Goal: Task Accomplishment & Management: Complete application form

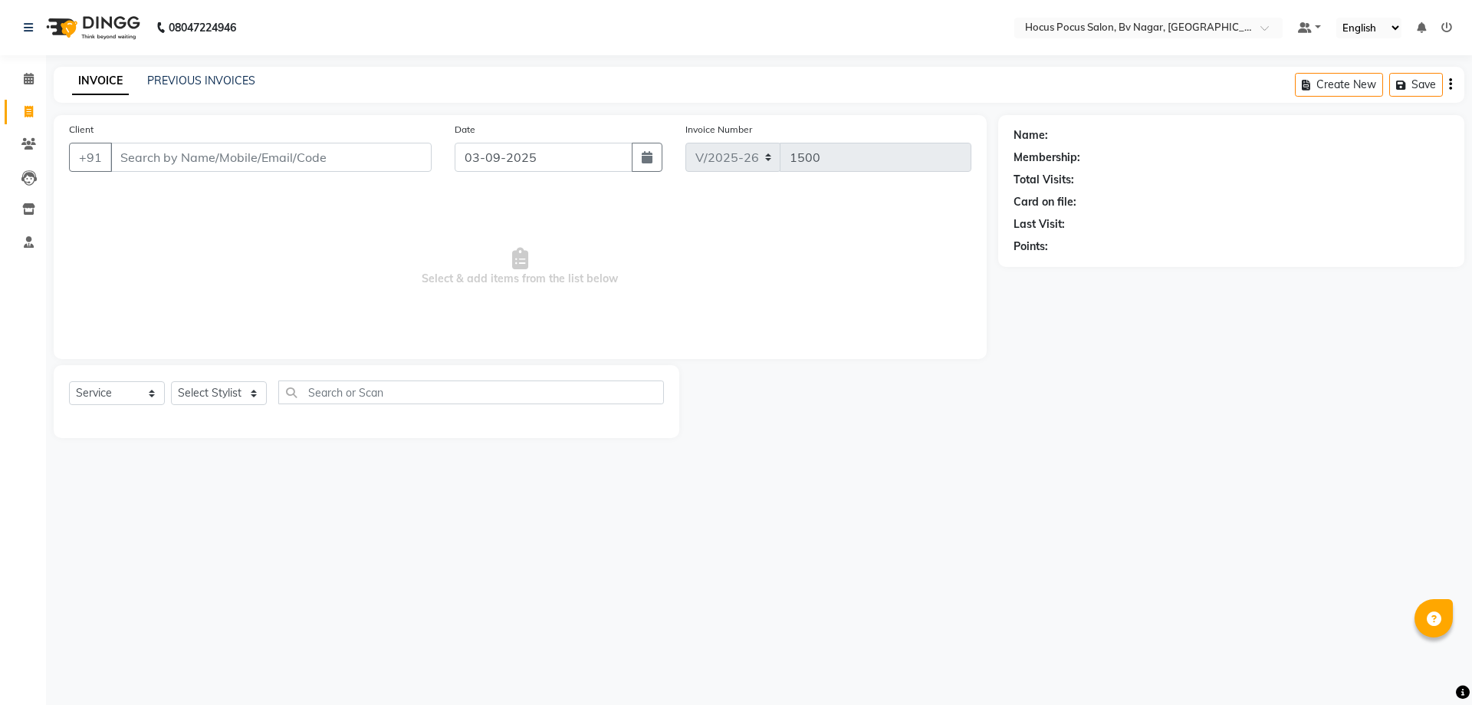
select select "6056"
select select "service"
click at [200, 74] on link "PREVIOUS INVOICES" at bounding box center [201, 81] width 108 height 14
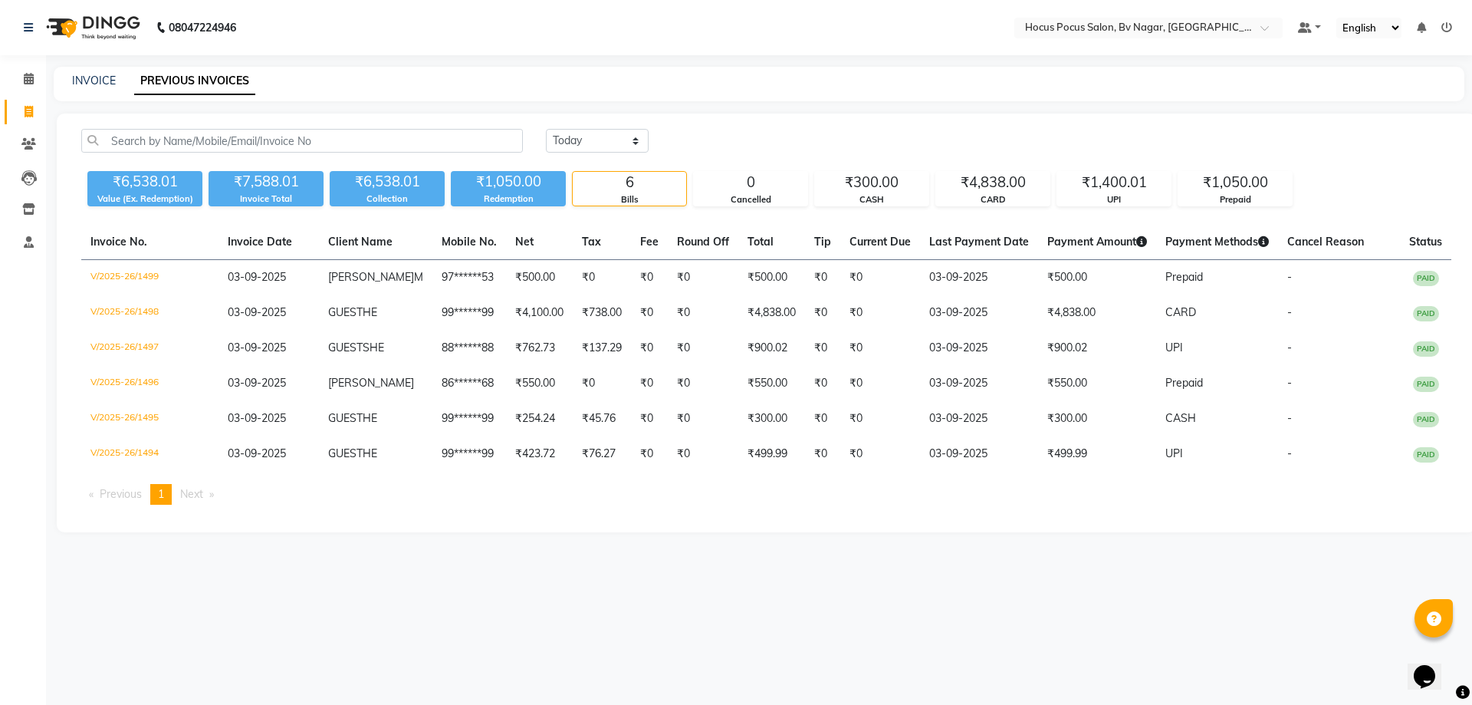
click at [97, 65] on div "08047224946 Select Location × Hocus Pocus Salon, [GEOGRAPHIC_DATA], Basaveshwar…" at bounding box center [736, 352] width 1472 height 705
click at [570, 140] on select "[DATE] [DATE] Custom Range" at bounding box center [597, 141] width 103 height 24
select select "range"
click at [546, 129] on select "[DATE] [DATE] Custom Range" at bounding box center [597, 141] width 103 height 24
click at [754, 136] on input "03-09-2025" at bounding box center [721, 140] width 107 height 21
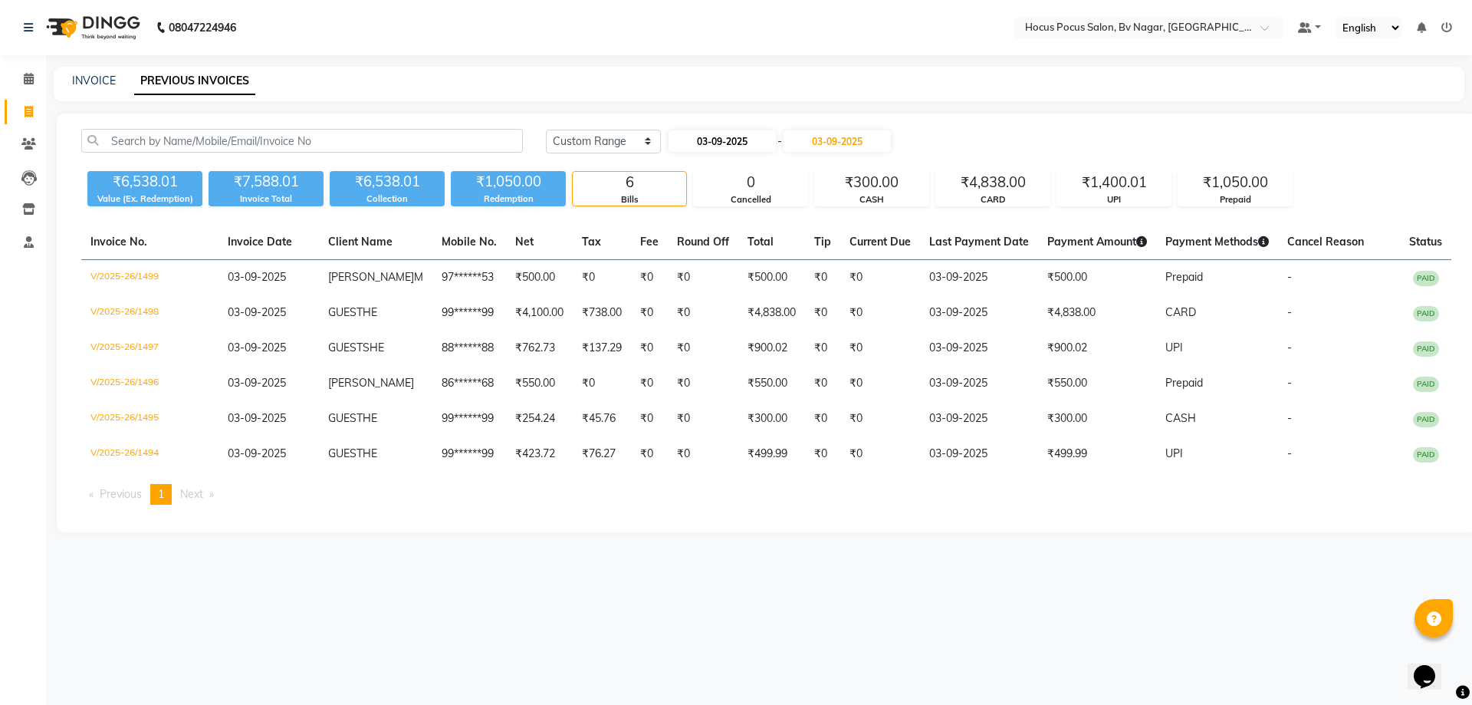
select select "9"
select select "2025"
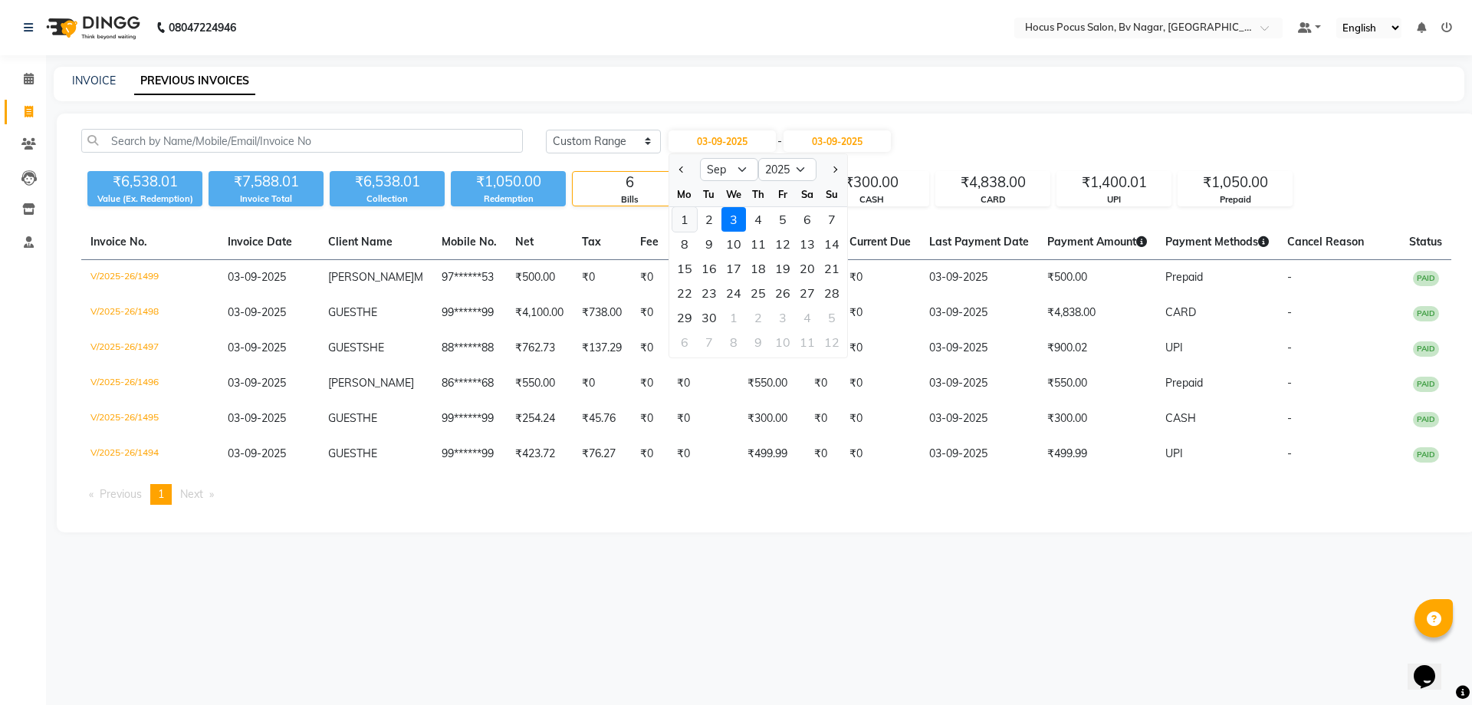
click at [687, 215] on div "1" at bounding box center [684, 219] width 25 height 25
type input "01-09-2025"
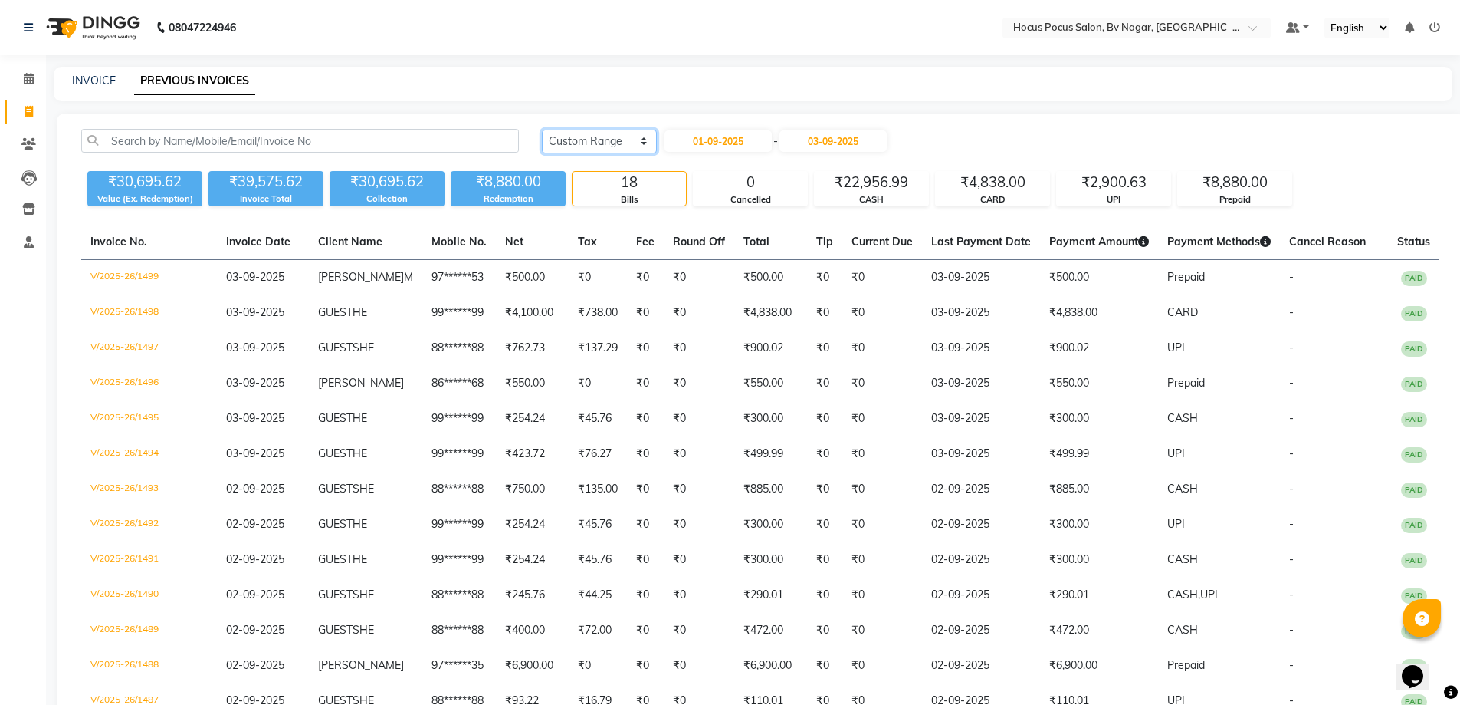
click at [595, 147] on select "[DATE] [DATE] Custom Range" at bounding box center [599, 142] width 115 height 24
select select "[DATE]"
click at [542, 130] on select "[DATE] [DATE] Custom Range" at bounding box center [599, 142] width 115 height 24
click at [96, 77] on link "INVOICE" at bounding box center [94, 81] width 44 height 14
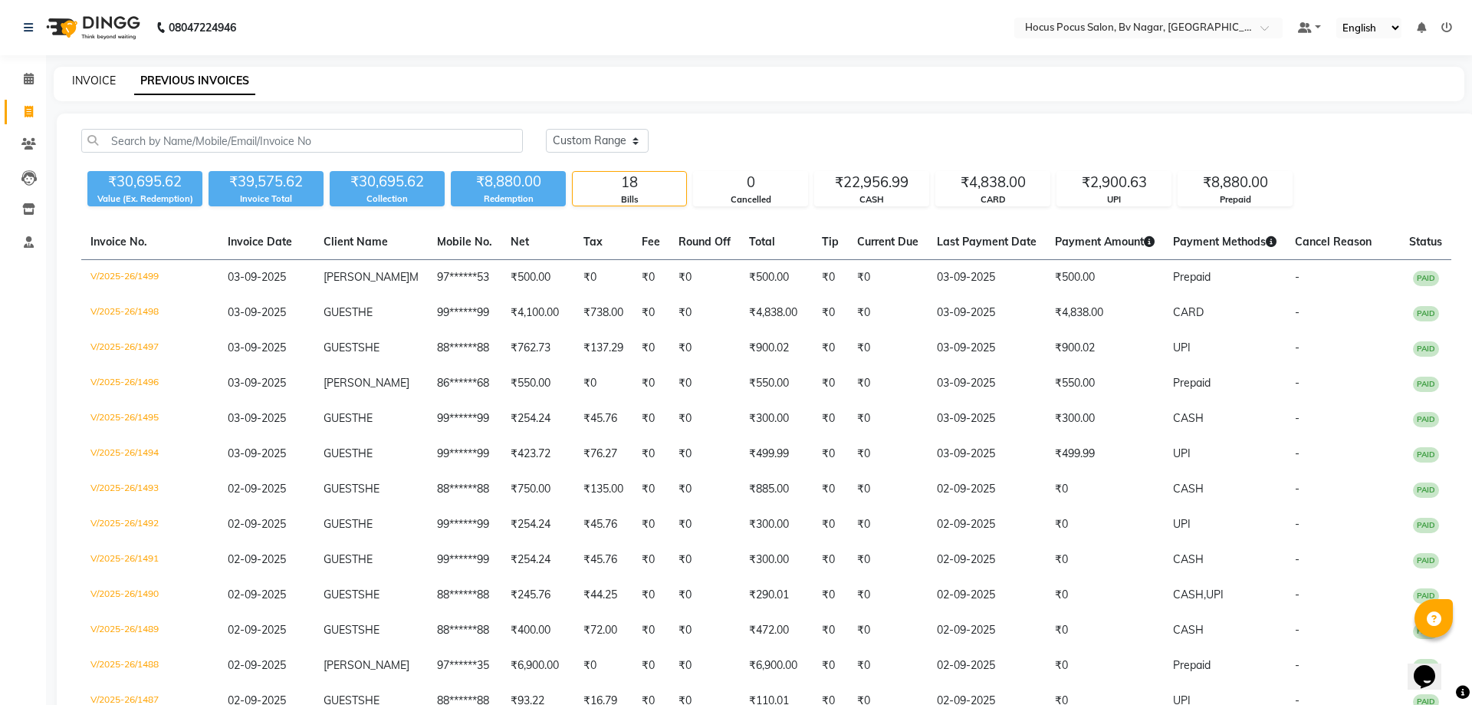
select select "6056"
select select "service"
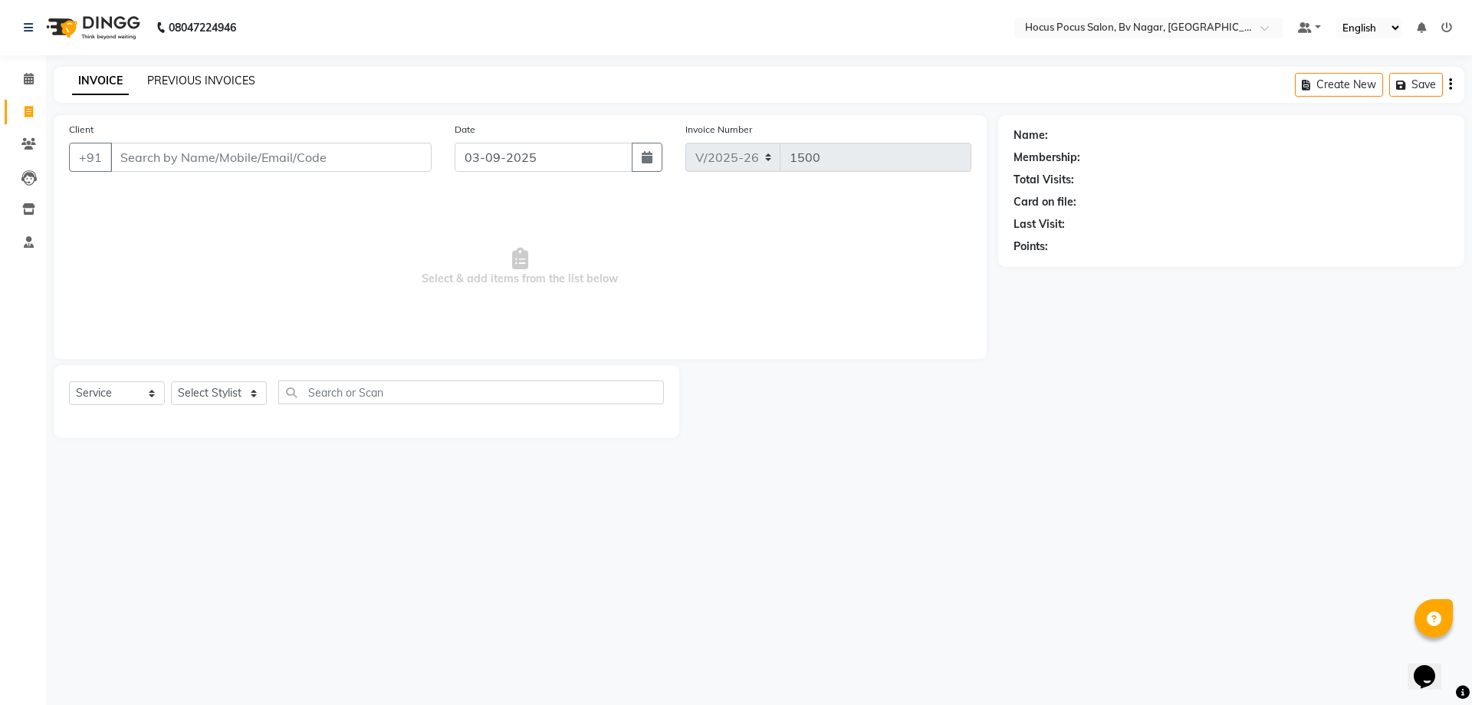
click at [182, 77] on link "PREVIOUS INVOICES" at bounding box center [201, 81] width 108 height 14
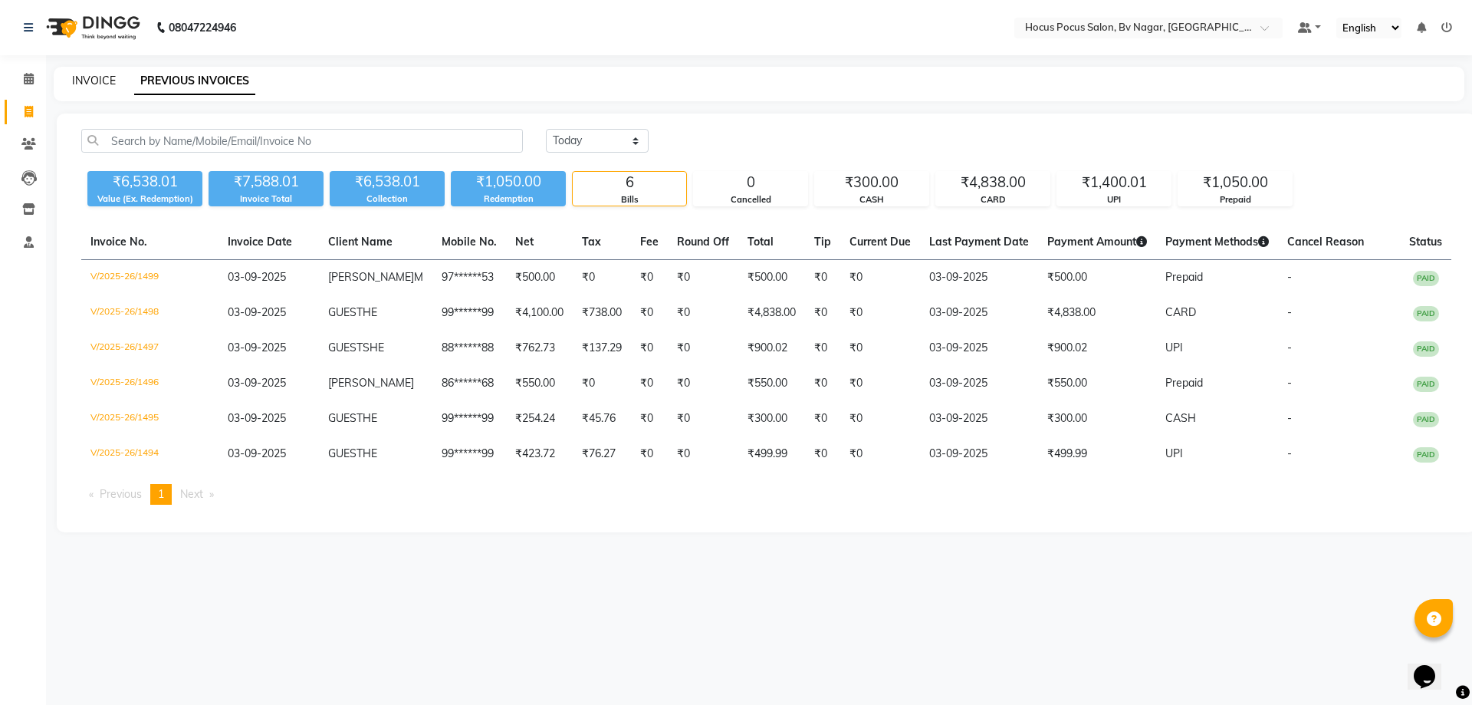
click at [107, 80] on link "INVOICE" at bounding box center [94, 81] width 44 height 14
select select "service"
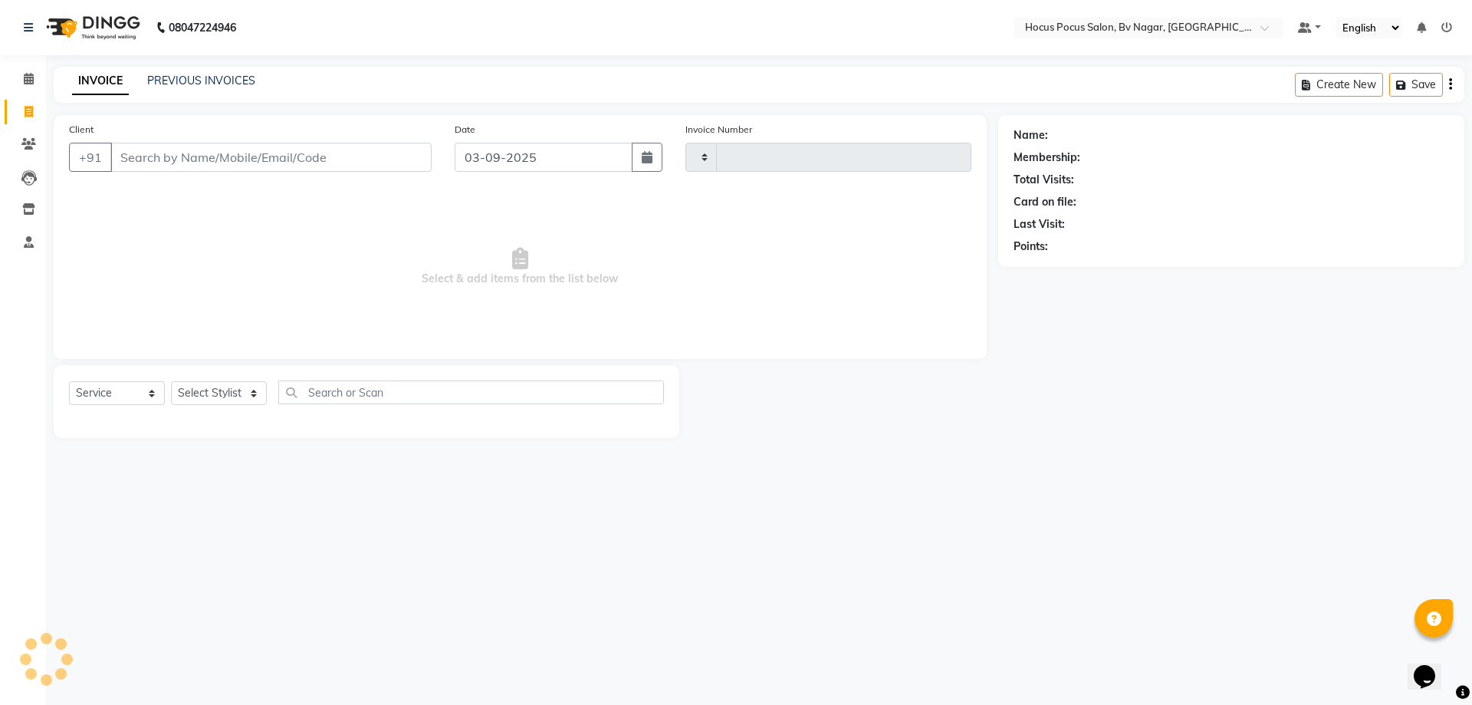
type input "1500"
select select "6056"
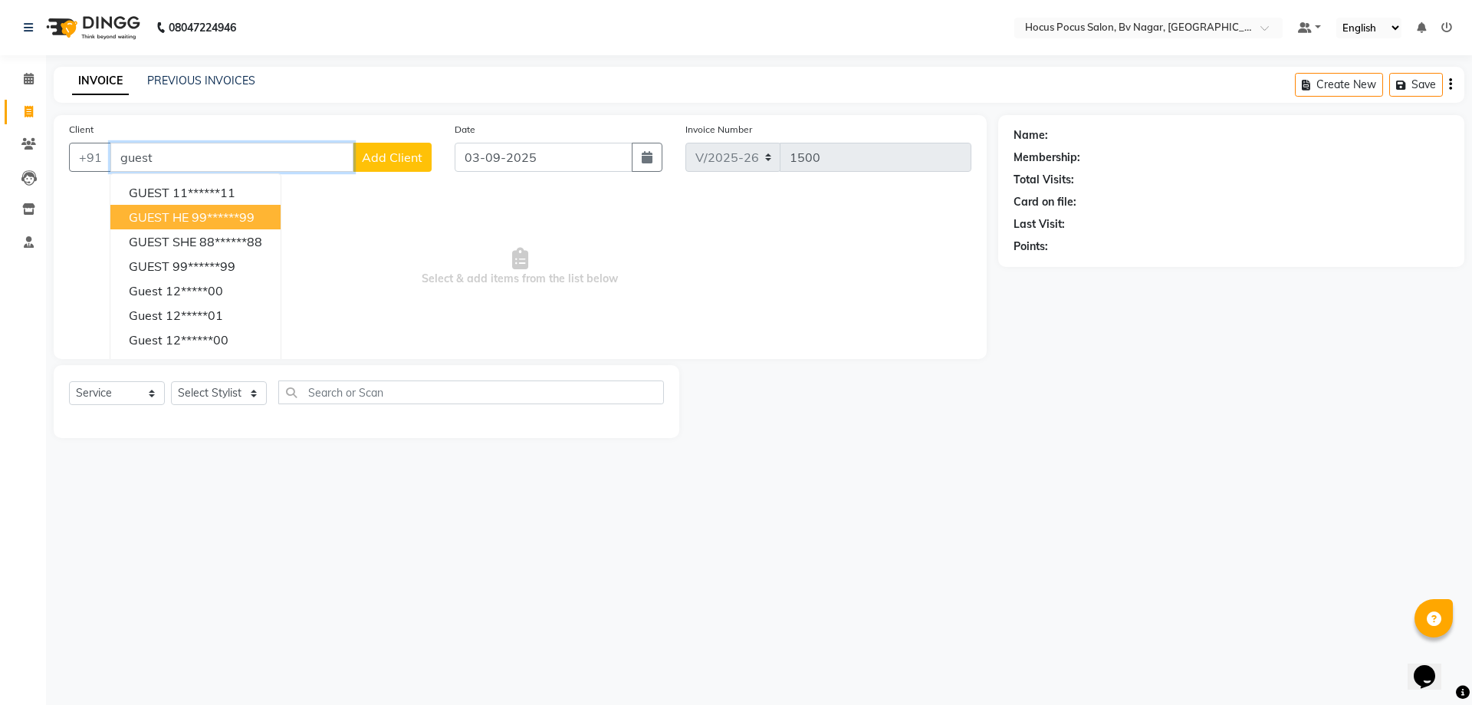
click at [225, 208] on button "GUEST HE 99******99" at bounding box center [195, 217] width 170 height 25
type input "99******99"
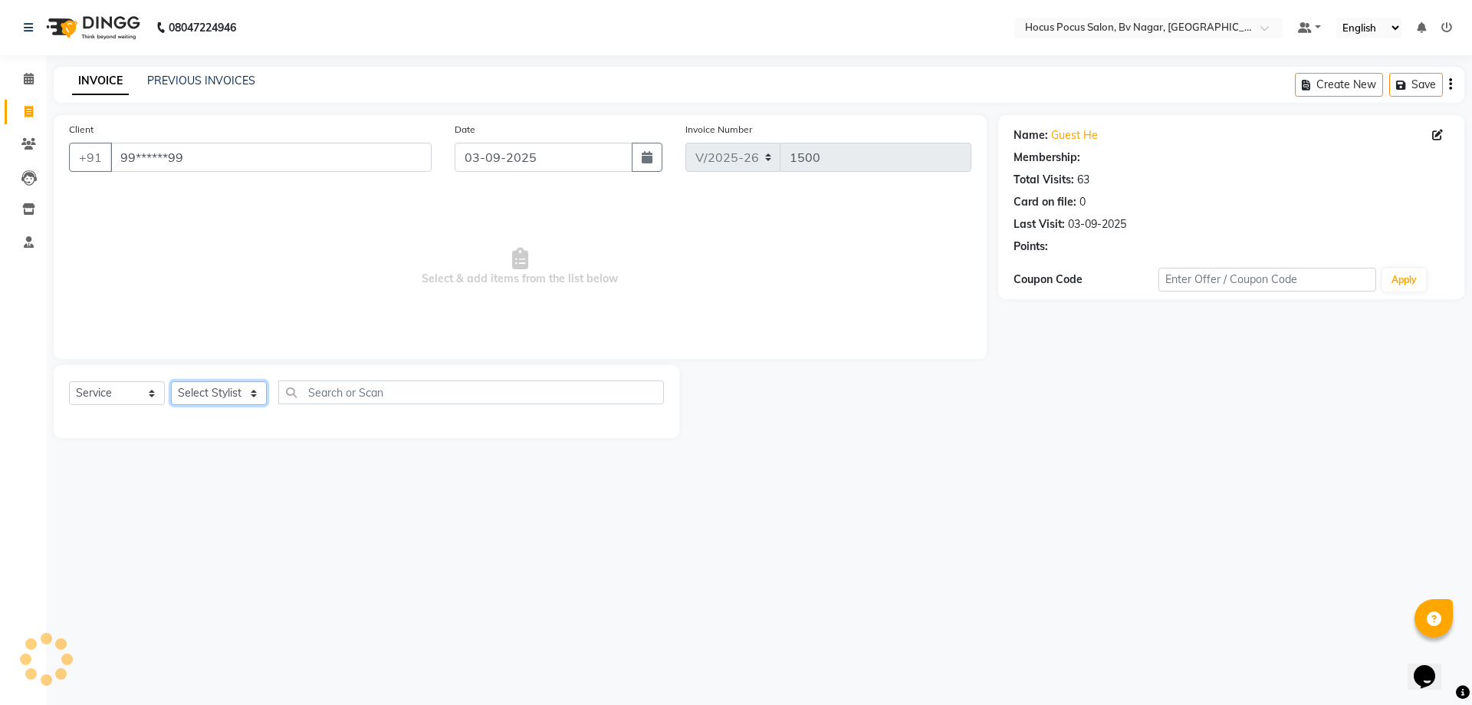
click at [241, 399] on select "Select Stylist [PERSON_NAME] [PERSON_NAME] hocus pocus [PERSON_NAME] Sashy" at bounding box center [219, 393] width 96 height 24
select select "88248"
click at [171, 381] on select "Select Stylist [PERSON_NAME] [PERSON_NAME] hocus pocus [PERSON_NAME] Sashy" at bounding box center [219, 393] width 96 height 24
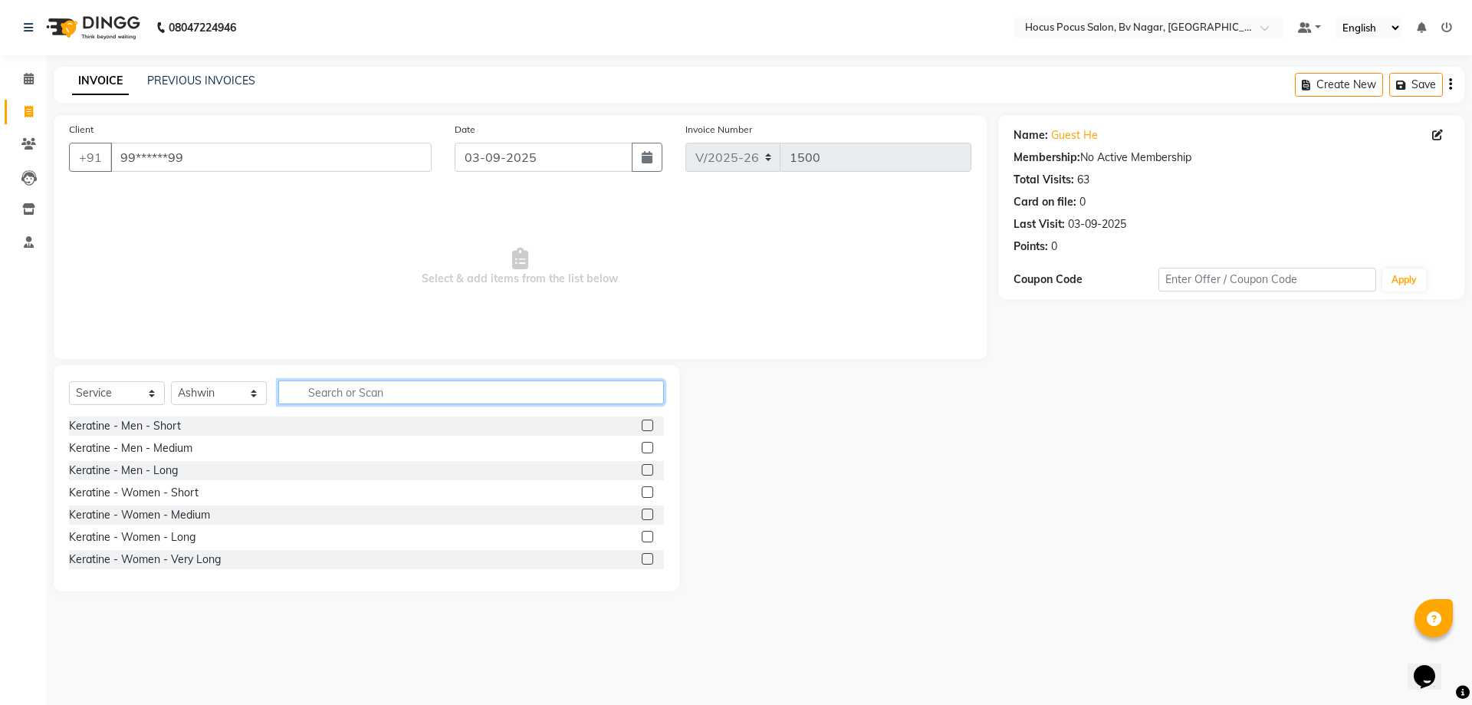
click at [318, 396] on input "text" at bounding box center [471, 392] width 386 height 24
type input "hair"
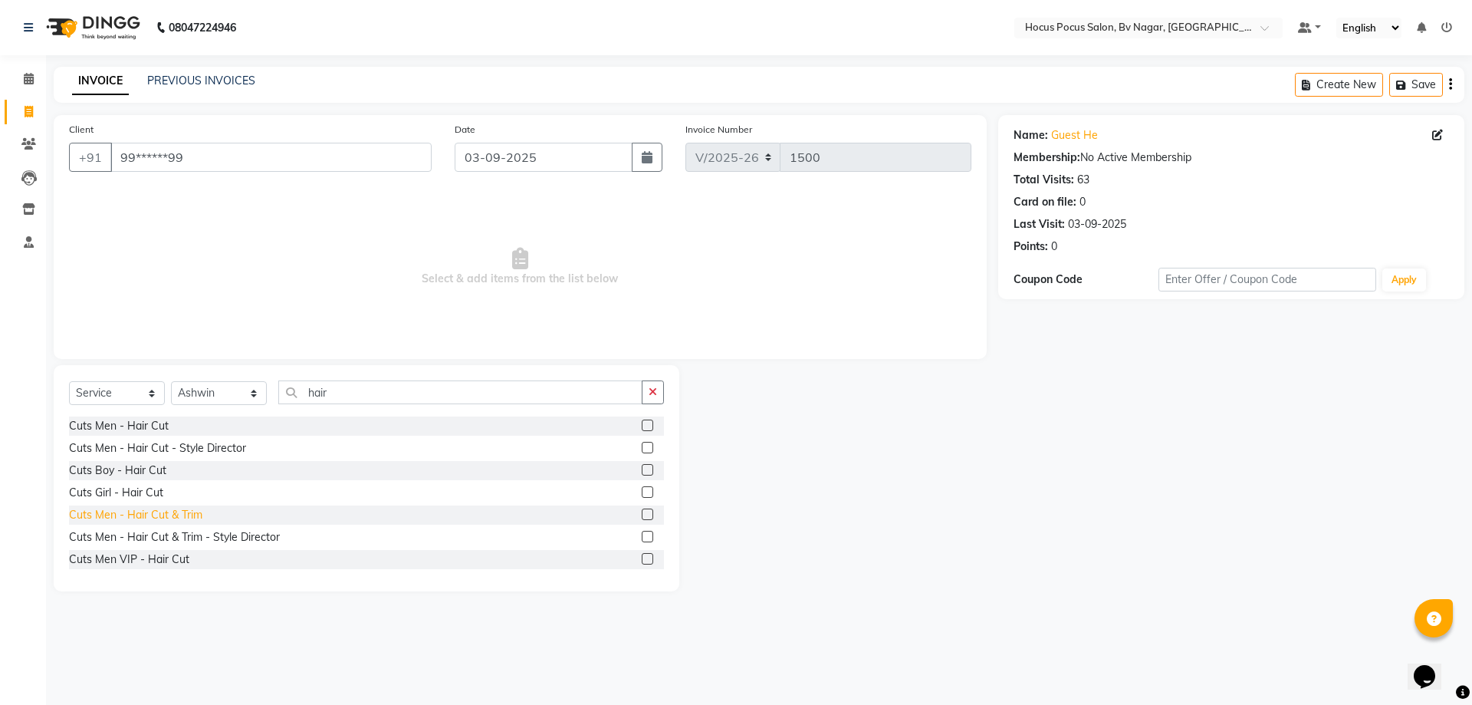
click at [194, 513] on div "Cuts Men - Hair Cut & Trim" at bounding box center [135, 515] width 133 height 16
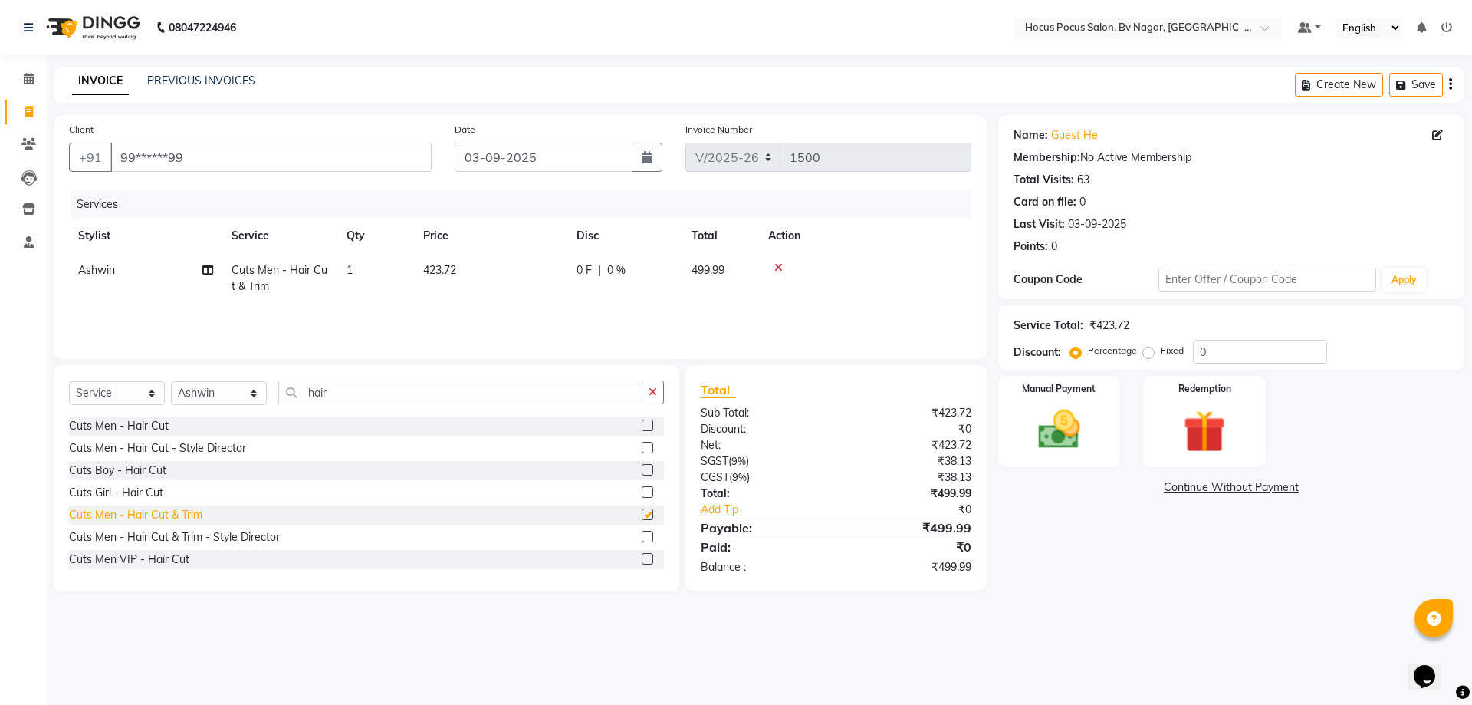
checkbox input "false"
click at [1077, 423] on img at bounding box center [1058, 429] width 71 height 51
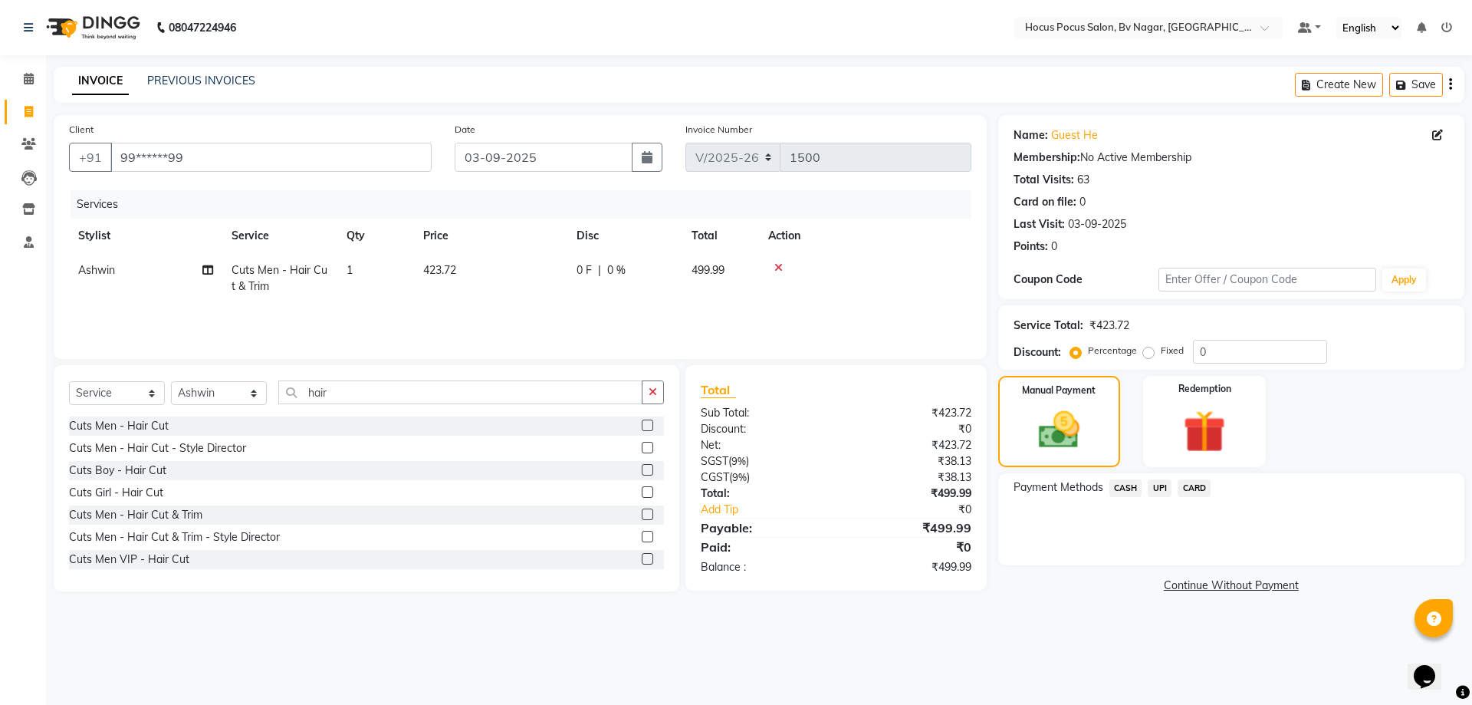
click at [1117, 485] on span "CASH" at bounding box center [1125, 488] width 33 height 18
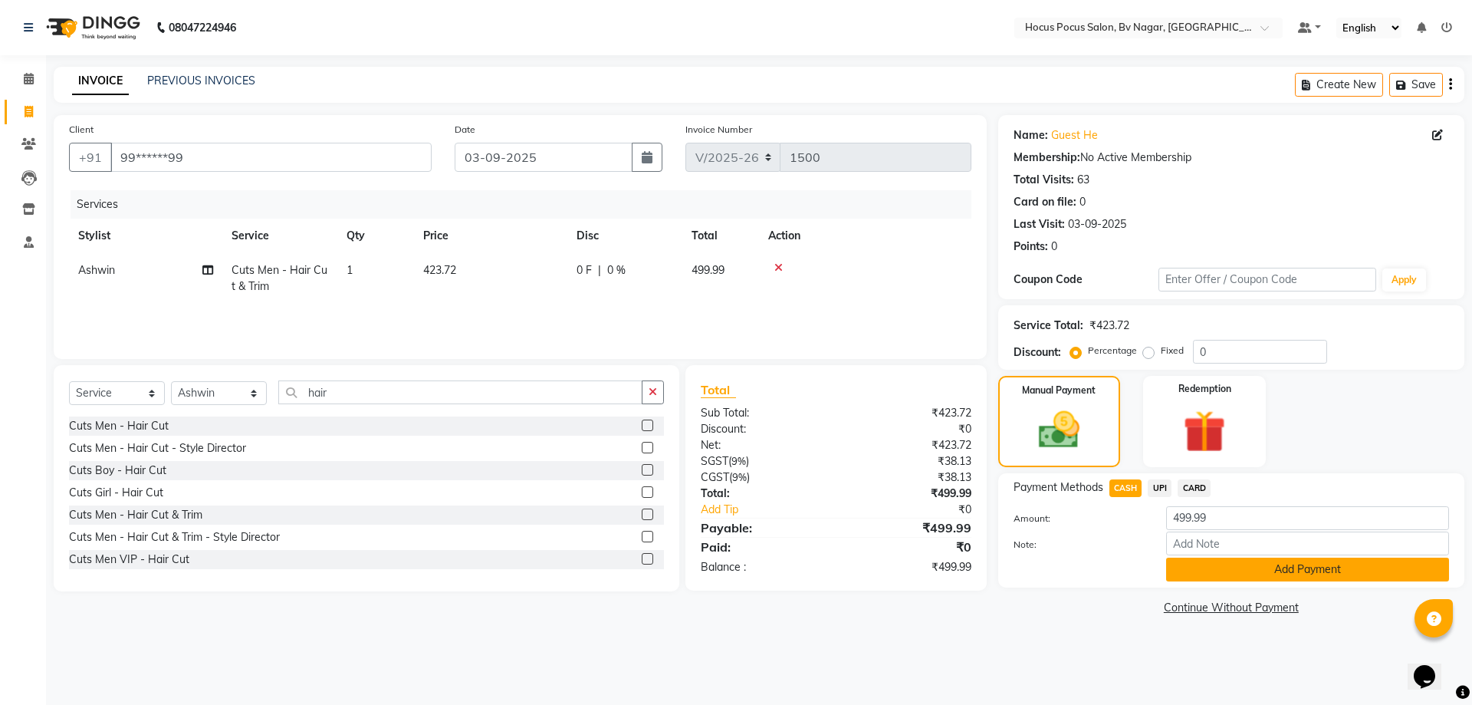
click at [1192, 567] on button "Add Payment" at bounding box center [1307, 569] width 283 height 24
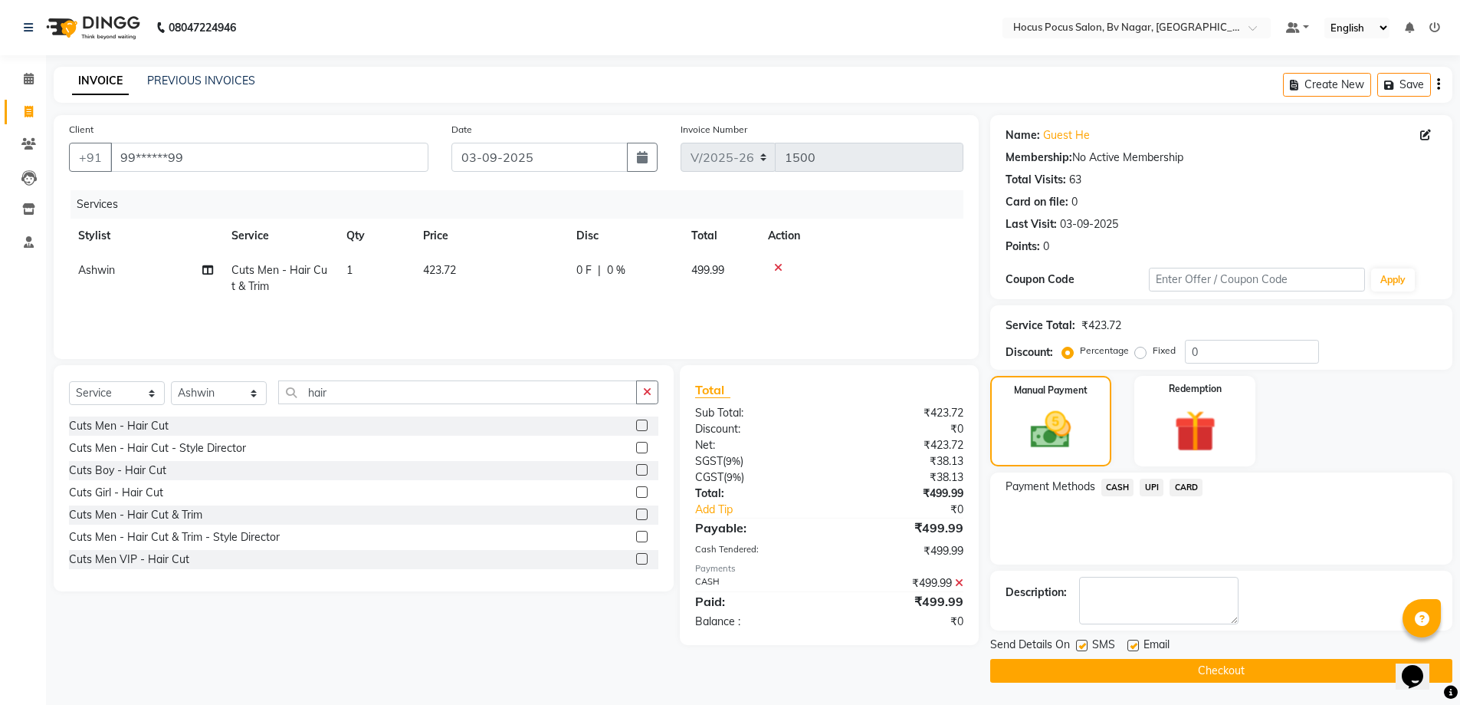
scroll to position [1, 0]
click at [1083, 645] on label at bounding box center [1081, 644] width 11 height 11
click at [1083, 645] on input "checkbox" at bounding box center [1081, 645] width 10 height 10
checkbox input "false"
click at [1105, 677] on button "Checkout" at bounding box center [1221, 670] width 462 height 24
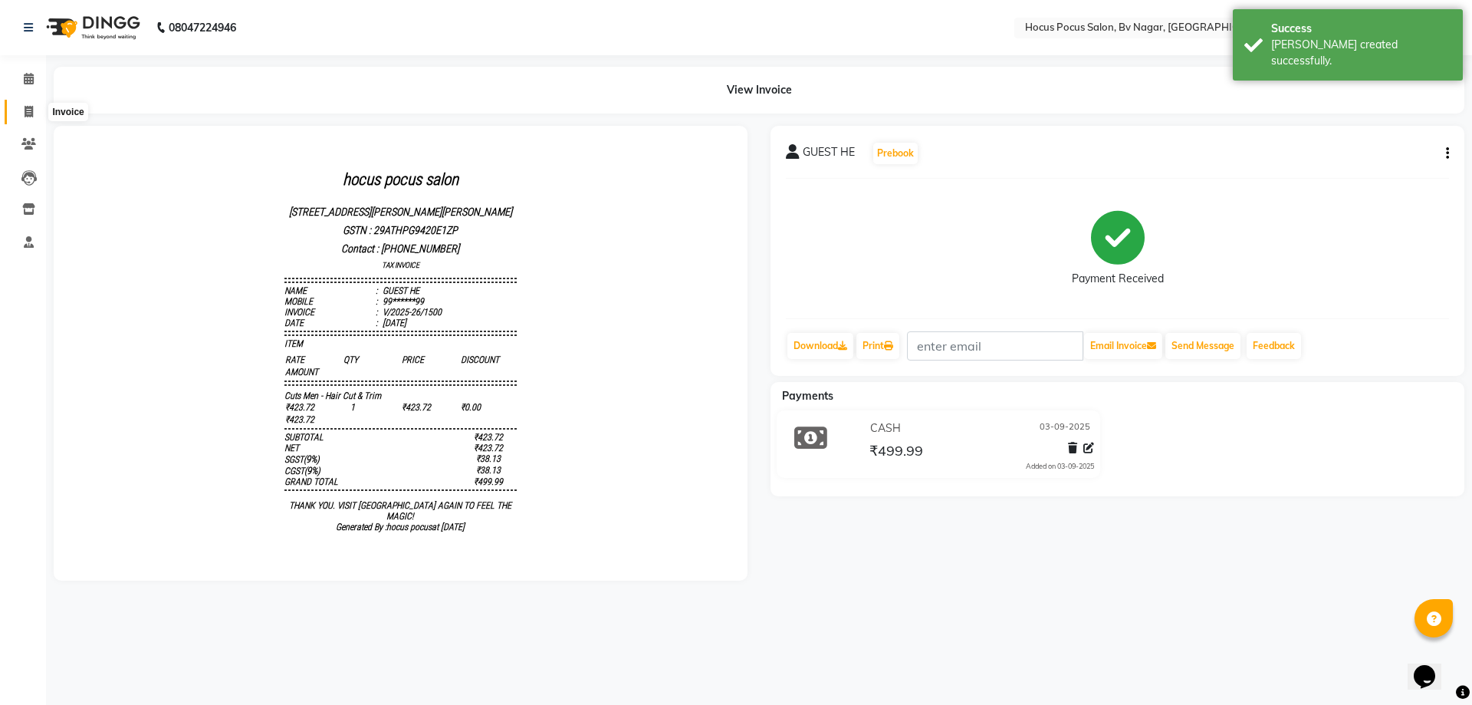
click at [28, 119] on span at bounding box center [28, 112] width 27 height 18
select select "6056"
select select "service"
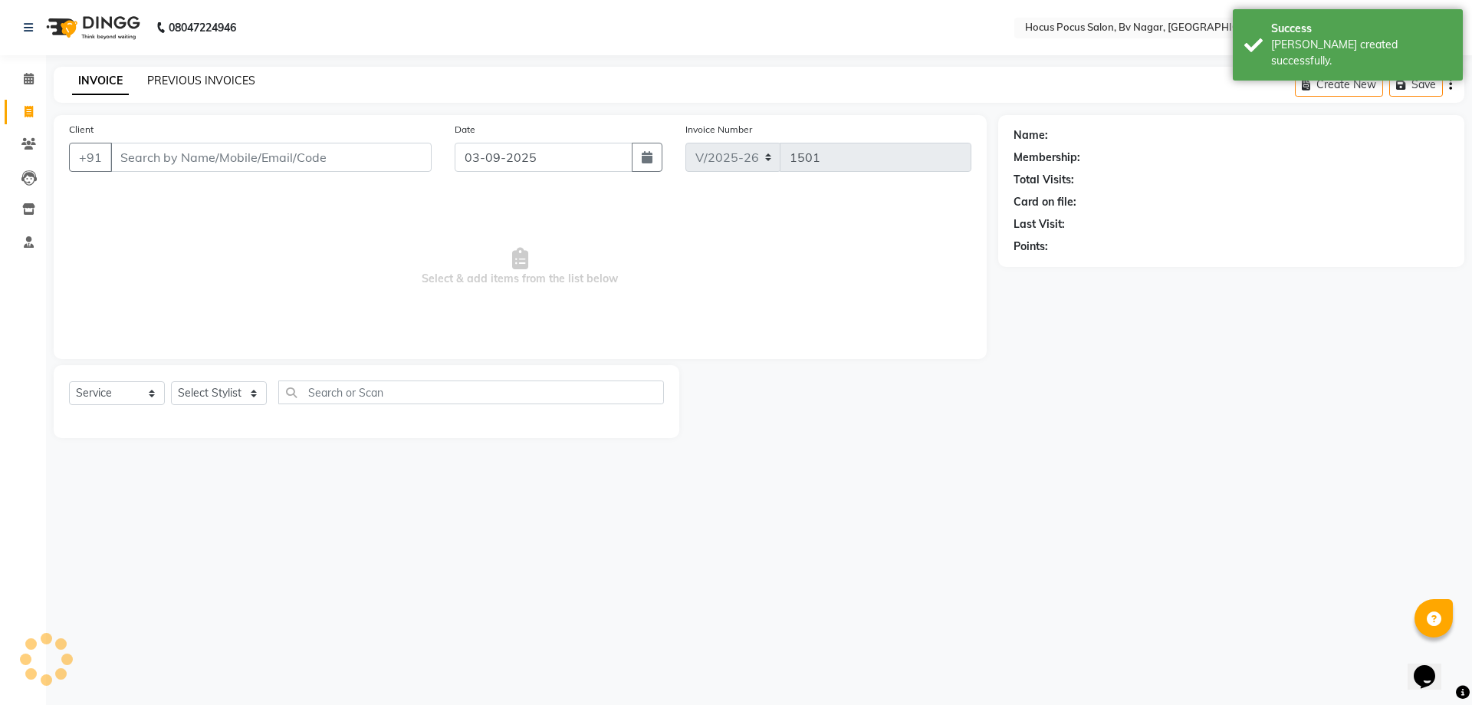
click at [170, 76] on link "PREVIOUS INVOICES" at bounding box center [201, 81] width 108 height 14
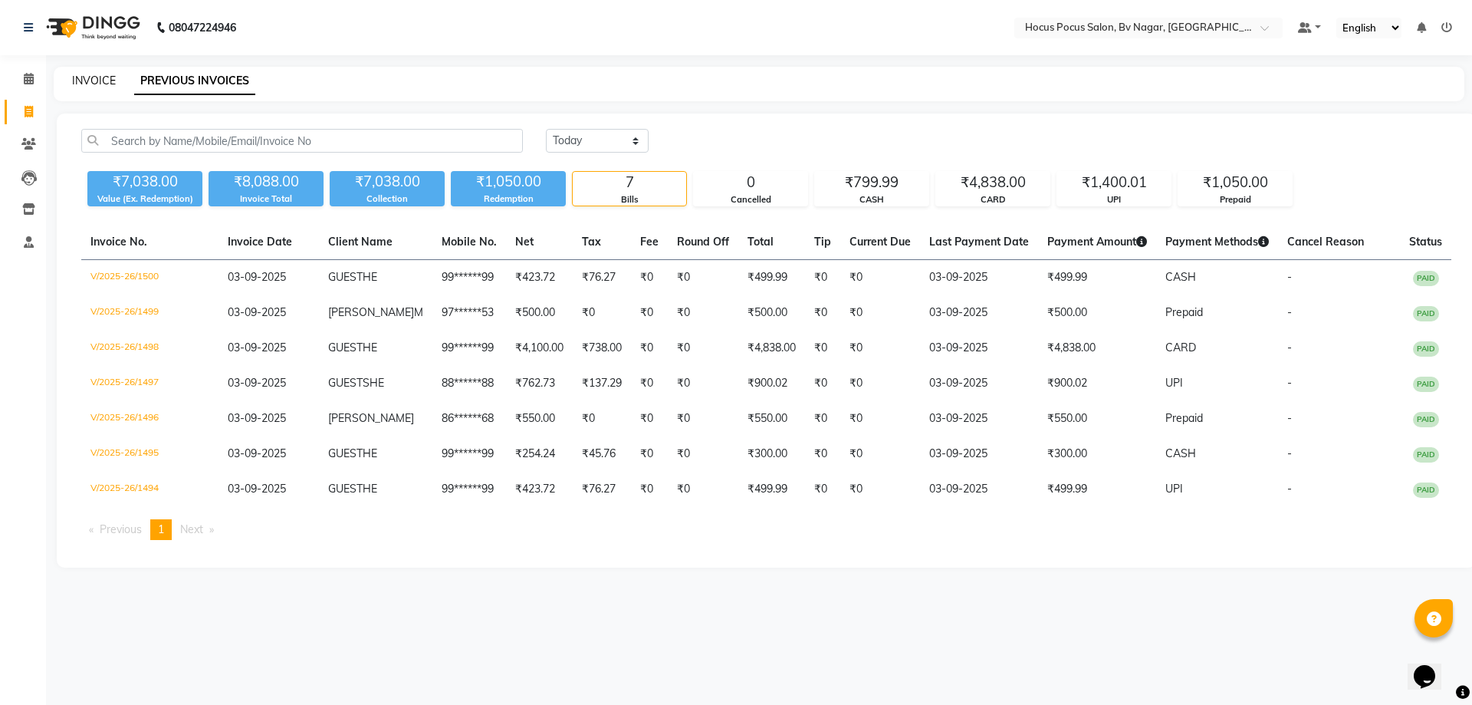
click at [94, 80] on link "INVOICE" at bounding box center [94, 81] width 44 height 14
select select "service"
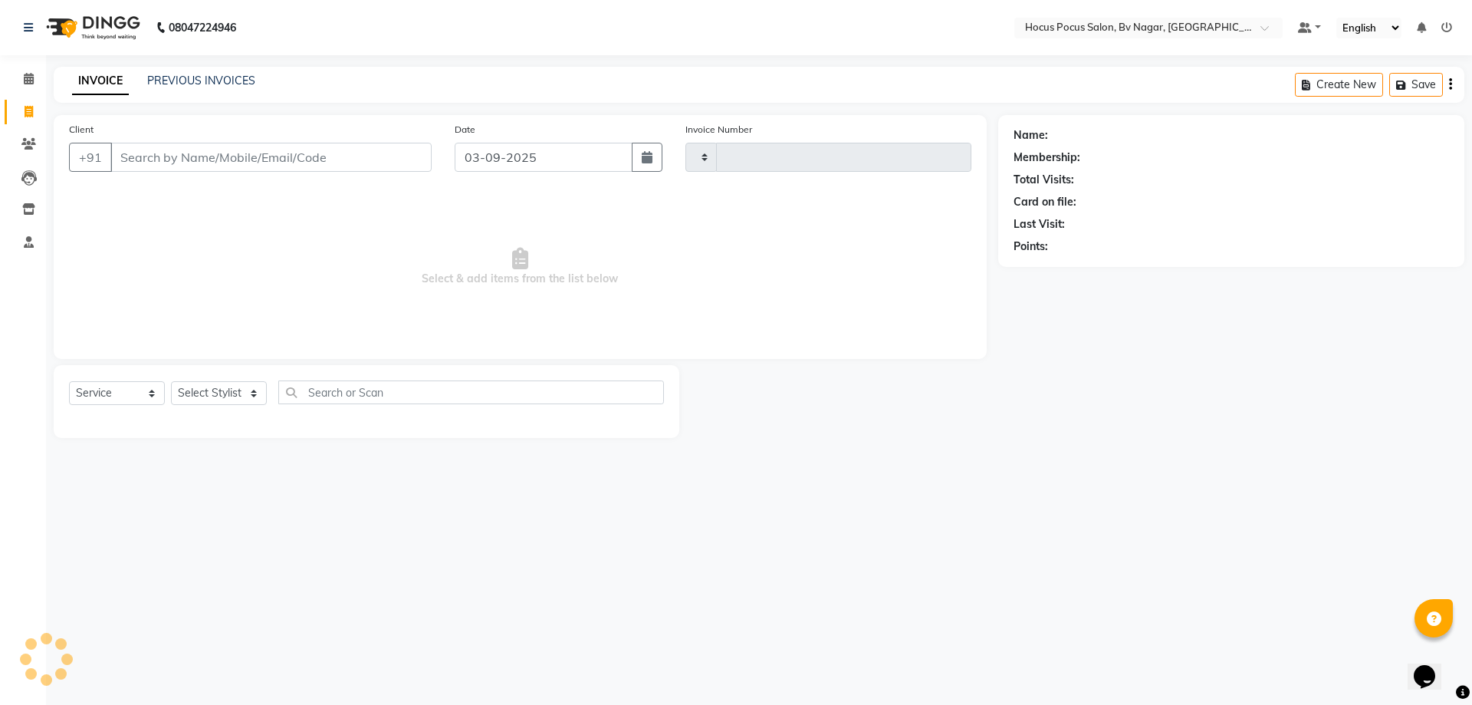
type input "1501"
select select "6056"
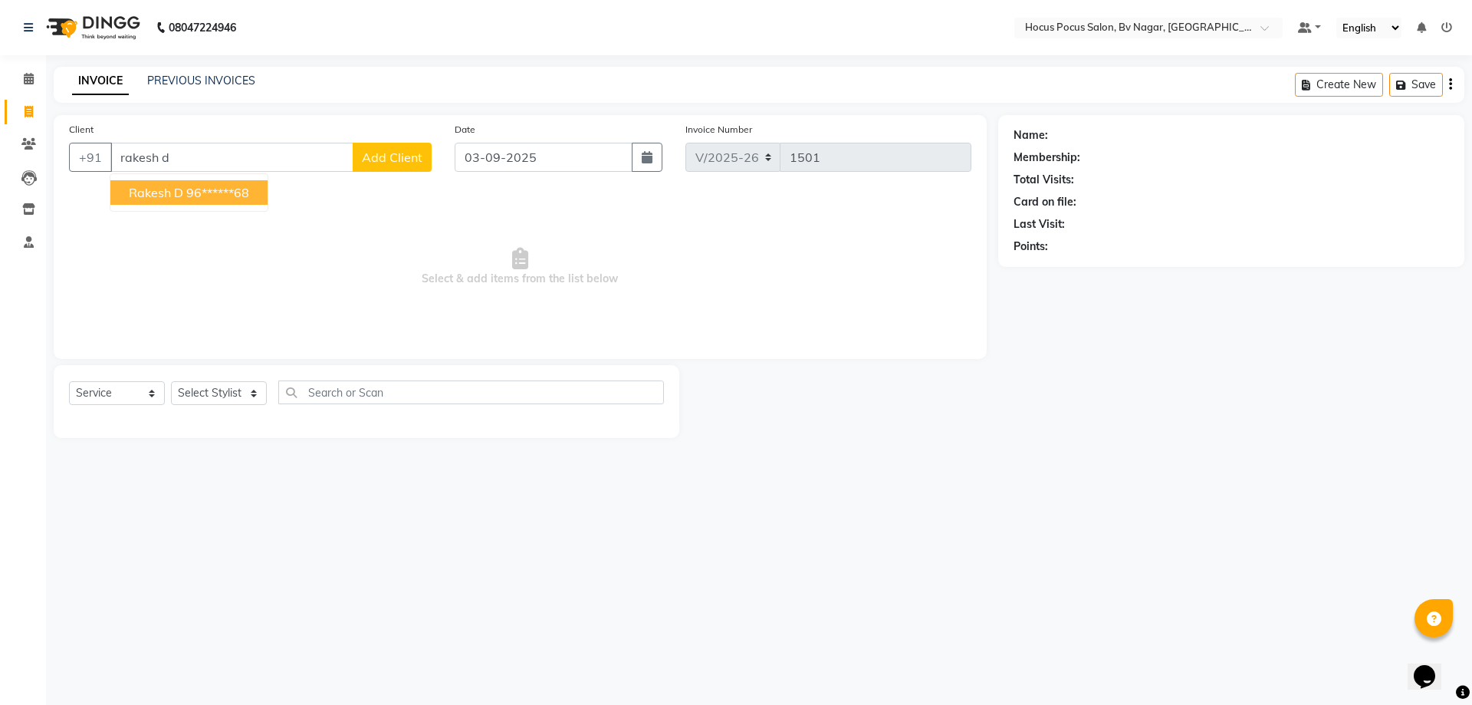
click at [219, 201] on button "Rakesh D 96******68" at bounding box center [188, 192] width 157 height 25
type input "96******68"
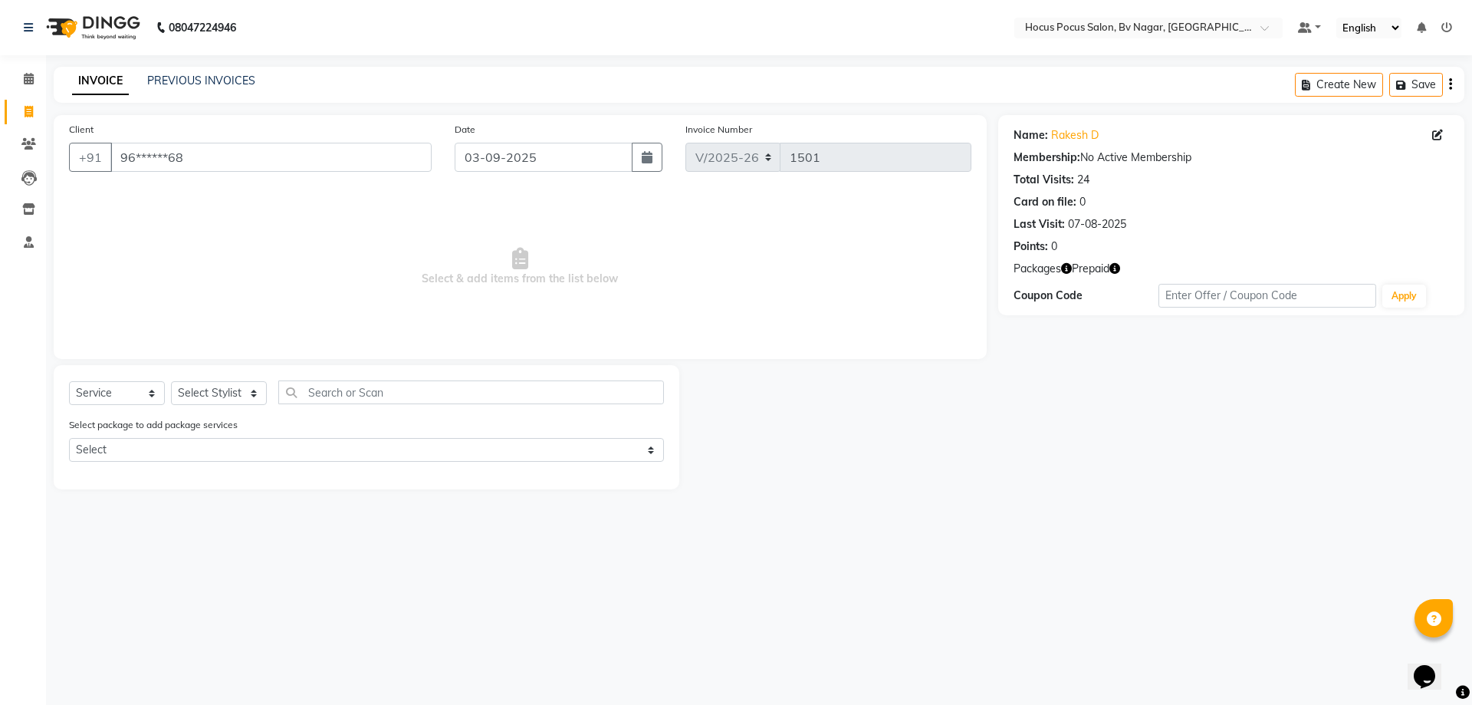
click at [1118, 270] on icon "button" at bounding box center [1114, 268] width 11 height 11
drag, startPoint x: 214, startPoint y: 370, endPoint x: 212, endPoint y: 383, distance: 12.5
click at [213, 376] on div "Select Service Product Membership Package Voucher Prepaid Gift Card Select Styl…" at bounding box center [367, 427] width 626 height 124
click at [212, 388] on select "Select Stylist [PERSON_NAME] [PERSON_NAME] hocus pocus [PERSON_NAME] Sashy" at bounding box center [219, 393] width 96 height 24
select select "62622"
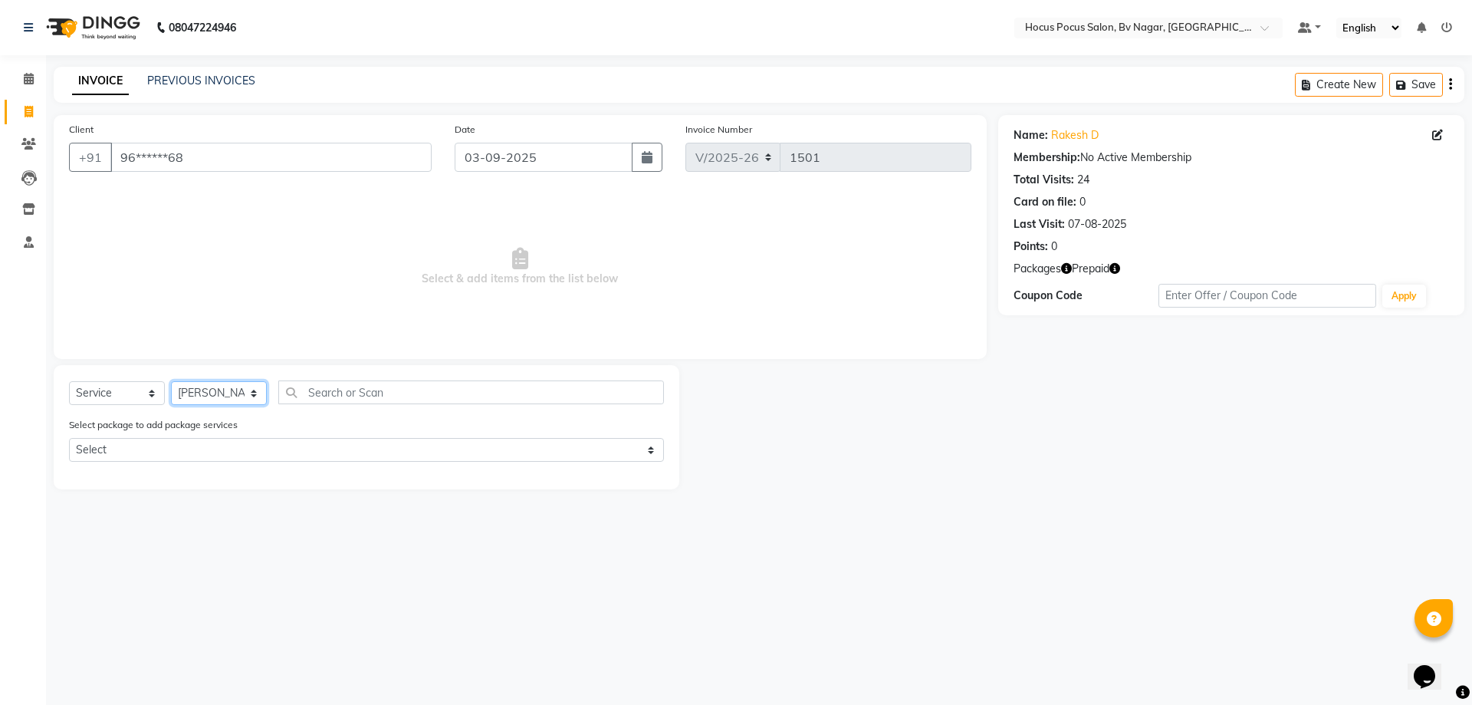
click at [171, 381] on select "Select Stylist [PERSON_NAME] [PERSON_NAME] hocus pocus [PERSON_NAME] Sashy" at bounding box center [219, 393] width 96 height 24
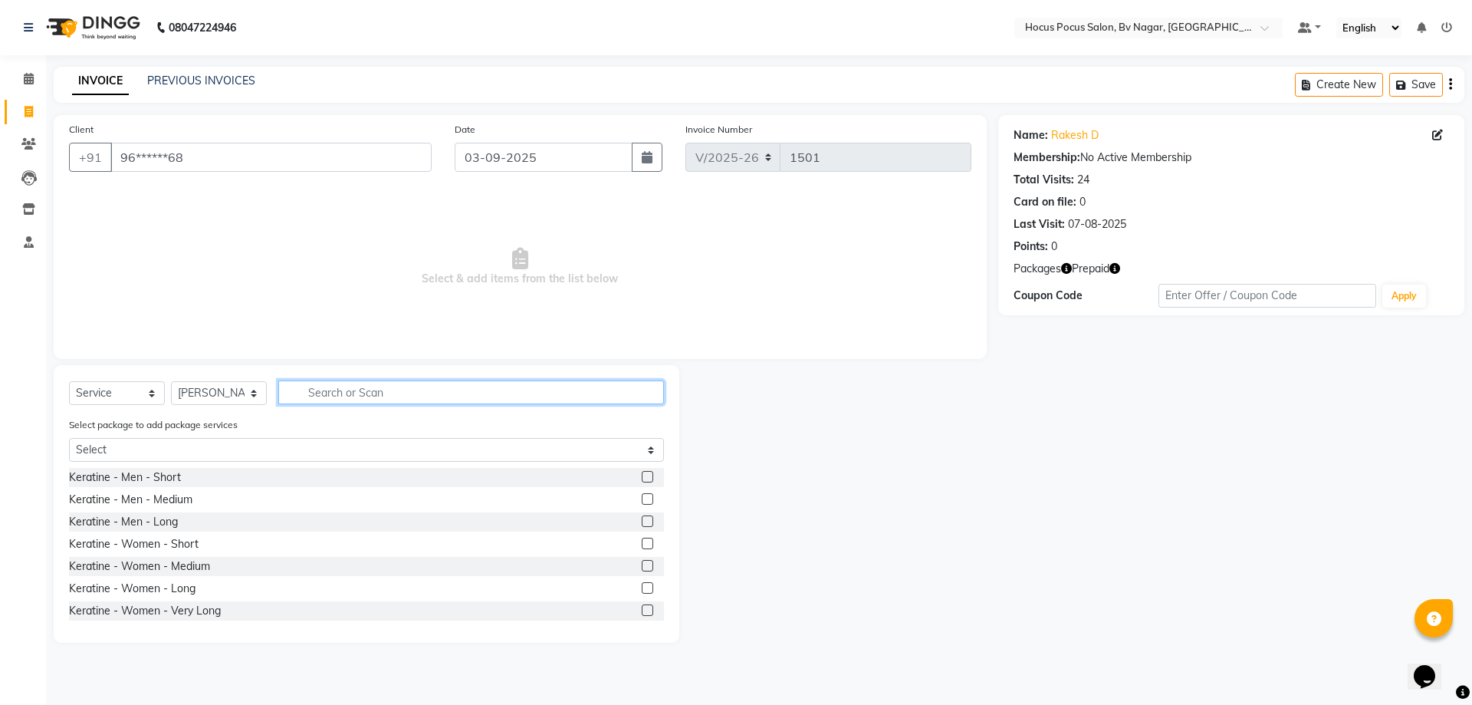
click at [359, 385] on input "text" at bounding box center [471, 392] width 386 height 24
type input "hair cut"
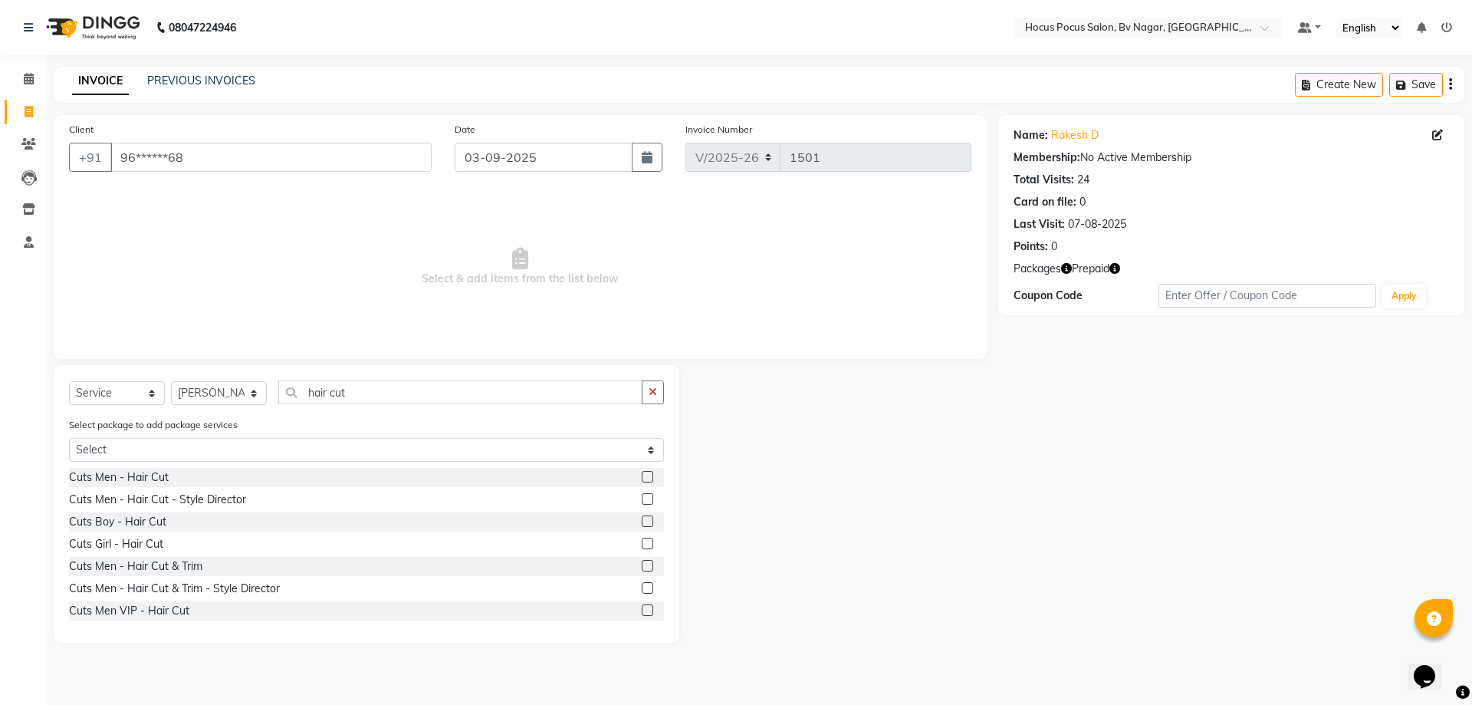
drag, startPoint x: 153, startPoint y: 520, endPoint x: 166, endPoint y: 516, distance: 12.9
click at [153, 520] on div "Cuts Boy - Hair Cut" at bounding box center [117, 522] width 97 height 16
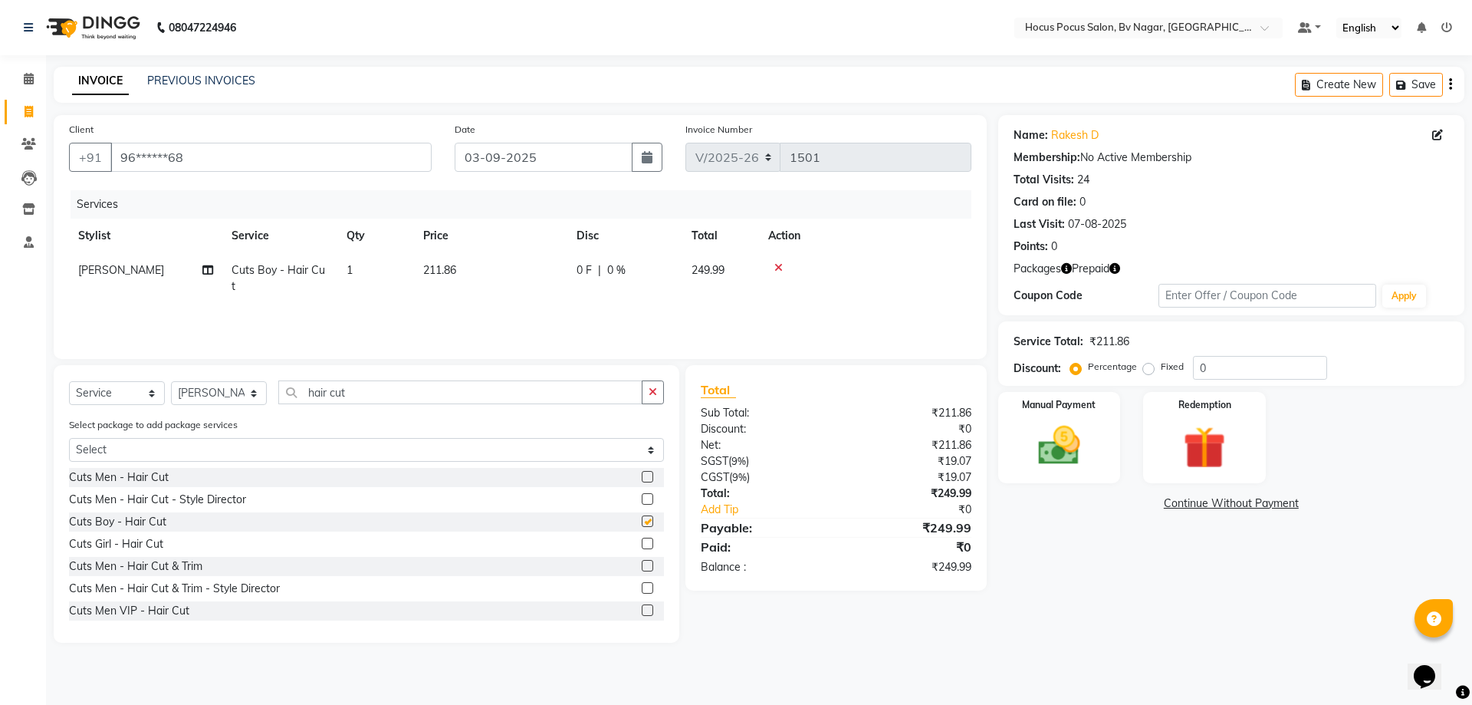
checkbox input "false"
click at [471, 274] on td "211.86" at bounding box center [490, 278] width 153 height 51
select select "62622"
click at [553, 271] on input "211.86" at bounding box center [562, 274] width 135 height 24
type input "2"
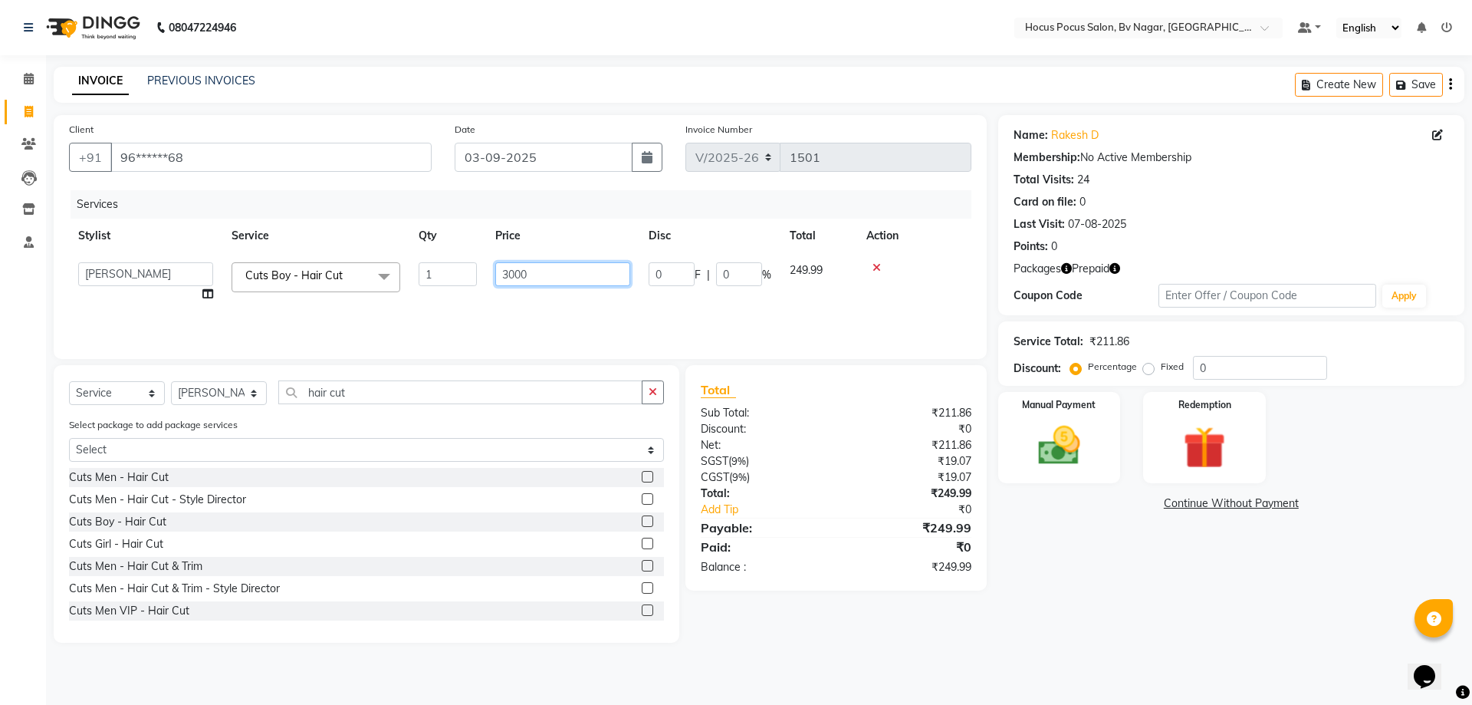
type input "300"
click at [549, 318] on div "Services Stylist Service Qty Price Disc Total Action [PERSON_NAME] Cuts Boy - H…" at bounding box center [520, 266] width 902 height 153
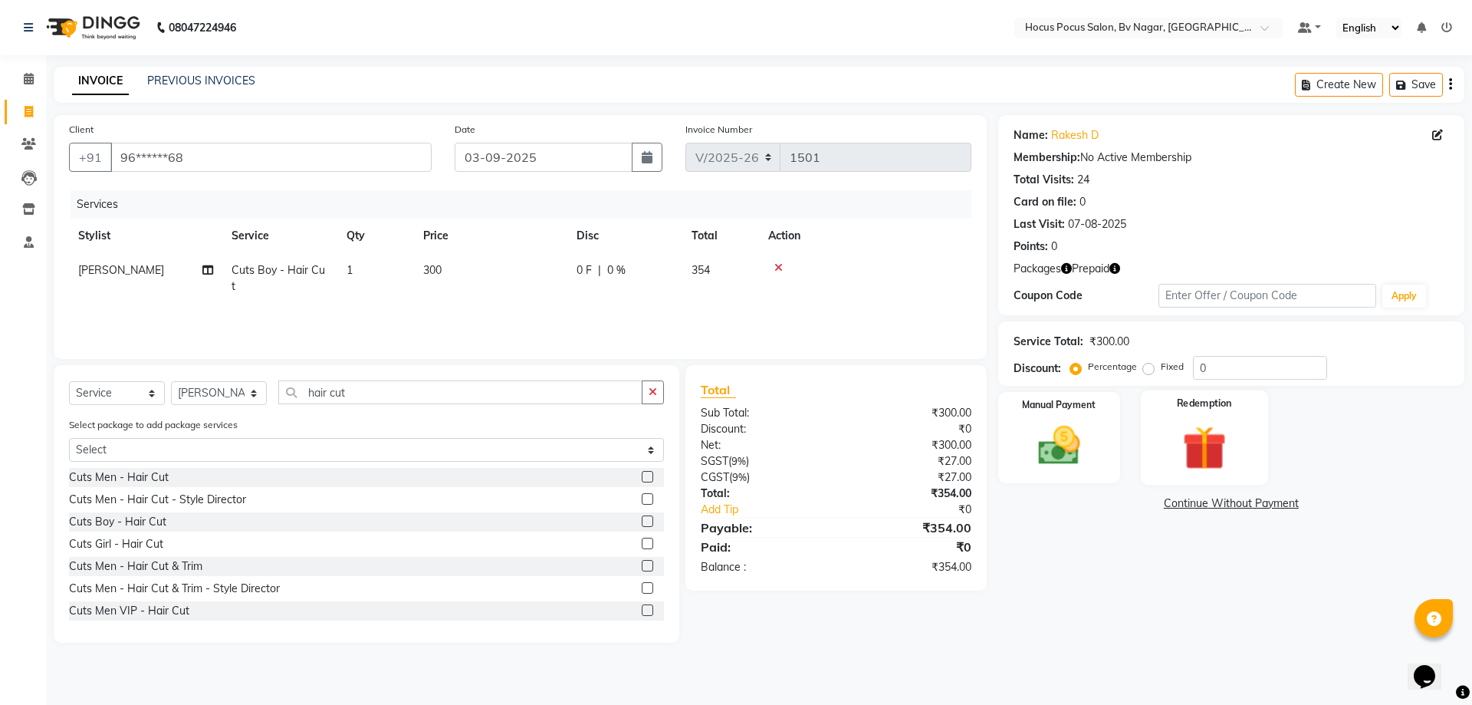
click at [1171, 435] on img at bounding box center [1203, 447] width 71 height 54
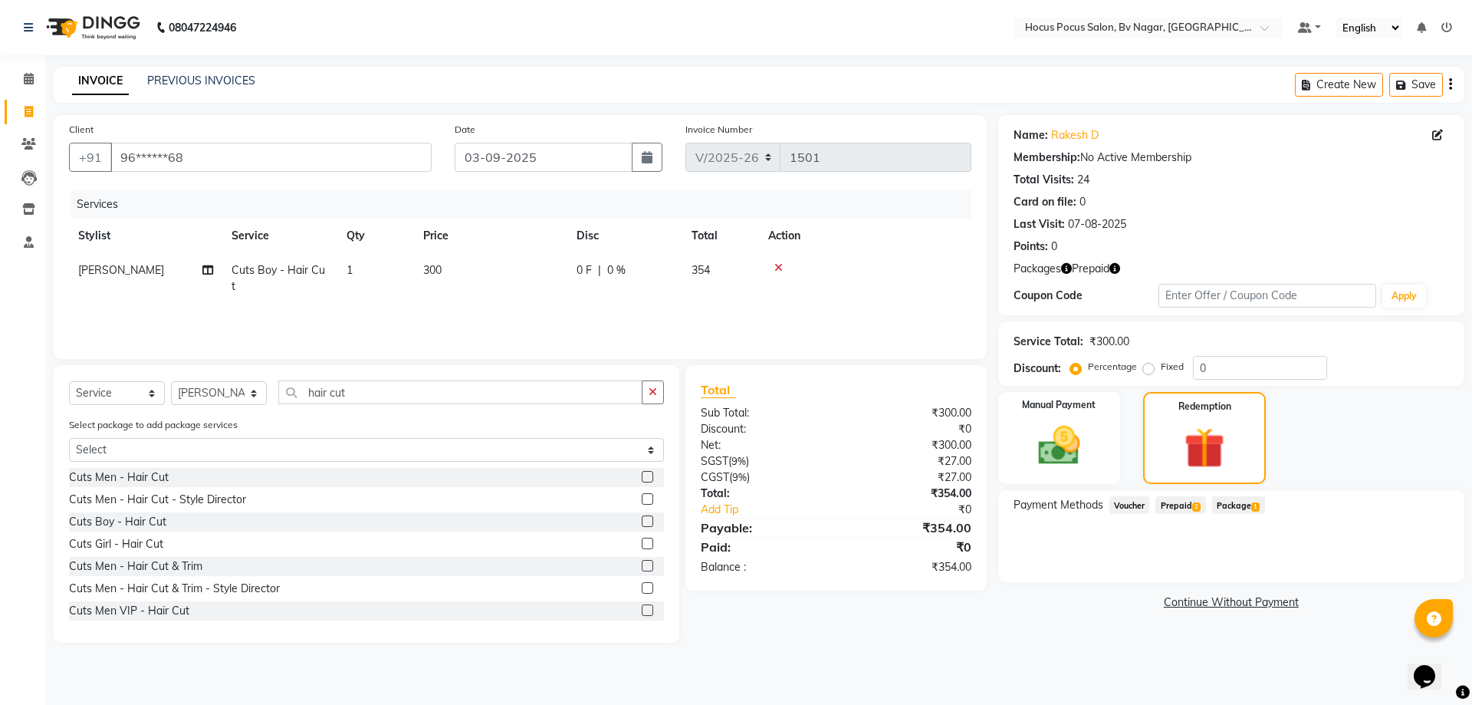
click at [1190, 498] on span "Prepaid 2" at bounding box center [1180, 505] width 50 height 18
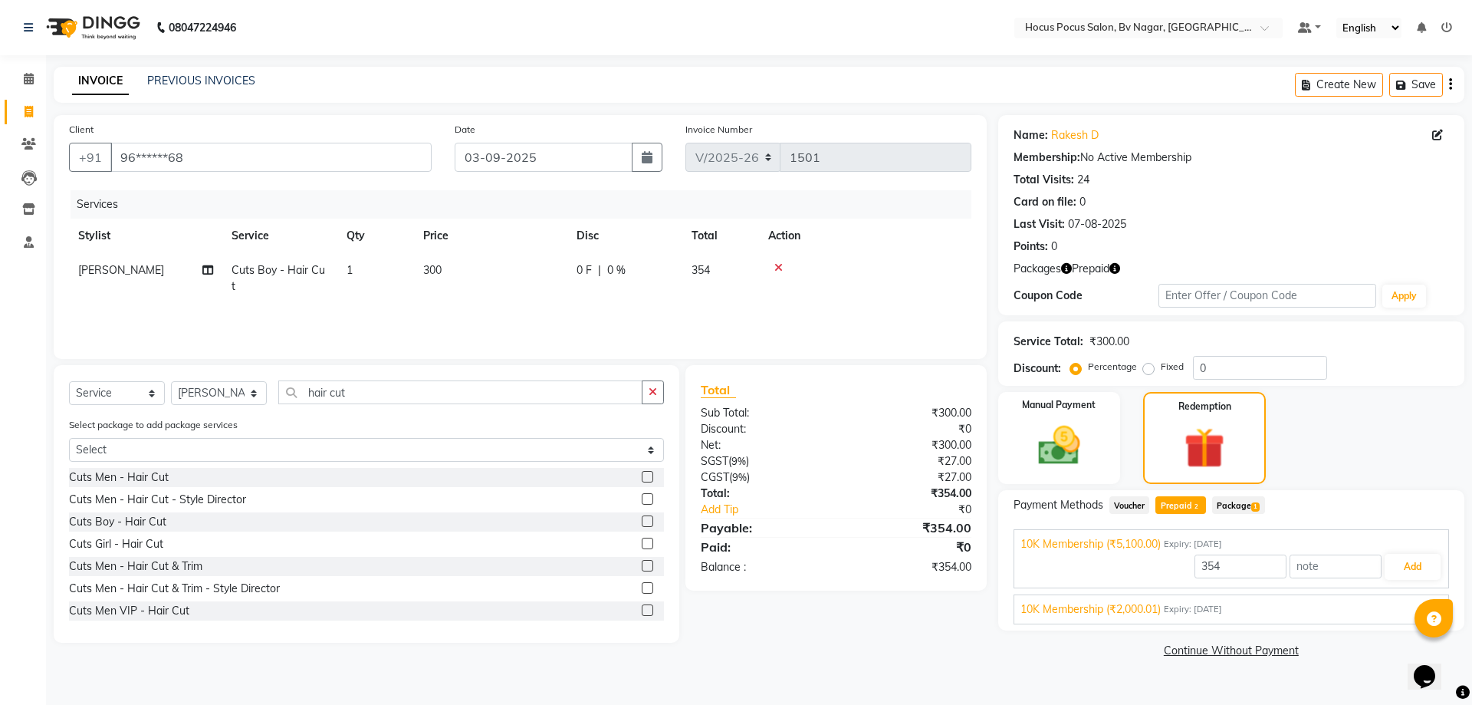
click at [1306, 614] on div "10K Membership (₹2,000.01) Expiry: [DATE]" at bounding box center [1231, 609] width 422 height 16
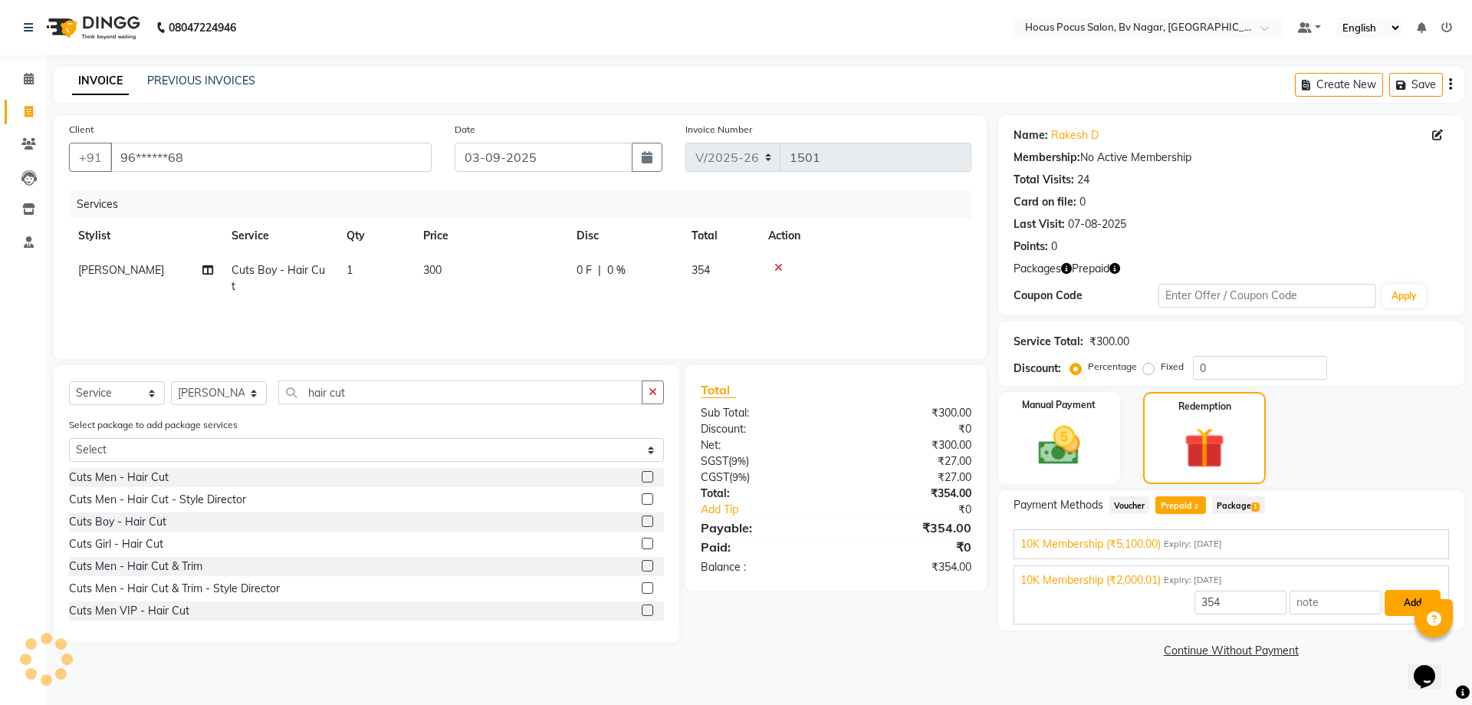
click at [1402, 598] on button "Add" at bounding box center [1412, 603] width 56 height 26
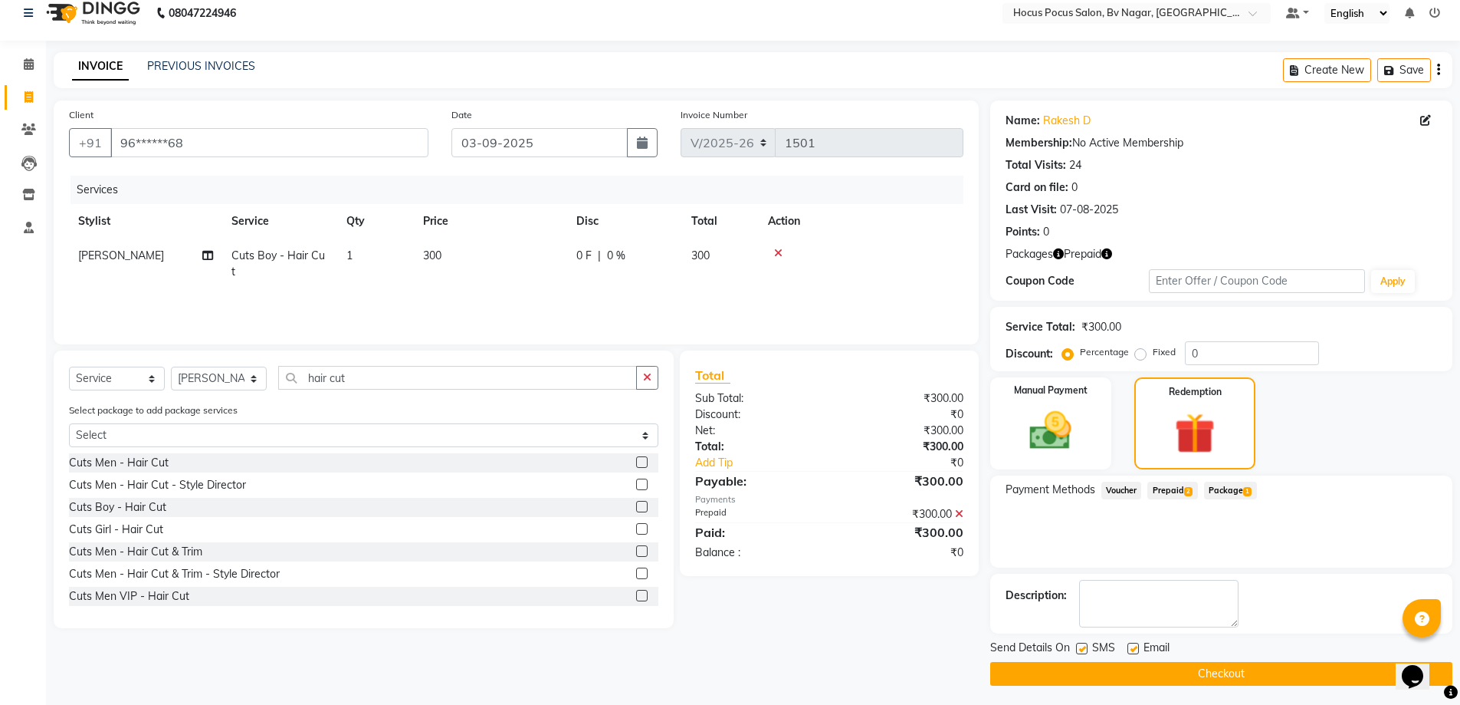
scroll to position [18, 0]
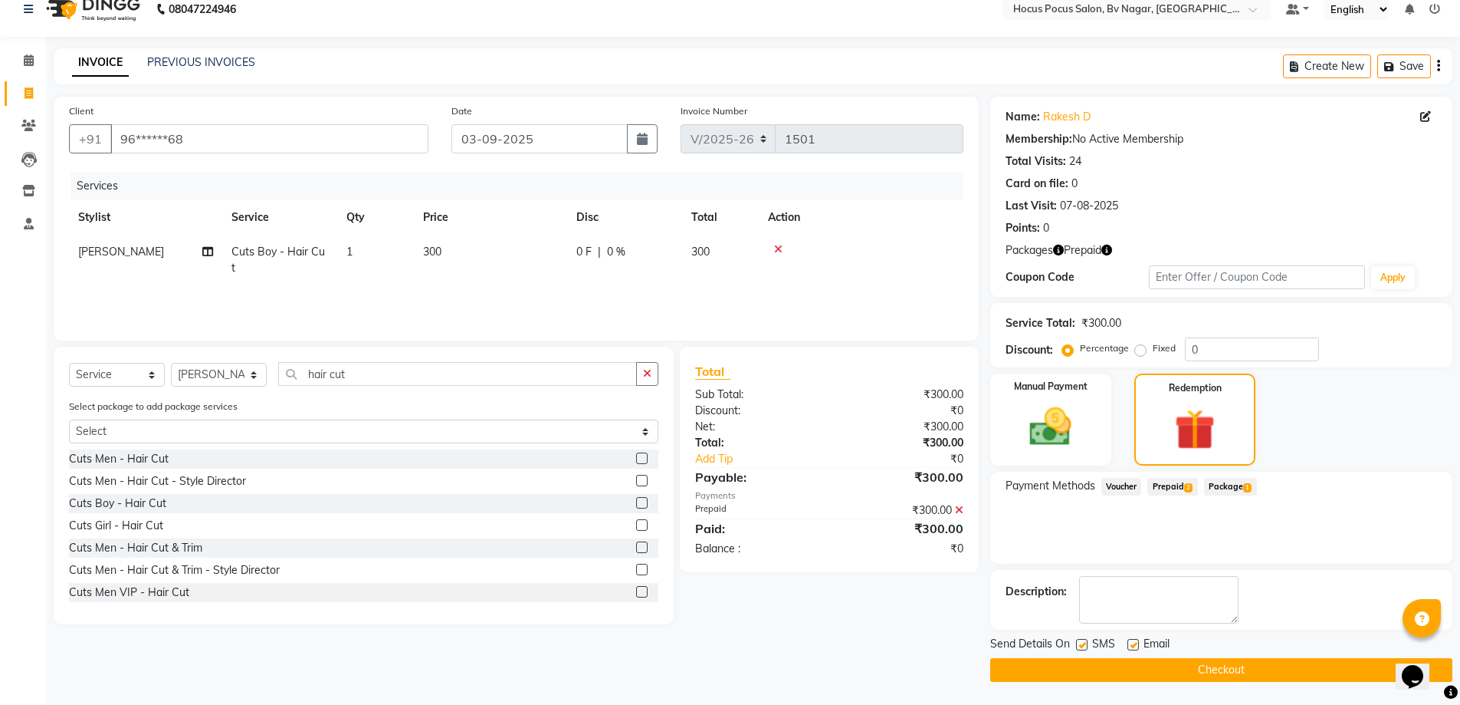
click at [1080, 643] on label at bounding box center [1081, 644] width 11 height 11
click at [1080, 643] on input "checkbox" at bounding box center [1081, 645] width 10 height 10
checkbox input "false"
click at [1099, 661] on button "Checkout" at bounding box center [1221, 670] width 462 height 24
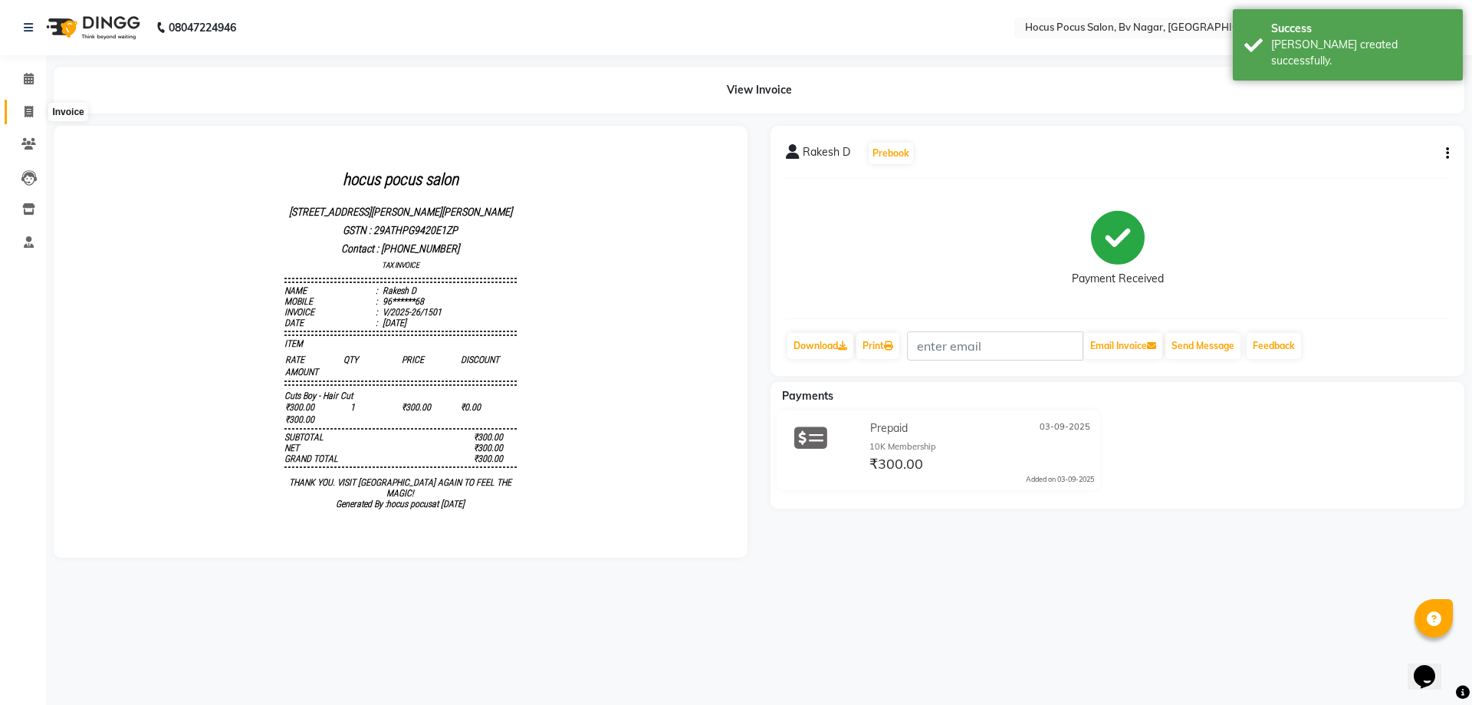
click at [29, 108] on icon at bounding box center [29, 111] width 8 height 11
select select "service"
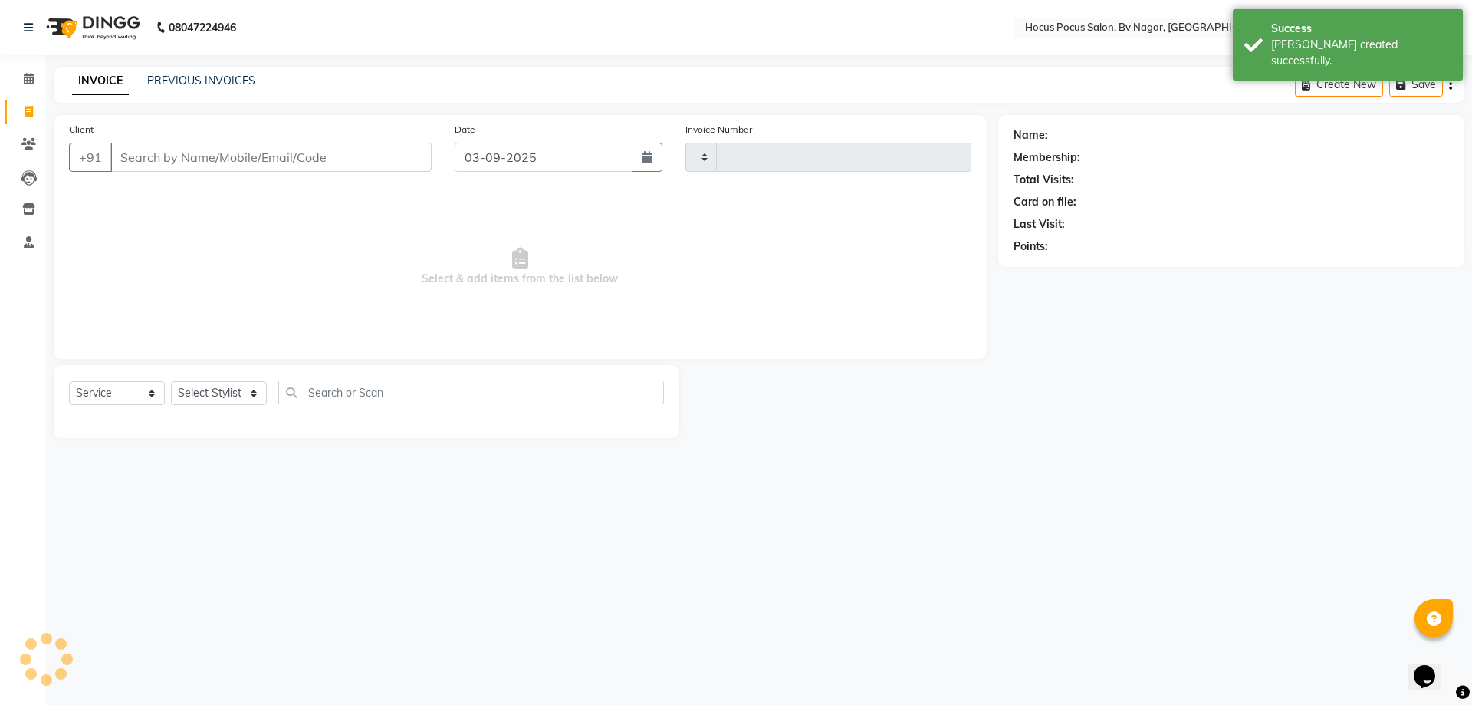
type input "1502"
select select "6056"
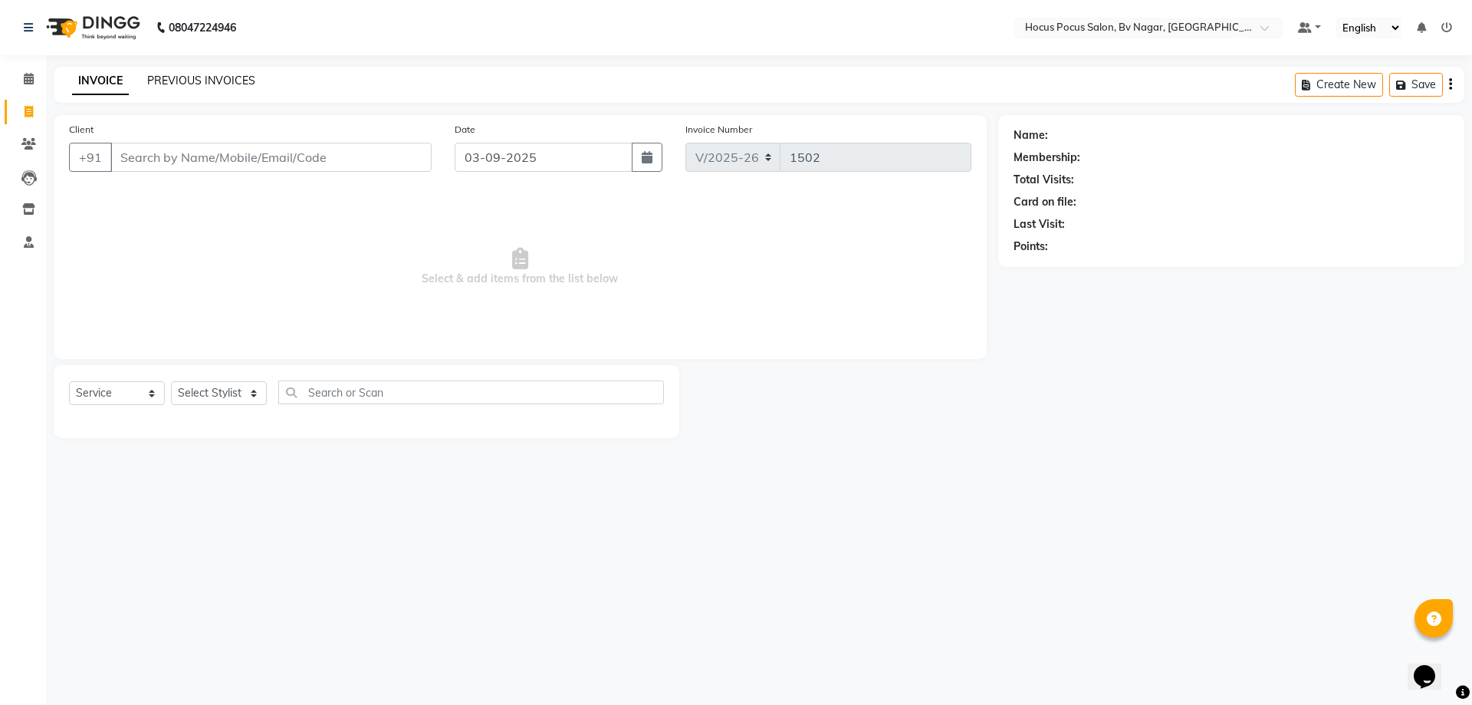
click at [212, 79] on link "PREVIOUS INVOICES" at bounding box center [201, 81] width 108 height 14
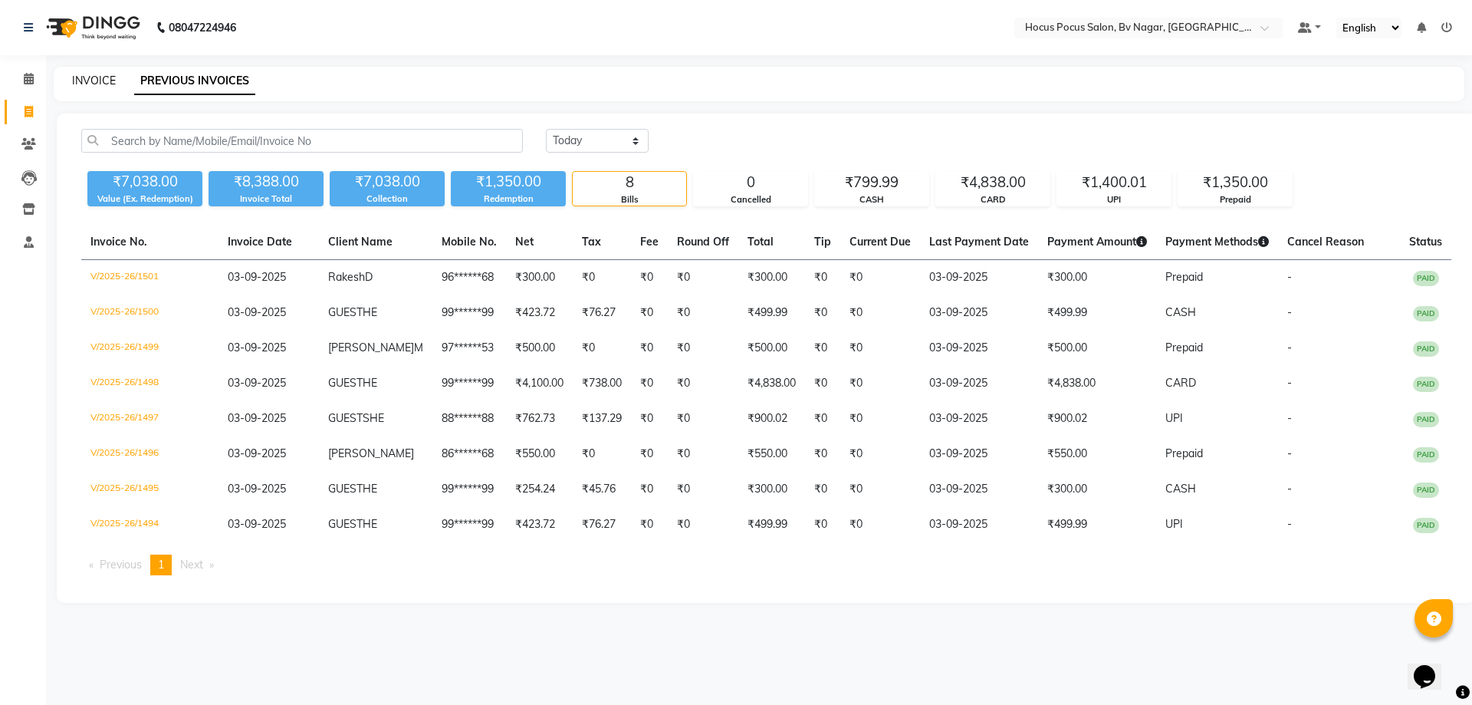
click at [97, 74] on link "INVOICE" at bounding box center [94, 81] width 44 height 14
select select "service"
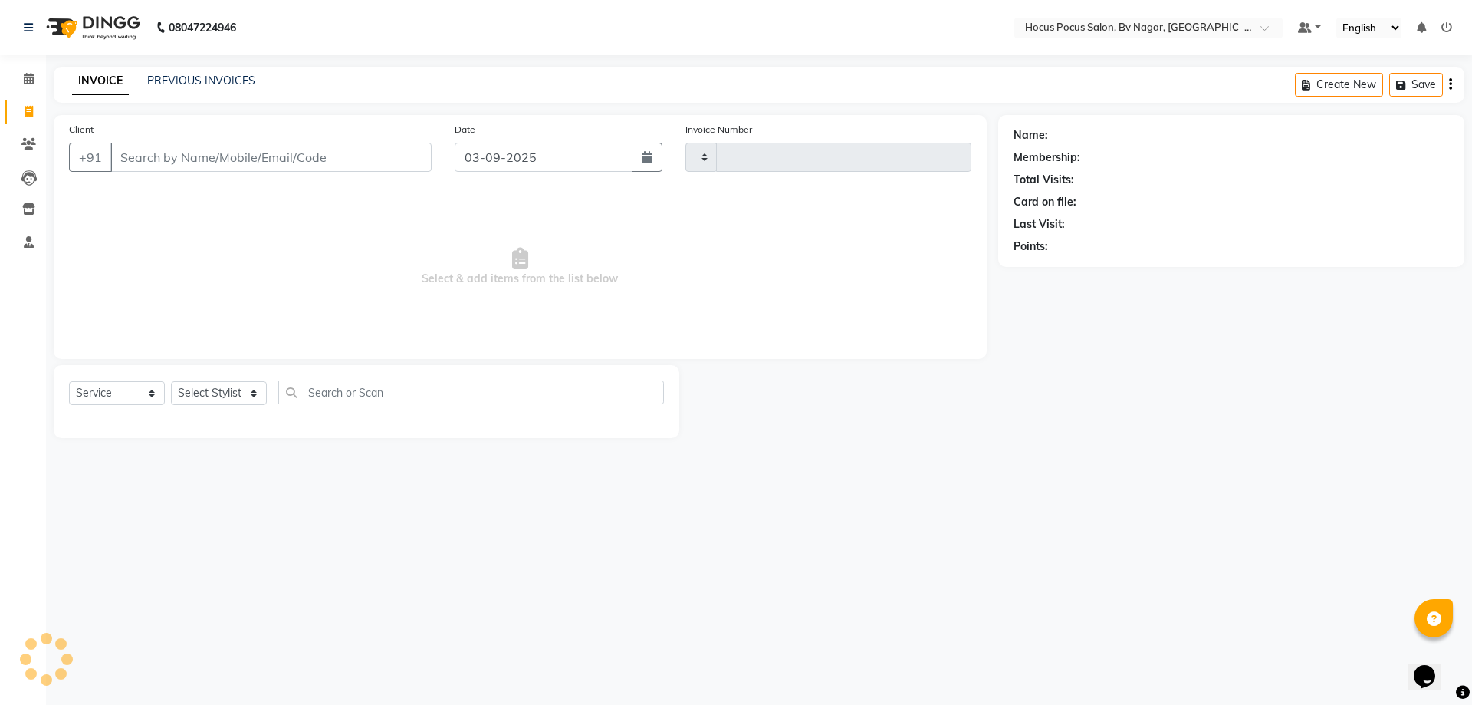
type input "1502"
select select "6056"
click at [209, 75] on link "PREVIOUS INVOICES" at bounding box center [201, 81] width 108 height 14
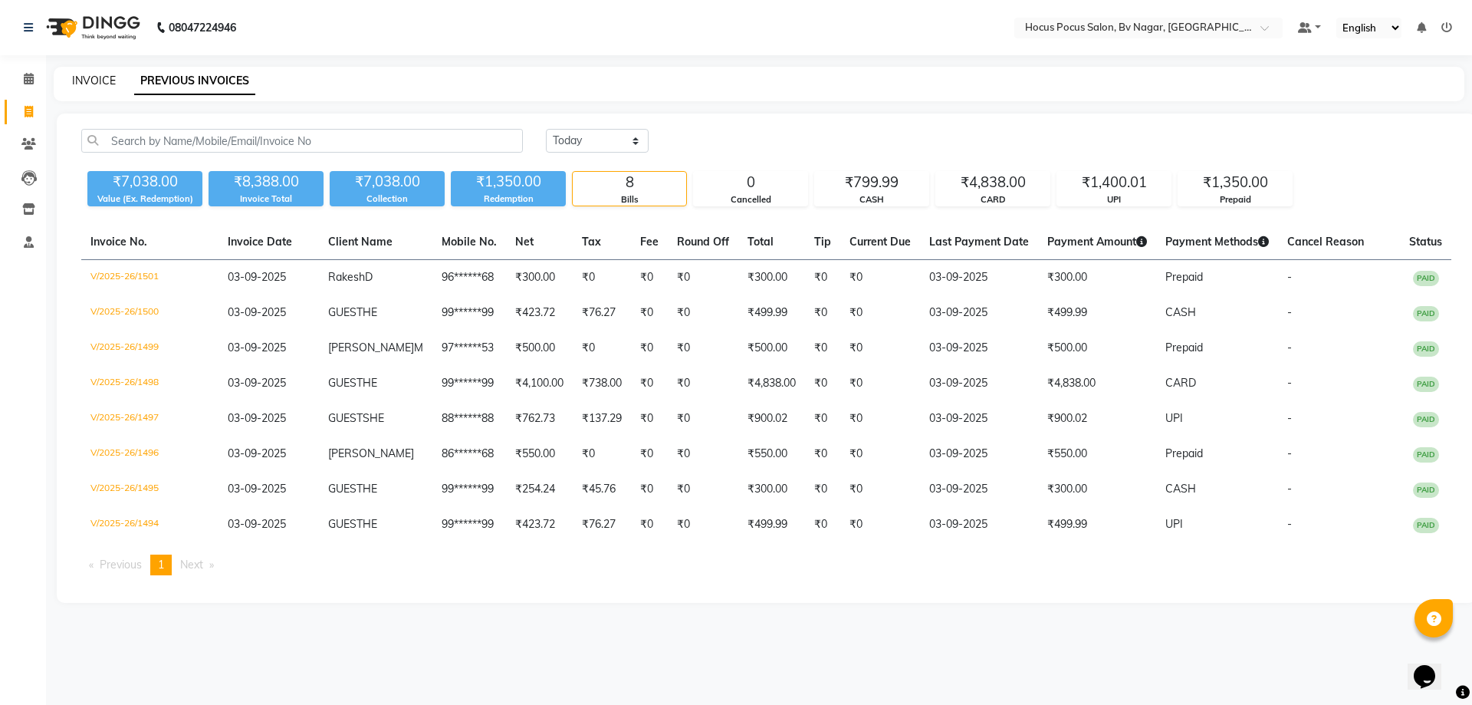
click at [95, 83] on link "INVOICE" at bounding box center [94, 81] width 44 height 14
select select "service"
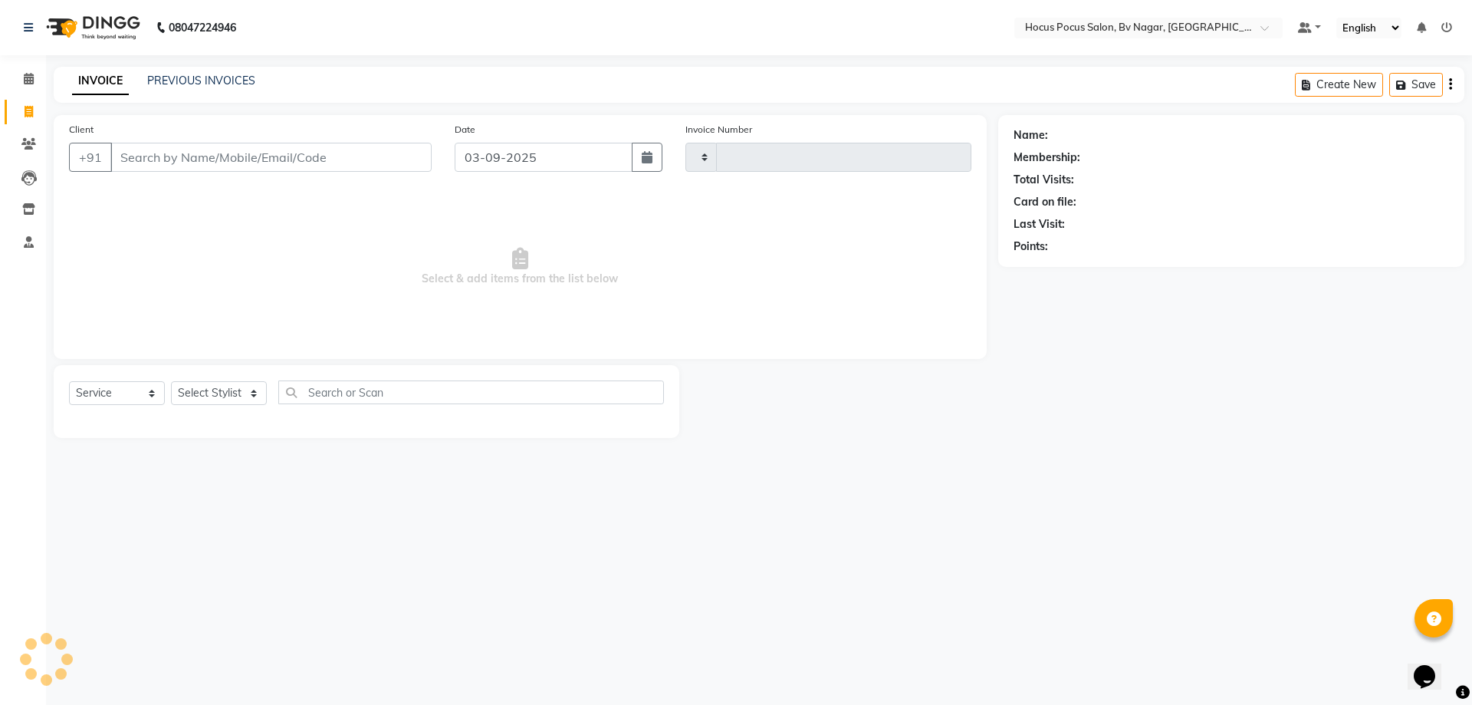
type input "1502"
select select "6056"
click at [240, 74] on link "PREVIOUS INVOICES" at bounding box center [201, 81] width 108 height 14
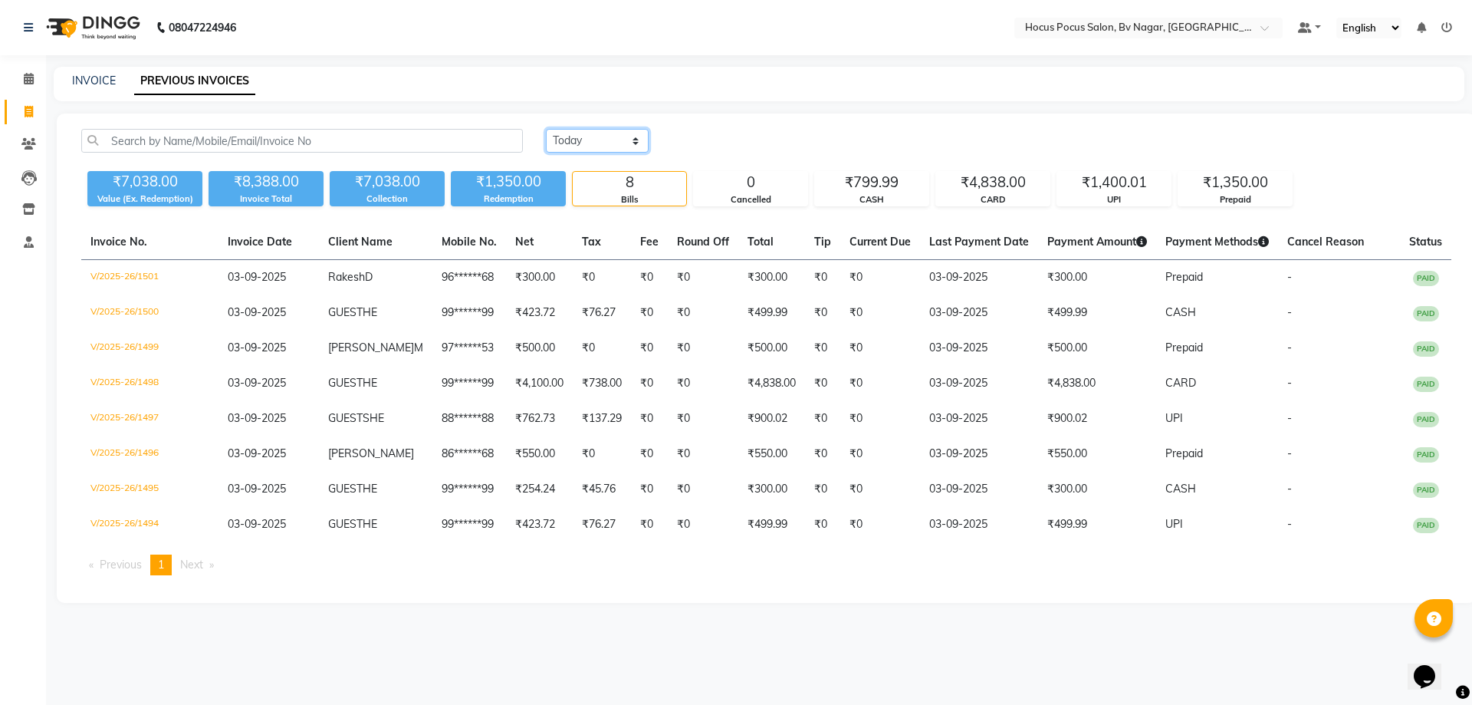
click at [638, 139] on select "[DATE] [DATE] Custom Range" at bounding box center [597, 141] width 103 height 24
select select "range"
click at [546, 129] on select "[DATE] [DATE] Custom Range" at bounding box center [597, 141] width 103 height 24
click at [758, 137] on input "03-09-2025" at bounding box center [721, 140] width 107 height 21
select select "9"
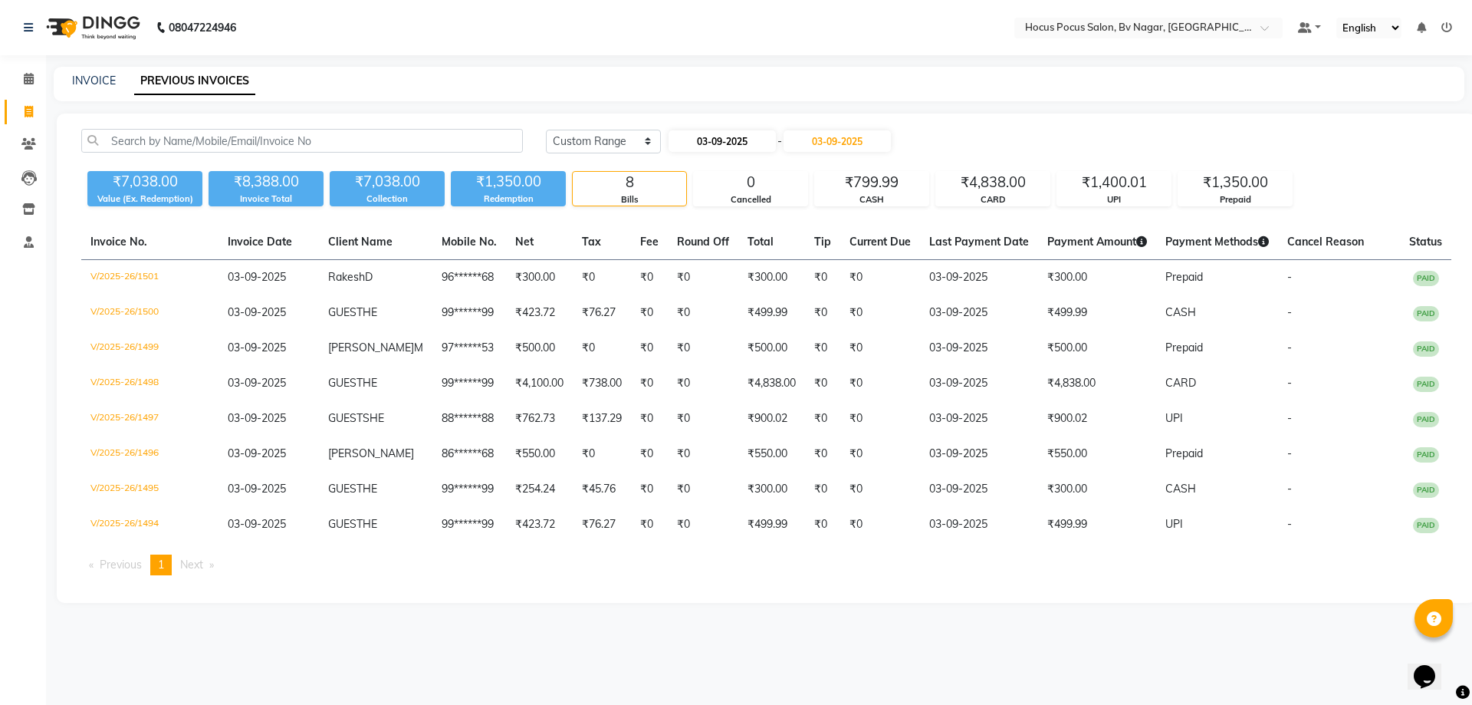
select select "2025"
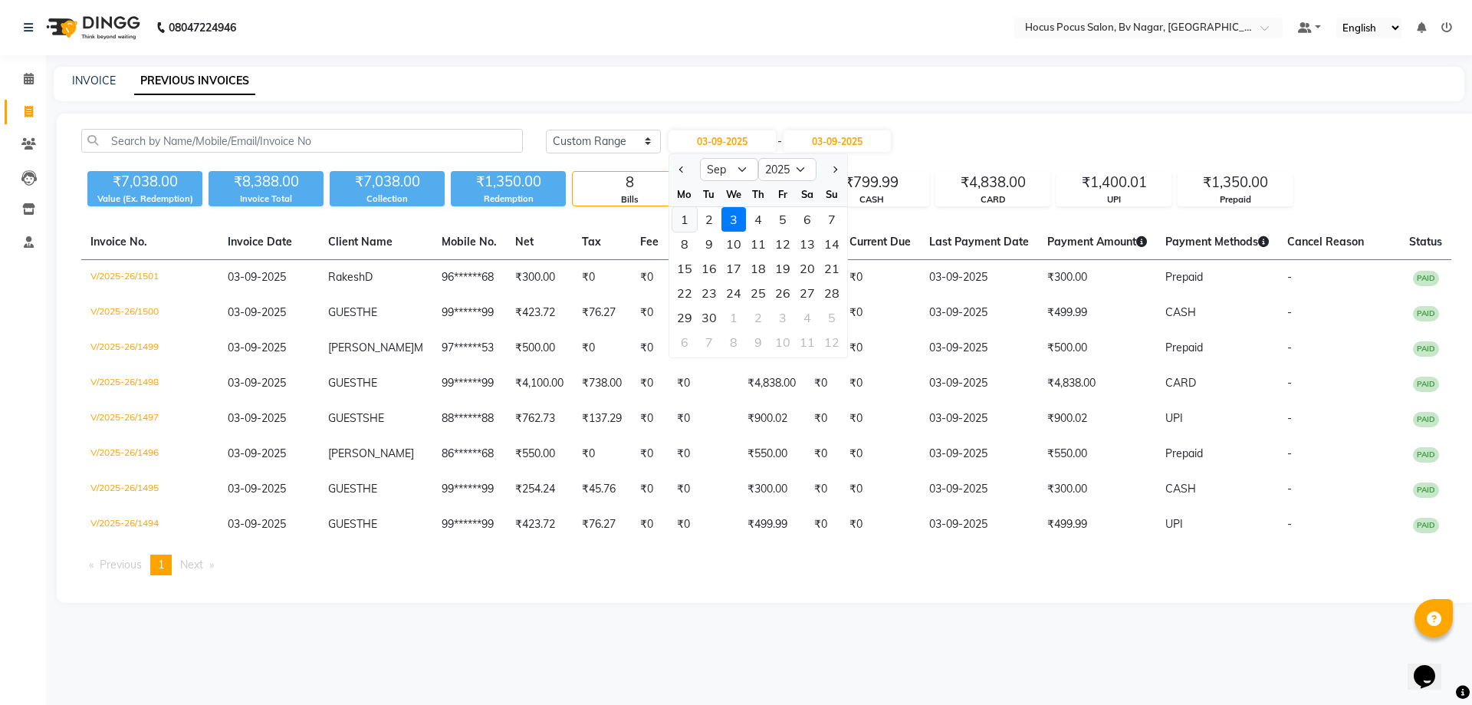
click at [682, 230] on div "1" at bounding box center [684, 219] width 25 height 25
type input "01-09-2025"
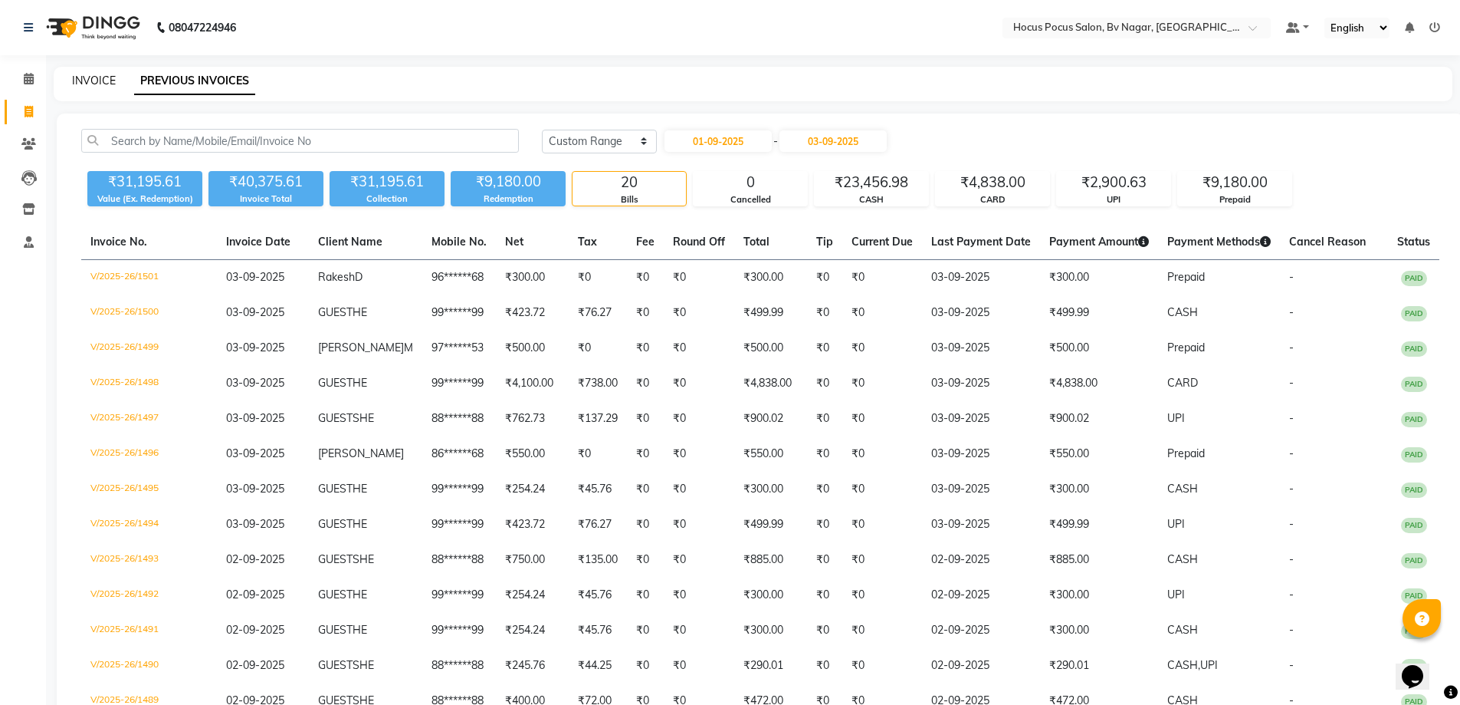
click at [103, 77] on link "INVOICE" at bounding box center [94, 81] width 44 height 14
select select "service"
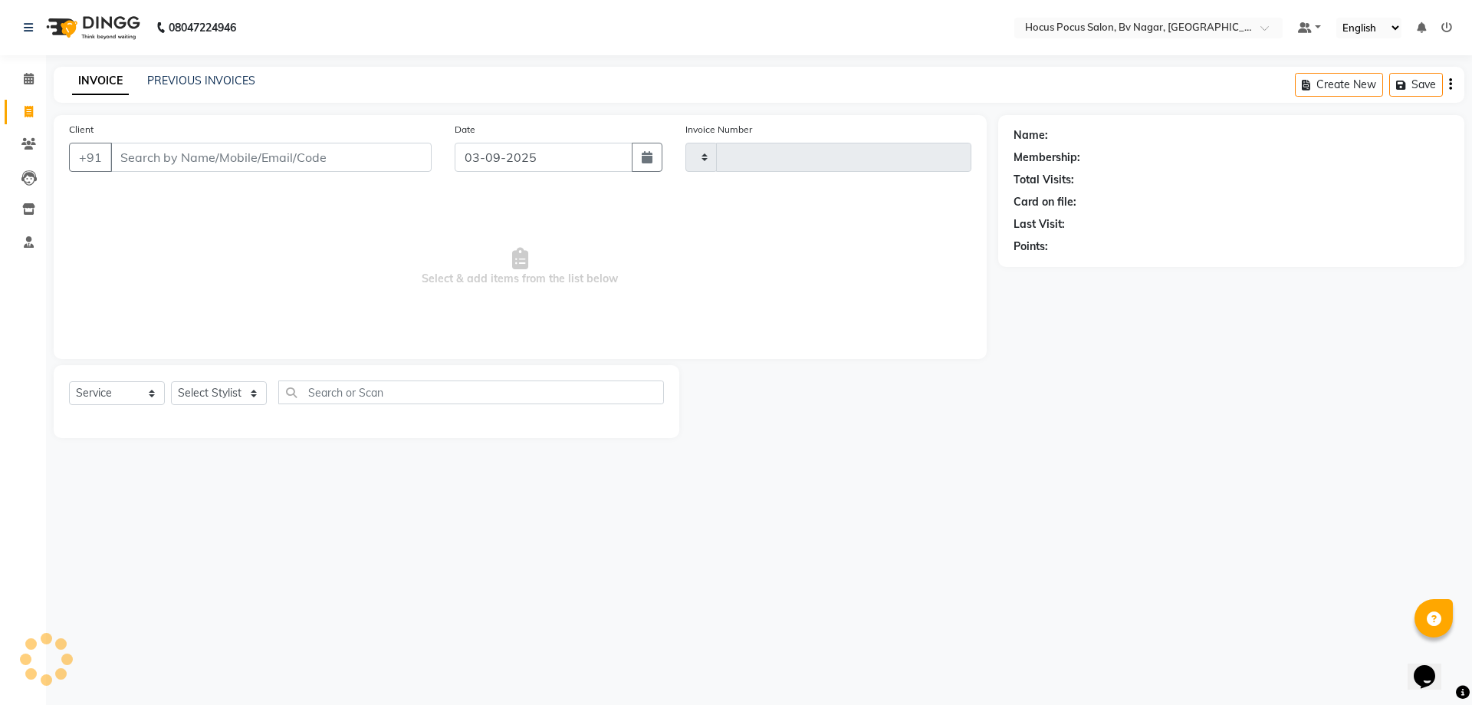
type input "1502"
select select "6056"
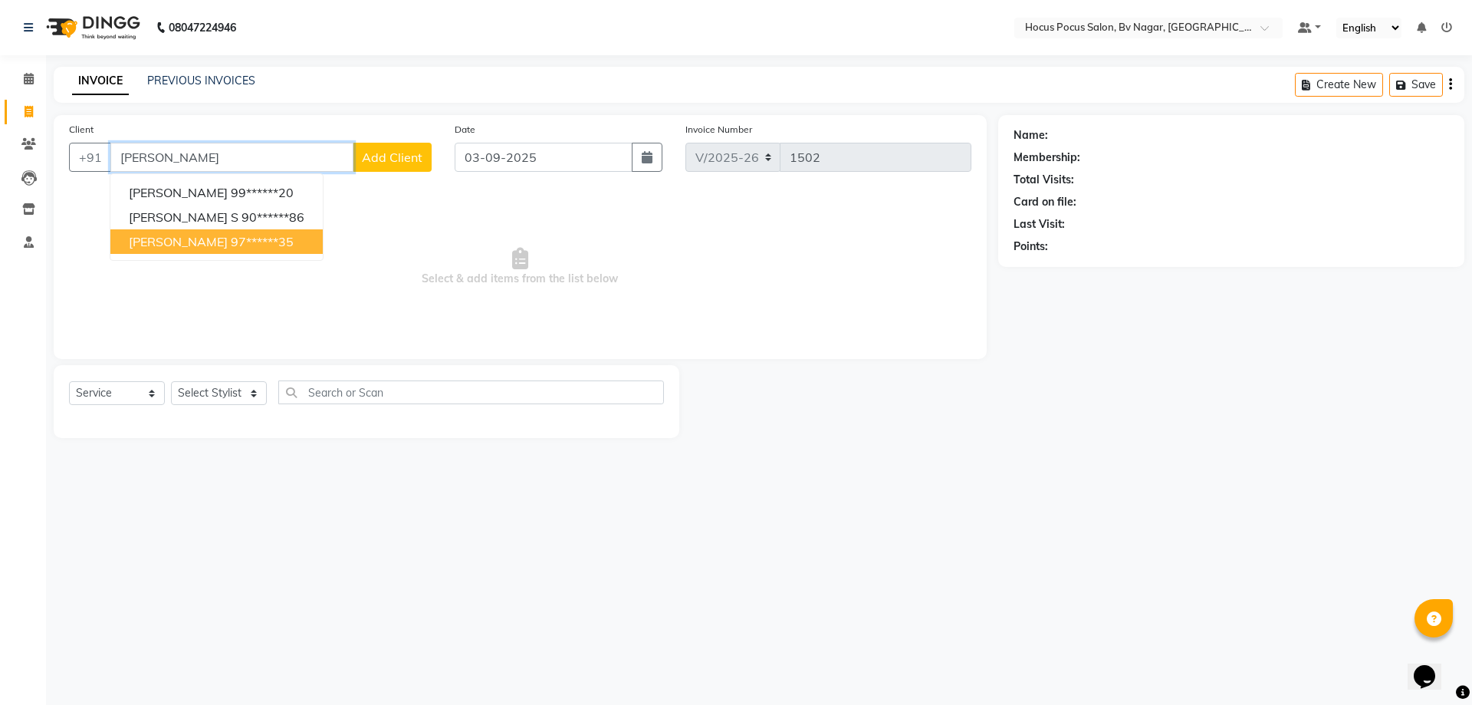
click at [231, 241] on ngb-highlight "97******35" at bounding box center [262, 241] width 63 height 15
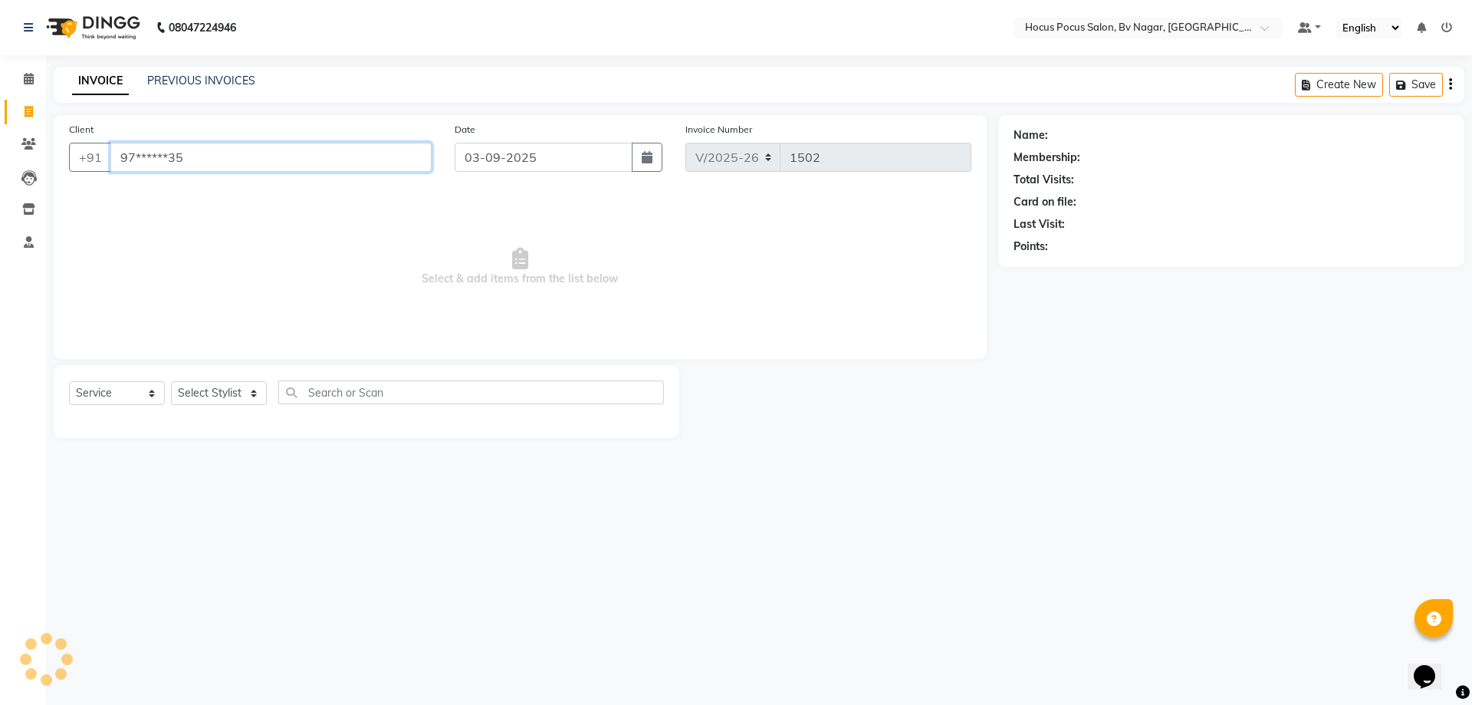
type input "97******35"
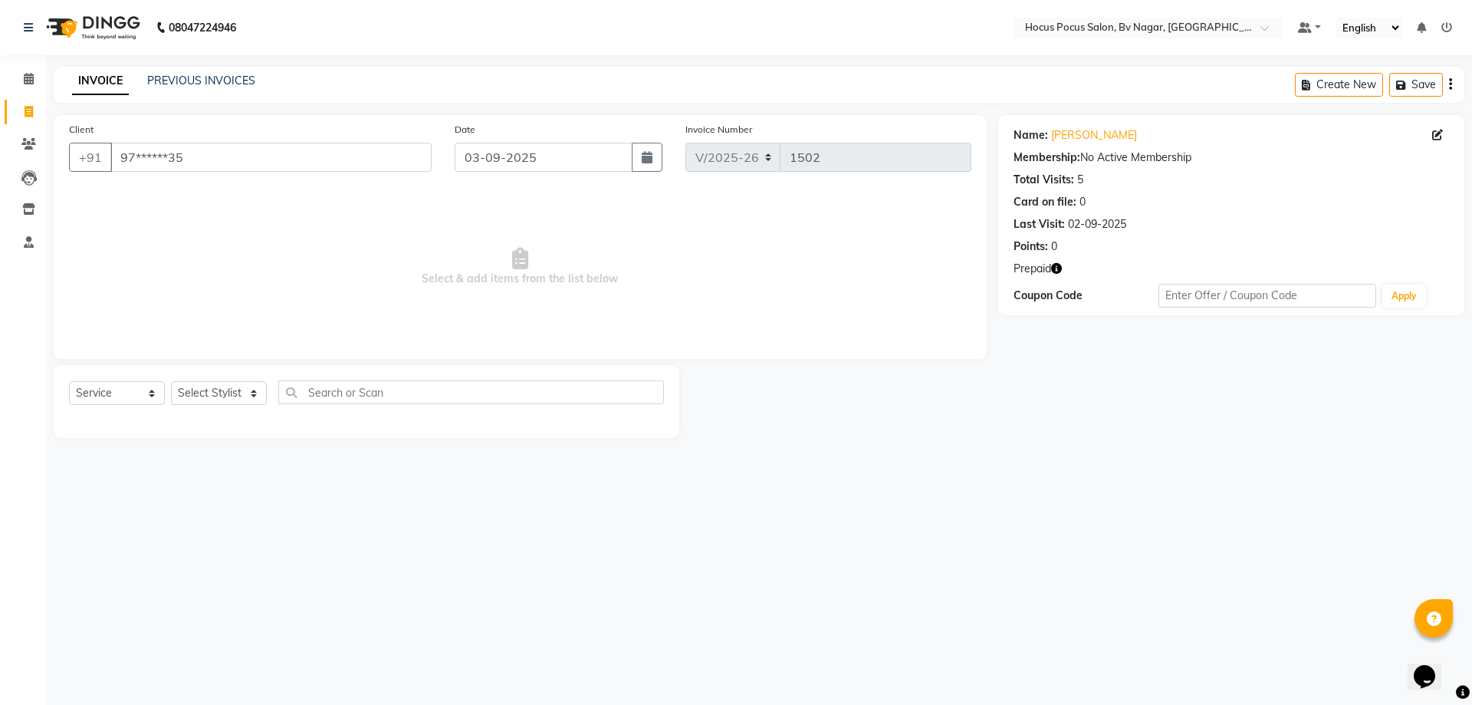
click at [1059, 269] on icon "button" at bounding box center [1056, 268] width 11 height 11
click at [1010, 416] on div "Name: [PERSON_NAME] Membership: No Active Membership Total Visits: 5 Card on fi…" at bounding box center [1237, 276] width 478 height 323
click at [219, 391] on select "Select Stylist [PERSON_NAME] [PERSON_NAME] hocus pocus [PERSON_NAME] Sashy" at bounding box center [219, 393] width 96 height 24
click at [130, 391] on select "Select Service Product Membership Package Voucher Prepaid Gift Card" at bounding box center [117, 393] width 96 height 24
select select "product"
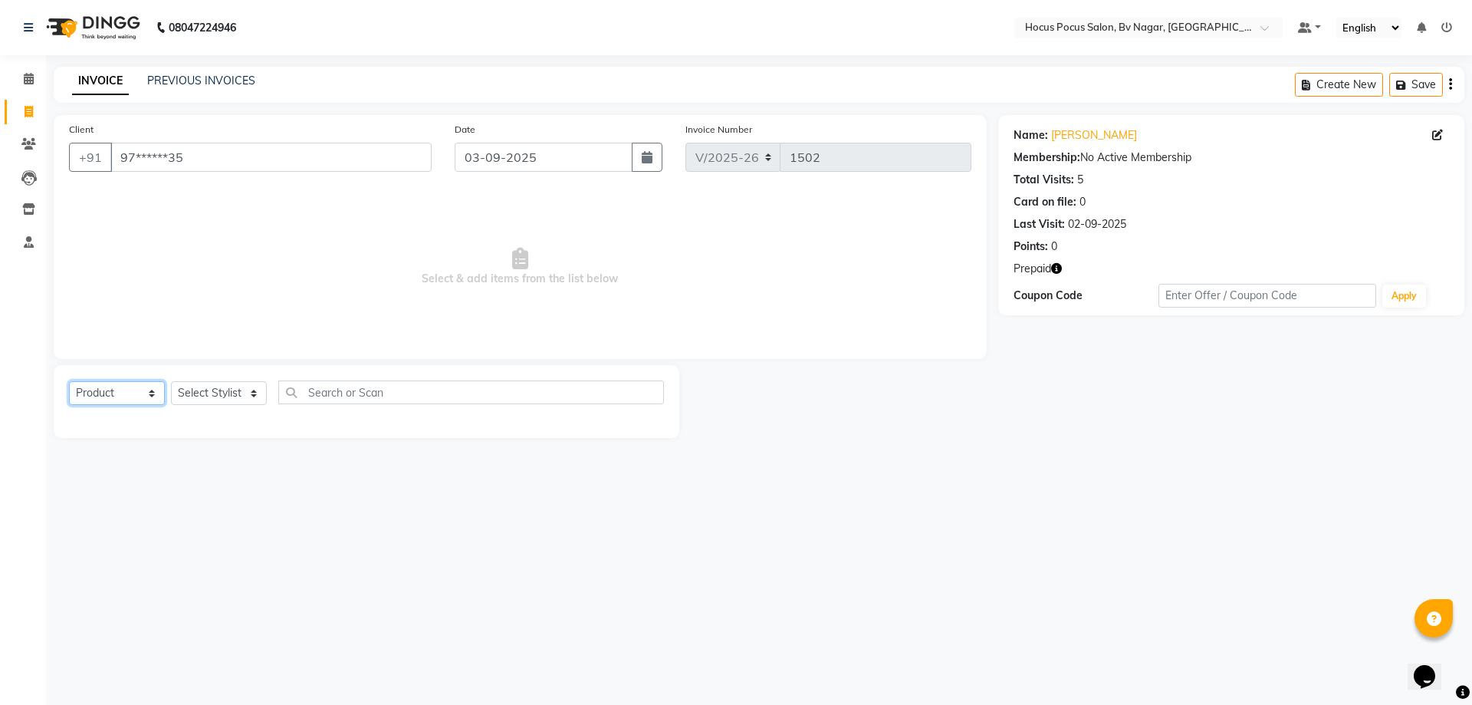
click at [69, 381] on select "Select Service Product Membership Package Voucher Prepaid Gift Card" at bounding box center [117, 393] width 96 height 24
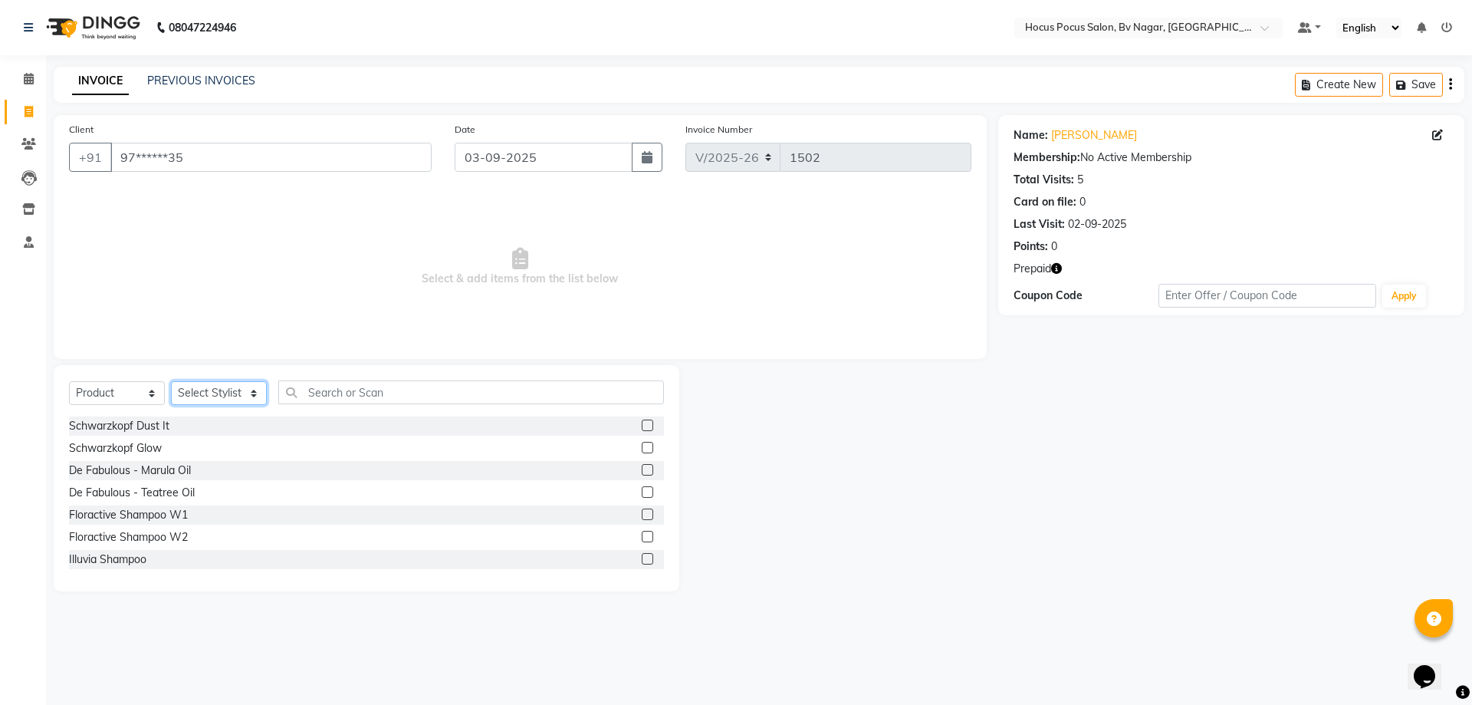
click at [191, 390] on select "Select Stylist [PERSON_NAME] [PERSON_NAME] hocus pocus [PERSON_NAME] Sashy" at bounding box center [219, 393] width 96 height 24
select select "62622"
click at [171, 381] on select "Select Stylist [PERSON_NAME] [PERSON_NAME] hocus pocus [PERSON_NAME] Sashy" at bounding box center [219, 393] width 96 height 24
click at [360, 386] on input "text" at bounding box center [471, 392] width 386 height 24
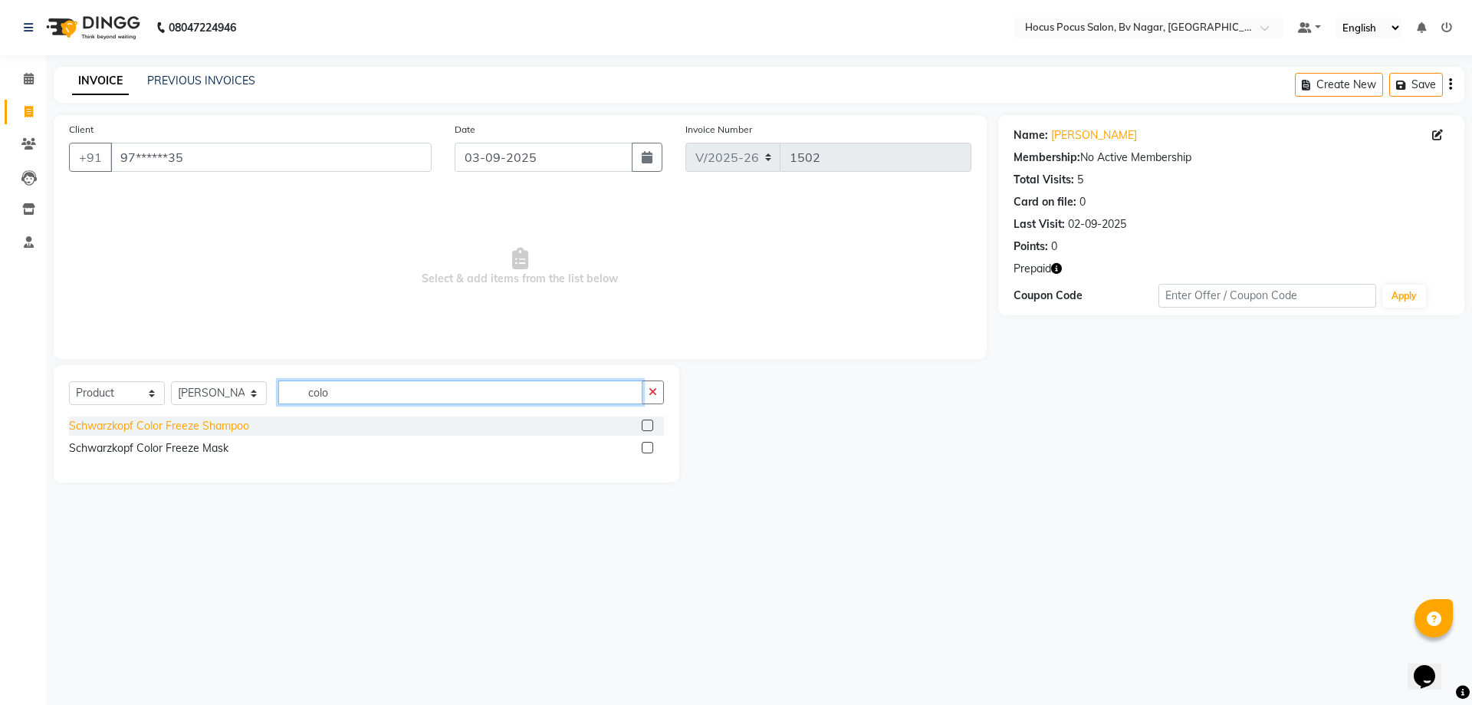
type input "colo"
click at [225, 422] on div "Schwarzkopf Color Freeze Shampoo" at bounding box center [159, 426] width 180 height 16
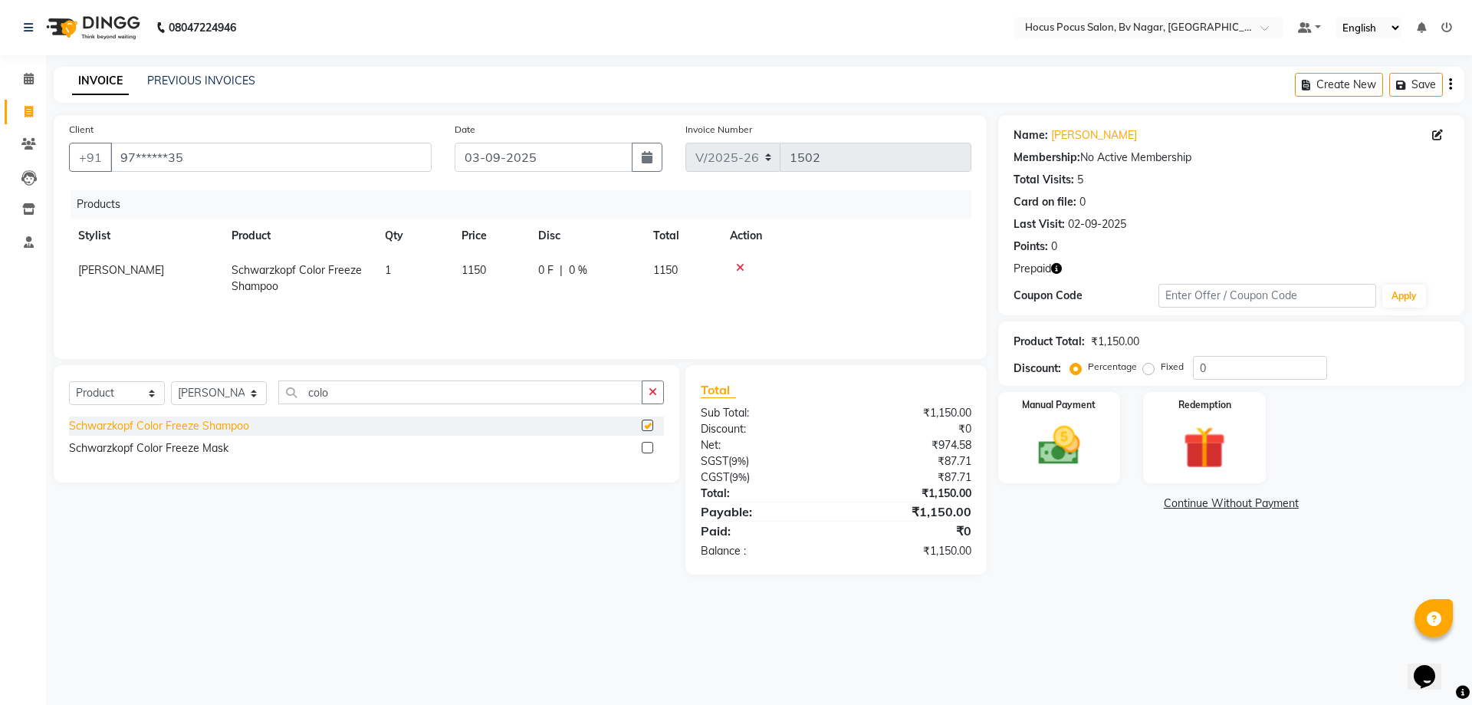
checkbox input "false"
click at [211, 451] on div "Schwarzkopf Color Freeze Mask" at bounding box center [148, 448] width 159 height 16
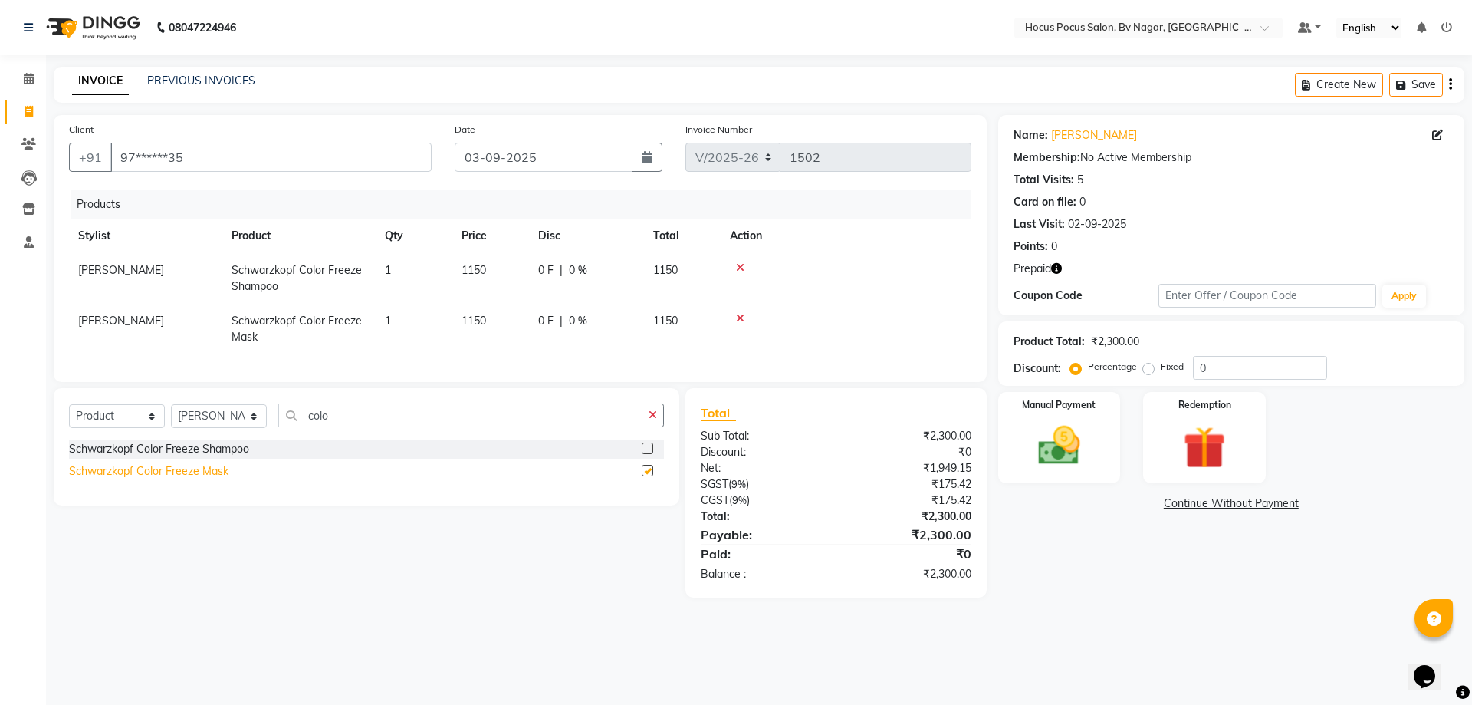
checkbox input "false"
click at [737, 320] on icon at bounding box center [740, 318] width 8 height 11
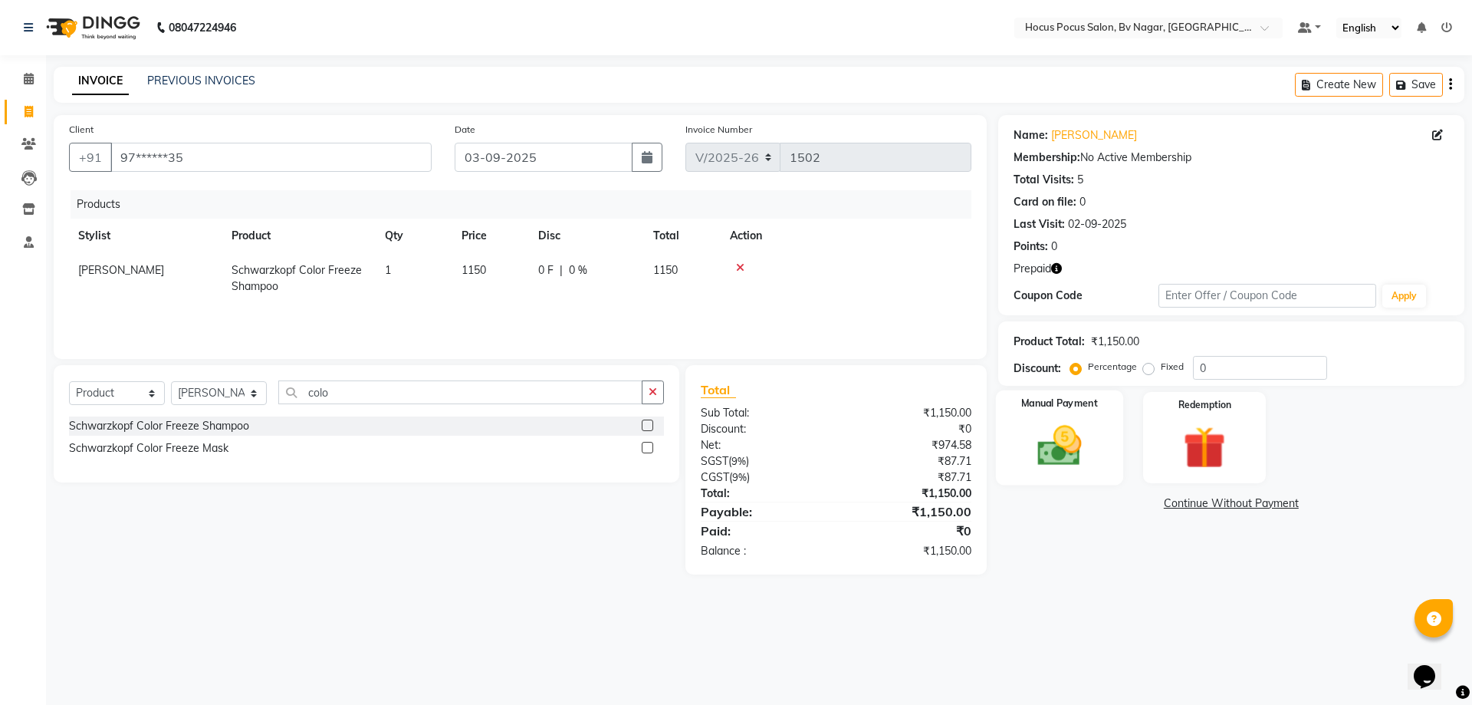
click at [1055, 432] on img at bounding box center [1058, 445] width 71 height 51
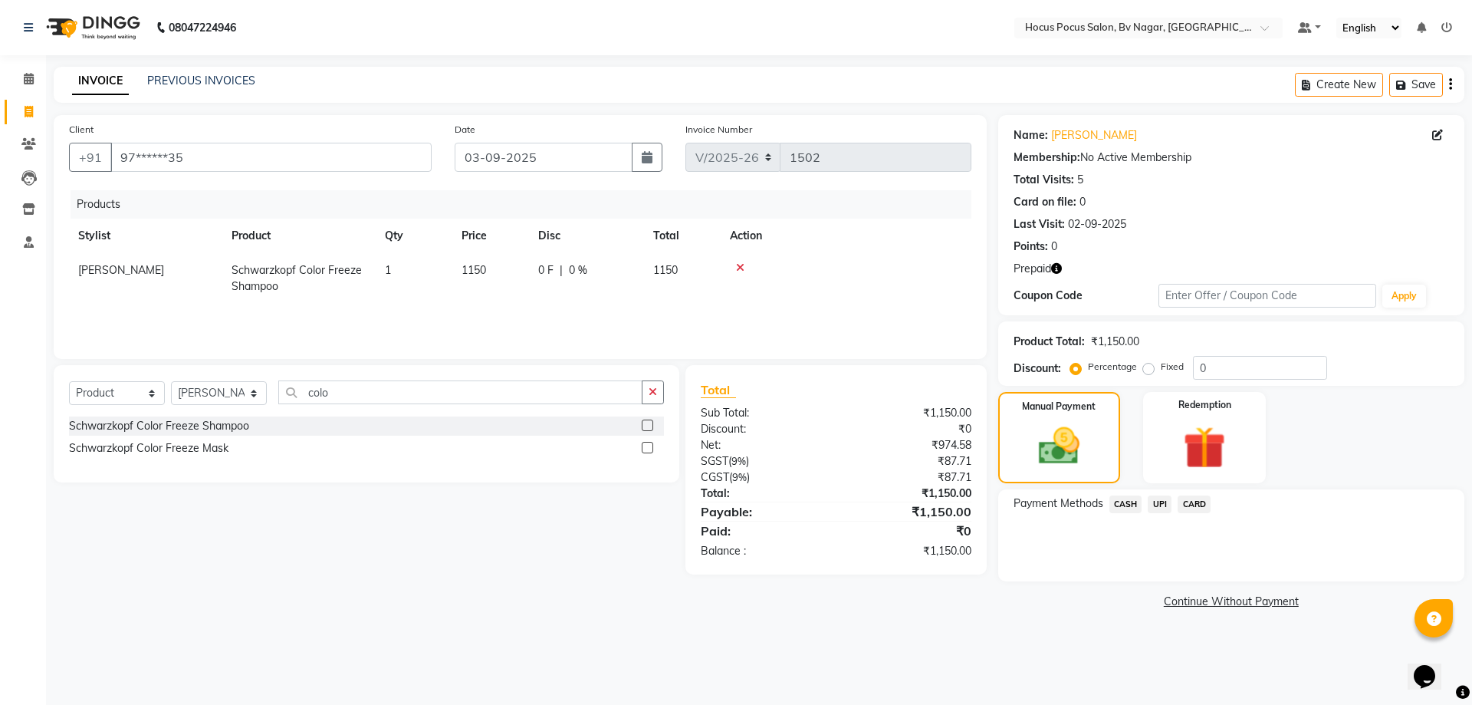
click at [1164, 498] on span "UPI" at bounding box center [1160, 504] width 24 height 18
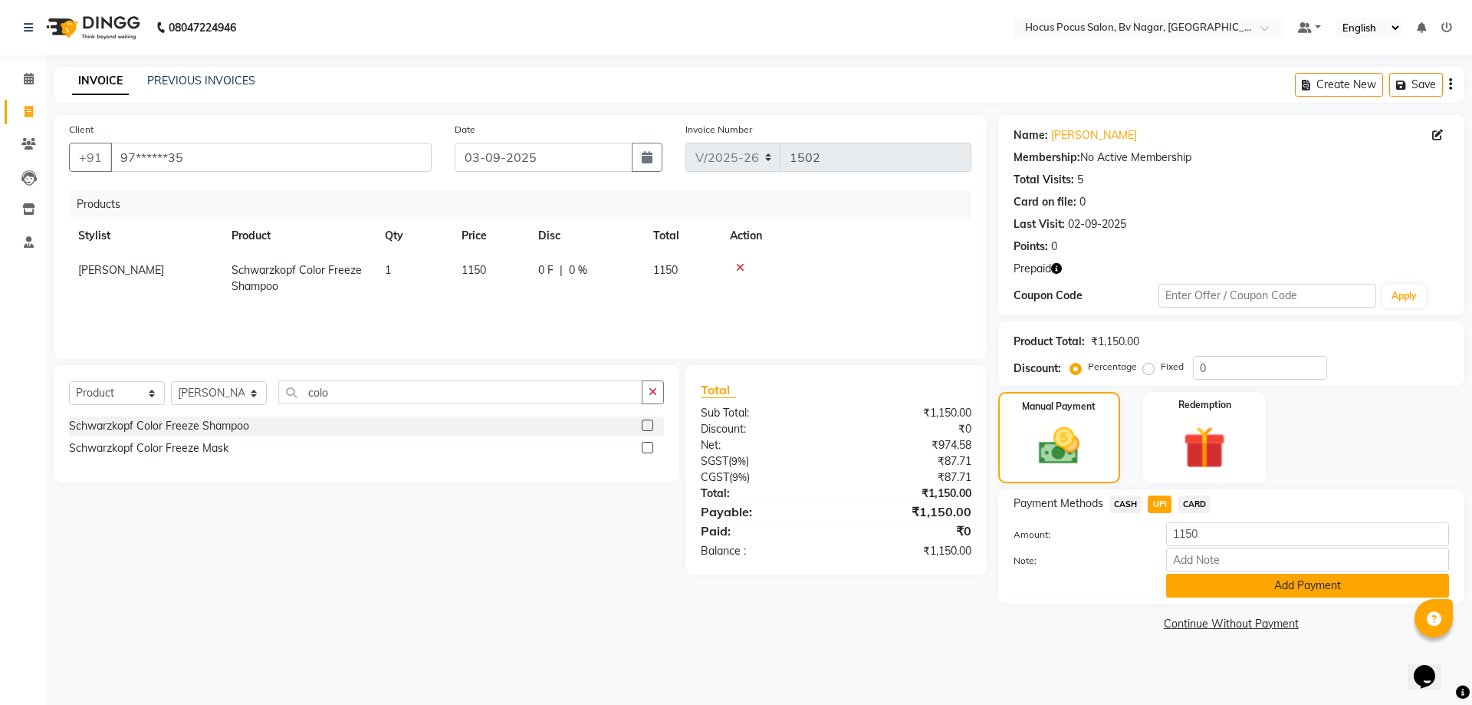
click at [1200, 591] on button "Add Payment" at bounding box center [1307, 585] width 283 height 24
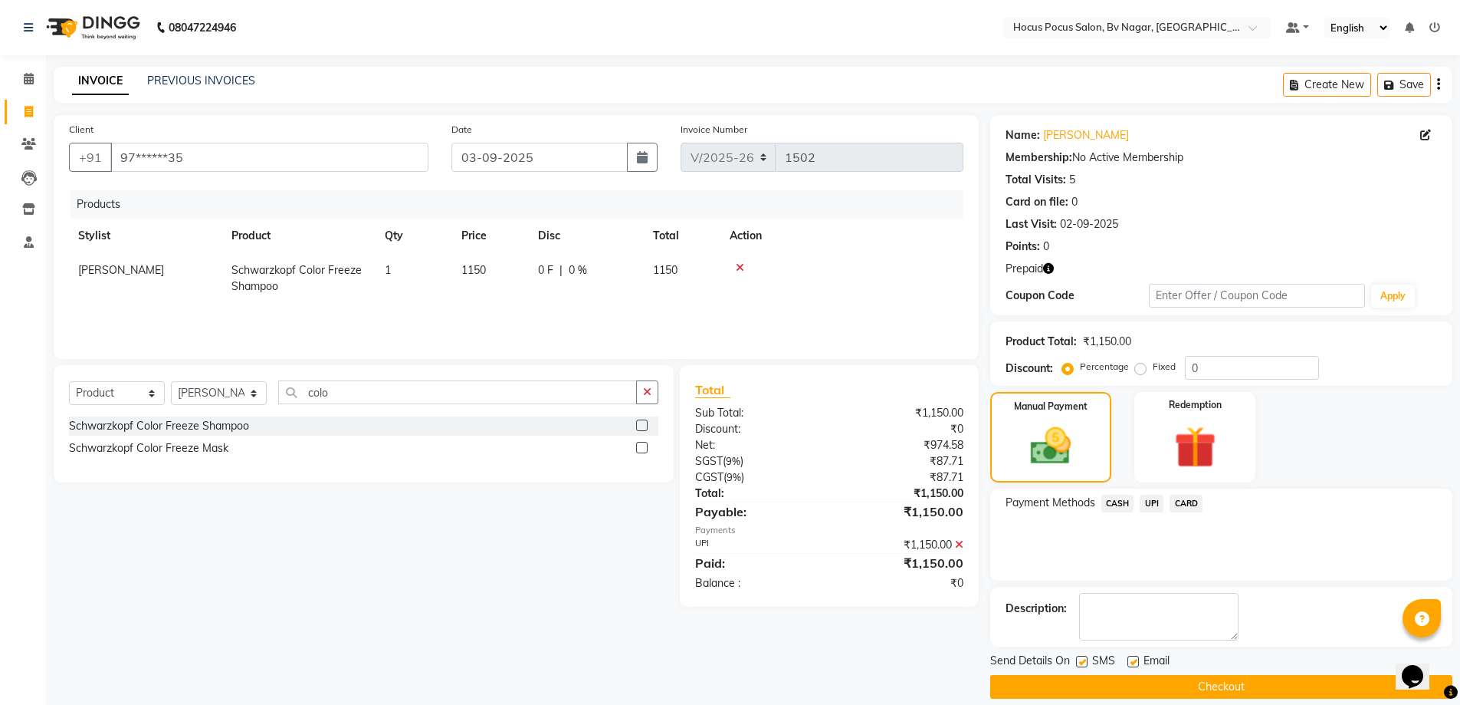
click at [1084, 665] on label at bounding box center [1081, 660] width 11 height 11
click at [1084, 665] on input "checkbox" at bounding box center [1081, 662] width 10 height 10
checkbox input "false"
click at [1096, 685] on button "Checkout" at bounding box center [1221, 687] width 462 height 24
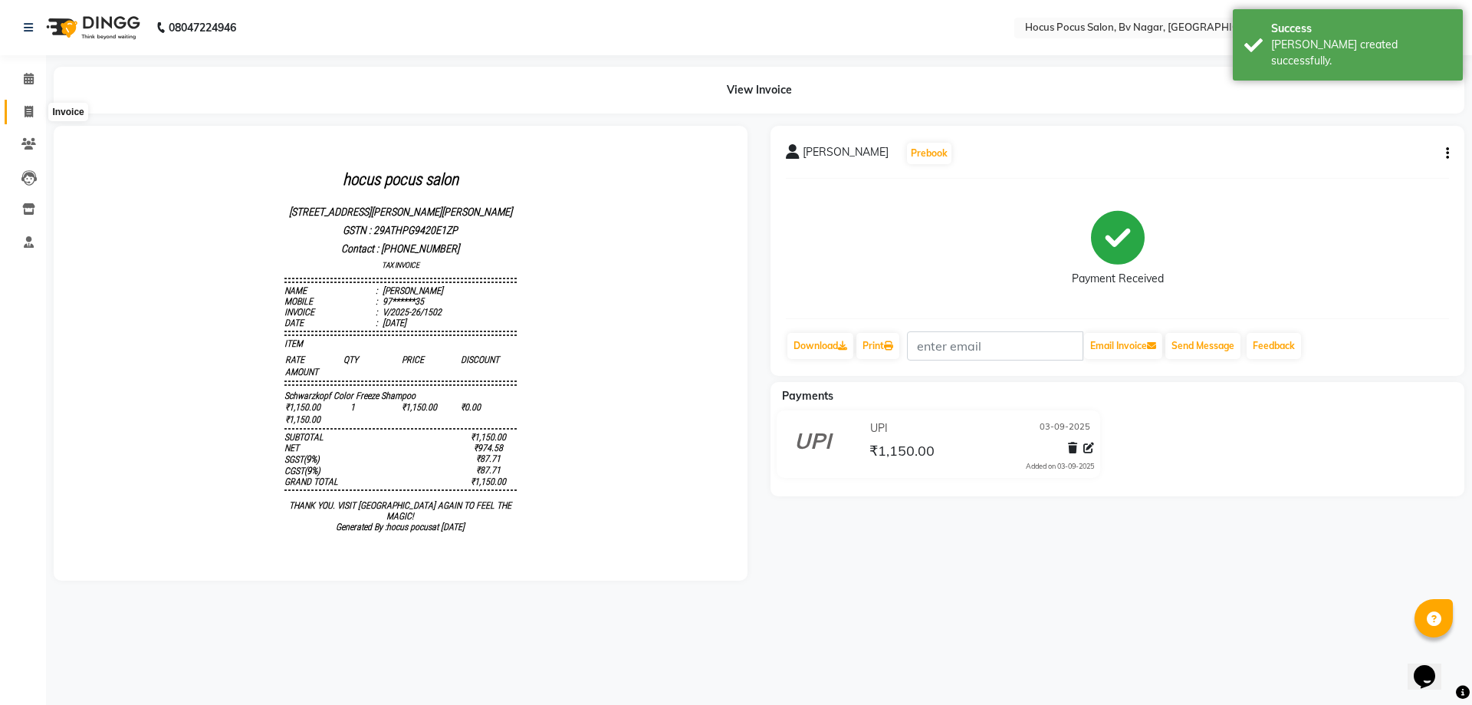
click at [25, 110] on icon at bounding box center [29, 111] width 8 height 11
select select "service"
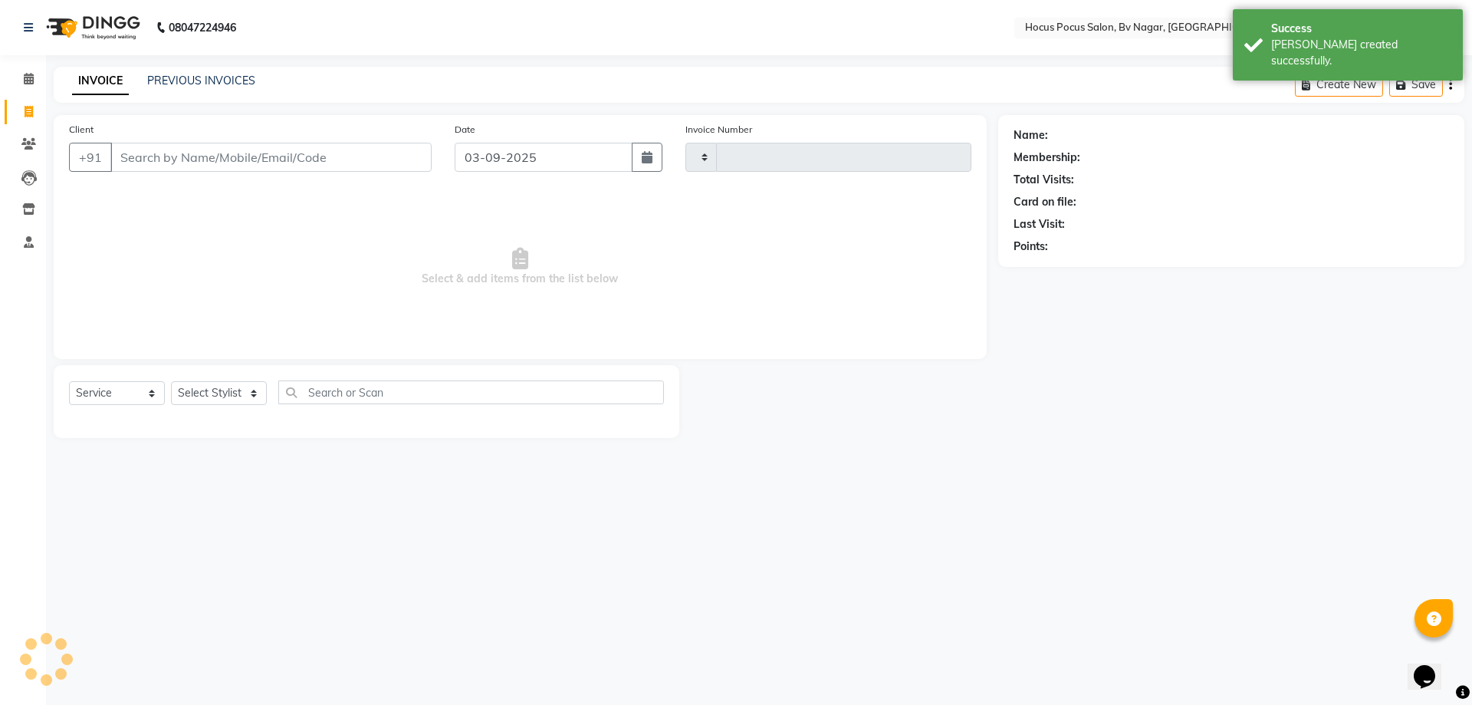
type input "1503"
click at [208, 71] on div "INVOICE PREVIOUS INVOICES Create New Save" at bounding box center [759, 85] width 1411 height 36
select select "6056"
click at [210, 80] on link "PREVIOUS INVOICES" at bounding box center [201, 81] width 108 height 14
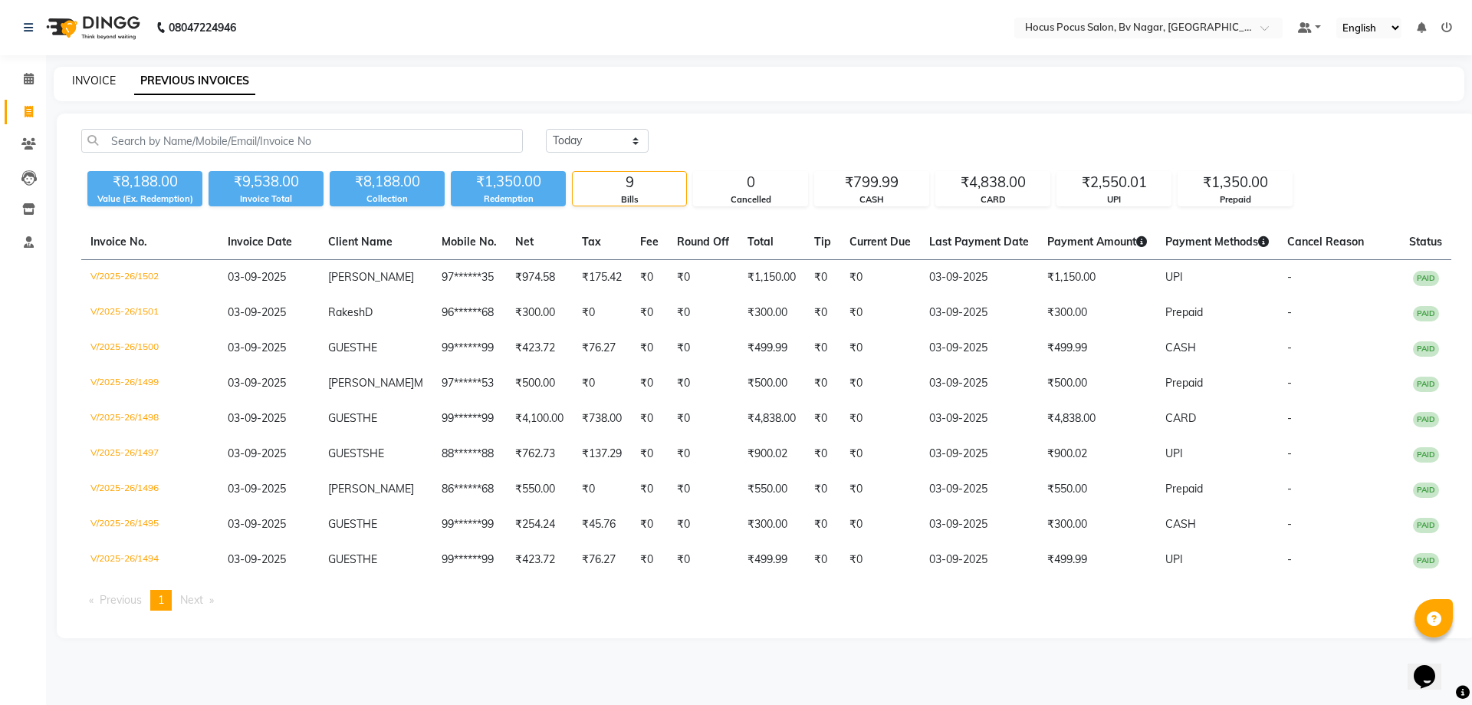
click at [87, 84] on link "INVOICE" at bounding box center [94, 81] width 44 height 14
select select "service"
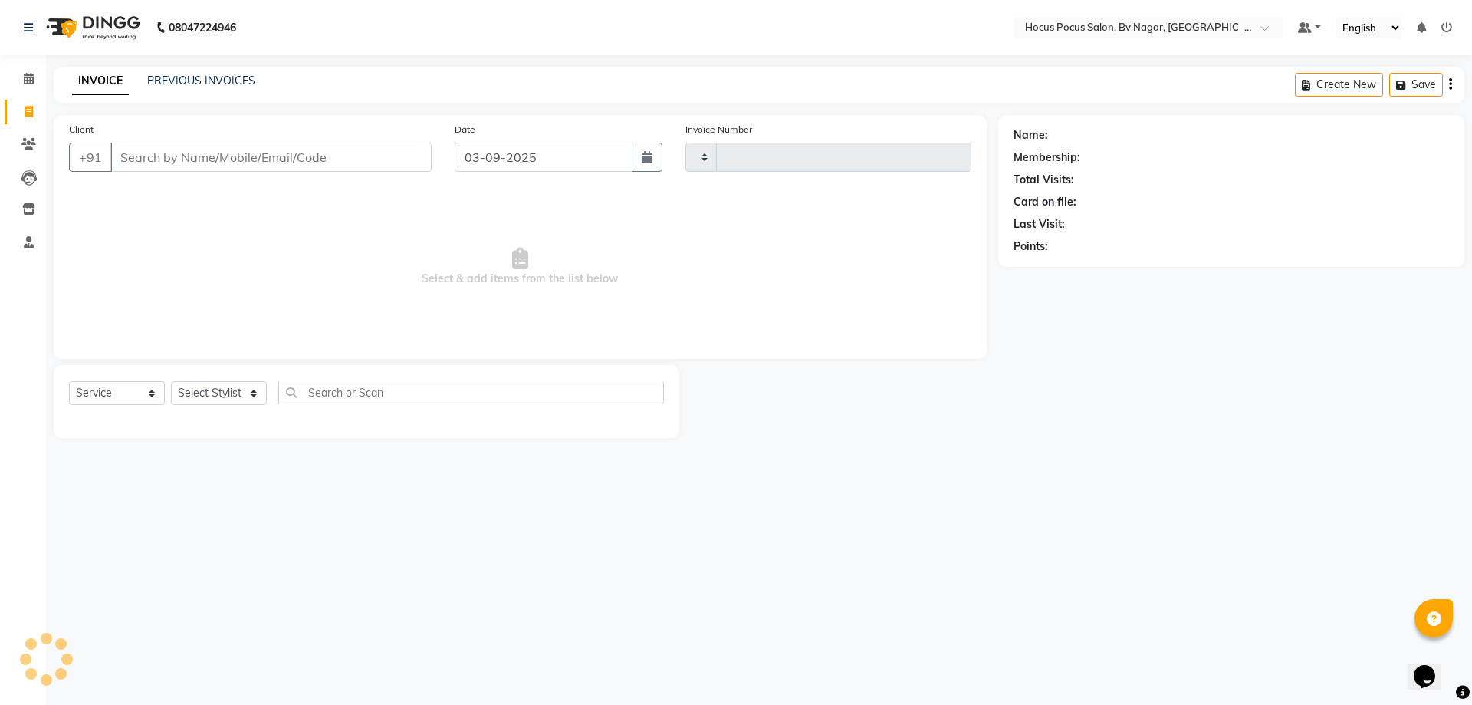
type input "1503"
select select "6056"
click at [189, 80] on link "PREVIOUS INVOICES" at bounding box center [201, 81] width 108 height 14
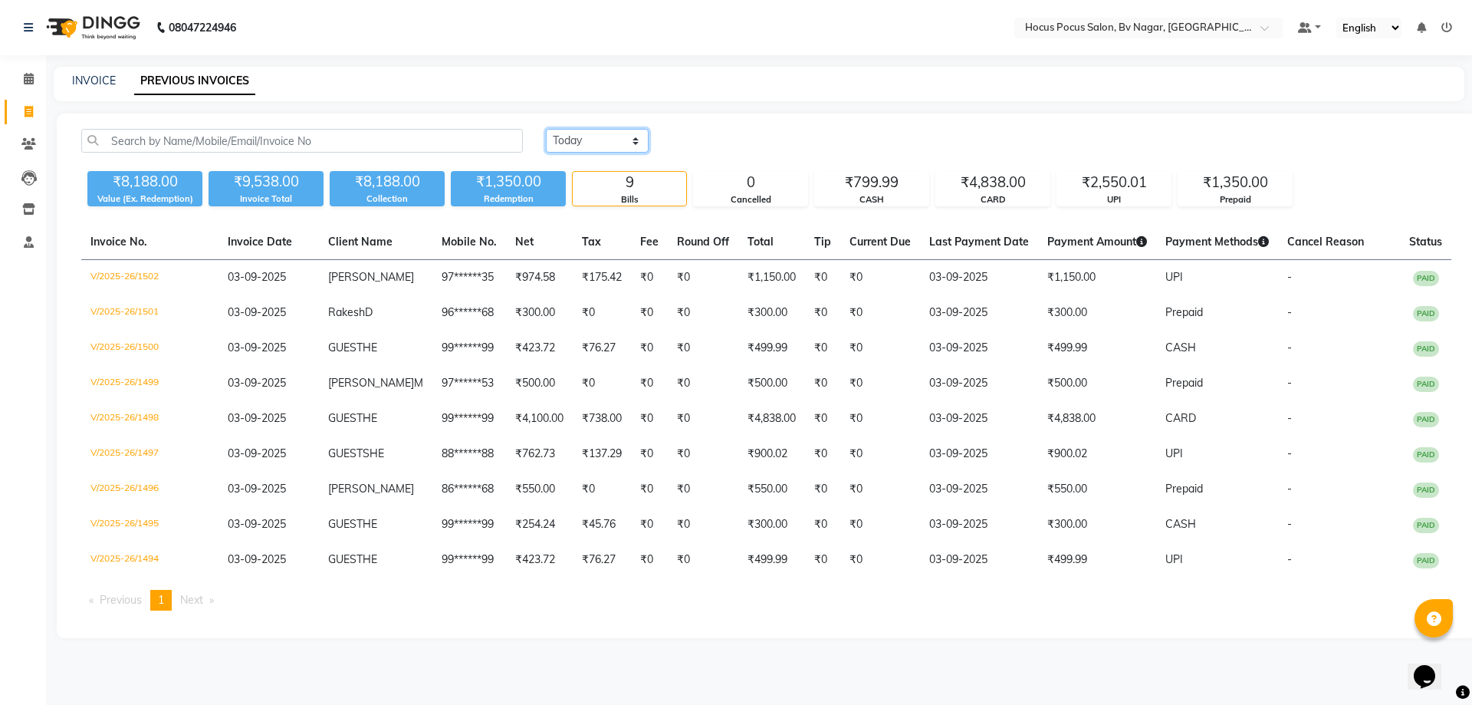
click at [591, 135] on select "[DATE] [DATE] Custom Range" at bounding box center [597, 141] width 103 height 24
click at [546, 129] on select "[DATE] [DATE] Custom Range" at bounding box center [597, 141] width 103 height 24
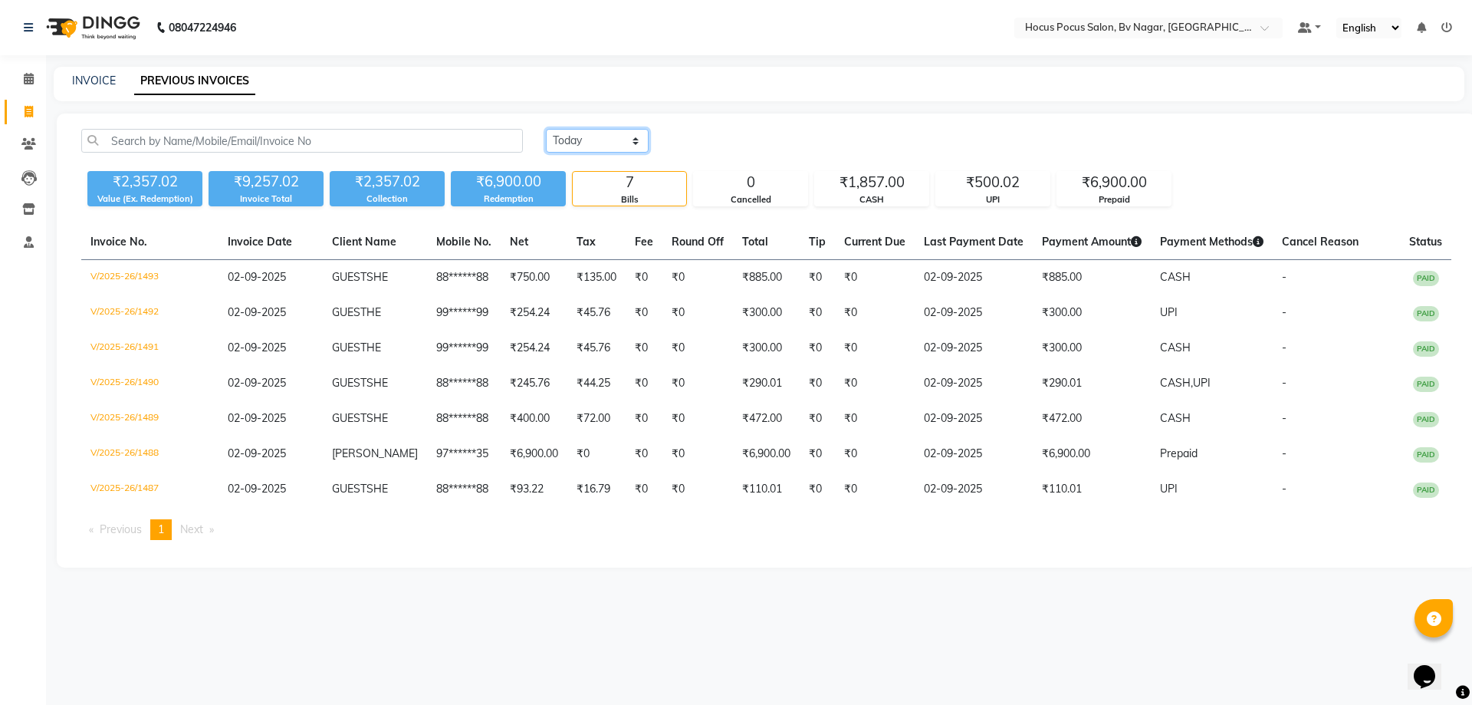
click at [593, 146] on select "[DATE] [DATE] Custom Range" at bounding box center [597, 141] width 103 height 24
click at [546, 129] on select "[DATE] [DATE] Custom Range" at bounding box center [597, 141] width 103 height 24
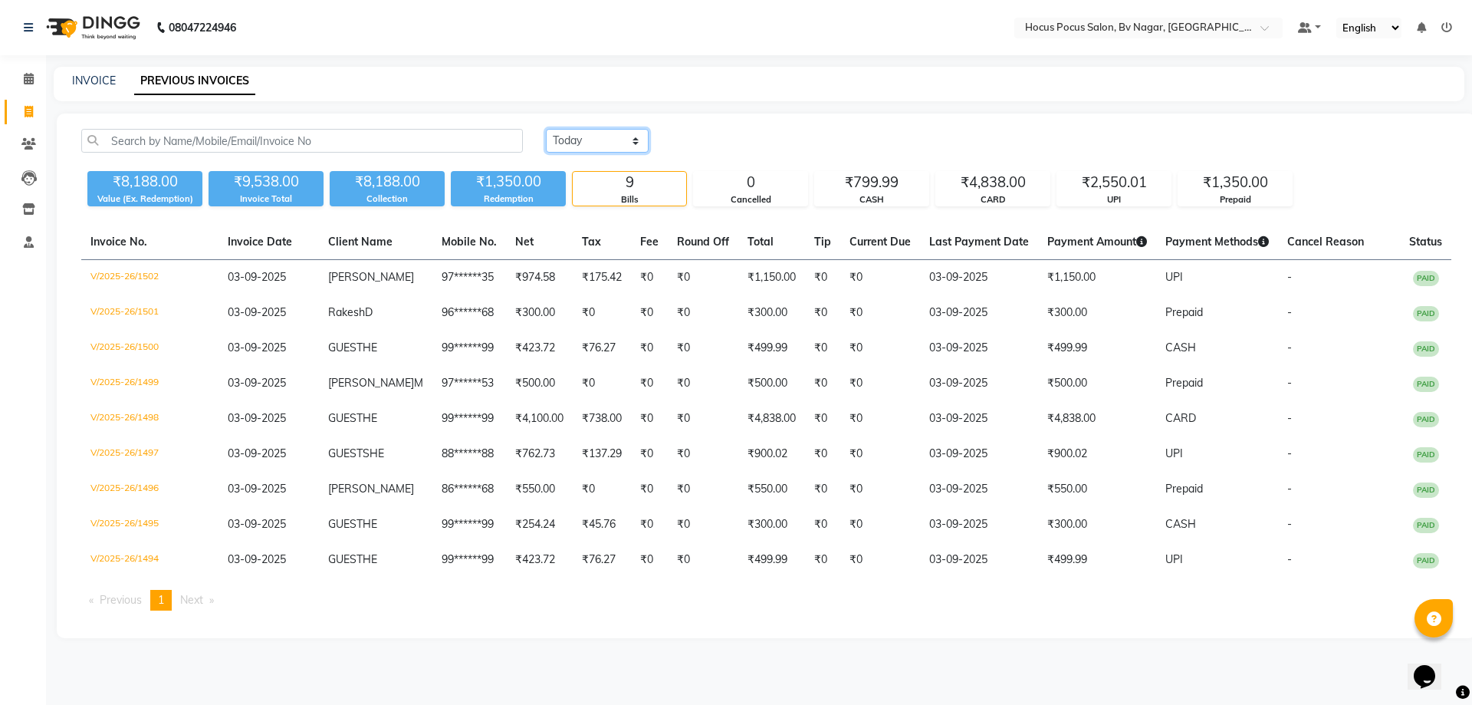
drag, startPoint x: 589, startPoint y: 134, endPoint x: 591, endPoint y: 152, distance: 17.8
click at [589, 134] on select "[DATE] [DATE] Custom Range" at bounding box center [597, 141] width 103 height 24
select select "range"
click at [546, 129] on select "[DATE] [DATE] Custom Range" at bounding box center [597, 141] width 103 height 24
click at [754, 147] on input "03-09-2025" at bounding box center [721, 140] width 107 height 21
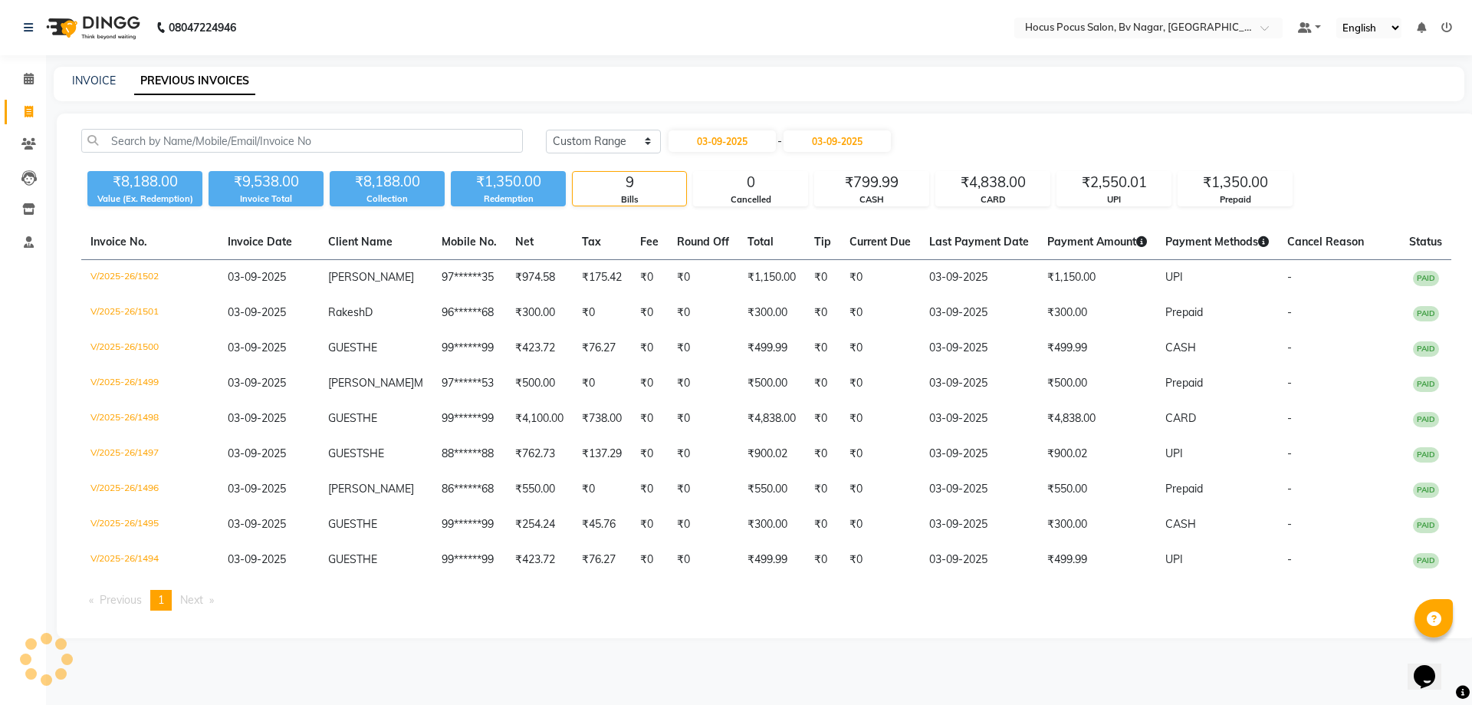
select select "9"
select select "2025"
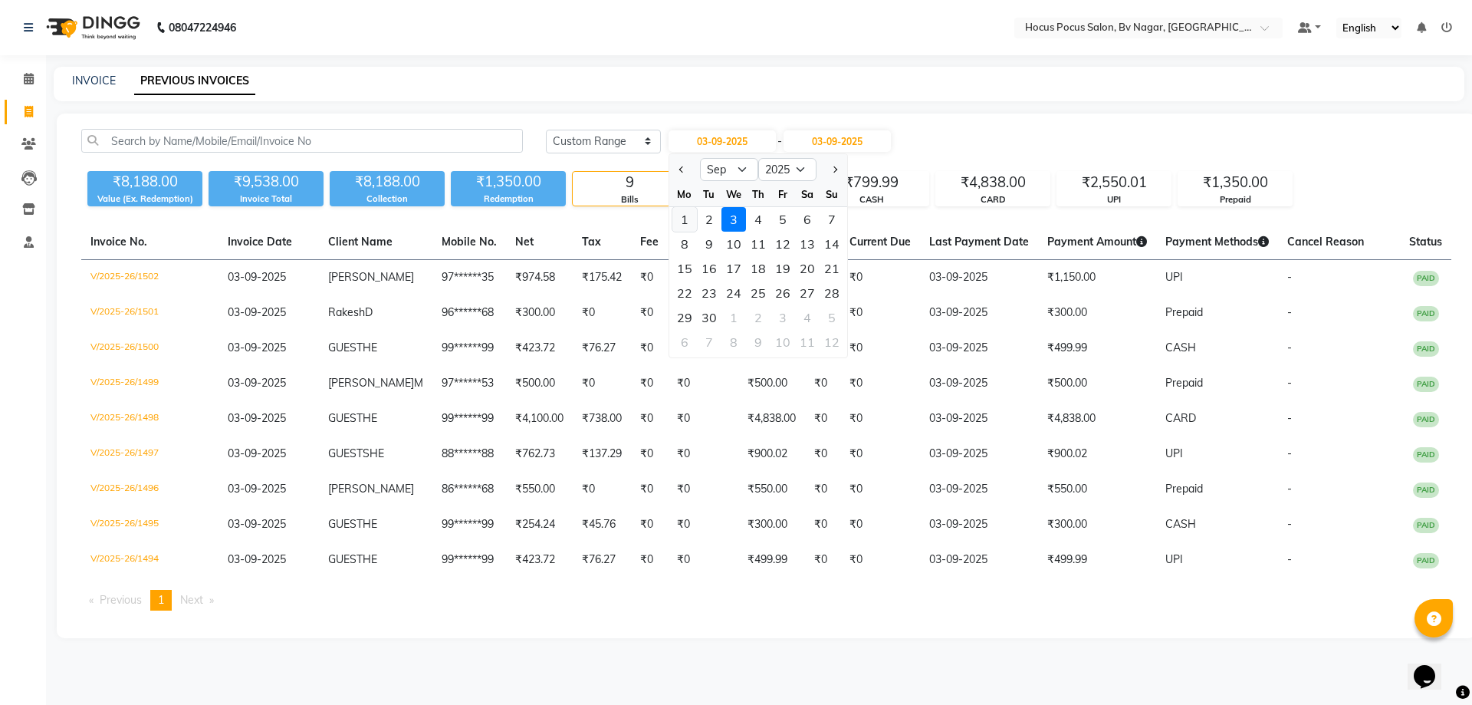
click at [688, 221] on div "1" at bounding box center [684, 219] width 25 height 25
type input "01-09-2025"
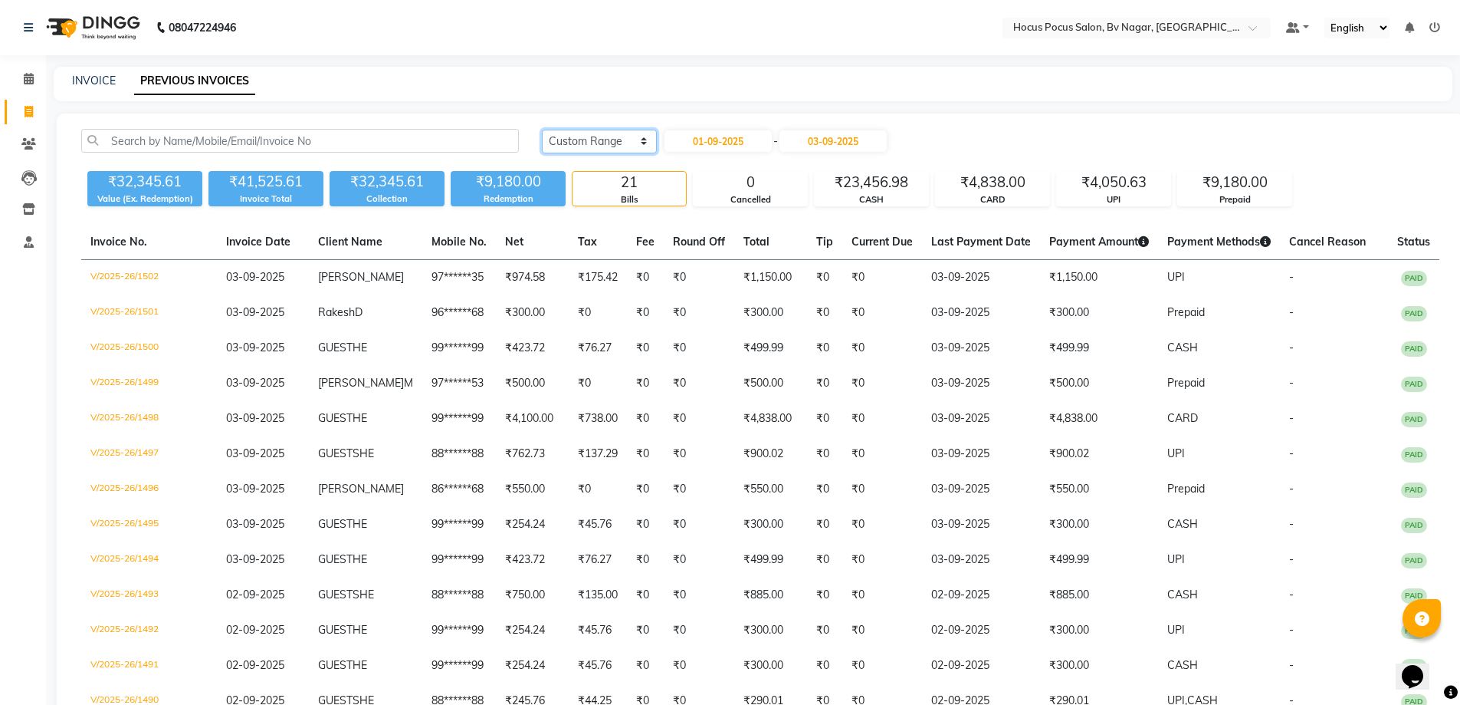
click at [590, 146] on select "[DATE] [DATE] Custom Range" at bounding box center [599, 142] width 115 height 24
click at [542, 130] on select "[DATE] [DATE] Custom Range" at bounding box center [599, 142] width 115 height 24
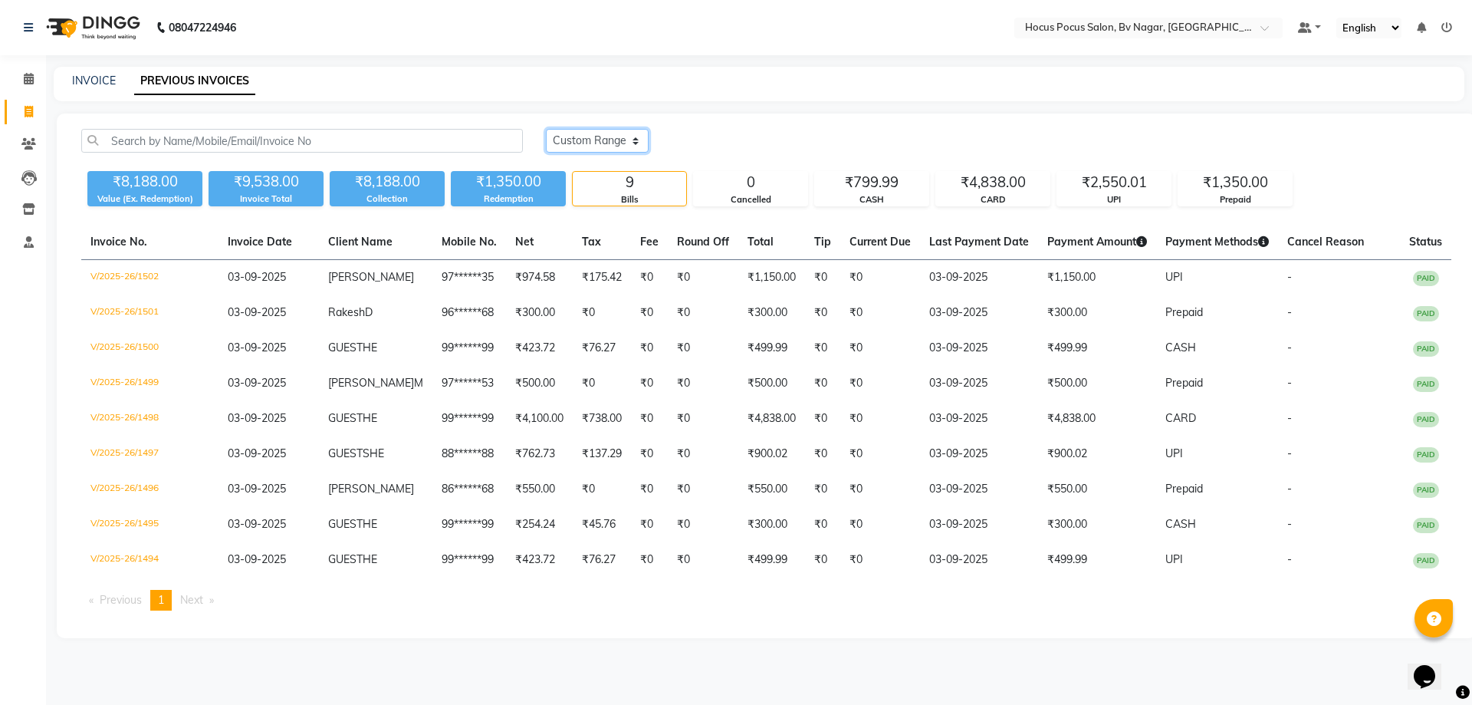
click at [629, 143] on select "[DATE] [DATE] Custom Range" at bounding box center [597, 141] width 103 height 24
select select "range"
click at [546, 129] on select "[DATE] [DATE] Custom Range" at bounding box center [597, 141] width 103 height 24
click at [737, 143] on input "03-09-2025" at bounding box center [721, 140] width 107 height 21
select select "9"
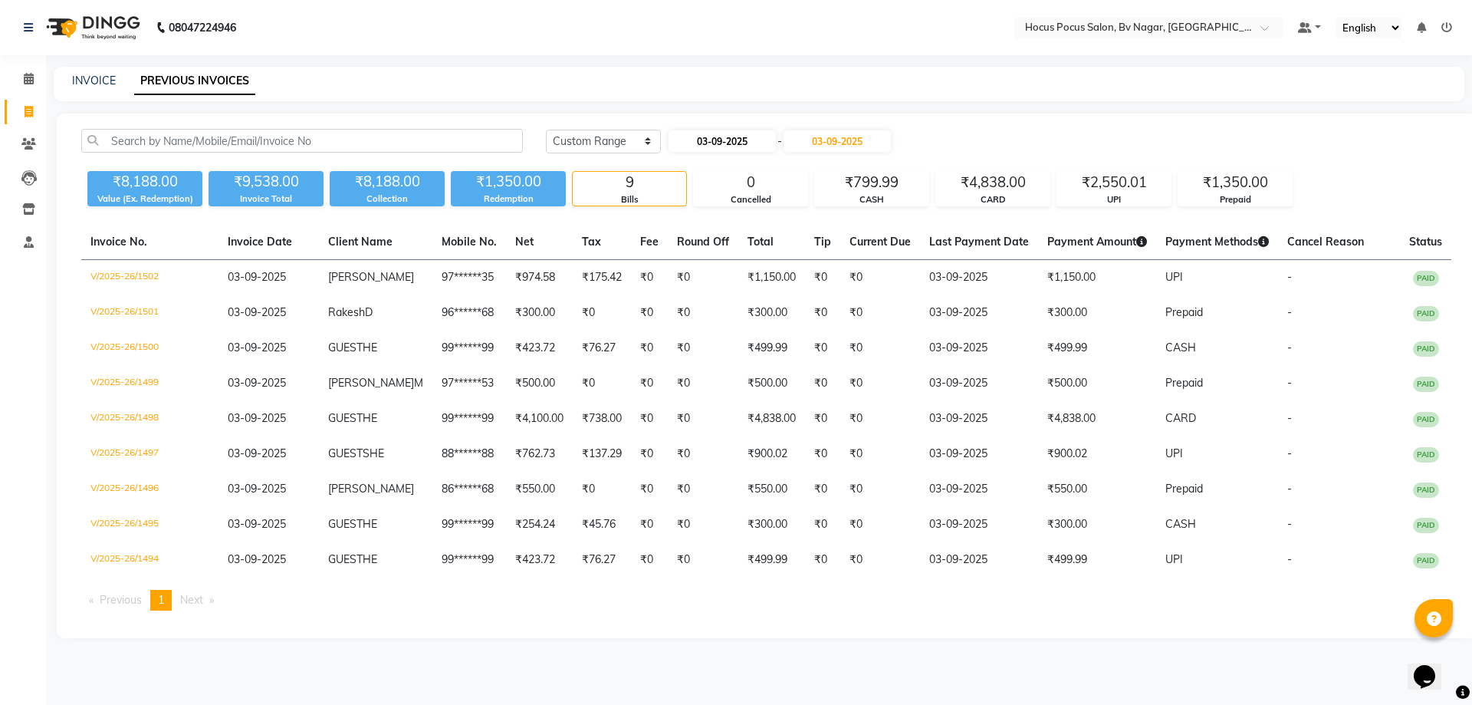
select select "2025"
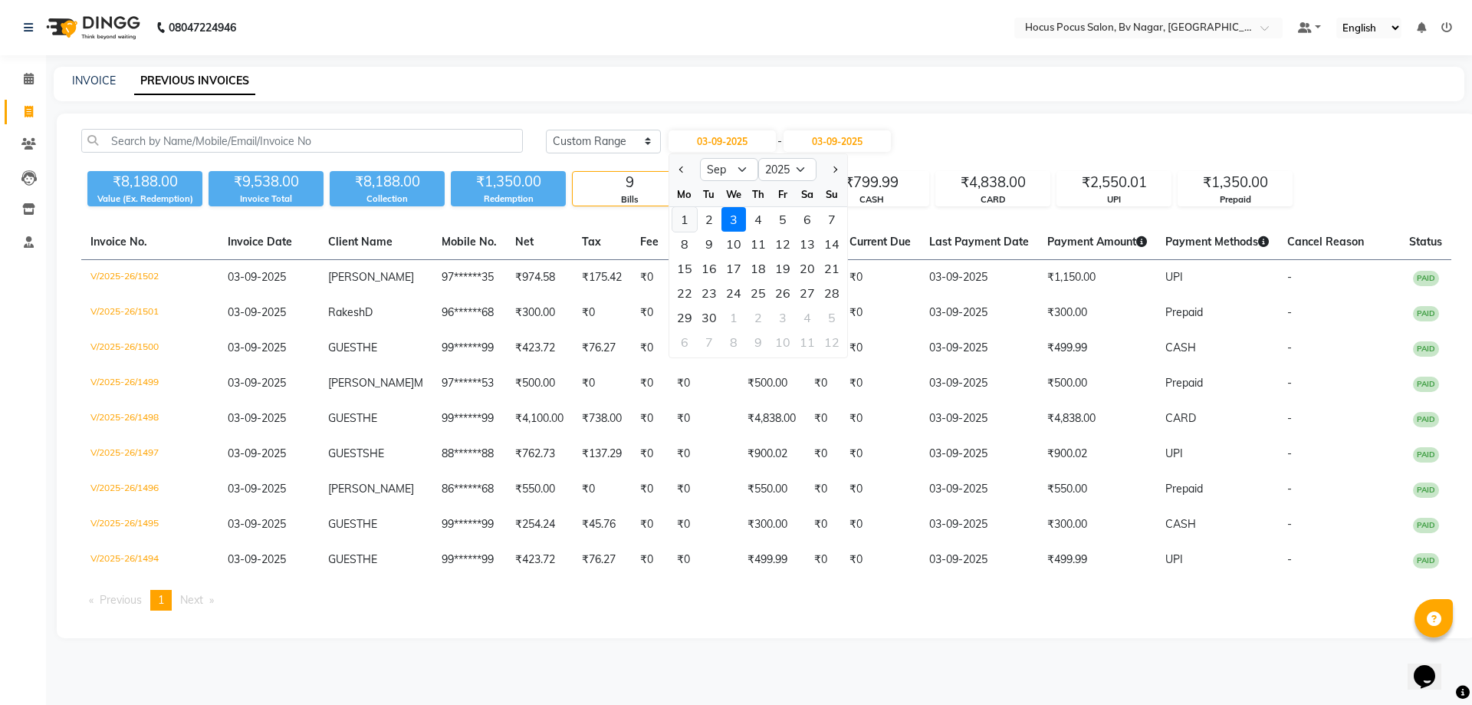
click at [685, 219] on div "1" at bounding box center [684, 219] width 25 height 25
type input "01-09-2025"
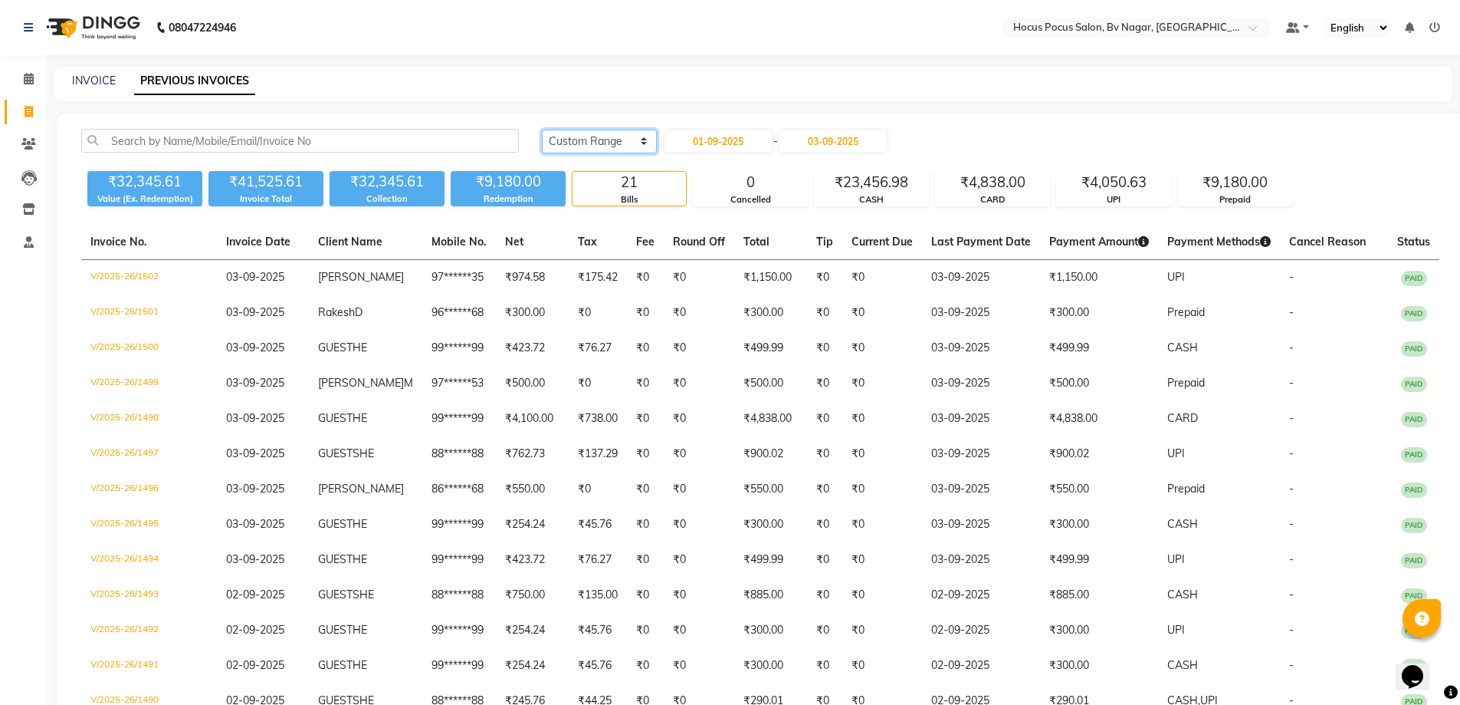
click at [598, 143] on select "[DATE] [DATE] Custom Range" at bounding box center [599, 142] width 115 height 24
click at [708, 132] on input "01-09-2025" at bounding box center [718, 140] width 107 height 21
select select "9"
select select "2025"
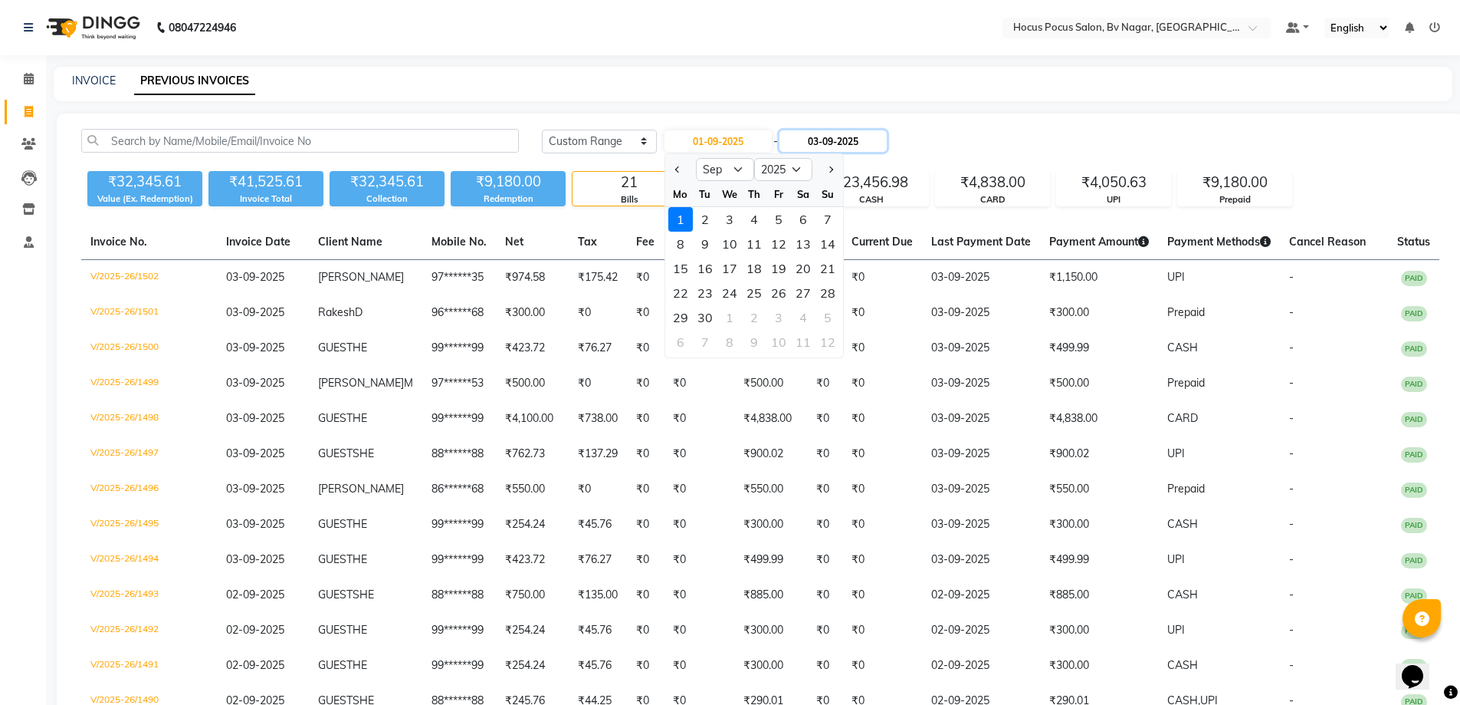
click at [881, 139] on input "03-09-2025" at bounding box center [833, 140] width 107 height 21
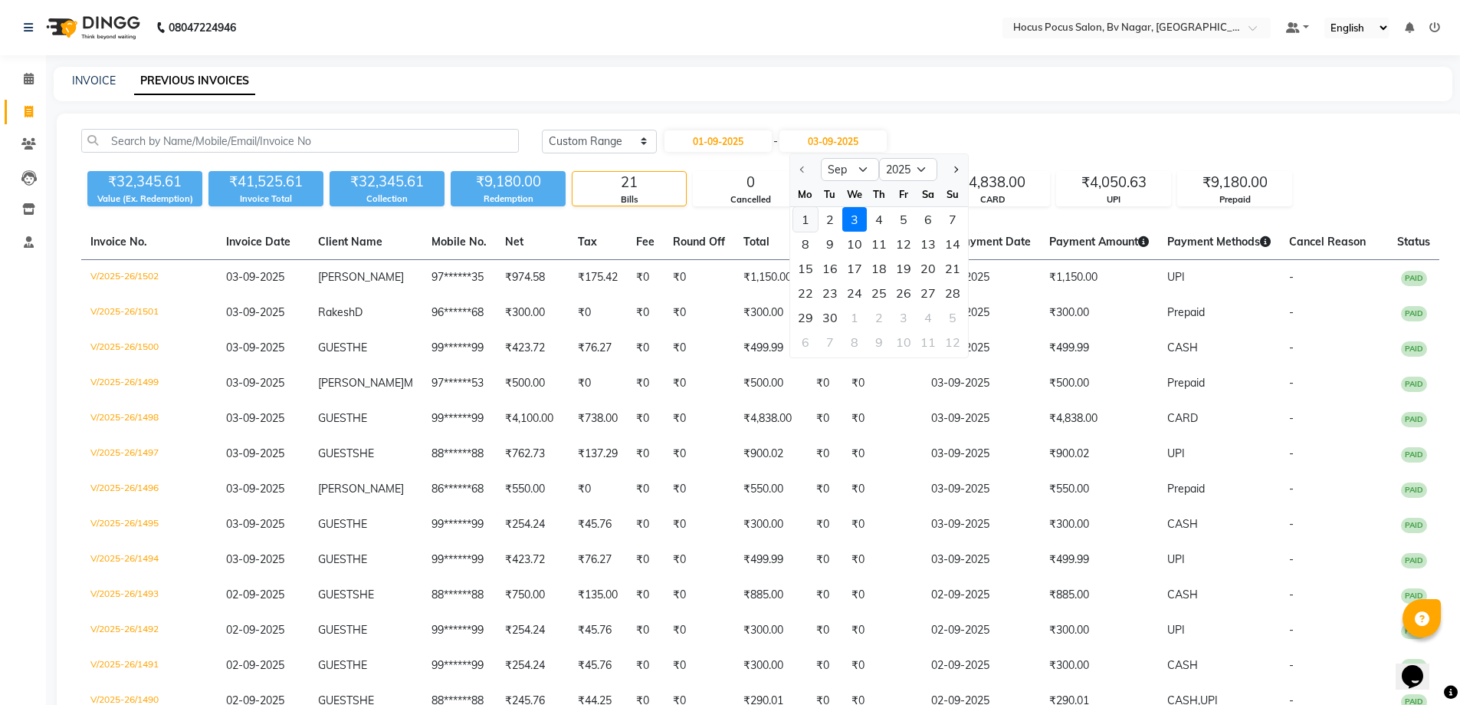
click at [806, 218] on div "1" at bounding box center [805, 219] width 25 height 25
type input "01-09-2025"
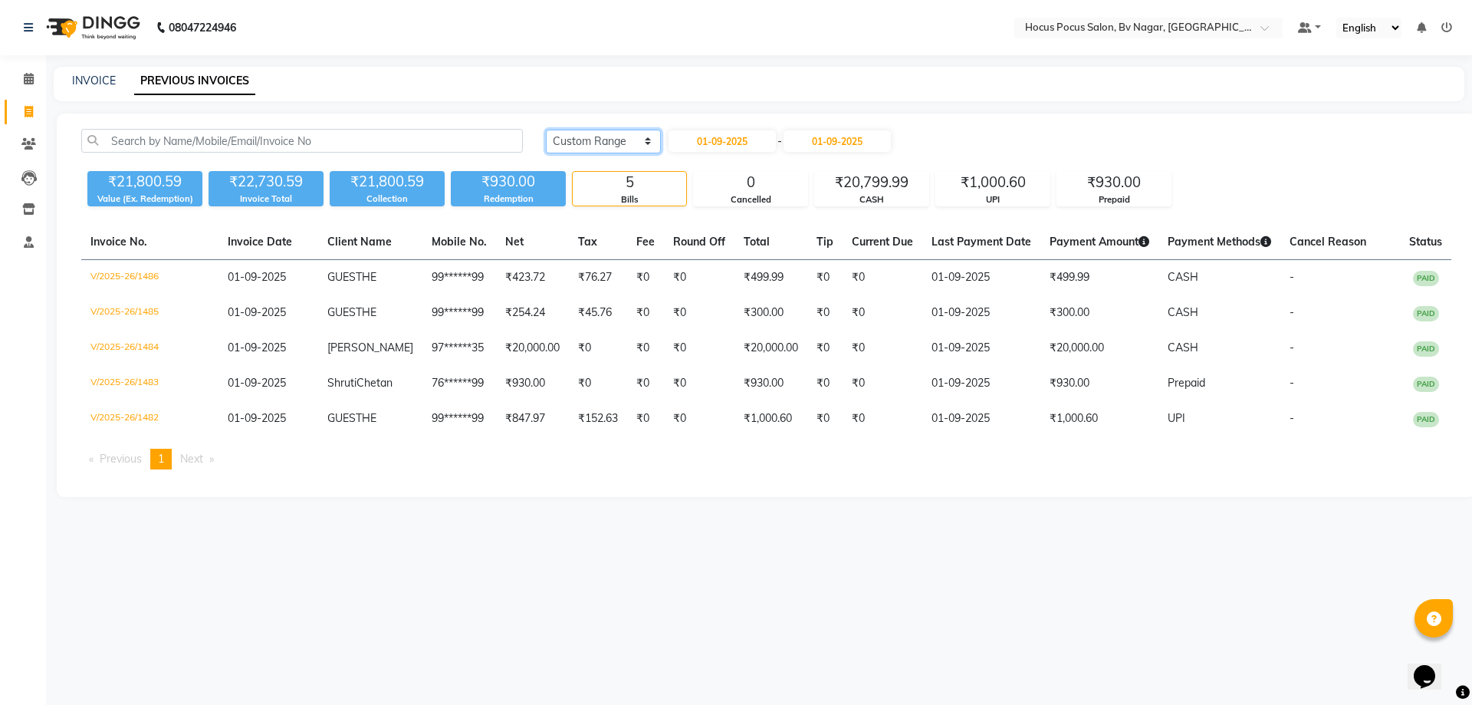
click at [600, 143] on select "[DATE] [DATE] Custom Range" at bounding box center [603, 142] width 115 height 24
select select "[DATE]"
click at [546, 130] on select "[DATE] [DATE] Custom Range" at bounding box center [603, 142] width 115 height 24
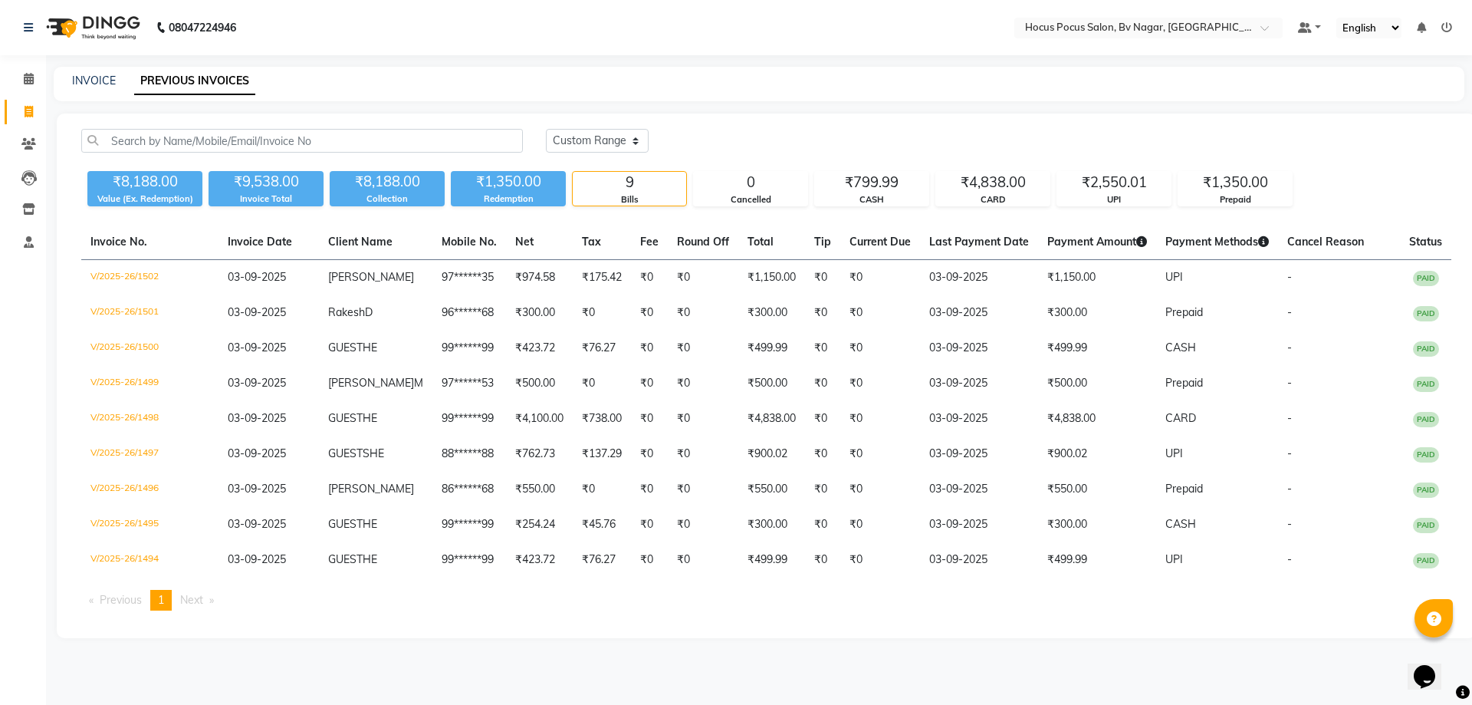
click at [95, 87] on div "INVOICE" at bounding box center [94, 81] width 44 height 16
click at [106, 81] on link "INVOICE" at bounding box center [94, 81] width 44 height 14
select select "service"
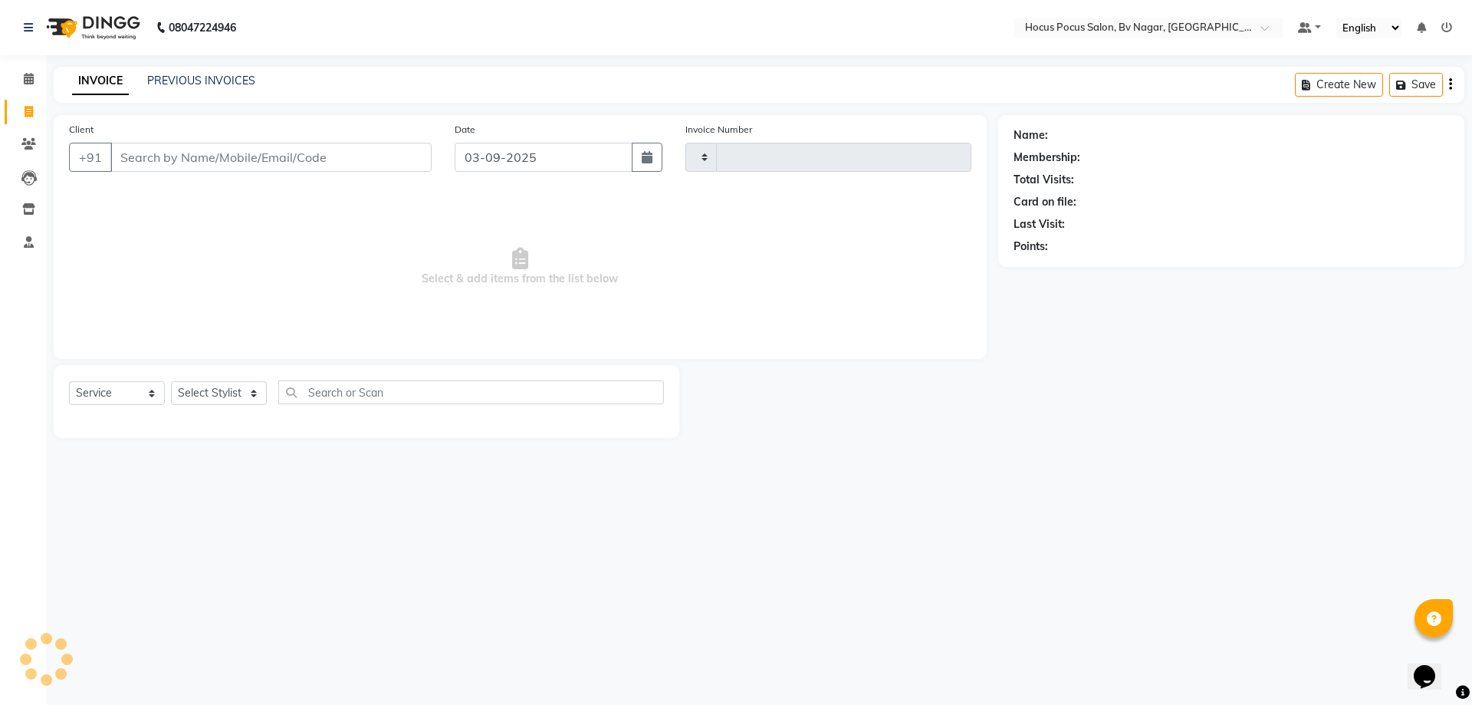
type input "1503"
select select "6056"
click at [195, 84] on link "PREVIOUS INVOICES" at bounding box center [201, 81] width 108 height 14
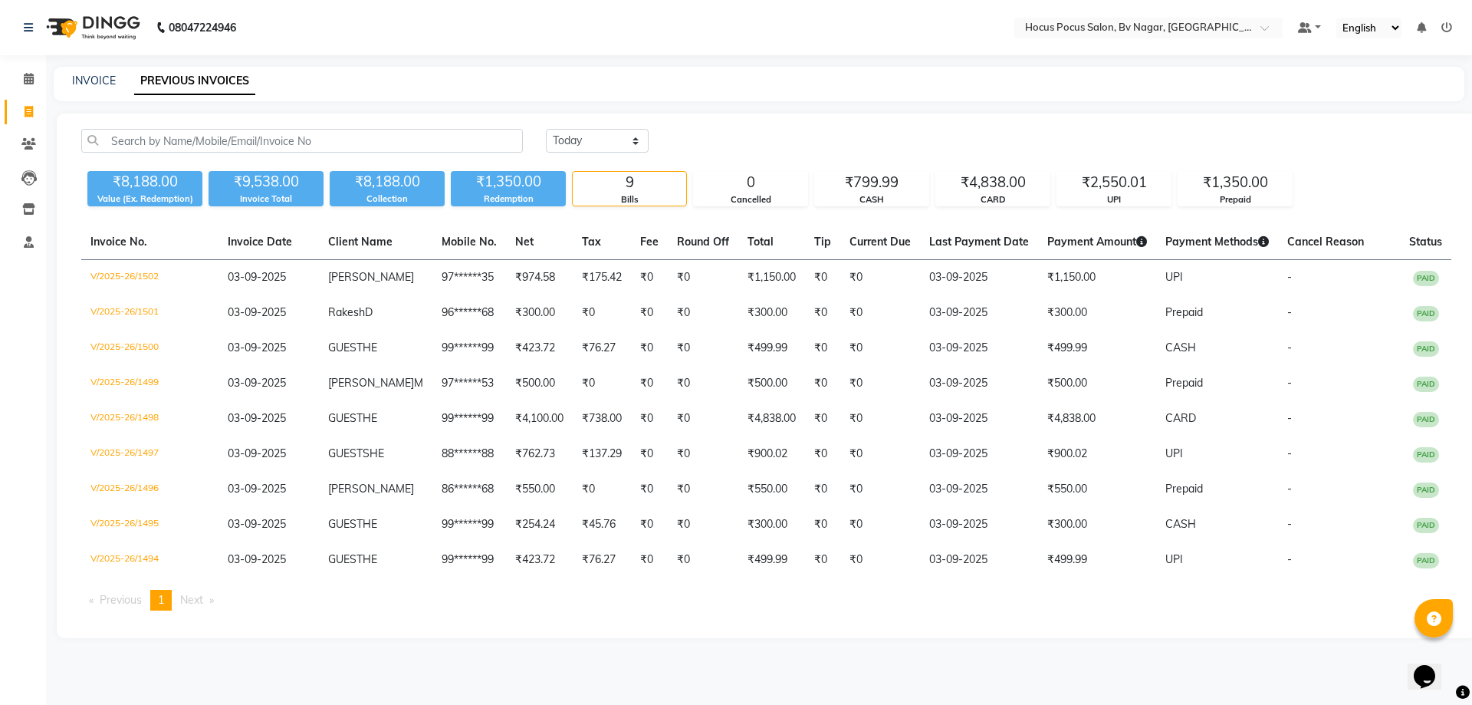
click at [620, 153] on div "[DATE] [DATE] Custom Range" at bounding box center [998, 147] width 928 height 36
click at [629, 147] on select "[DATE] [DATE] Custom Range" at bounding box center [597, 141] width 103 height 24
select select "range"
click at [546, 129] on select "[DATE] [DATE] Custom Range" at bounding box center [597, 141] width 103 height 24
click at [745, 138] on input "03-09-2025" at bounding box center [721, 140] width 107 height 21
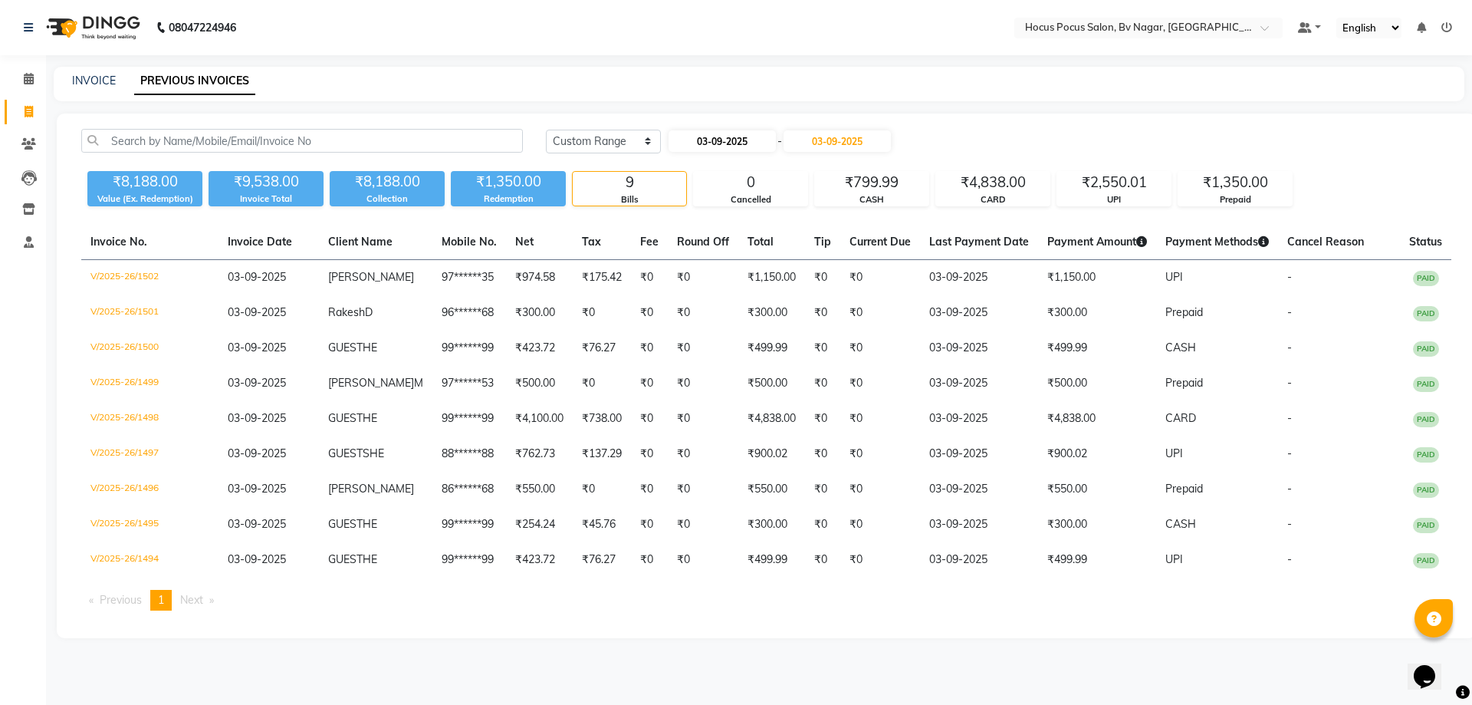
select select "9"
select select "2025"
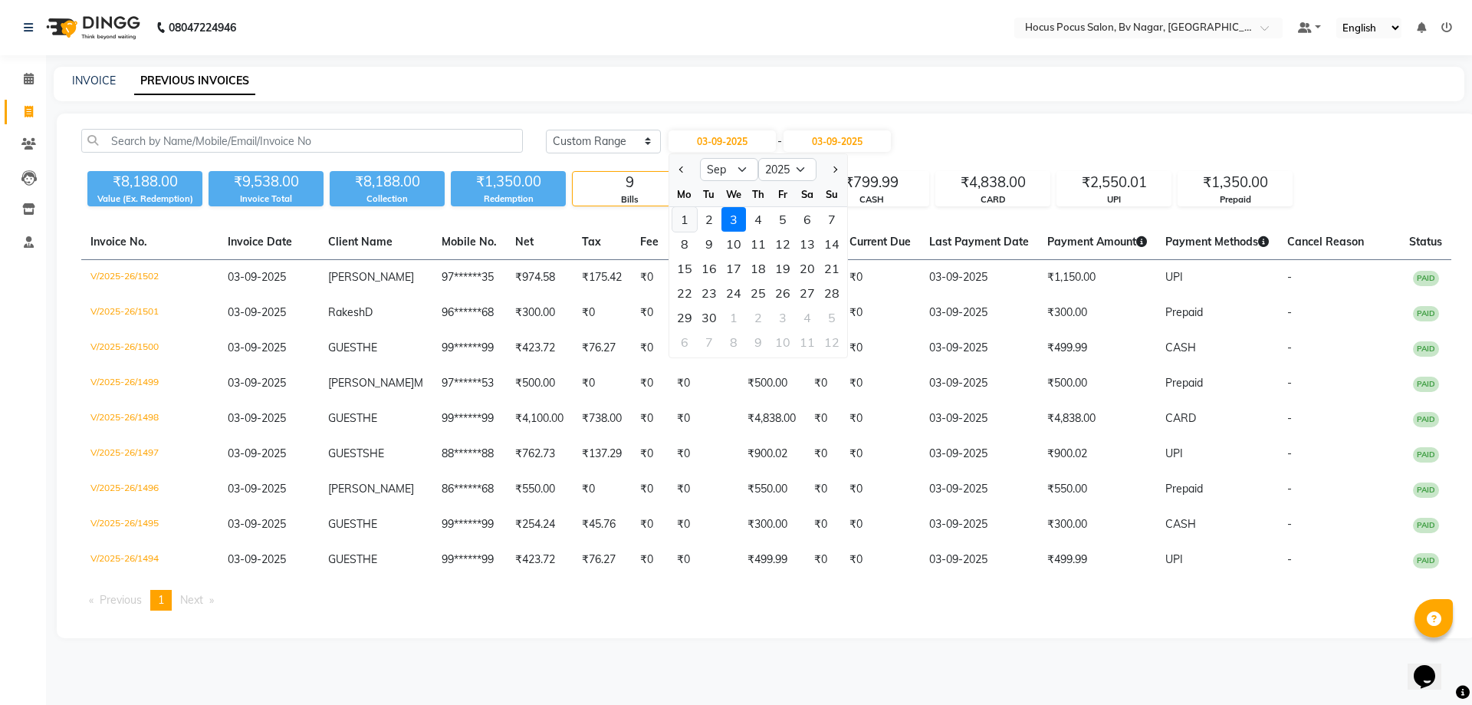
click at [689, 212] on div "1" at bounding box center [684, 219] width 25 height 25
type input "01-09-2025"
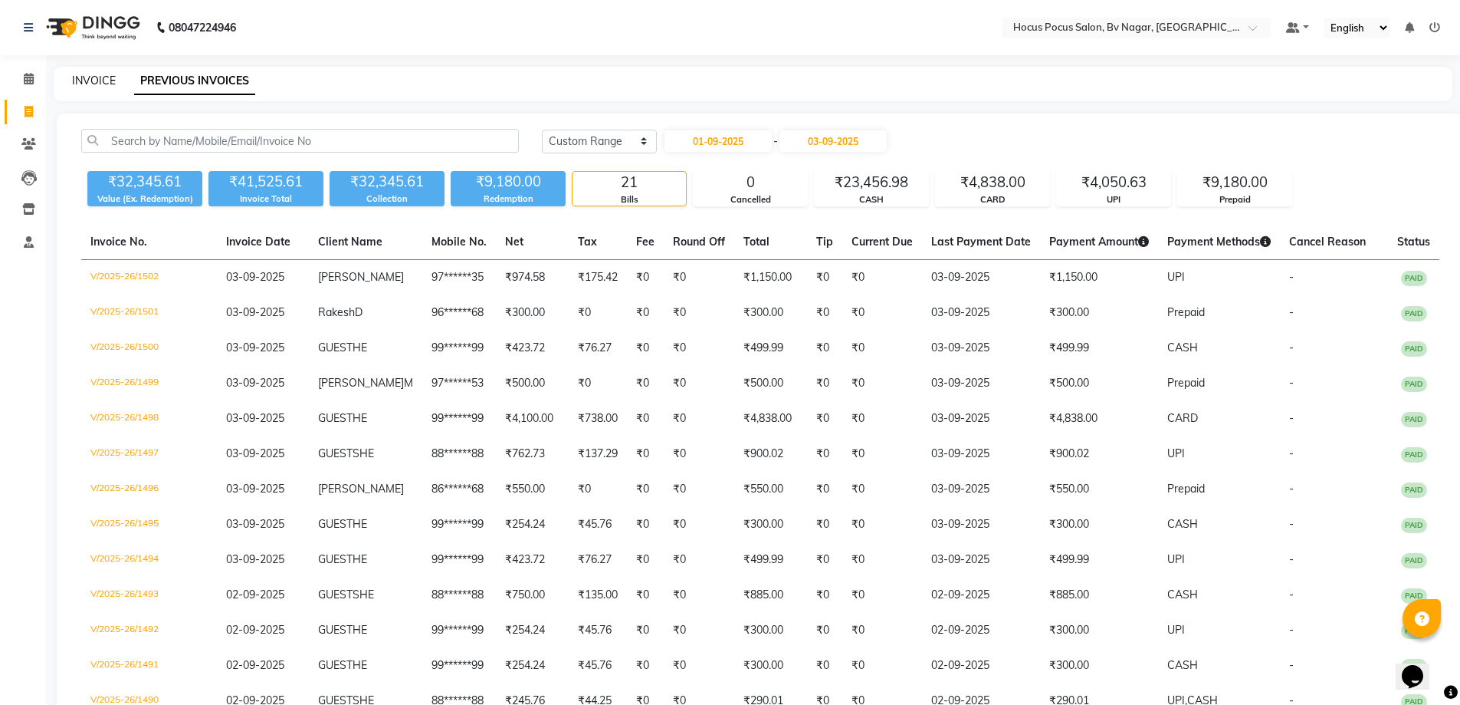
click at [80, 83] on link "INVOICE" at bounding box center [94, 81] width 44 height 14
select select "service"
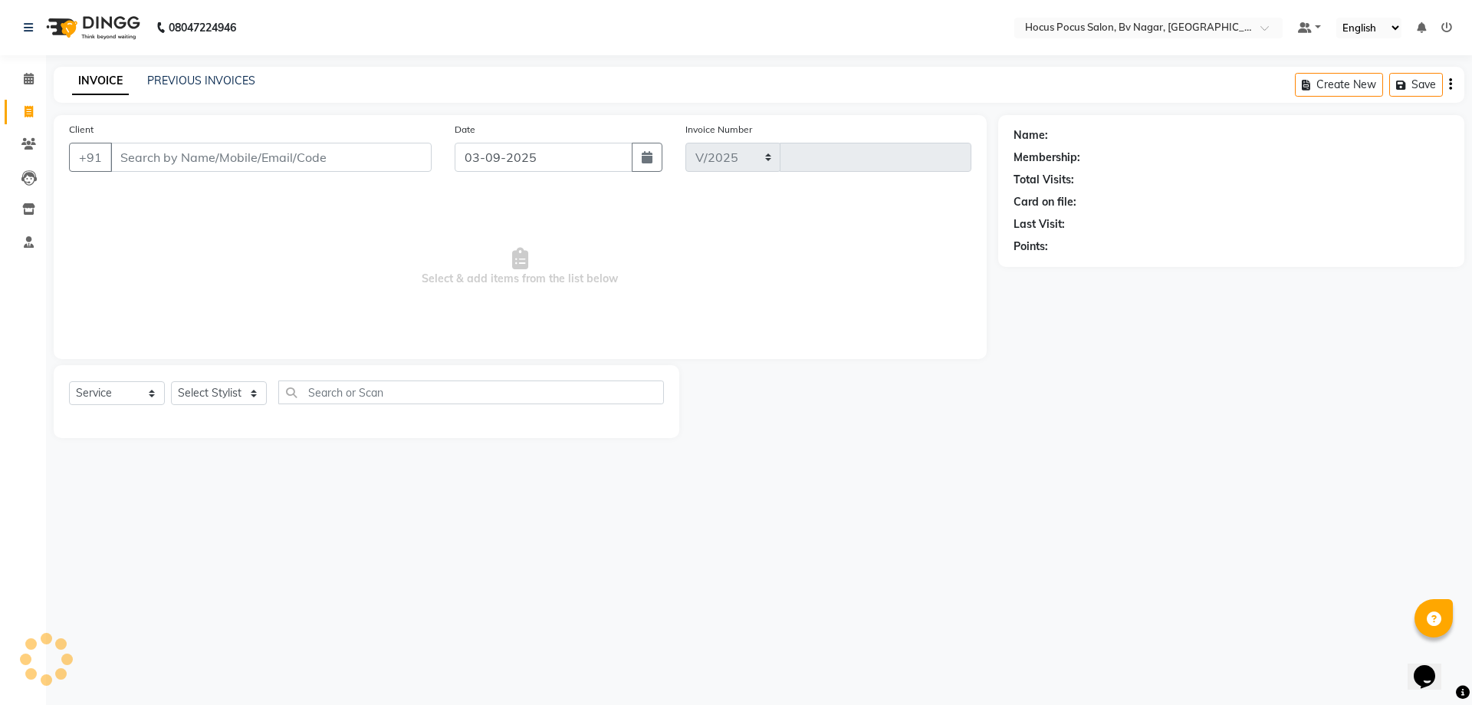
select select "6056"
type input "1503"
type input "d"
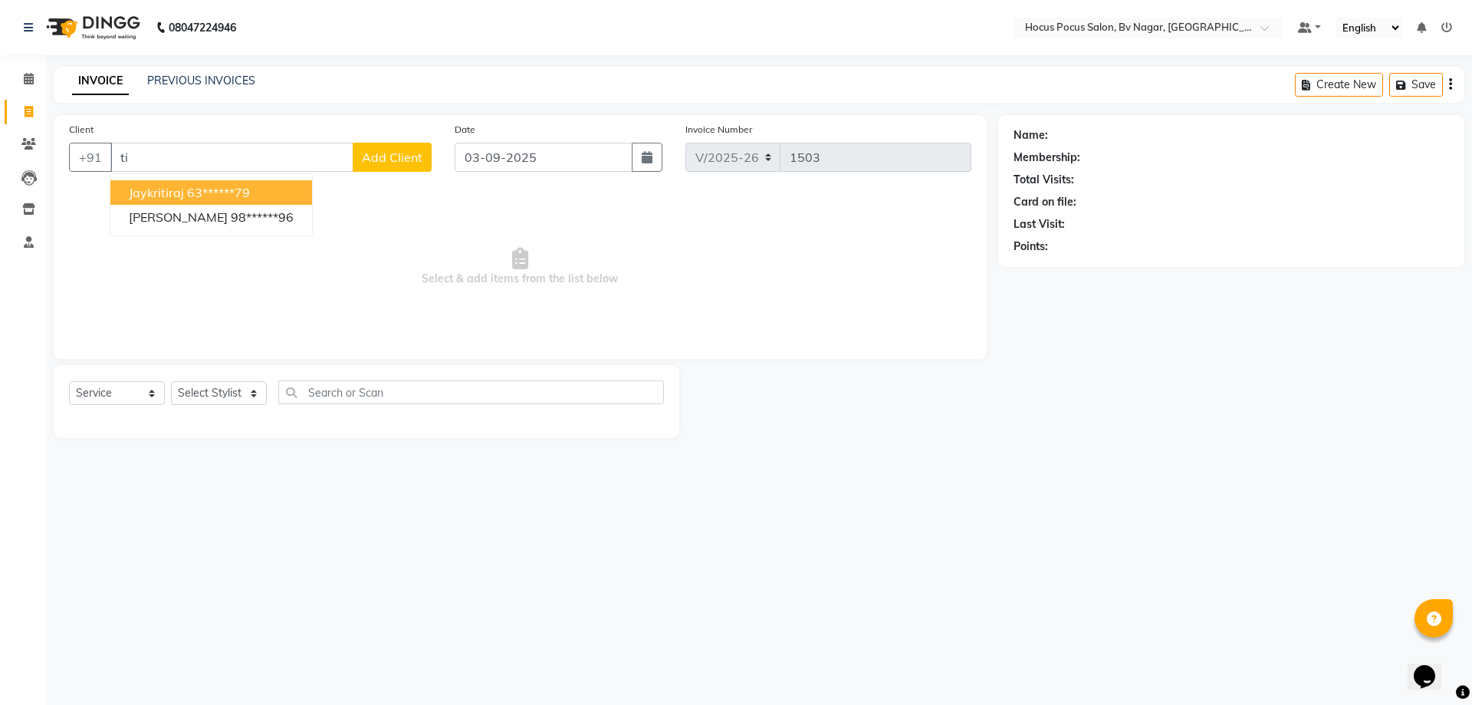
type input "t"
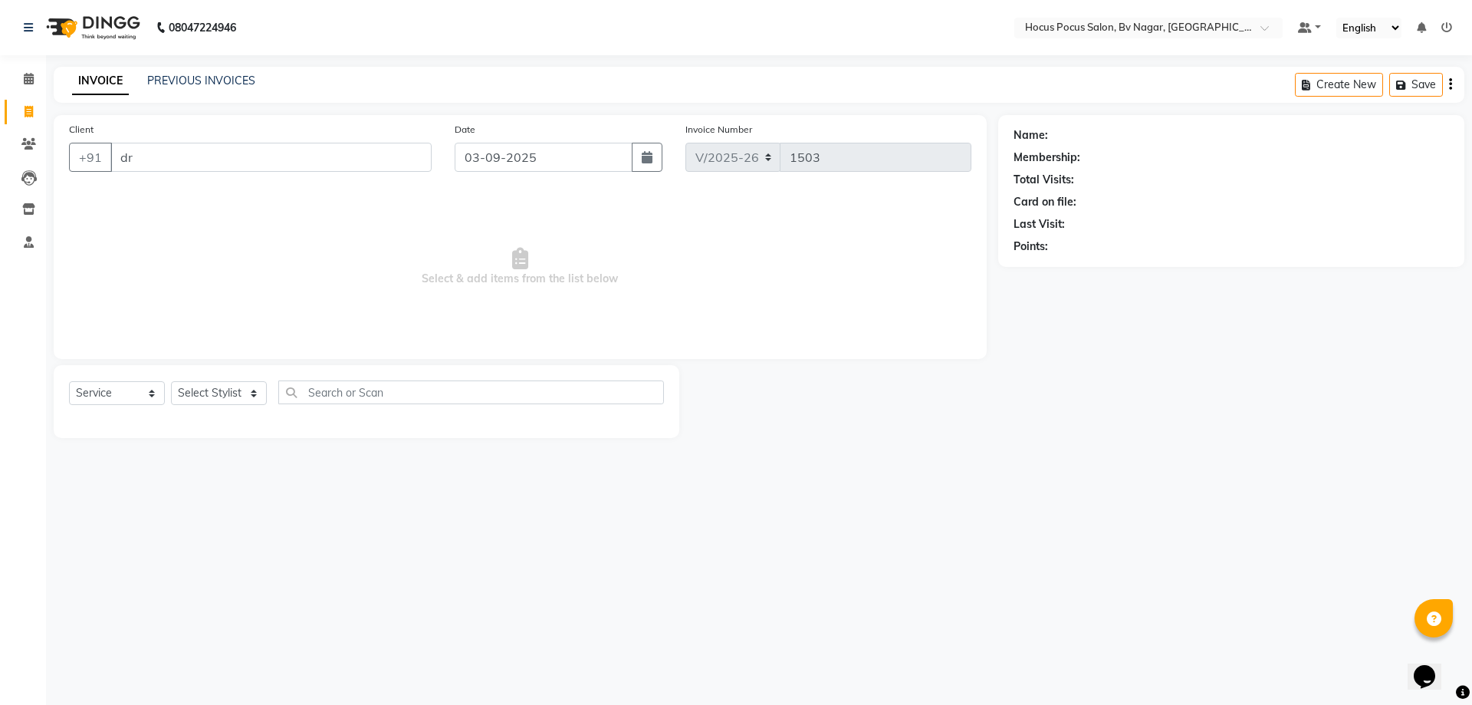
type input "d"
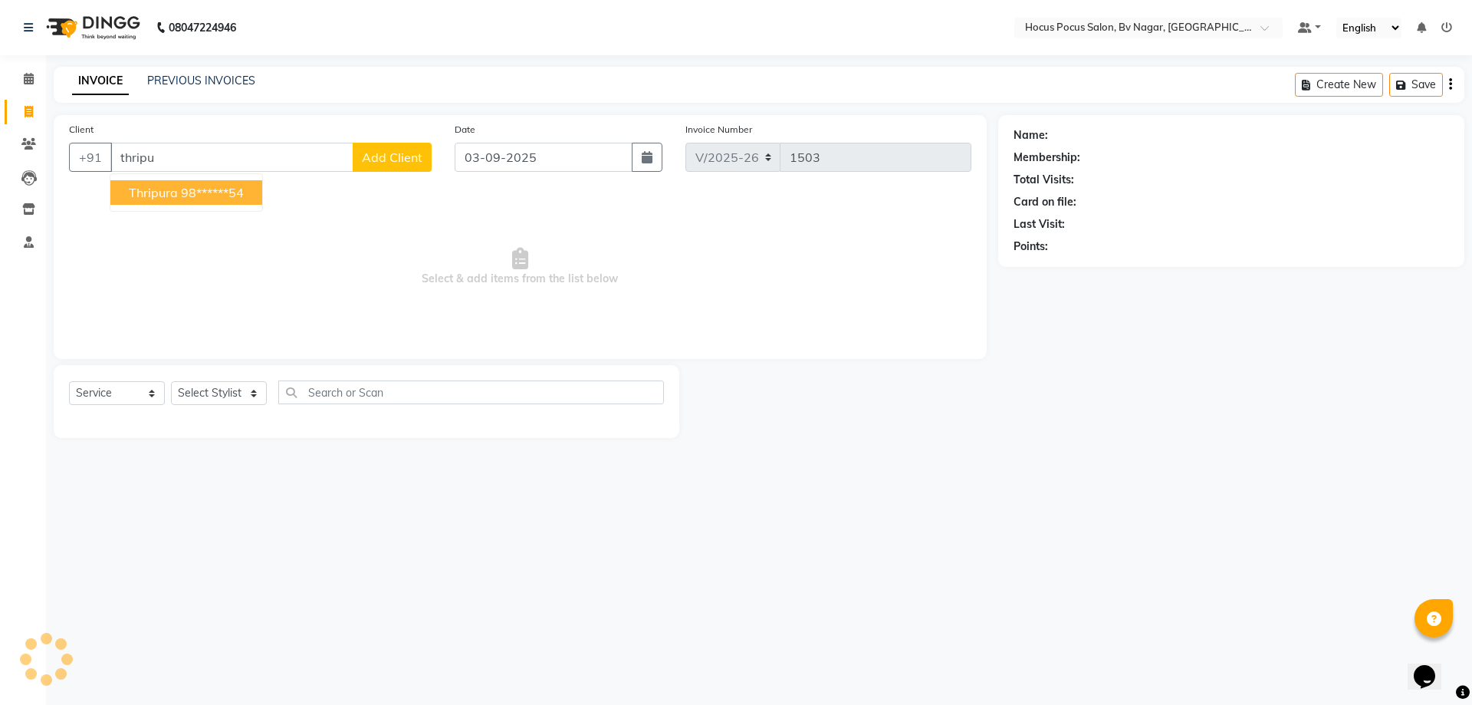
click at [233, 190] on ngb-highlight "98******54" at bounding box center [212, 192] width 63 height 15
type input "98******54"
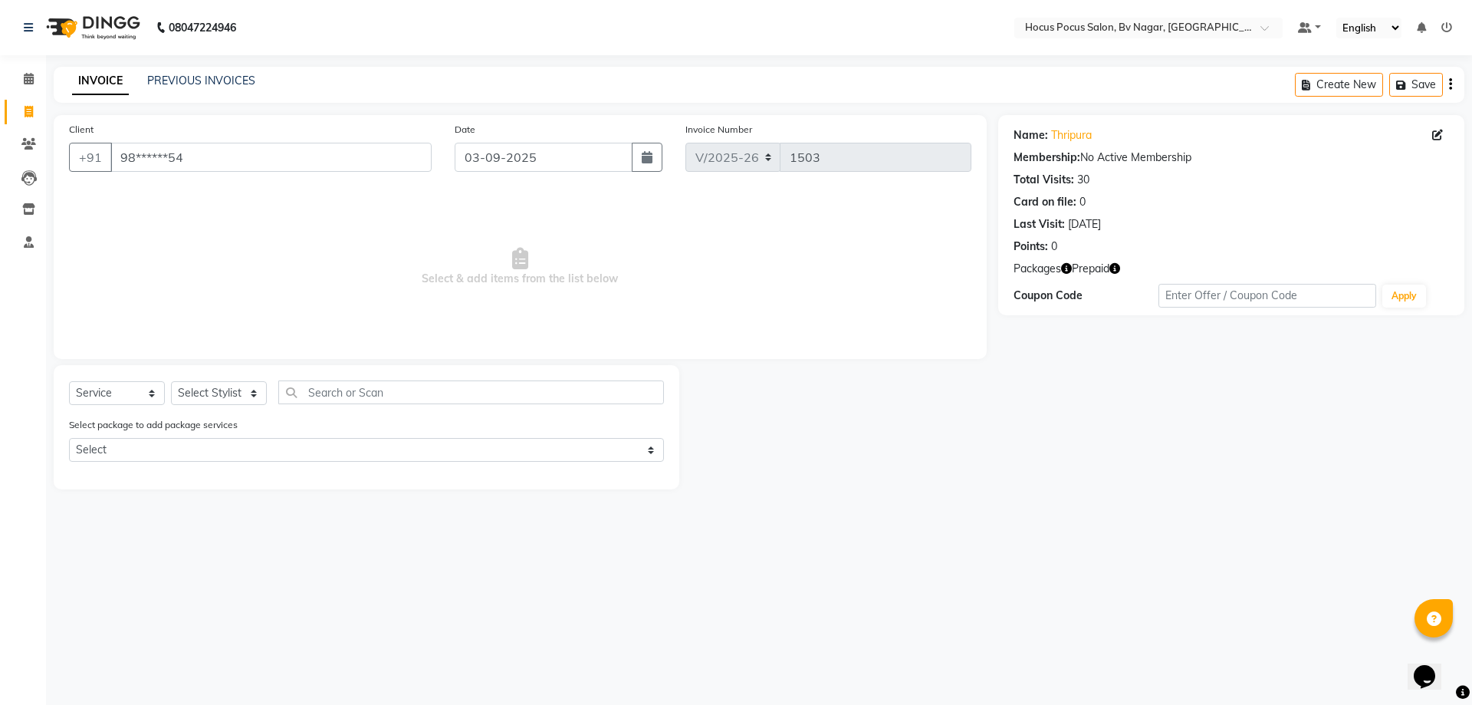
click at [1120, 268] on icon "button" at bounding box center [1114, 268] width 11 height 11
click at [205, 386] on select "Select Stylist [PERSON_NAME] [PERSON_NAME] hocus pocus [PERSON_NAME] Sashy" at bounding box center [219, 393] width 96 height 24
select select "62622"
click at [171, 381] on select "Select Stylist [PERSON_NAME] [PERSON_NAME] hocus pocus [PERSON_NAME] Sashy" at bounding box center [219, 393] width 96 height 24
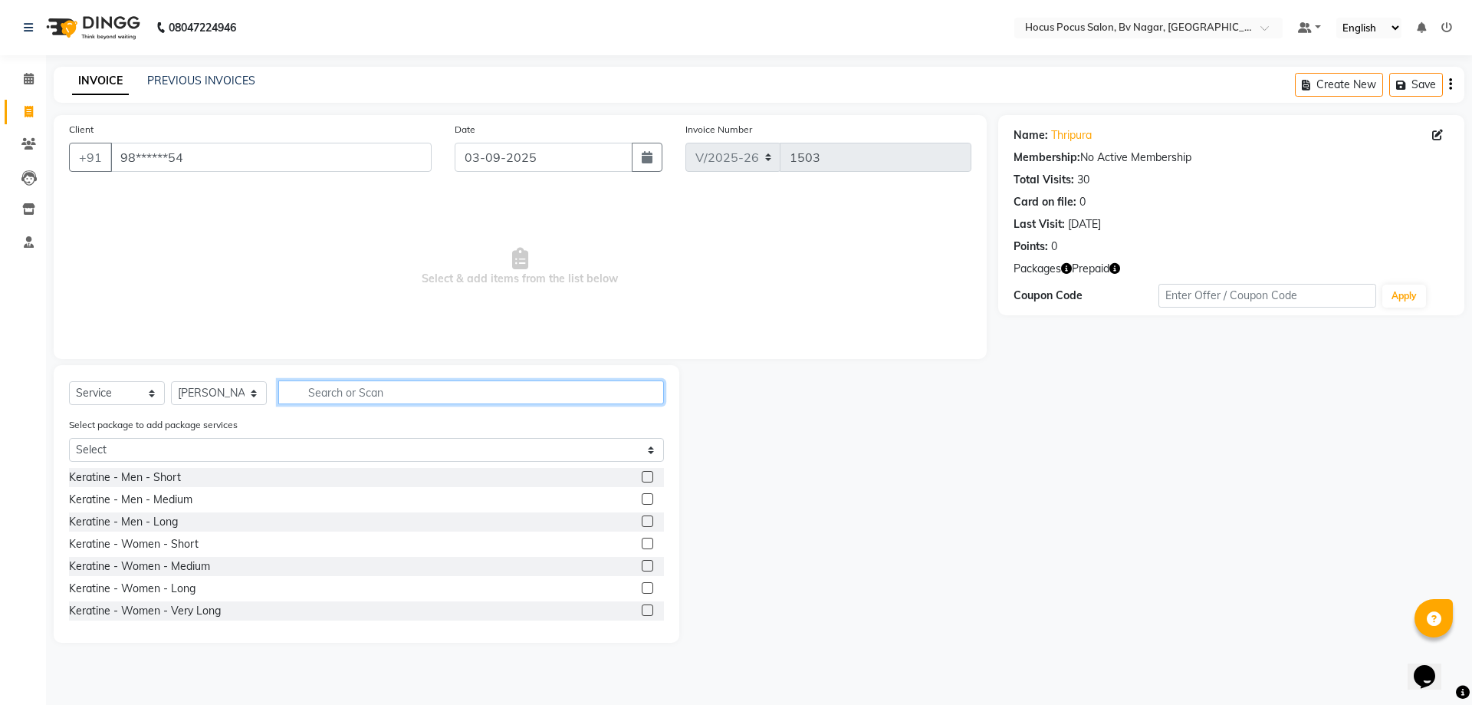
click at [382, 398] on input "text" at bounding box center [471, 392] width 386 height 24
type input "ha"
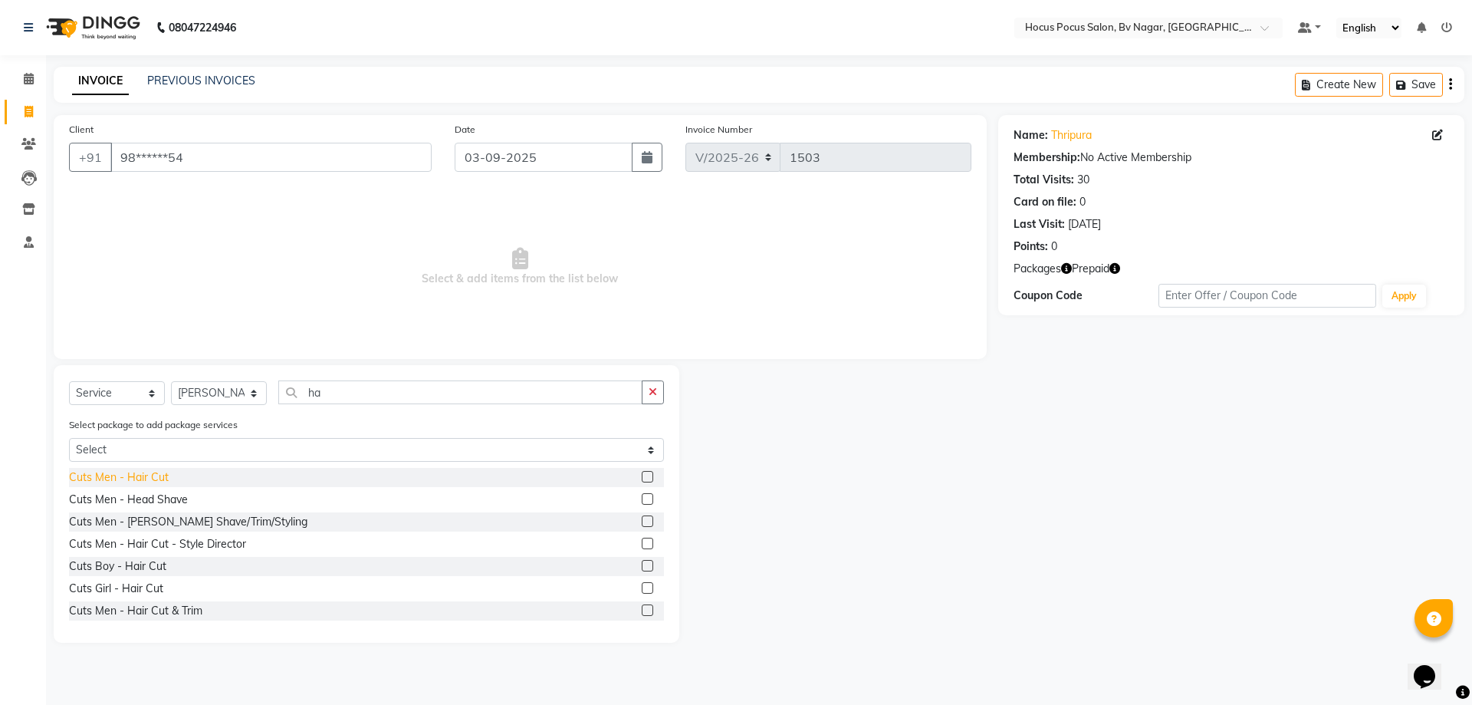
click at [149, 475] on div "Cuts Men - Hair Cut" at bounding box center [119, 477] width 100 height 16
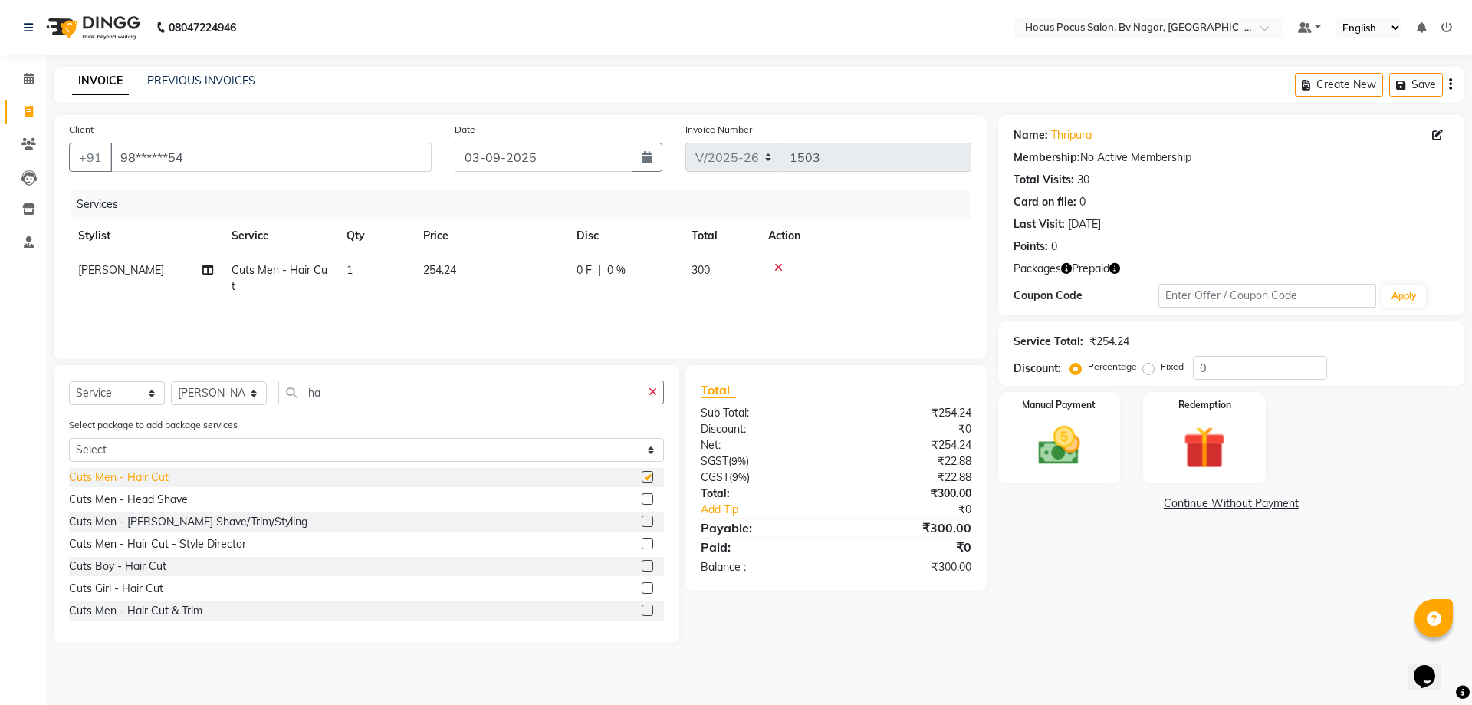
checkbox input "false"
click at [445, 260] on td "254.24" at bounding box center [490, 278] width 153 height 51
select select "62622"
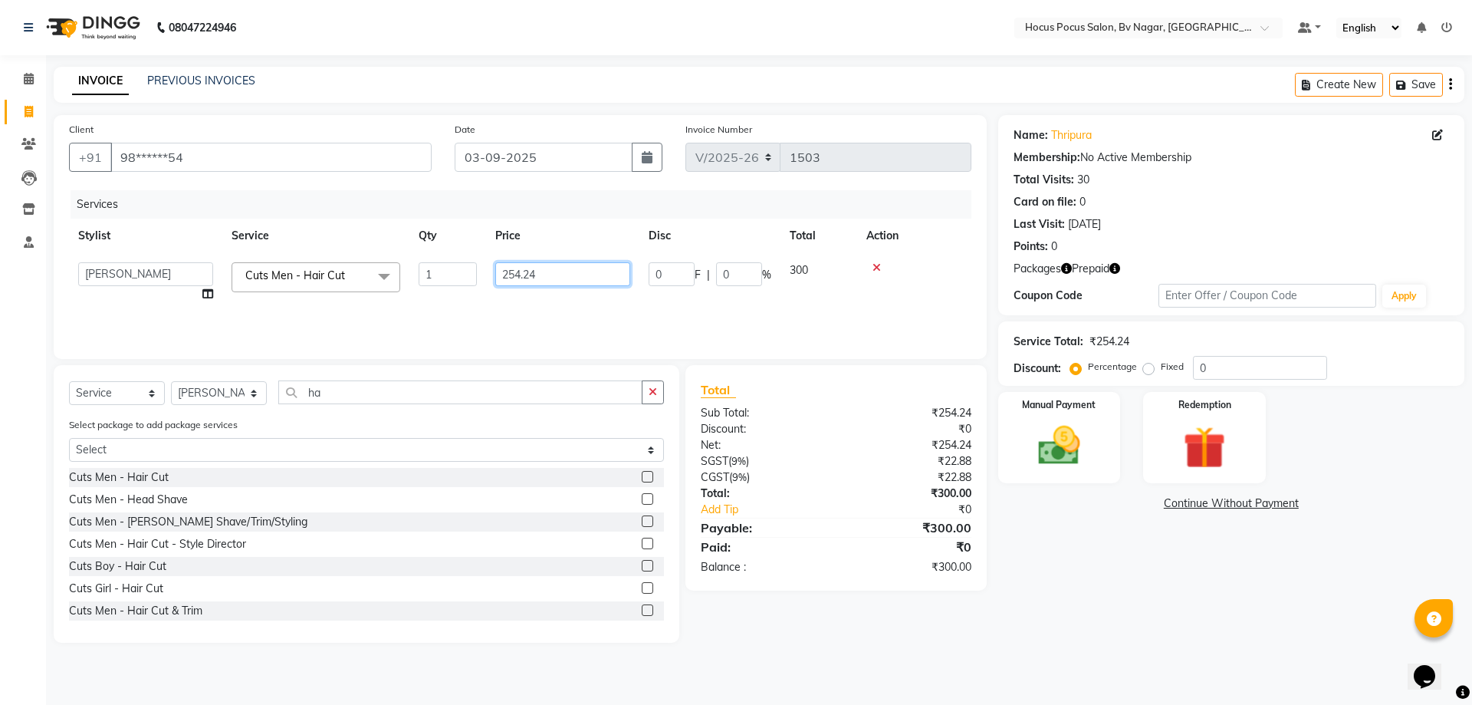
click at [544, 268] on input "254.24" at bounding box center [562, 274] width 135 height 24
type input "2"
type input "300"
click at [530, 310] on div "Services Stylist Service Qty Price Disc Total Action [PERSON_NAME] [PERSON_NAME…" at bounding box center [520, 266] width 902 height 153
click at [1175, 393] on div "Redemption" at bounding box center [1204, 437] width 127 height 94
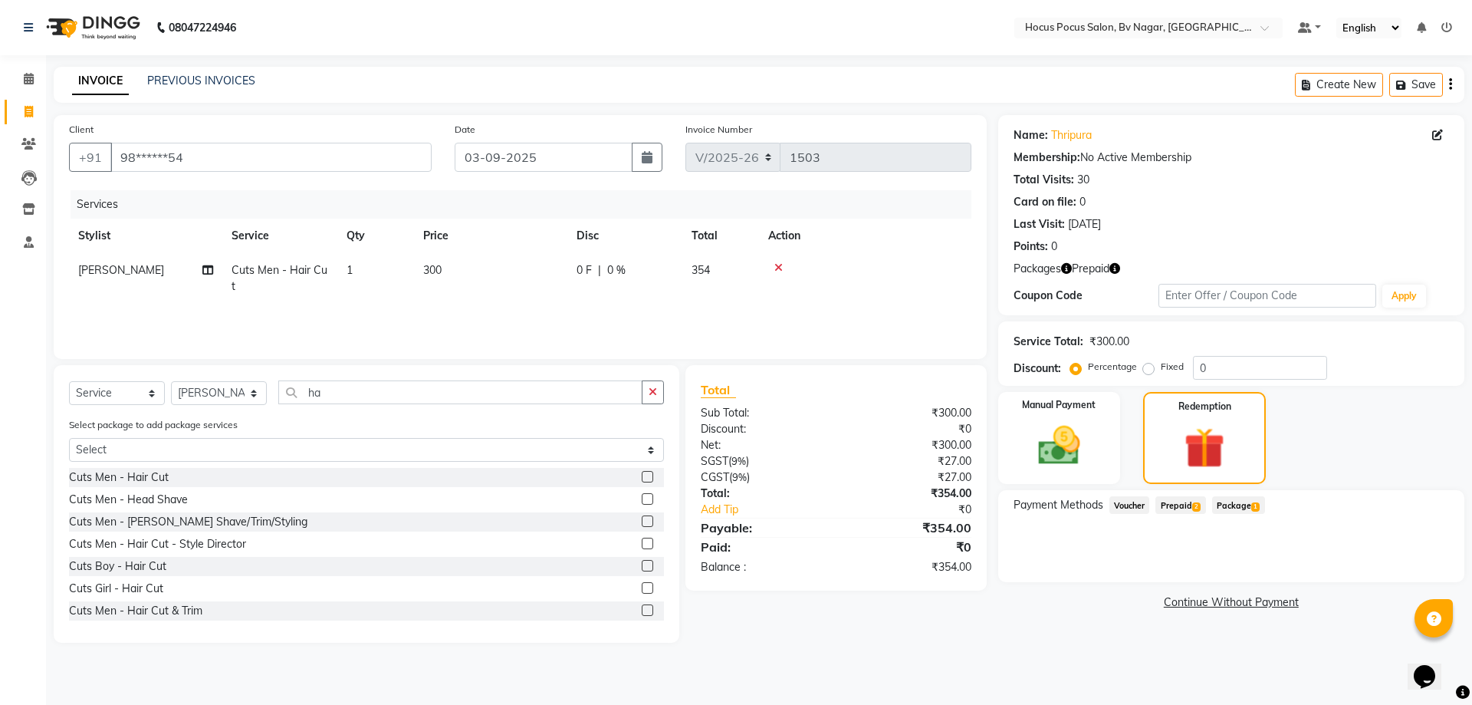
click at [1200, 503] on span "2" at bounding box center [1196, 506] width 8 height 9
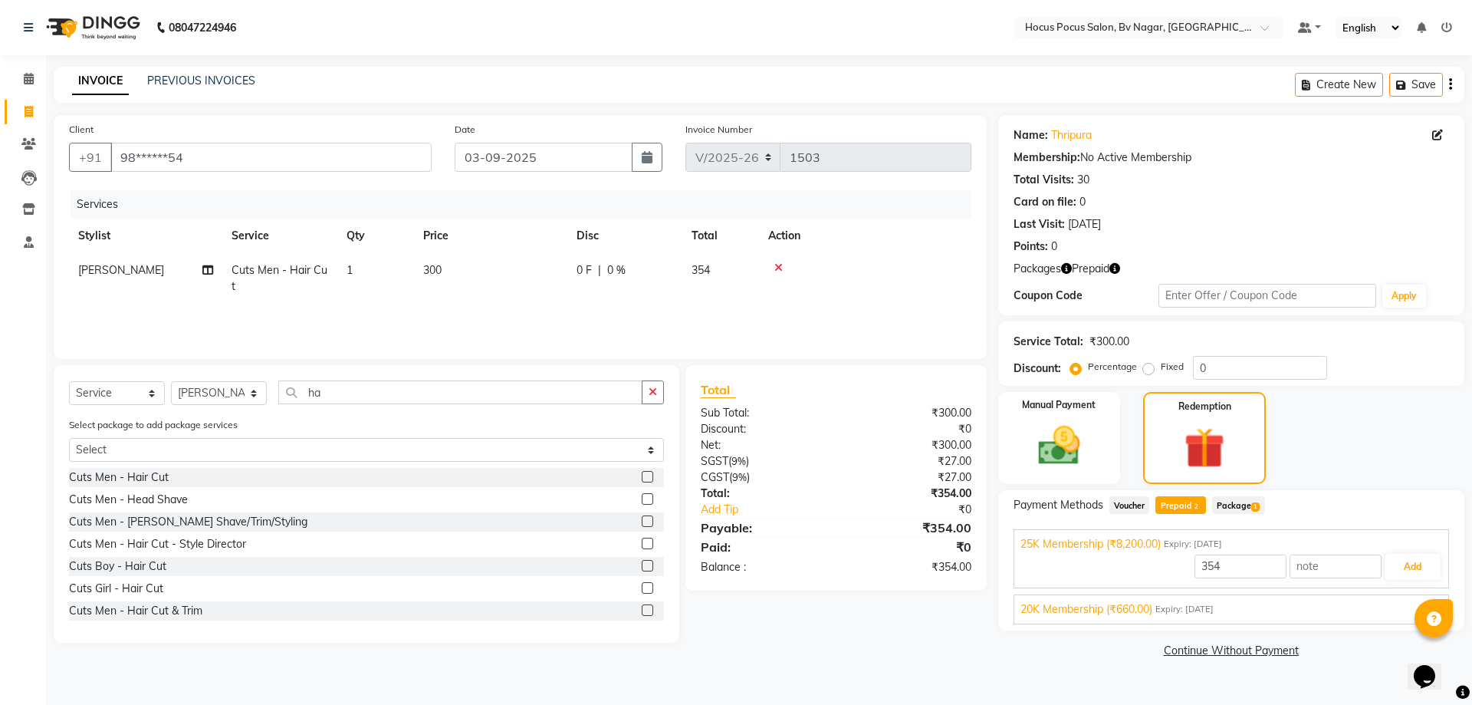
click at [464, 274] on td "300" at bounding box center [490, 278] width 153 height 51
select select "62622"
click at [523, 281] on input "300" at bounding box center [562, 274] width 135 height 24
type input "3"
type input "1200"
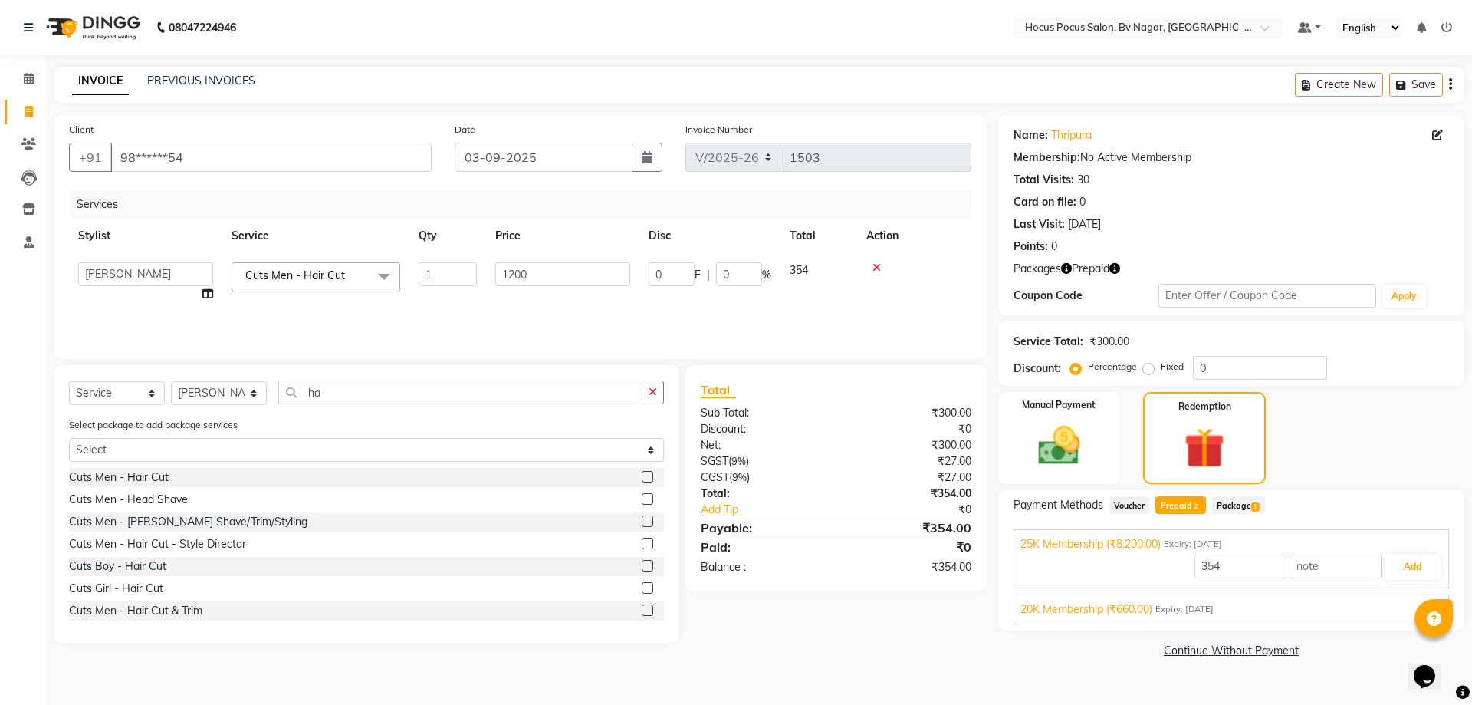
type input "8200"
type input "660"
click at [554, 307] on div "Services Stylist Service Qty Price Disc Total Action [PERSON_NAME] [PERSON_NAME…" at bounding box center [520, 266] width 902 height 153
click at [1184, 608] on span "Expiry: [DATE]" at bounding box center [1184, 609] width 58 height 13
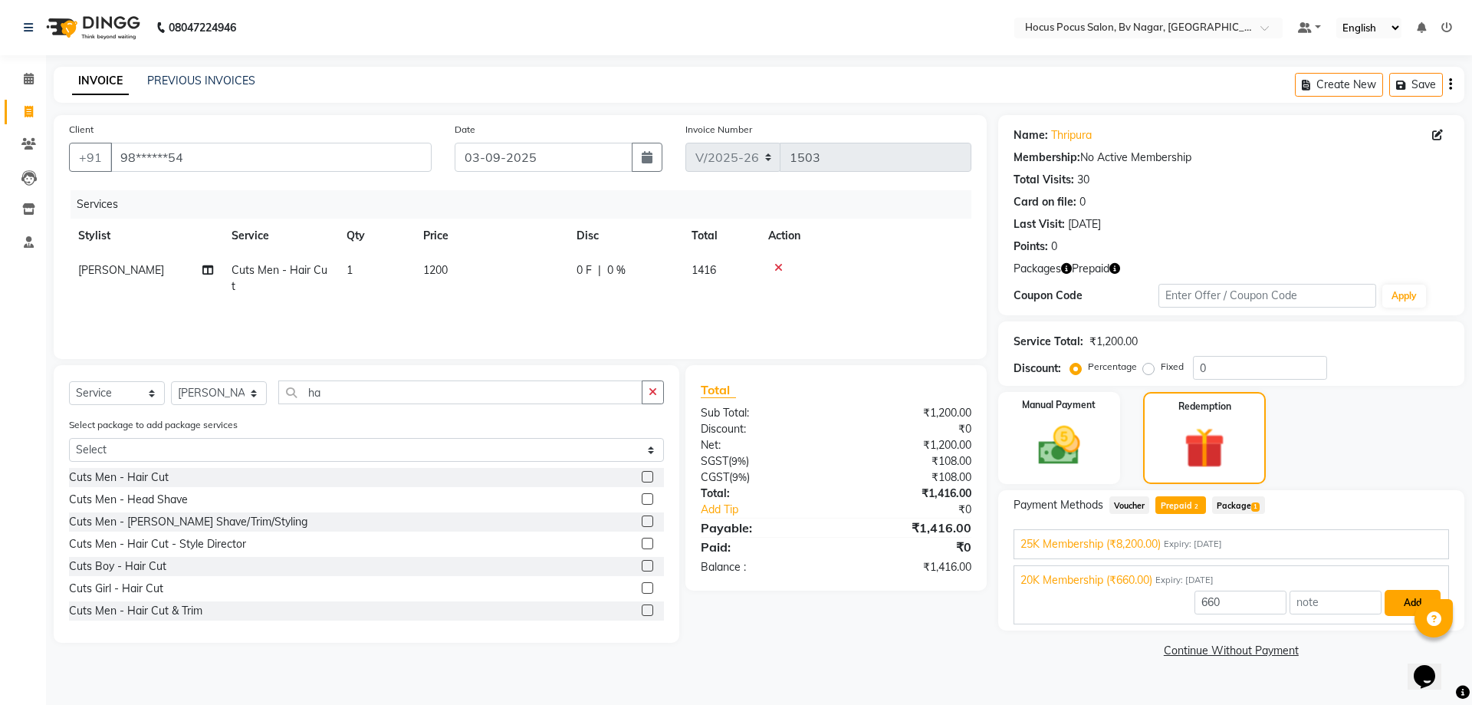
click at [1407, 598] on button "Add" at bounding box center [1412, 603] width 56 height 26
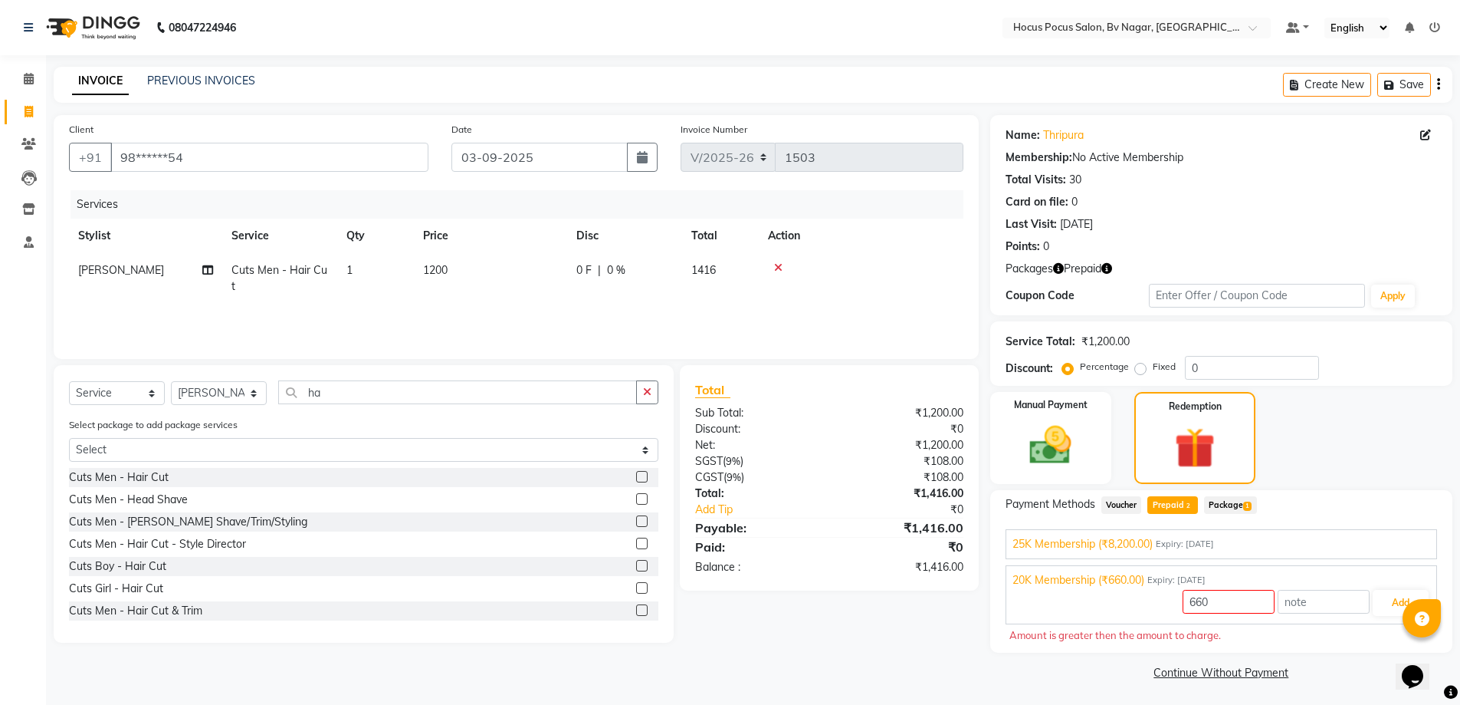
click at [1197, 543] on span "Expiry: [DATE]" at bounding box center [1185, 543] width 58 height 13
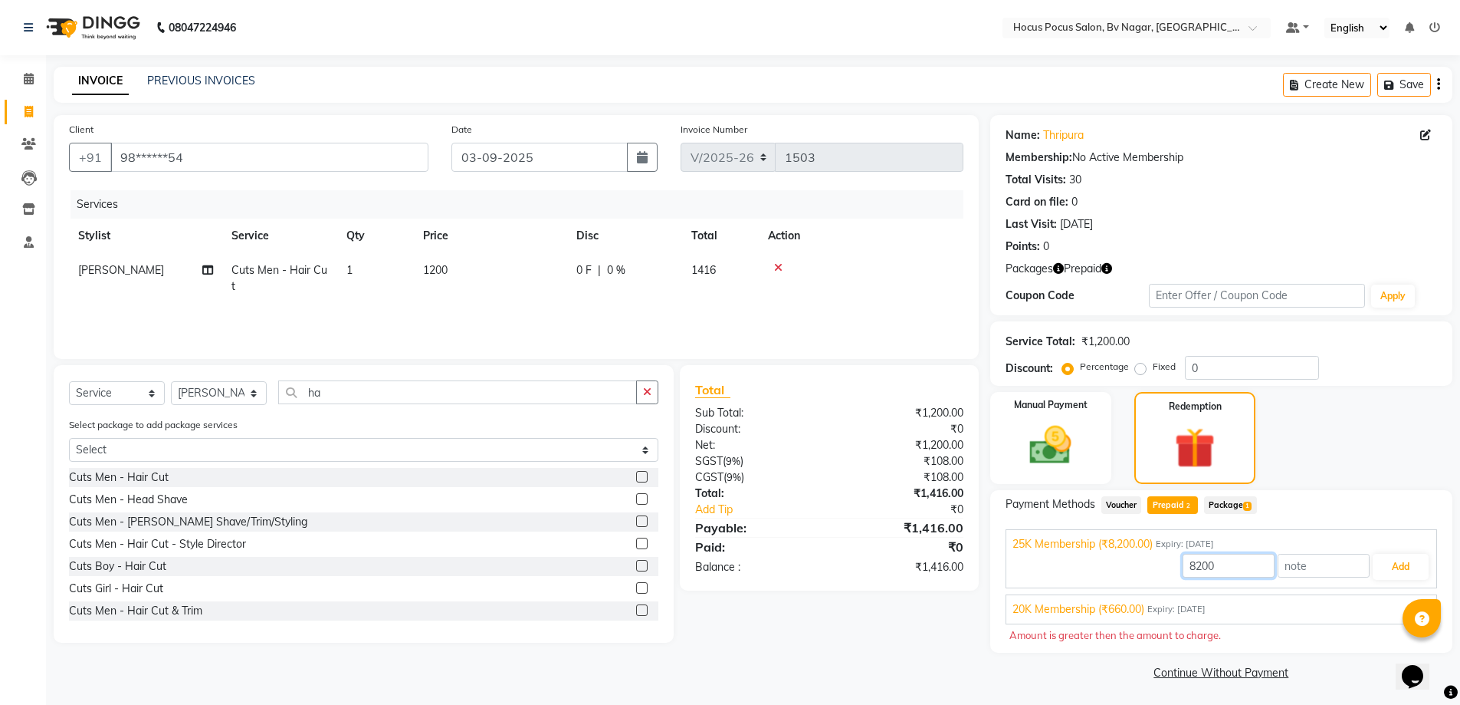
click at [1243, 568] on input "8200" at bounding box center [1229, 565] width 92 height 24
type input "8"
click at [1245, 504] on span "1" at bounding box center [1247, 505] width 8 height 9
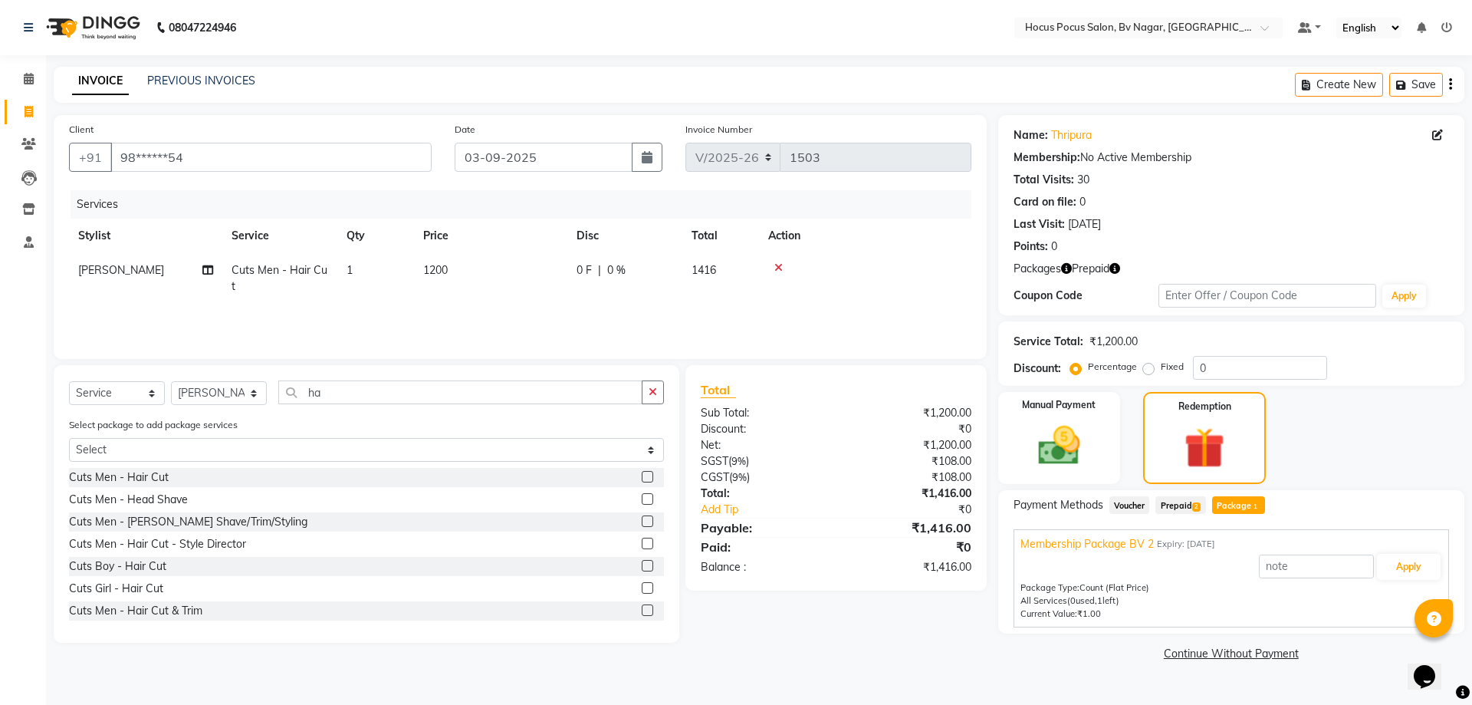
click at [1168, 504] on span "Prepaid 2" at bounding box center [1180, 505] width 50 height 18
click at [1243, 602] on div "20K Membership (₹660.00) Expiry: [DATE]" at bounding box center [1231, 609] width 422 height 16
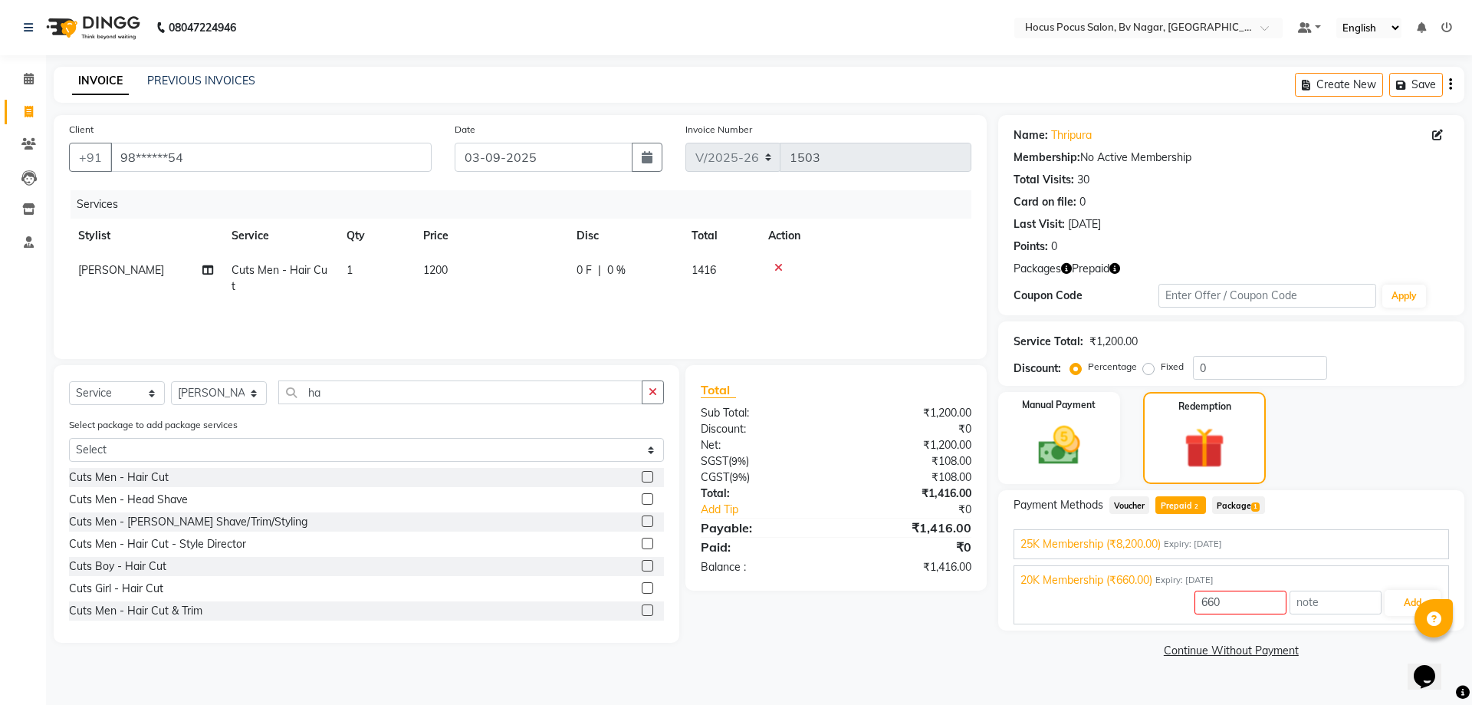
click at [1286, 543] on div "25K Membership (₹8,200.00) Expiry: [DATE]" at bounding box center [1231, 544] width 422 height 16
click at [461, 262] on td "1200" at bounding box center [490, 278] width 153 height 51
select select "62622"
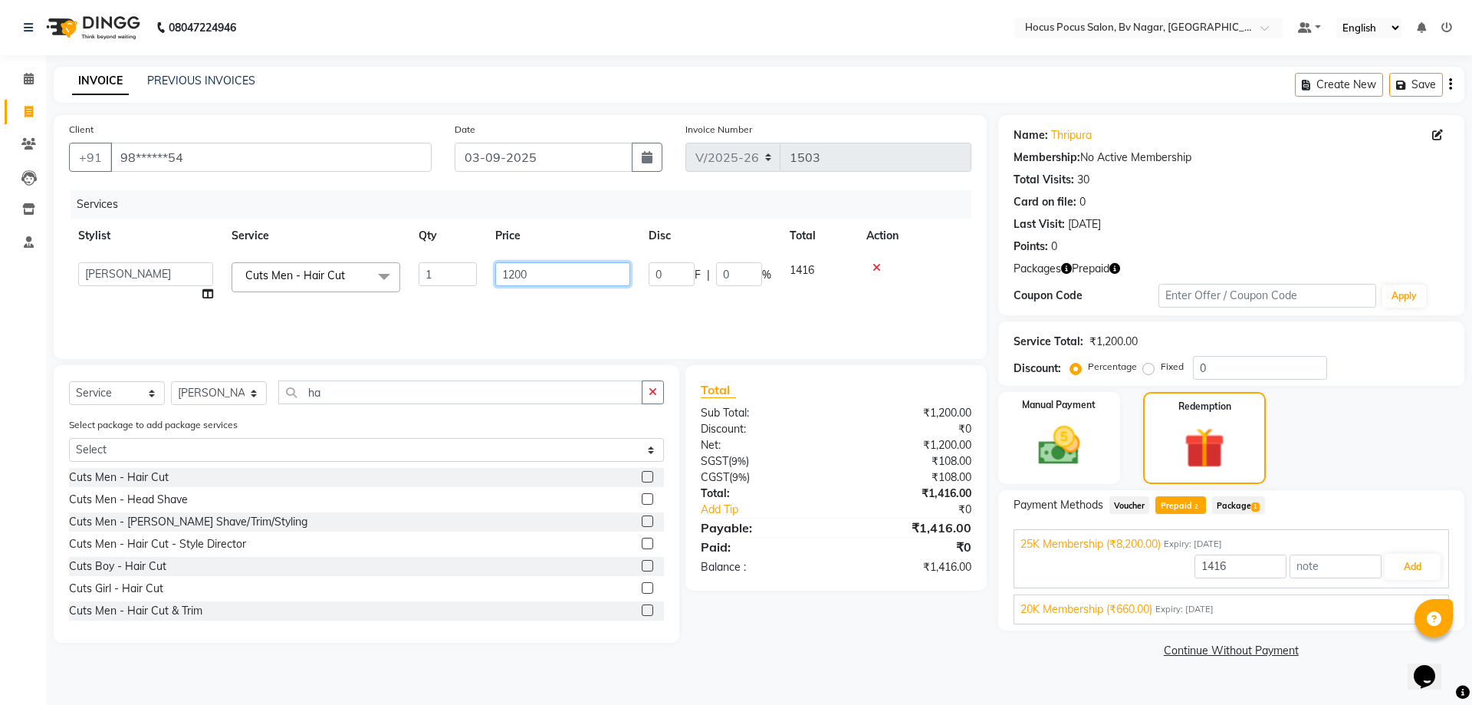
click at [561, 268] on input "1200" at bounding box center [562, 274] width 135 height 24
type input "1"
type input "660"
type input "8200"
click at [609, 304] on div "Services Stylist Service Qty Price Disc Total Action [PERSON_NAME] [PERSON_NAME…" at bounding box center [520, 266] width 902 height 153
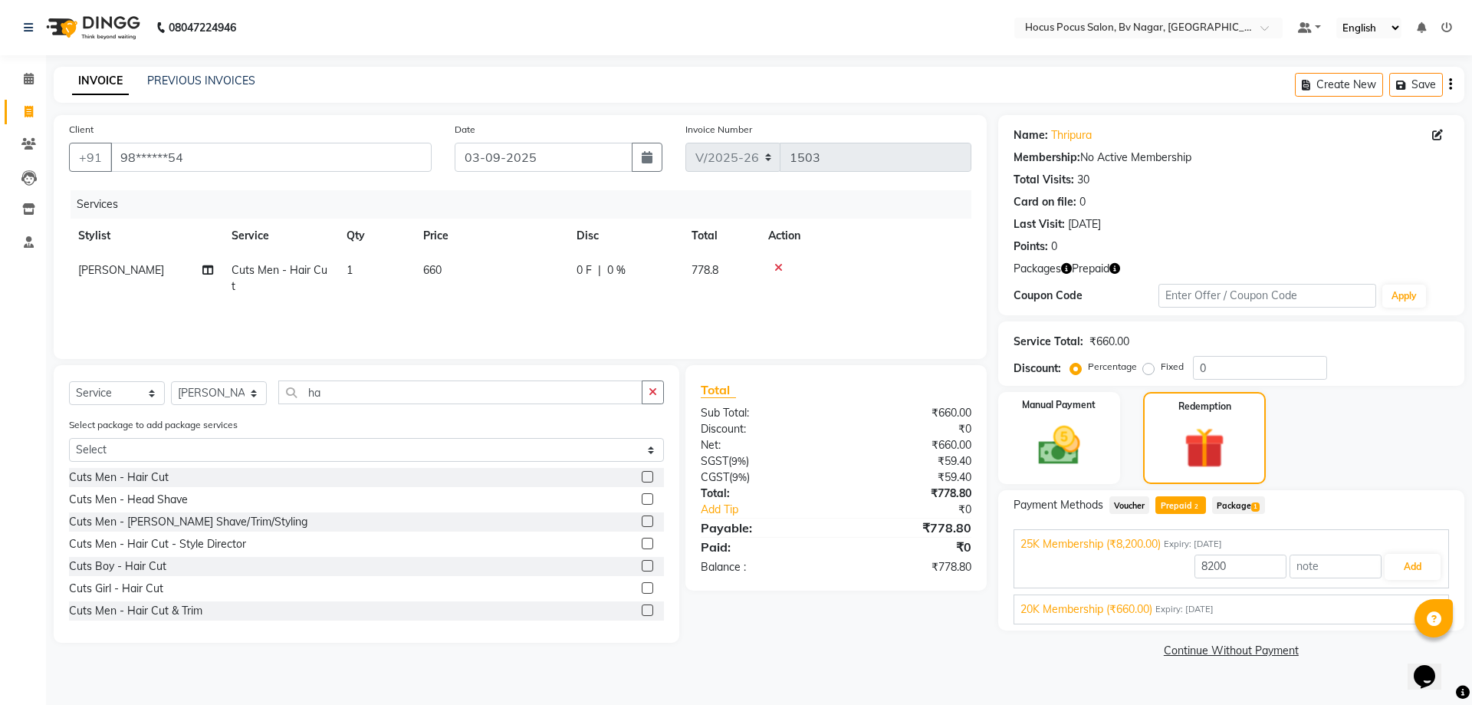
click at [1323, 613] on div "20K Membership (₹660.00) Expiry: [DATE]" at bounding box center [1231, 609] width 422 height 16
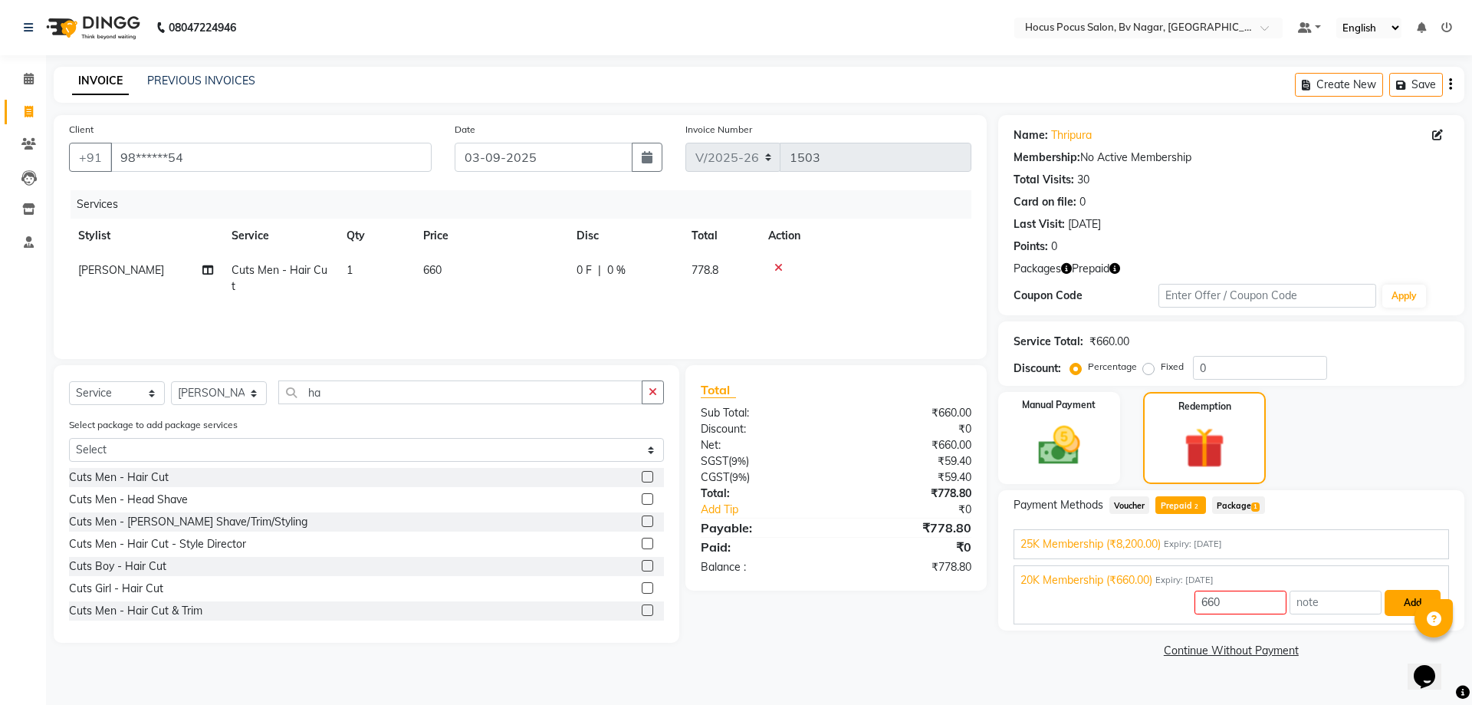
click at [1392, 595] on button "Add" at bounding box center [1412, 603] width 56 height 26
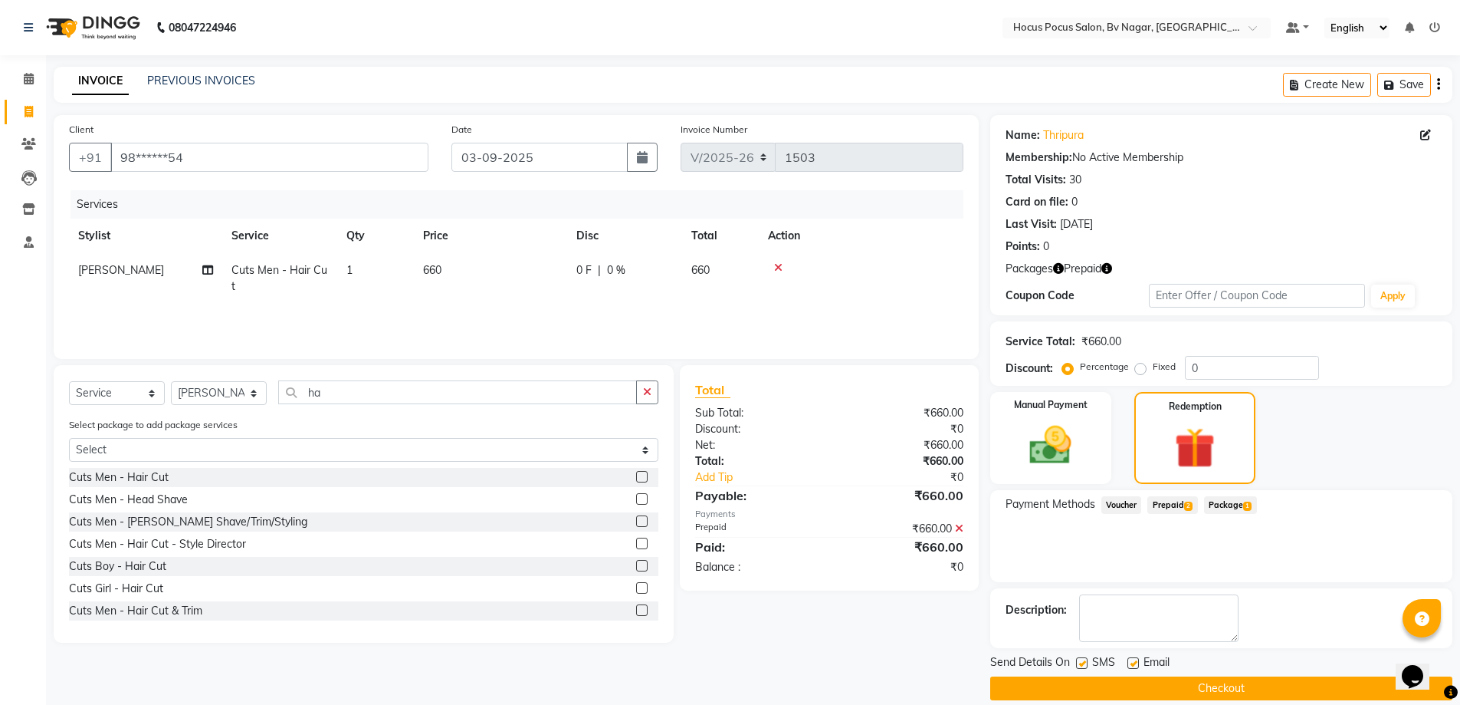
scroll to position [18, 0]
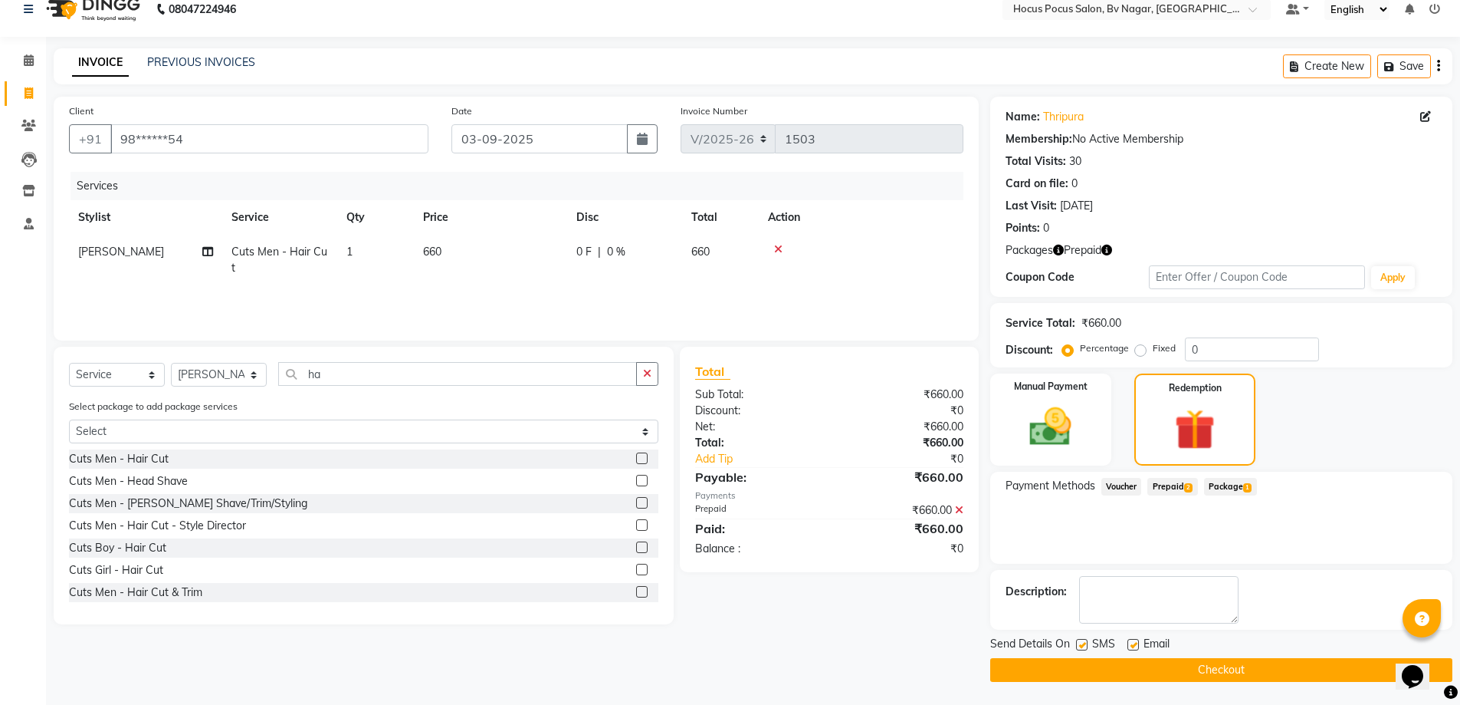
click at [1080, 642] on label at bounding box center [1081, 644] width 11 height 11
click at [1080, 642] on input "checkbox" at bounding box center [1081, 645] width 10 height 10
checkbox input "false"
click at [1084, 662] on button "Checkout" at bounding box center [1221, 670] width 462 height 24
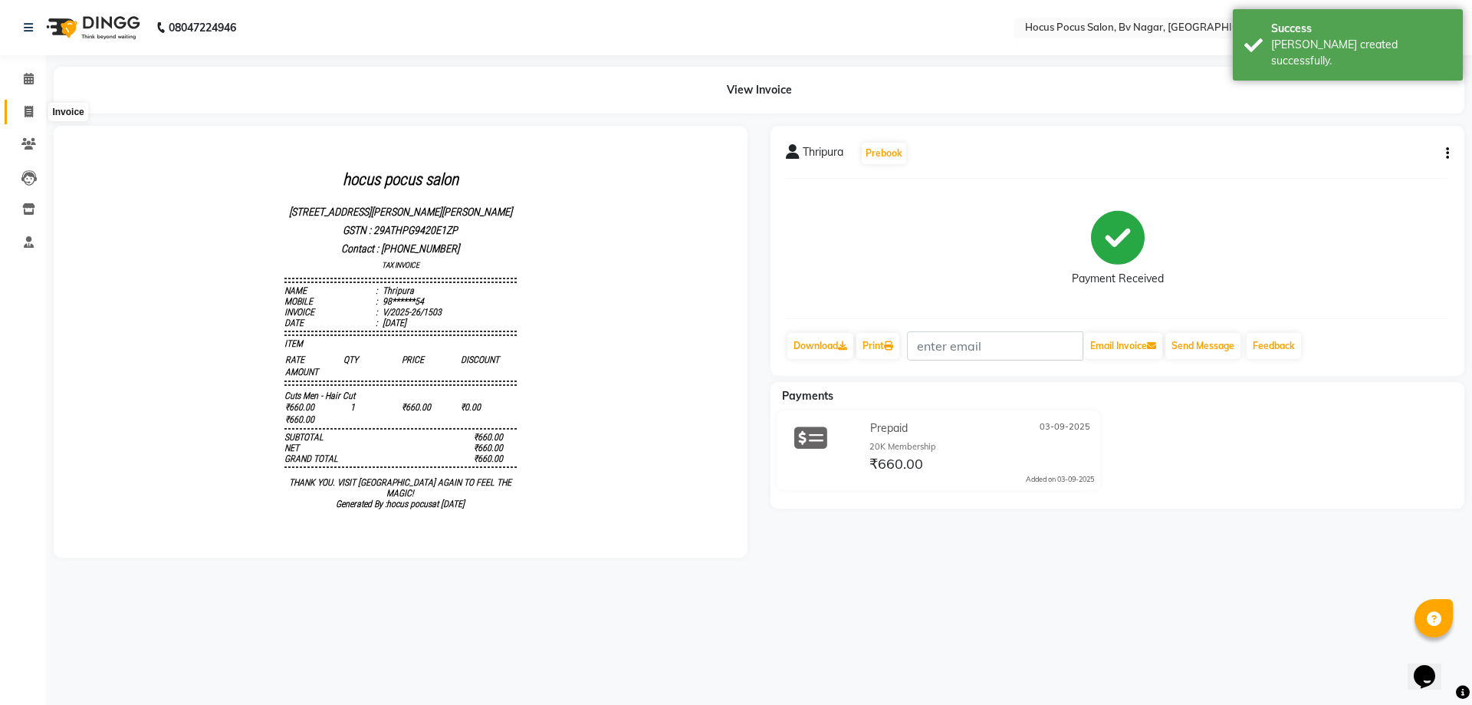
click at [19, 113] on span at bounding box center [28, 112] width 27 height 18
select select "service"
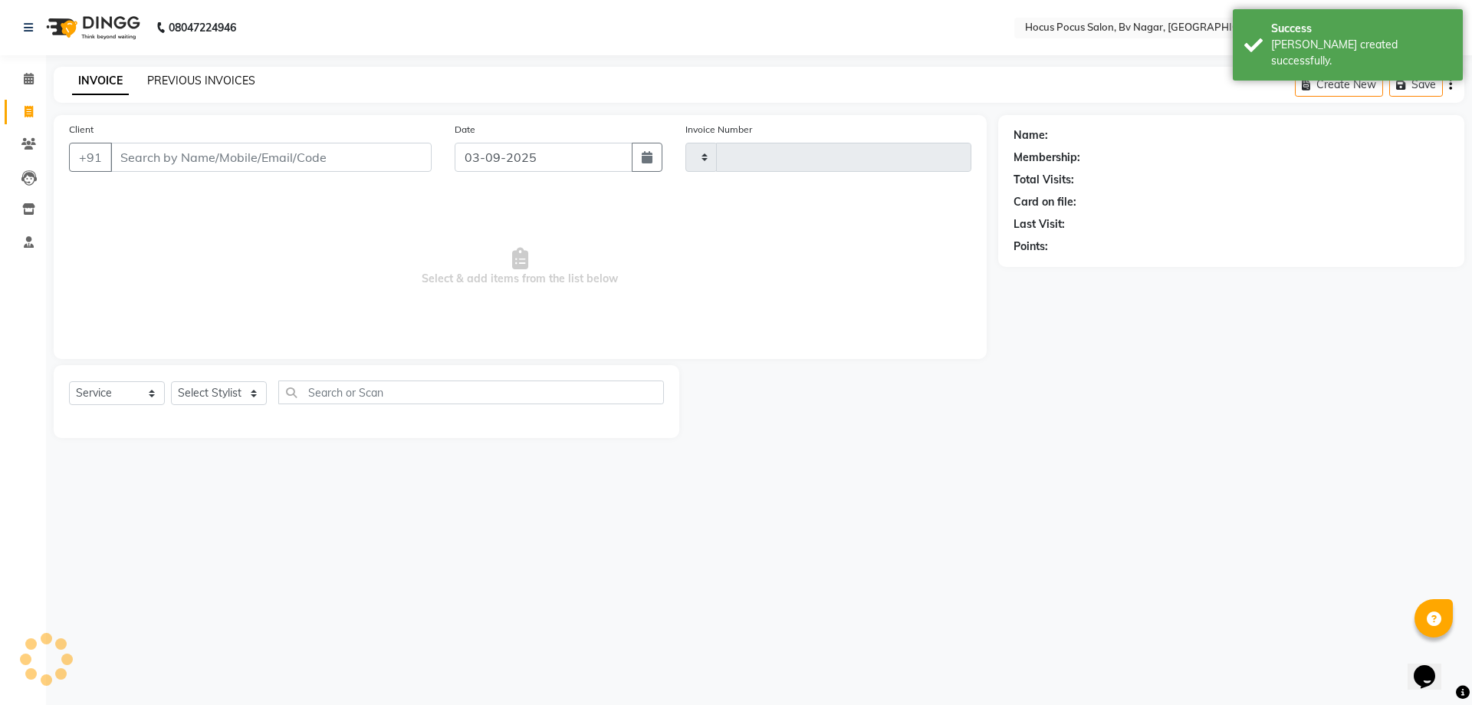
type input "1504"
select select "6056"
click at [189, 84] on link "PREVIOUS INVOICES" at bounding box center [201, 81] width 108 height 14
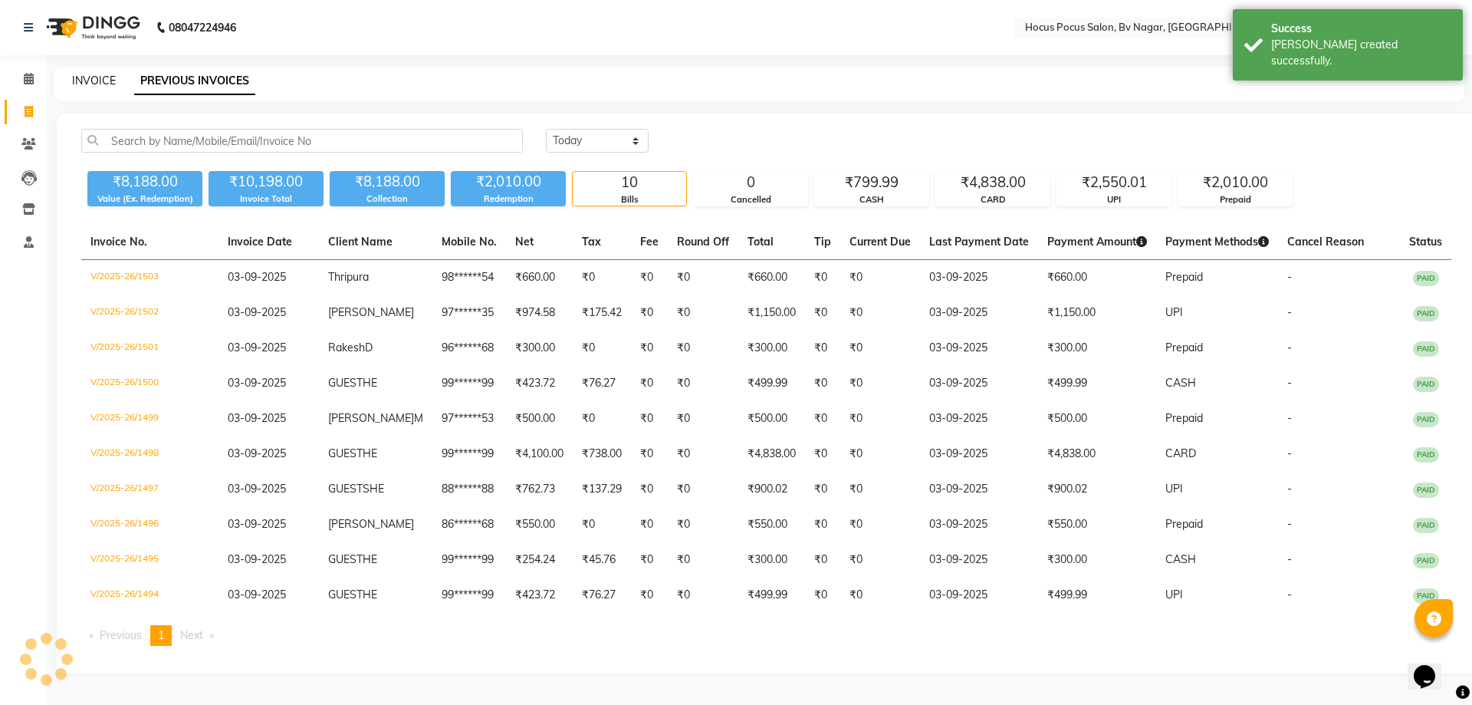
click at [86, 78] on link "INVOICE" at bounding box center [94, 81] width 44 height 14
select select "6056"
select select "service"
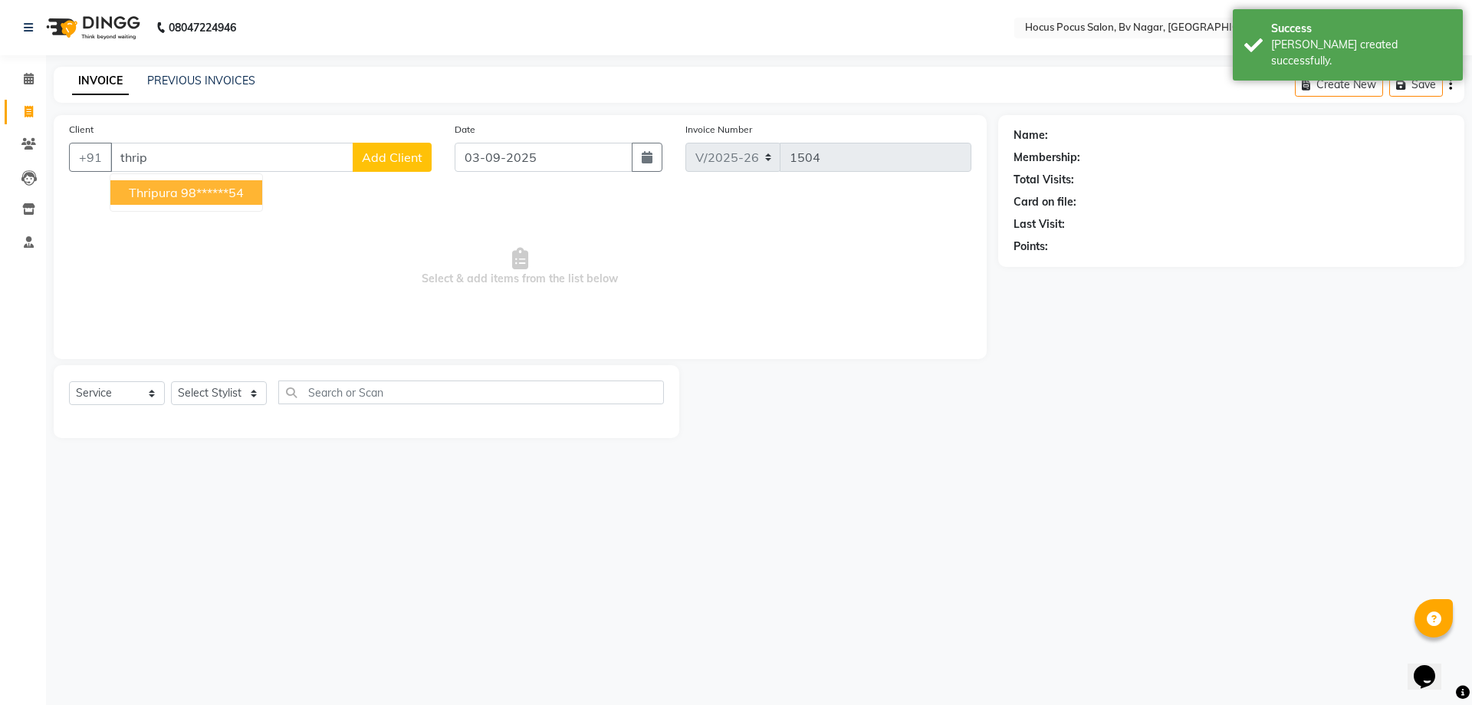
click at [177, 191] on button "Thripura 98******54" at bounding box center [186, 192] width 152 height 25
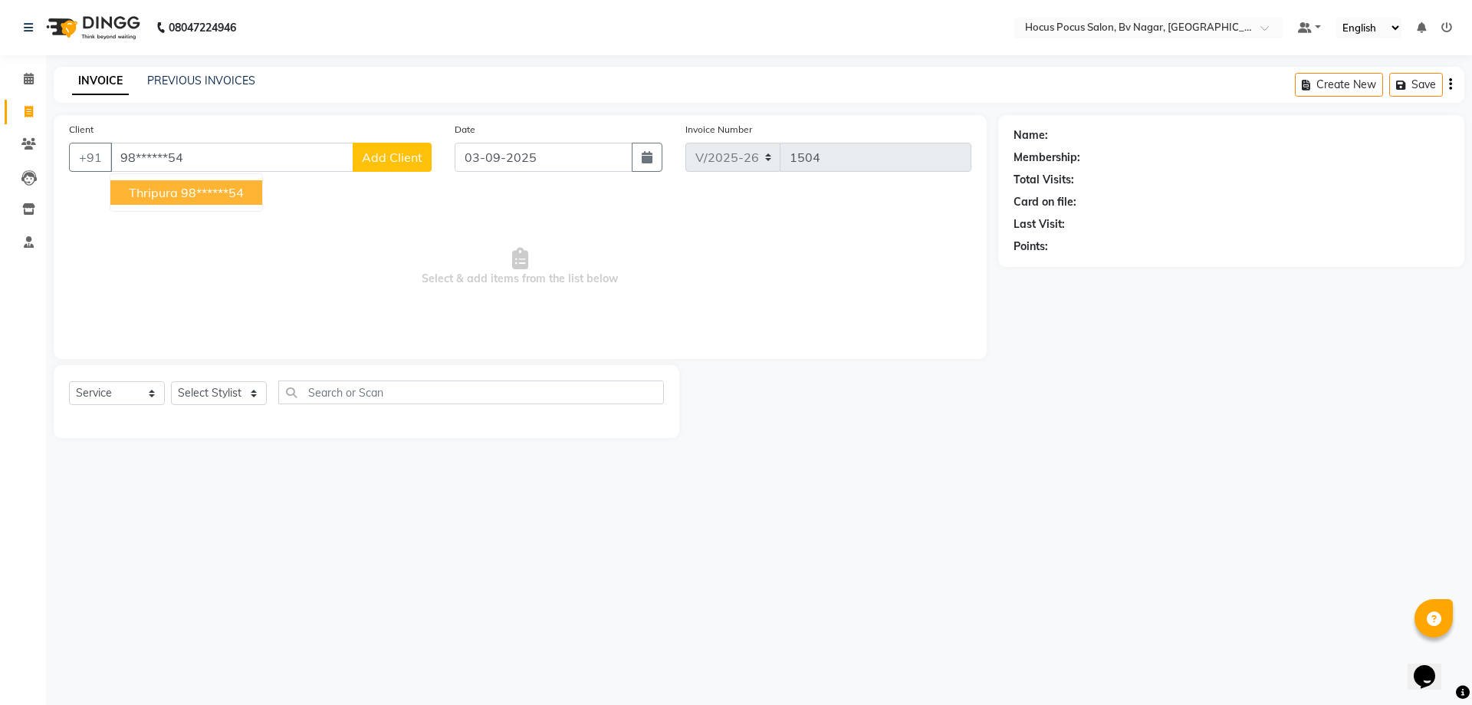
type input "98******54"
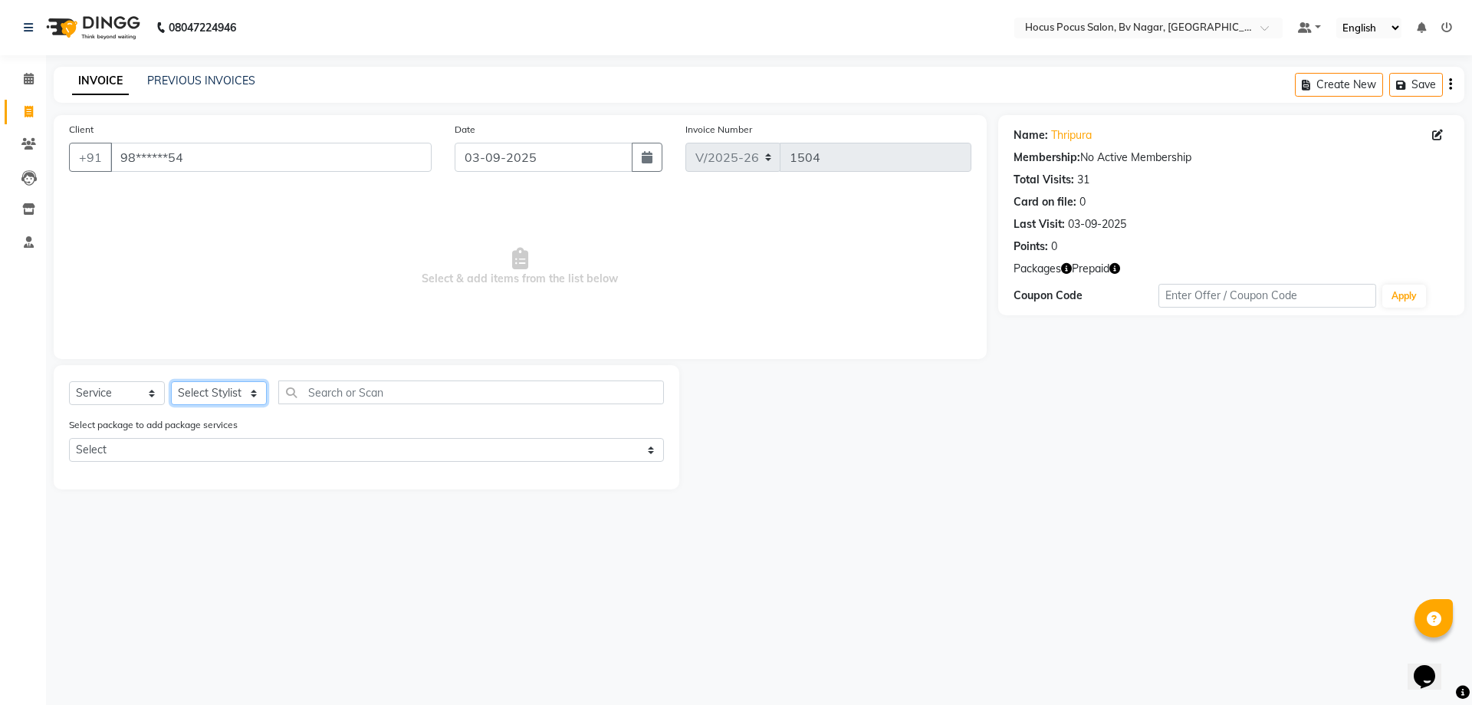
click at [232, 393] on select "Select Stylist [PERSON_NAME] [PERSON_NAME] hocus pocus [PERSON_NAME] Sashy" at bounding box center [219, 393] width 96 height 24
select select "62622"
click at [171, 381] on select "Select Stylist [PERSON_NAME] [PERSON_NAME] hocus pocus [PERSON_NAME] Sashy" at bounding box center [219, 393] width 96 height 24
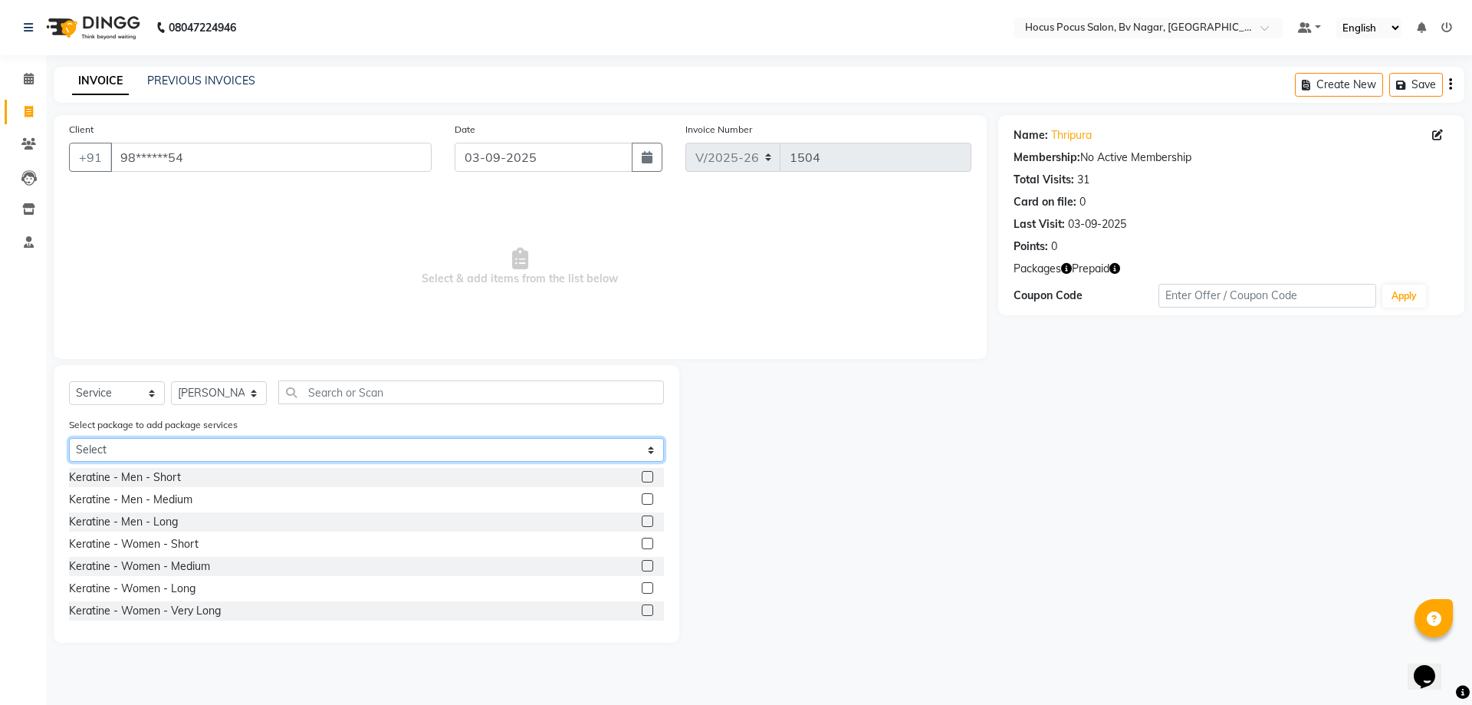
click at [208, 445] on select "Select Membership Package BV 2" at bounding box center [366, 450] width 595 height 24
click at [148, 455] on select "Select Membership Package BV 2" at bounding box center [366, 450] width 595 height 24
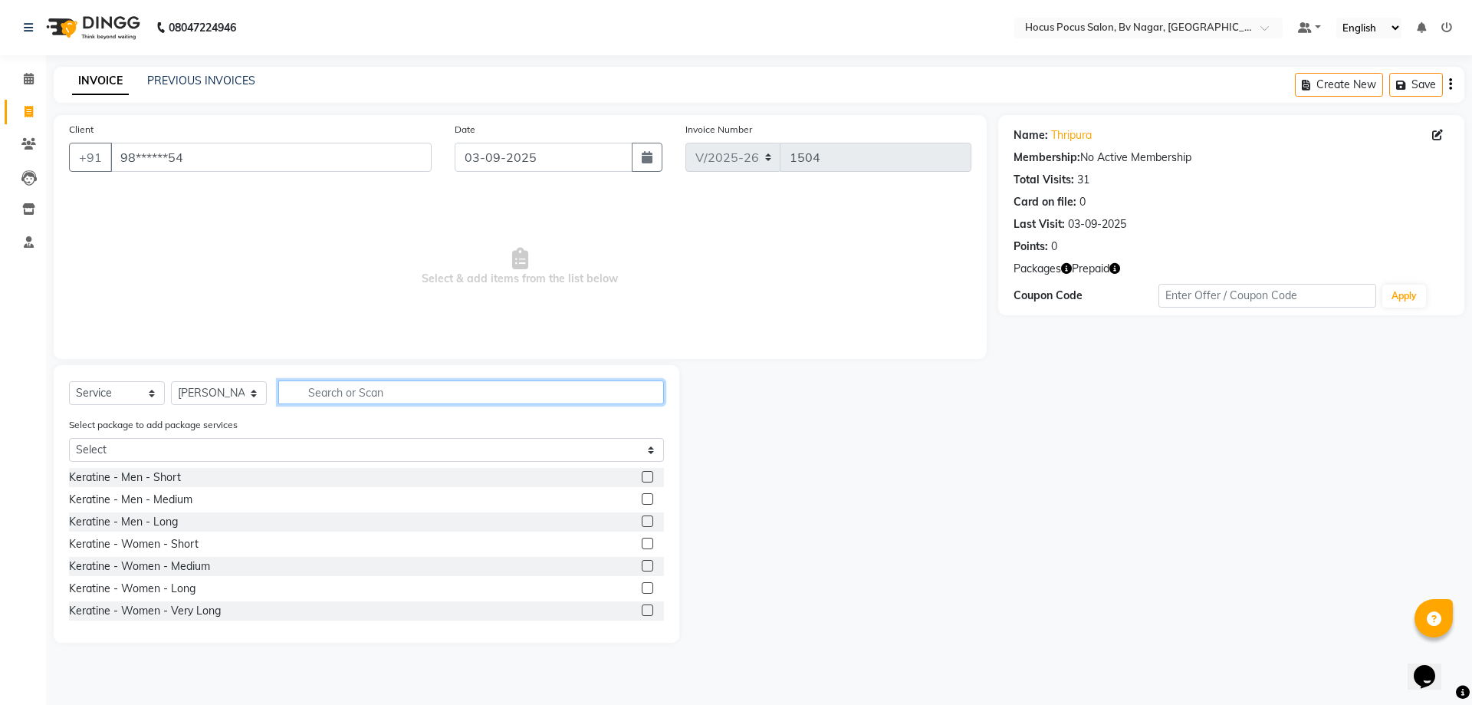
click at [327, 389] on input "text" at bounding box center [471, 392] width 386 height 24
type input "hair"
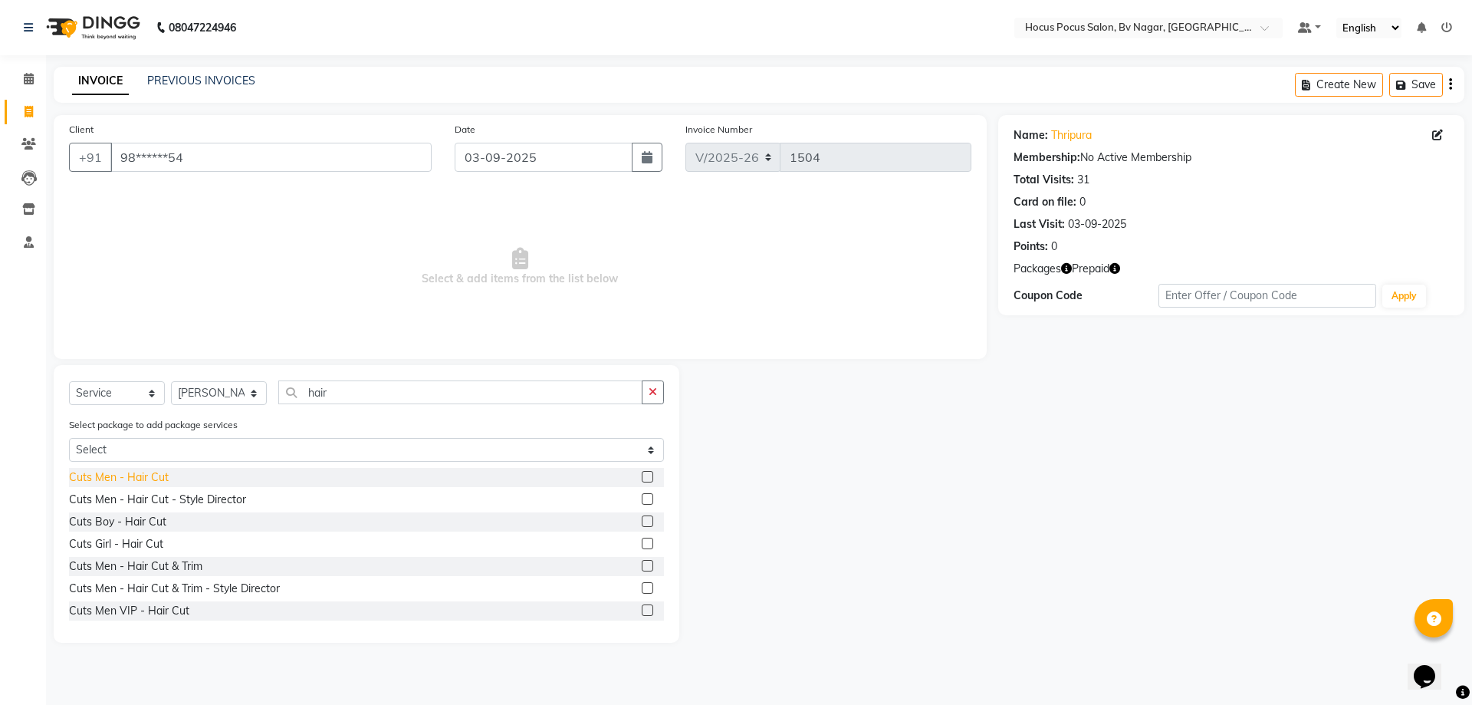
click at [161, 470] on div "Cuts Men - Hair Cut" at bounding box center [119, 477] width 100 height 16
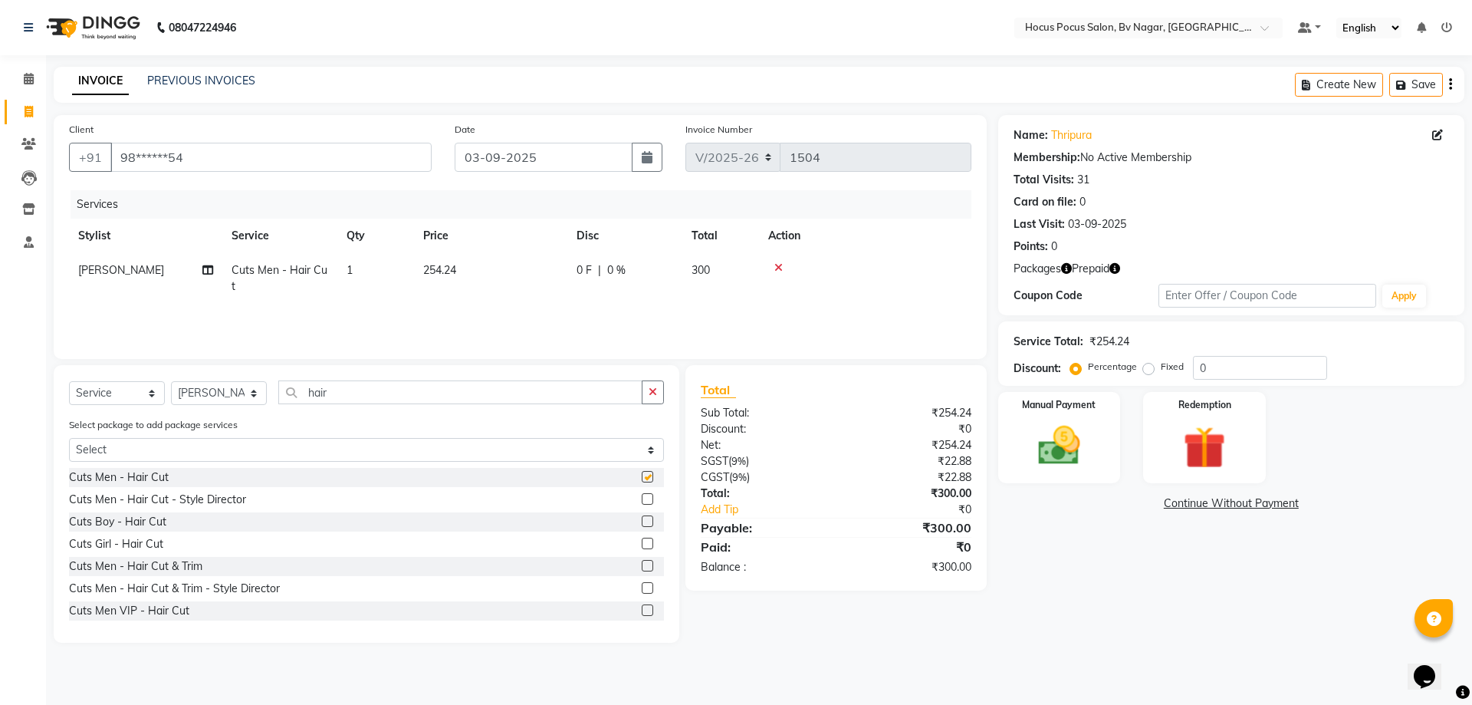
checkbox input "false"
click at [476, 273] on td "254.24" at bounding box center [490, 278] width 153 height 51
select select "62622"
drag, startPoint x: 530, startPoint y: 268, endPoint x: 583, endPoint y: 275, distance: 54.1
click at [543, 272] on input "254.24" at bounding box center [562, 274] width 135 height 24
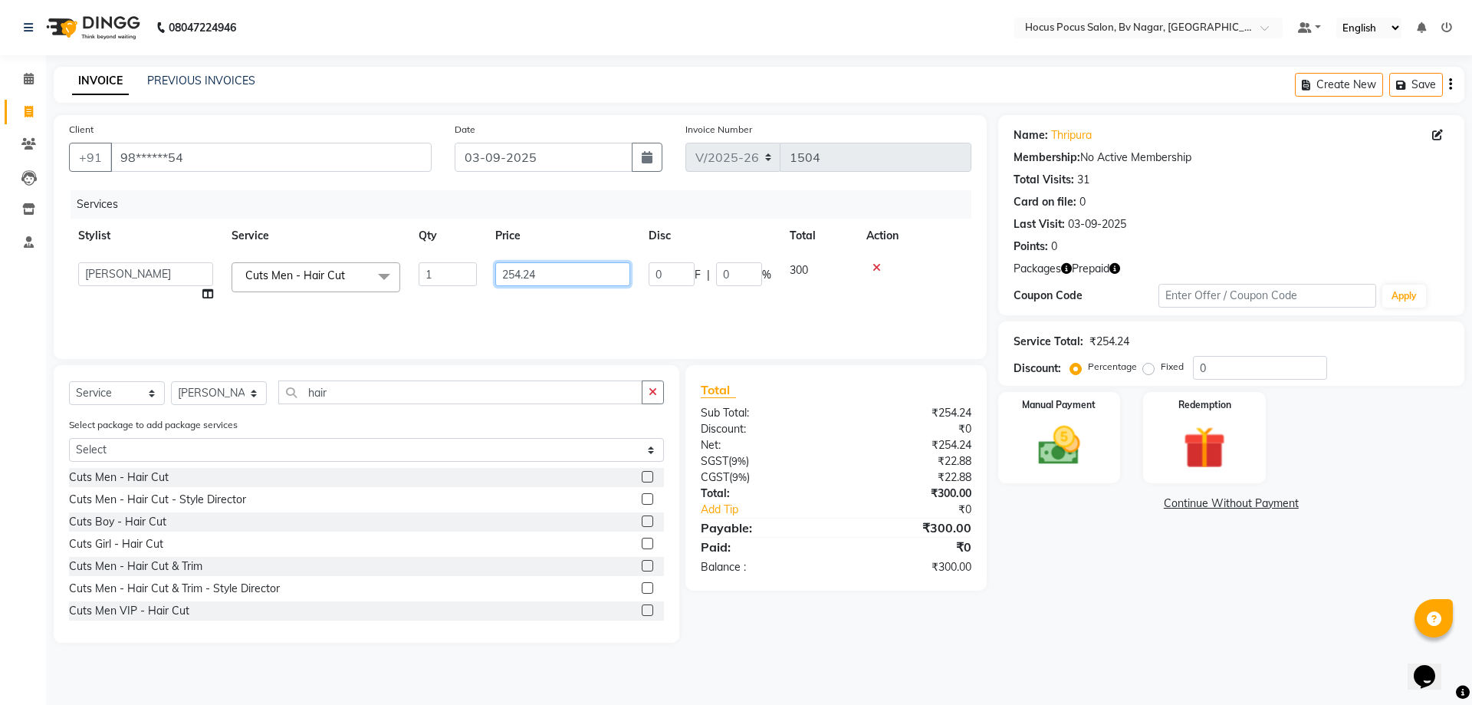
click at [583, 275] on input "254.24" at bounding box center [562, 274] width 135 height 24
type input "2"
type input "540"
drag, startPoint x: 839, startPoint y: 652, endPoint x: 700, endPoint y: 679, distance: 141.3
click at [842, 652] on main "INVOICE PREVIOUS INVOICES Create New Save Client +91 98******54 Date [DATE] Inv…" at bounding box center [759, 366] width 1426 height 599
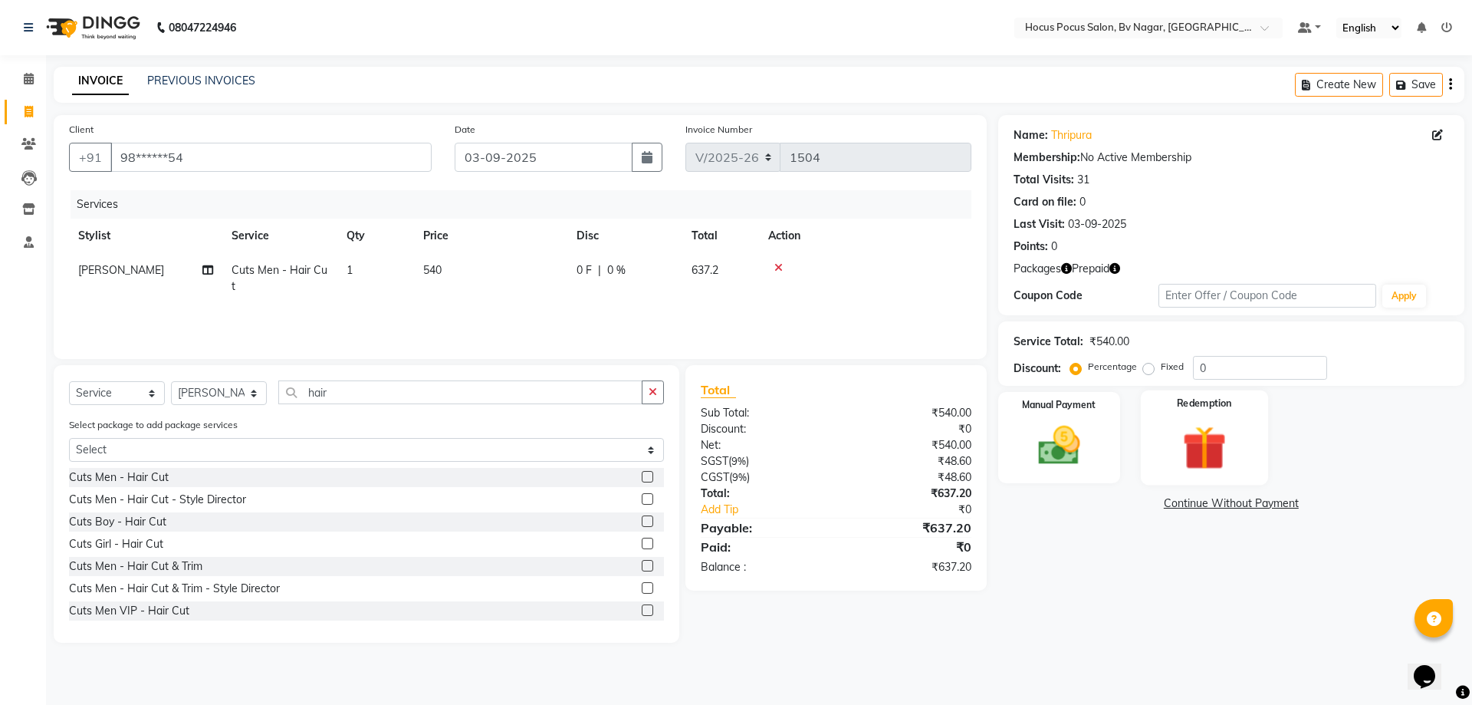
click at [1213, 448] on img at bounding box center [1203, 447] width 71 height 54
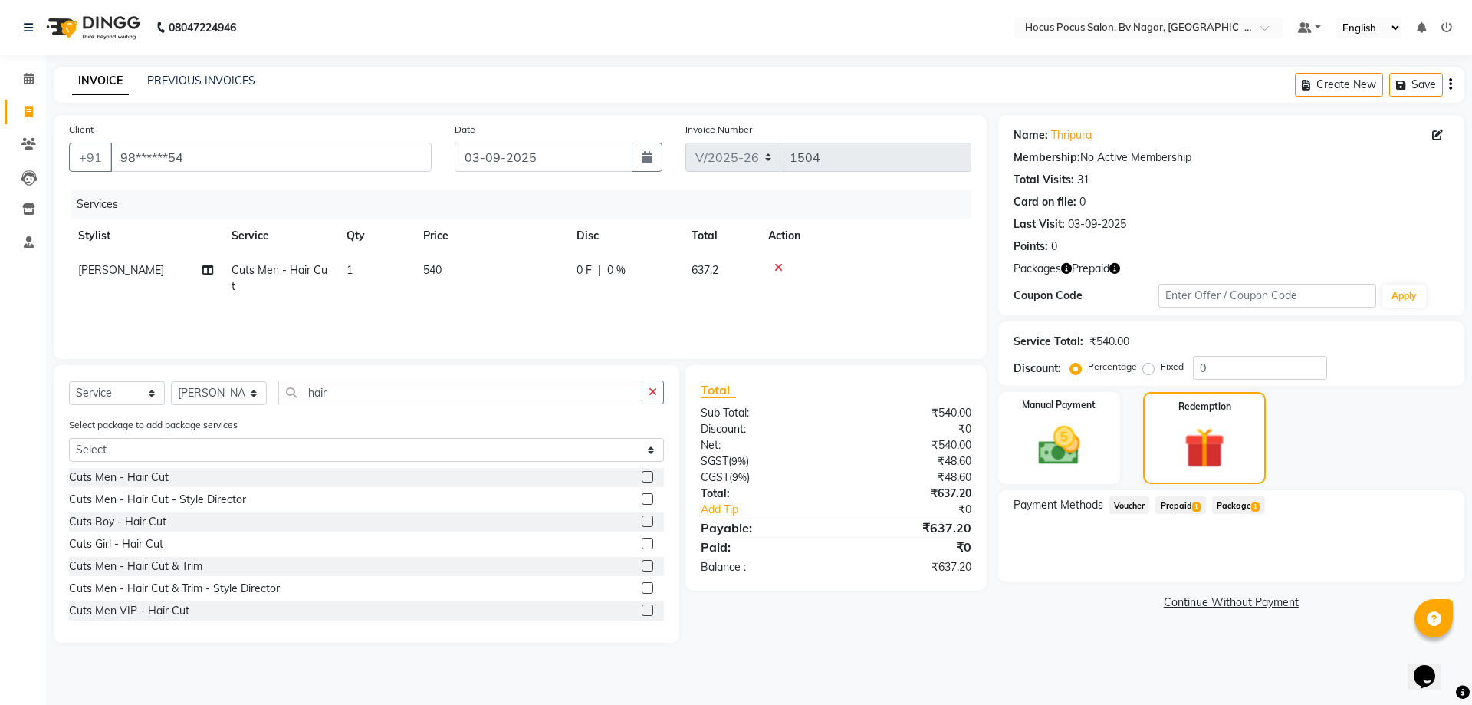
click at [1174, 501] on span "Prepaid 1" at bounding box center [1180, 505] width 50 height 18
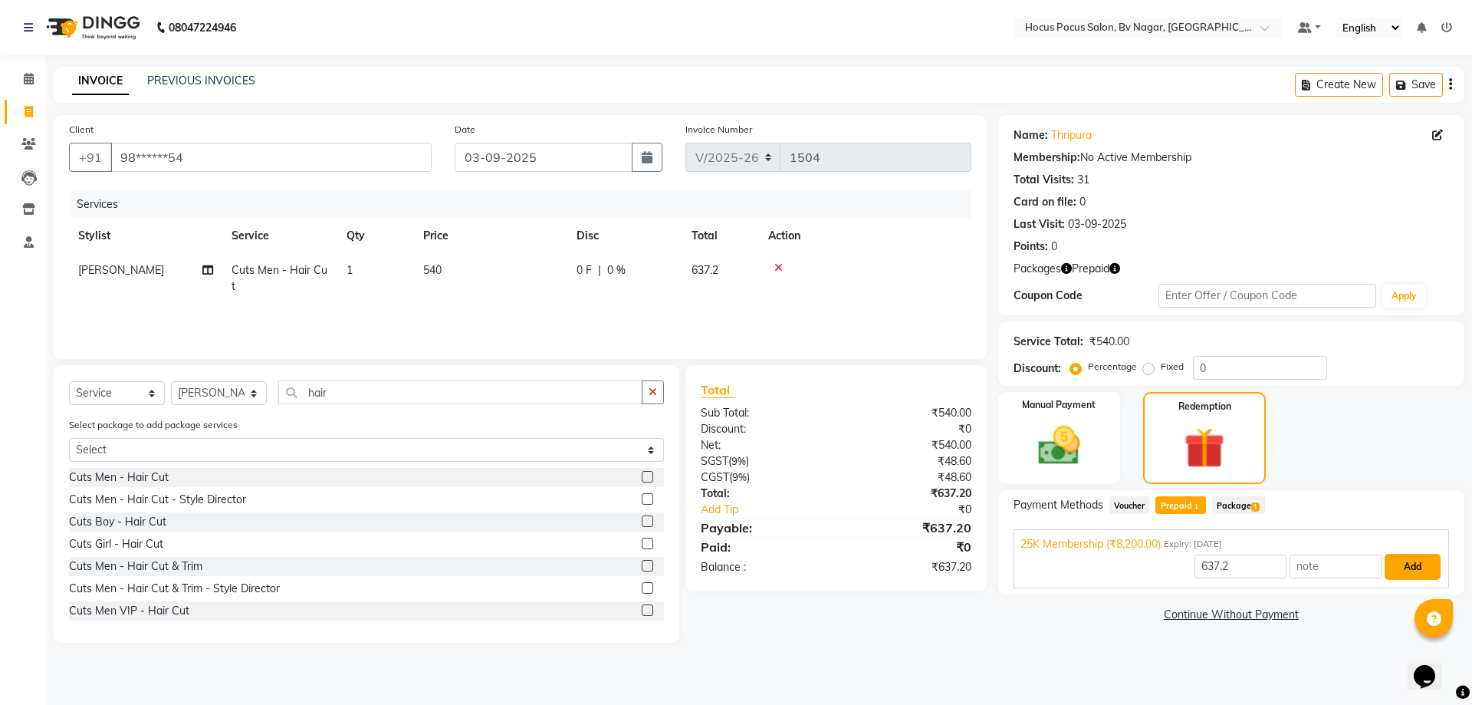
click at [1396, 565] on button "Add" at bounding box center [1412, 566] width 56 height 26
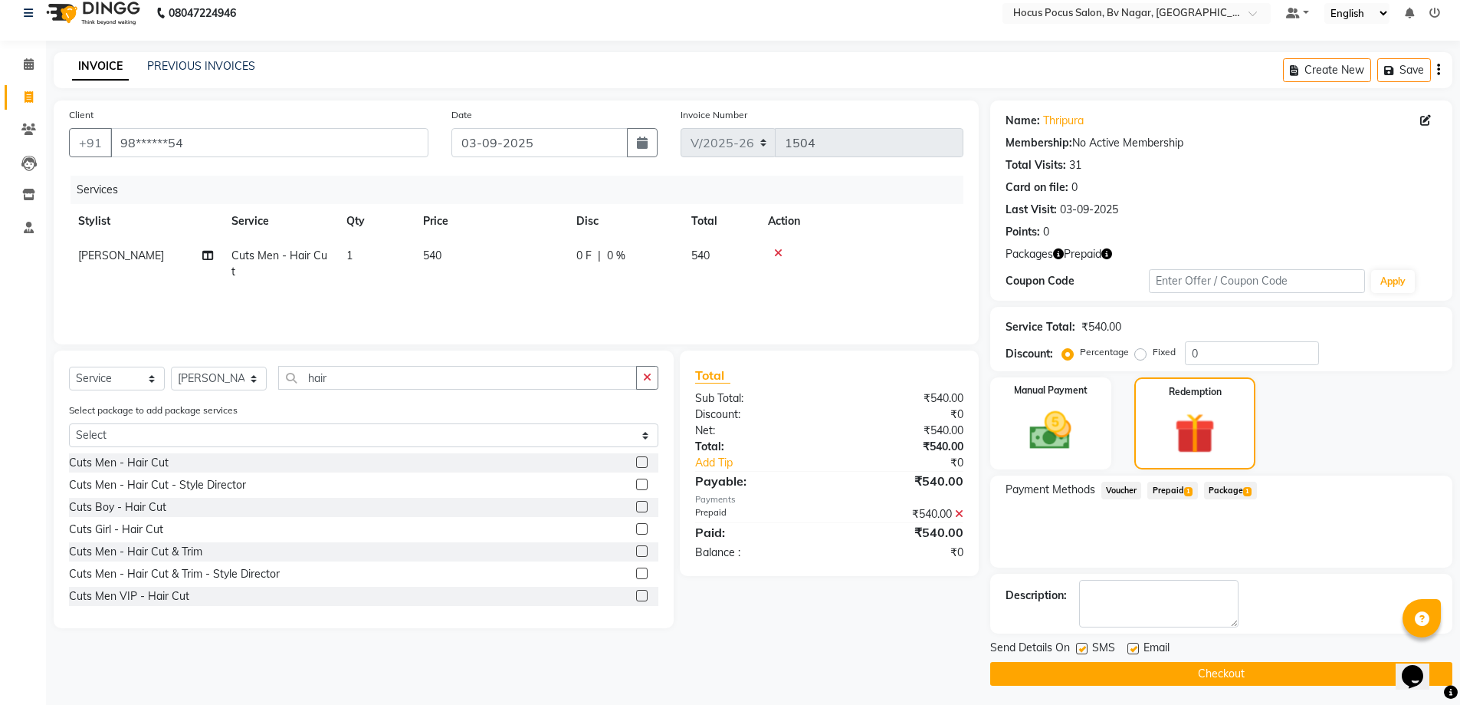
scroll to position [18, 0]
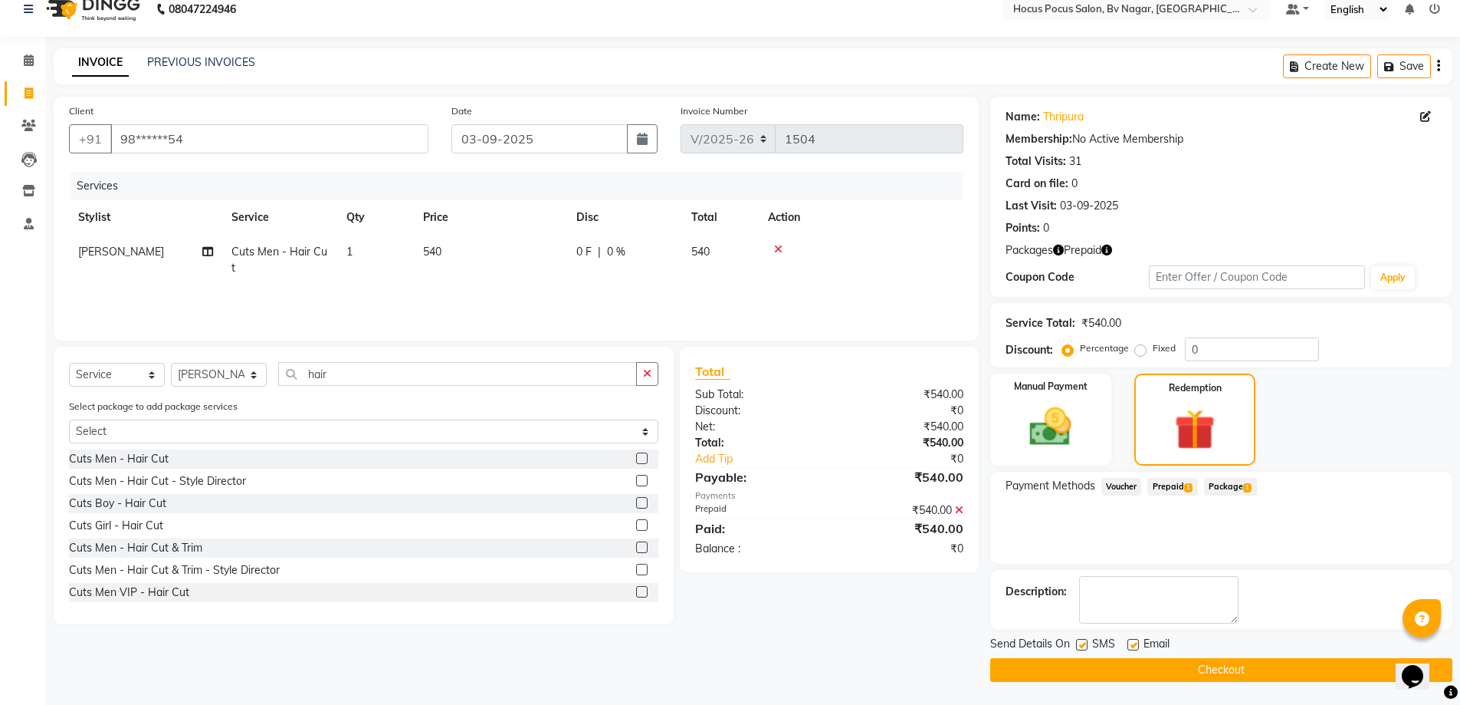
click at [1086, 642] on label at bounding box center [1081, 644] width 11 height 11
click at [1086, 642] on input "checkbox" at bounding box center [1081, 645] width 10 height 10
checkbox input "false"
click at [1144, 668] on button "Checkout" at bounding box center [1221, 670] width 462 height 24
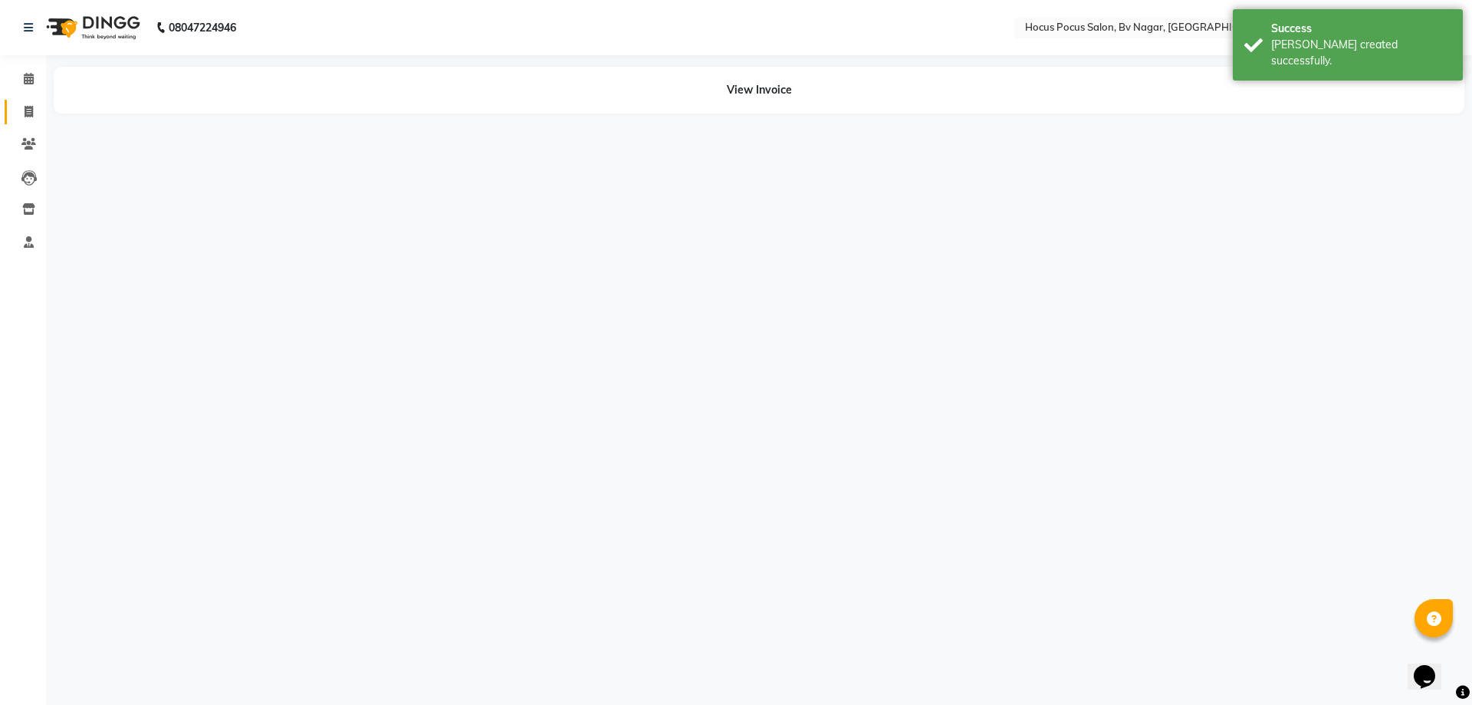
click at [14, 105] on link "Invoice" at bounding box center [23, 112] width 37 height 25
select select "service"
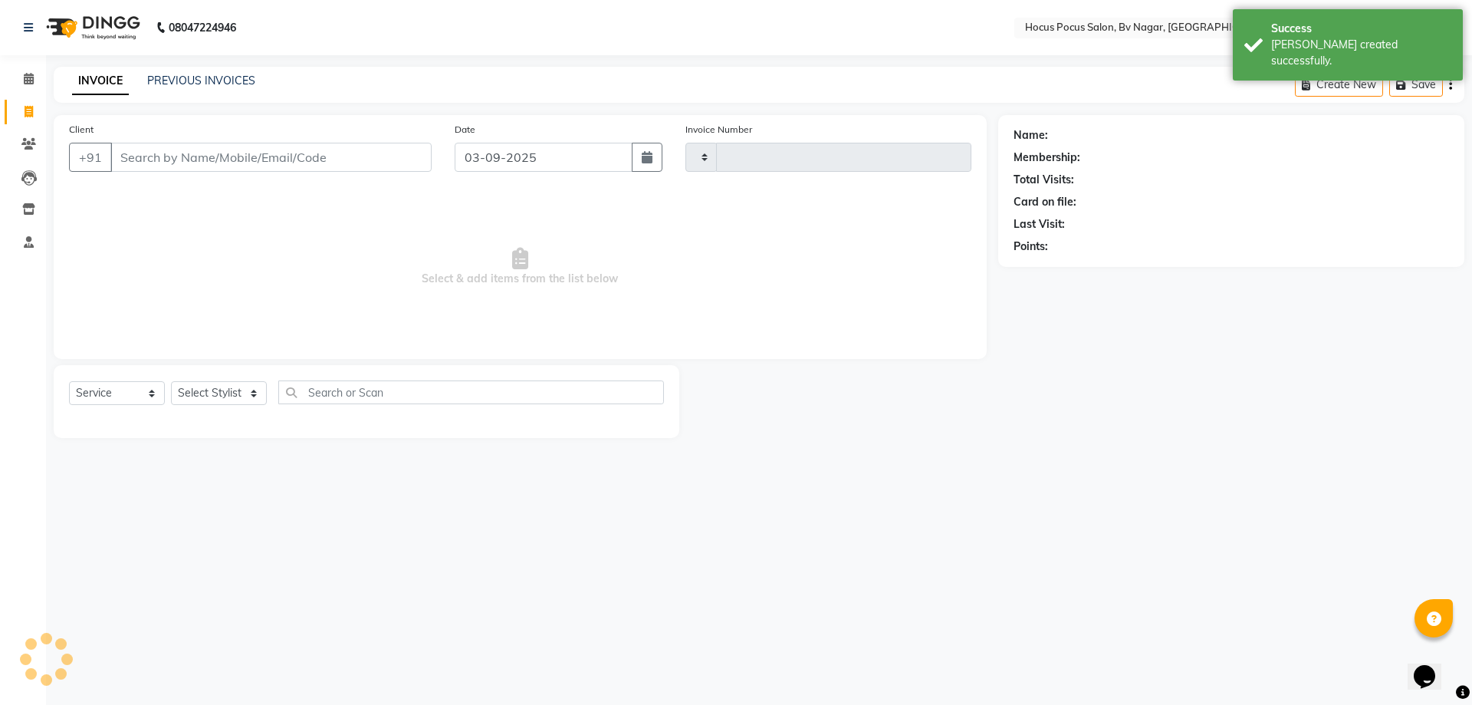
type input "1505"
select select "6056"
click at [153, 74] on link "PREVIOUS INVOICES" at bounding box center [201, 81] width 108 height 14
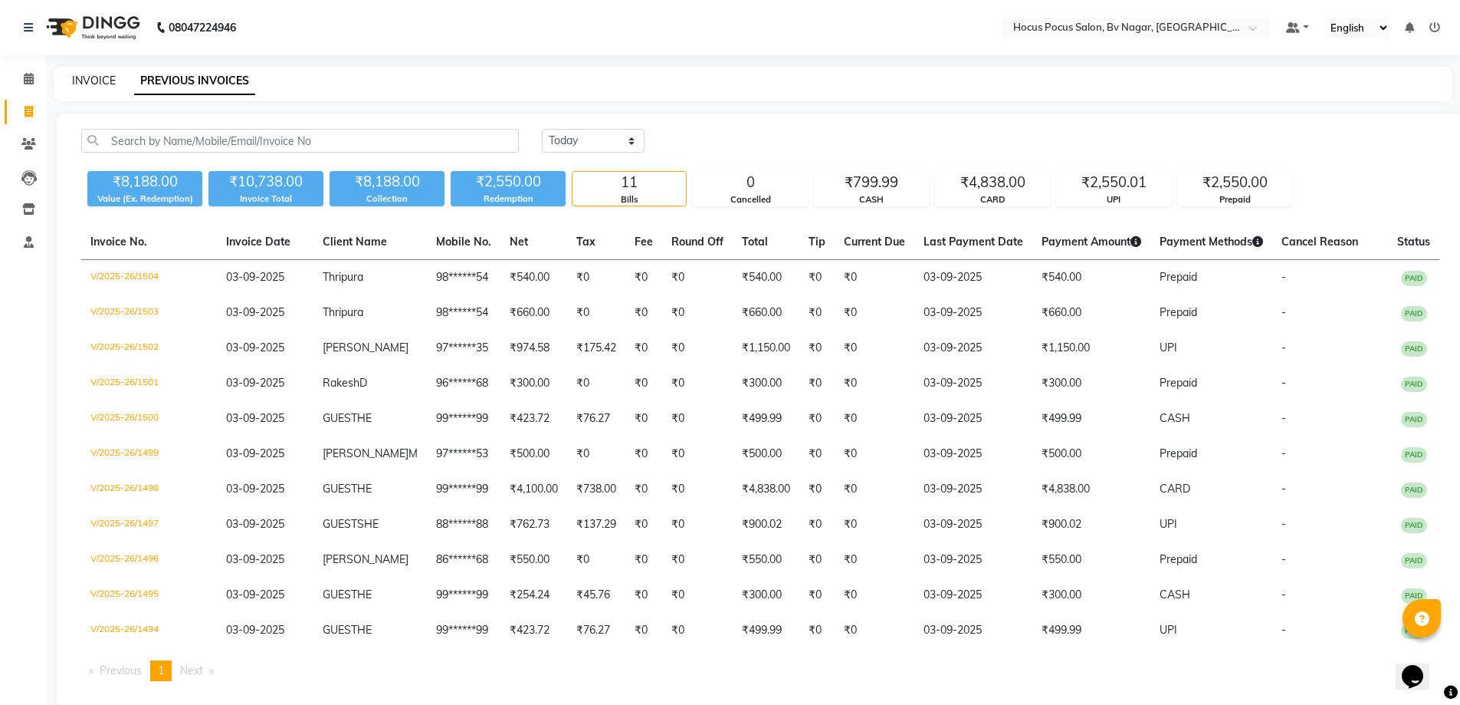
click at [97, 78] on link "INVOICE" at bounding box center [94, 81] width 44 height 14
select select "6056"
select select "service"
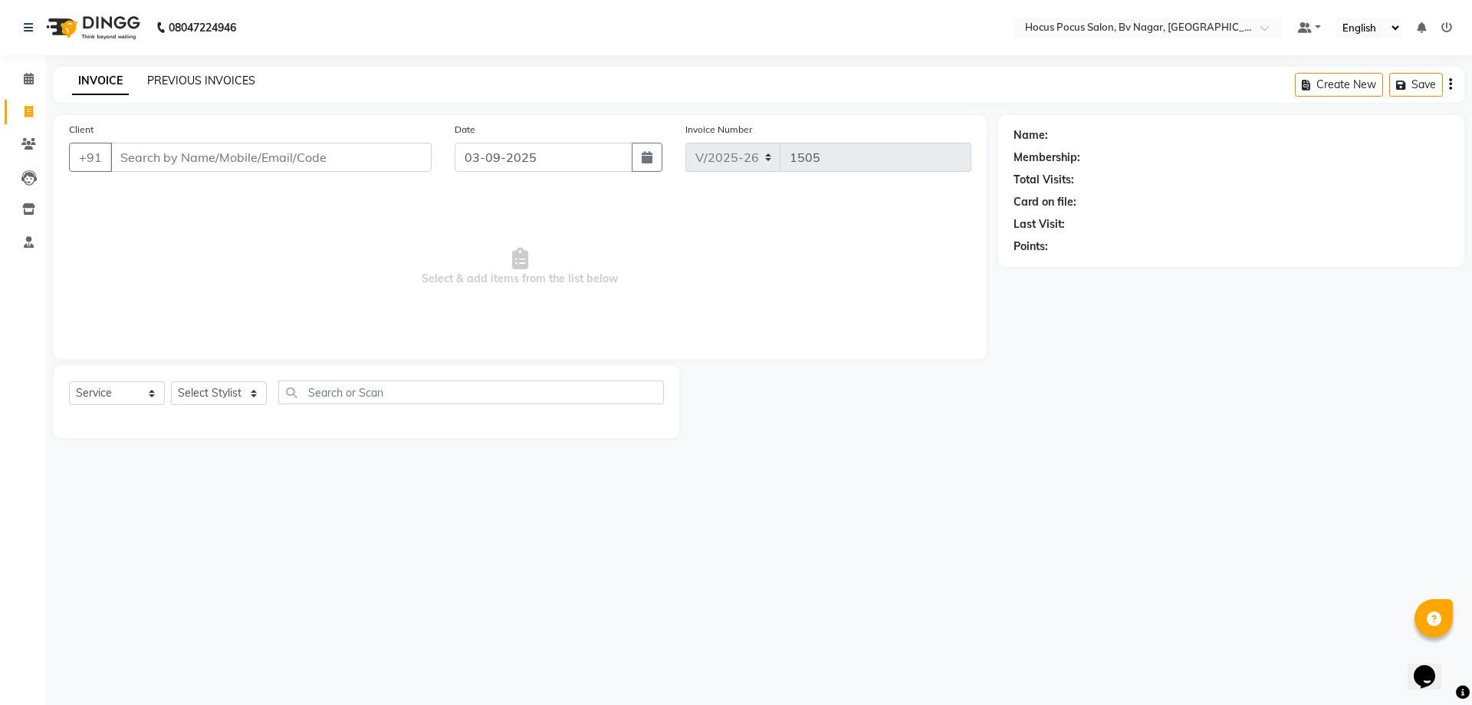
click at [207, 84] on link "PREVIOUS INVOICES" at bounding box center [201, 81] width 108 height 14
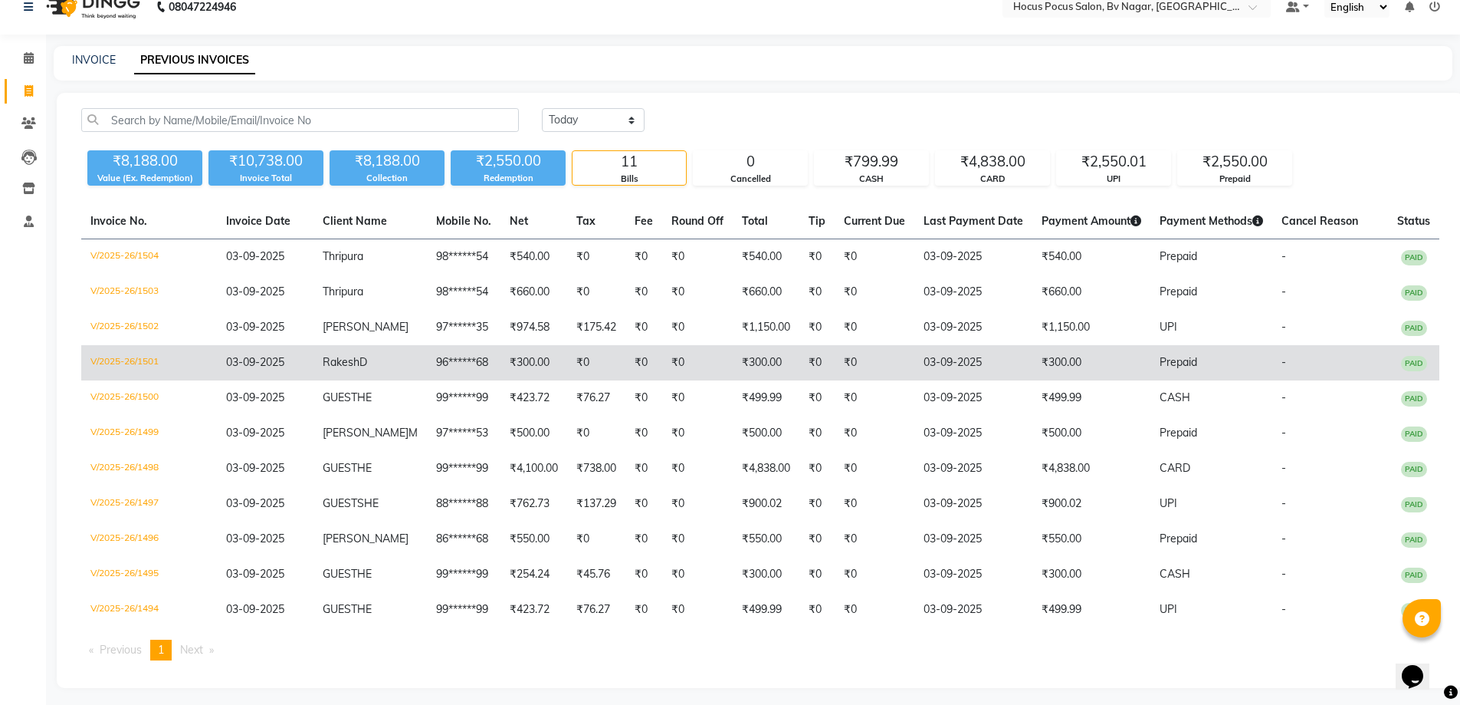
scroll to position [27, 0]
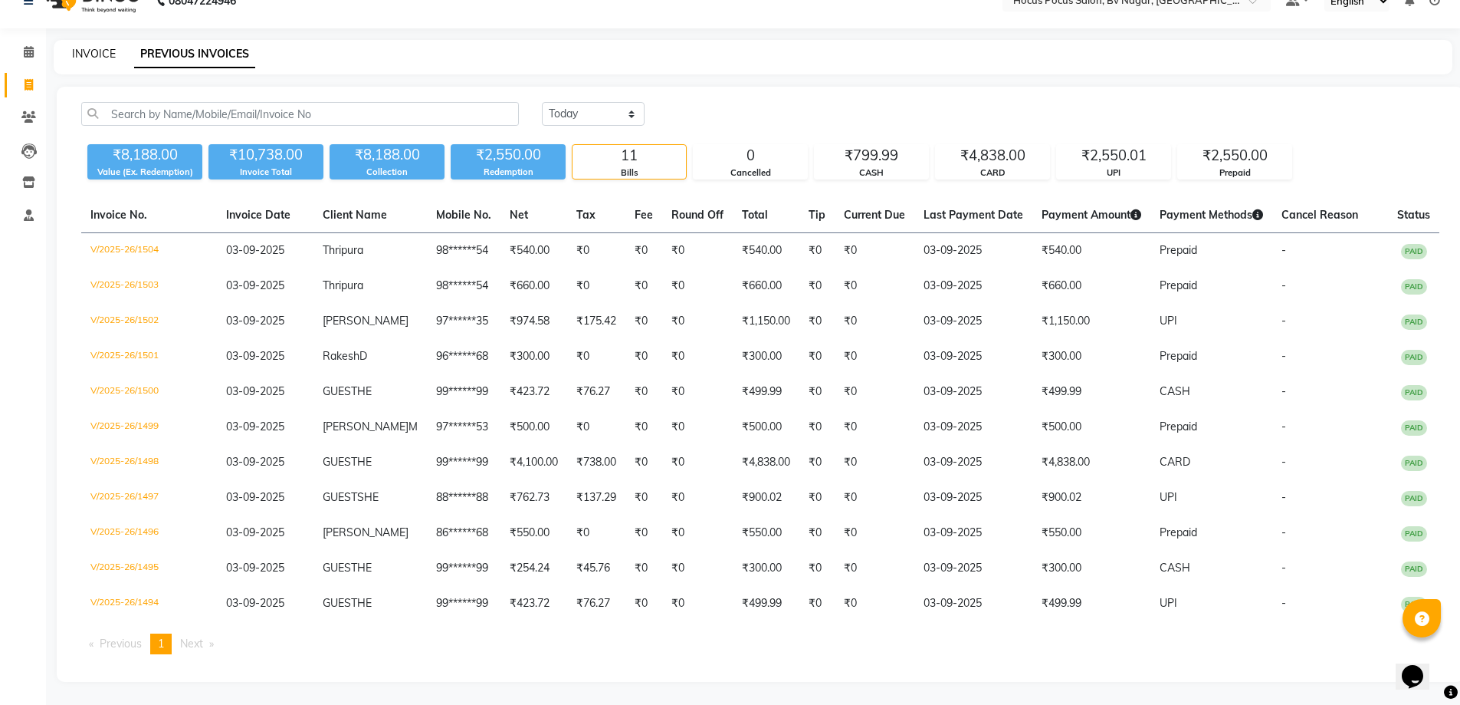
click at [98, 50] on link "INVOICE" at bounding box center [94, 54] width 44 height 14
select select "service"
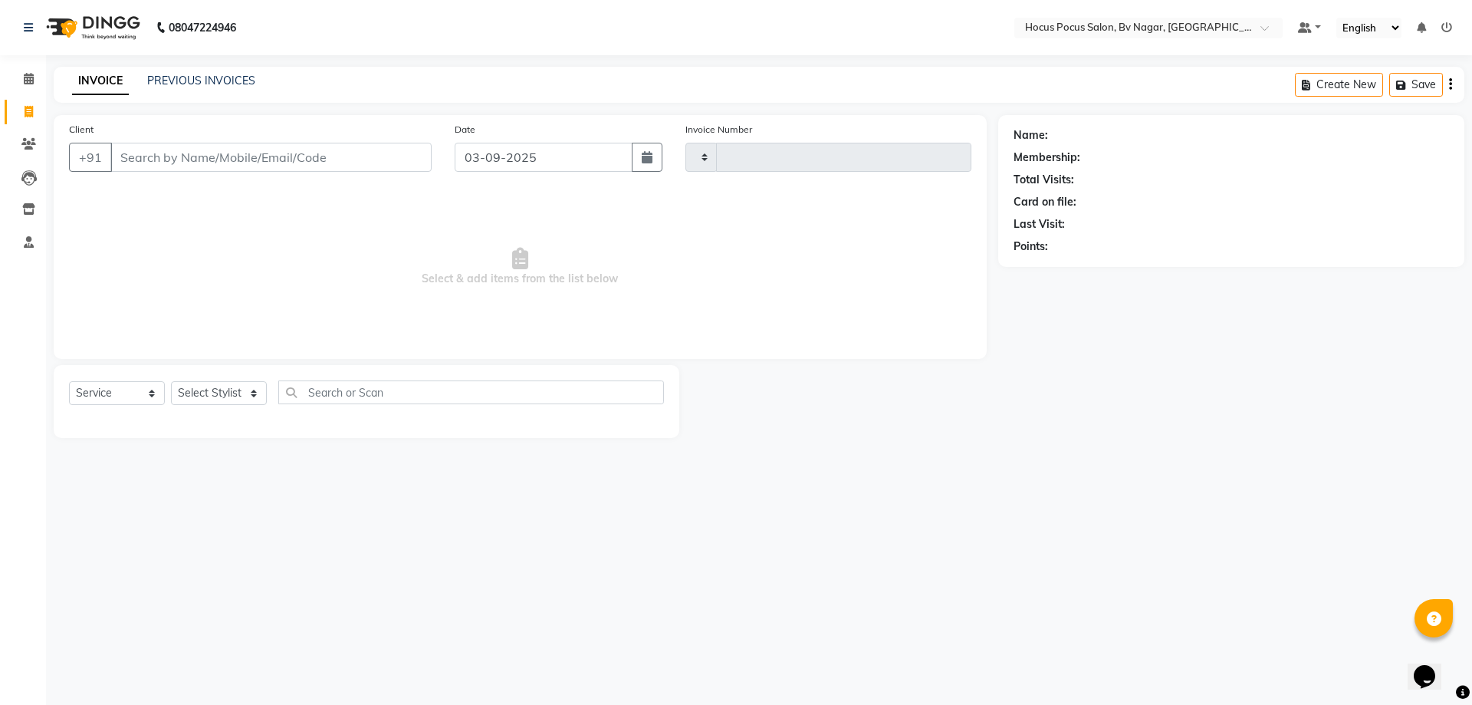
type input "1505"
select select "6056"
click at [219, 87] on link "PREVIOUS INVOICES" at bounding box center [201, 81] width 108 height 14
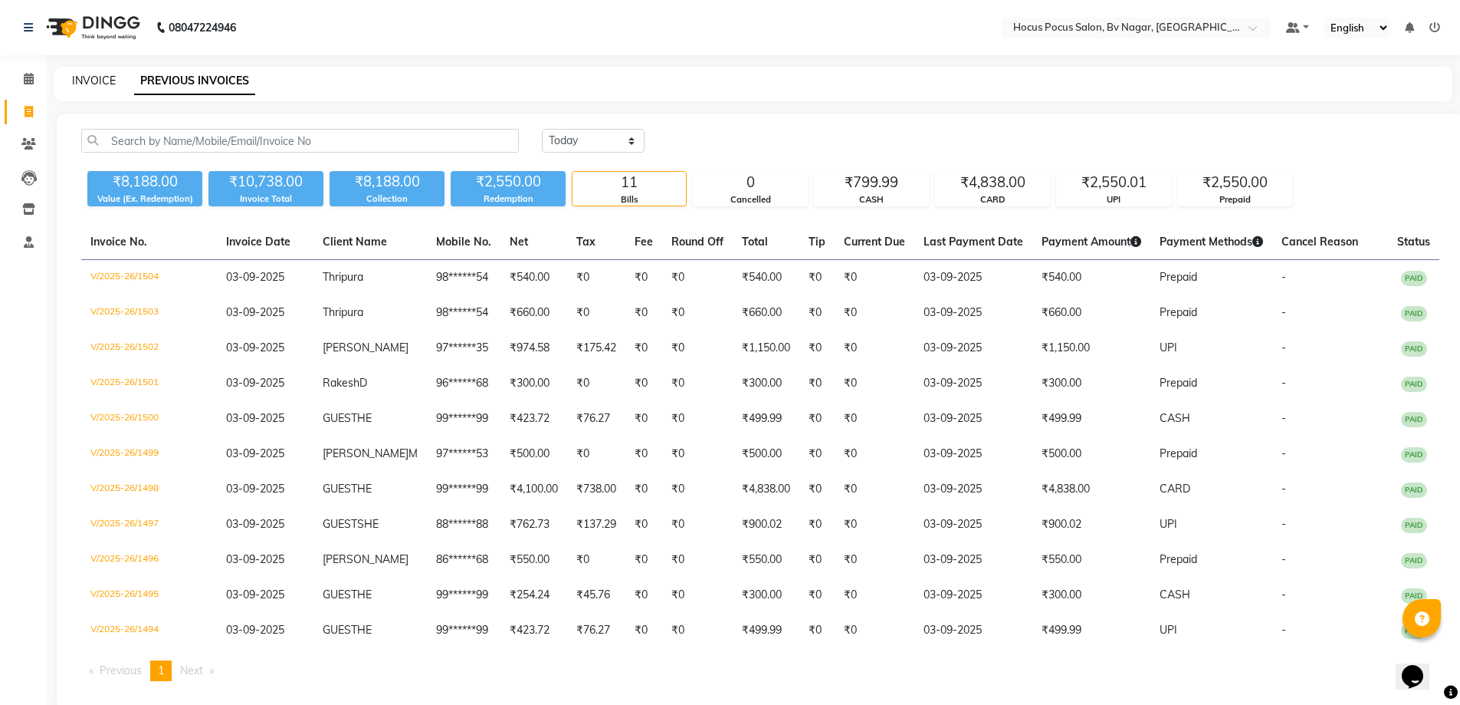
click at [93, 82] on link "INVOICE" at bounding box center [94, 81] width 44 height 14
select select "service"
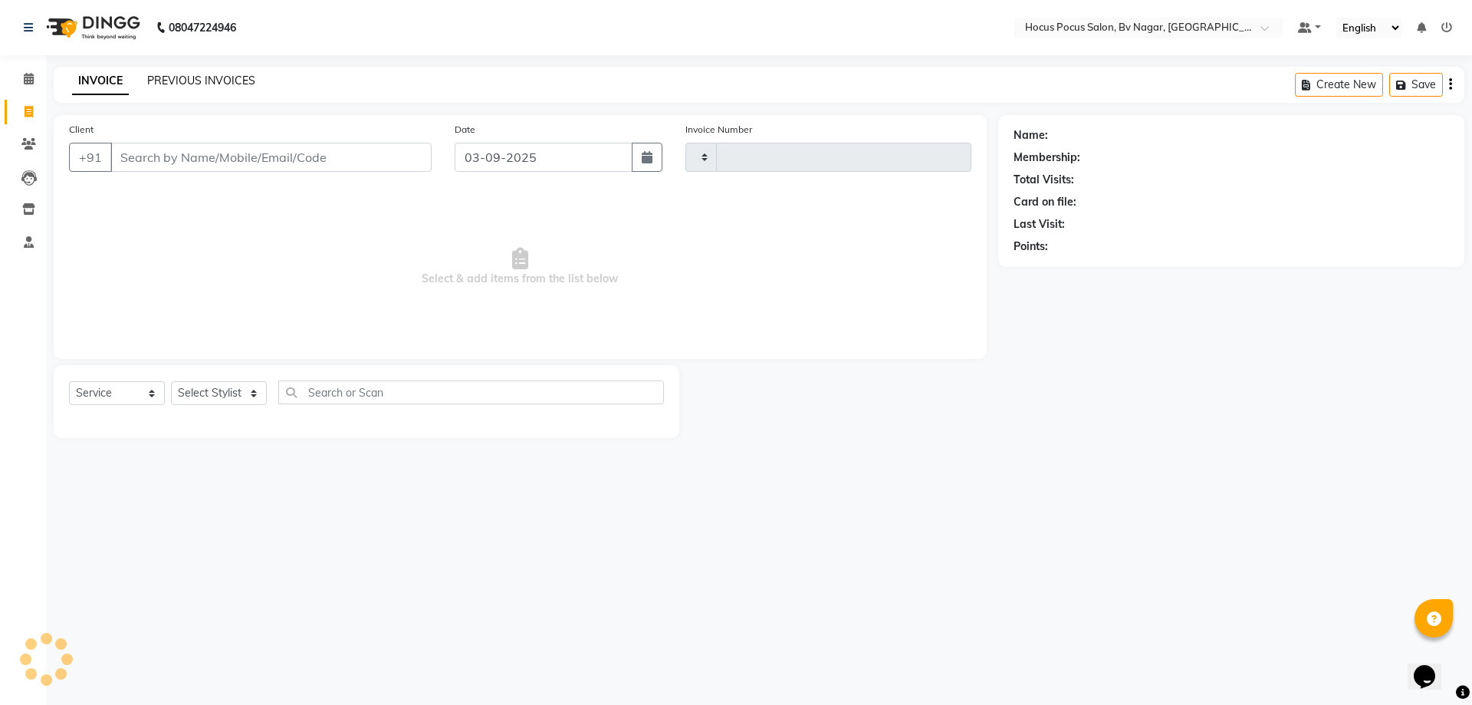
type input "1505"
select select "6056"
click at [215, 86] on link "PREVIOUS INVOICES" at bounding box center [201, 81] width 108 height 14
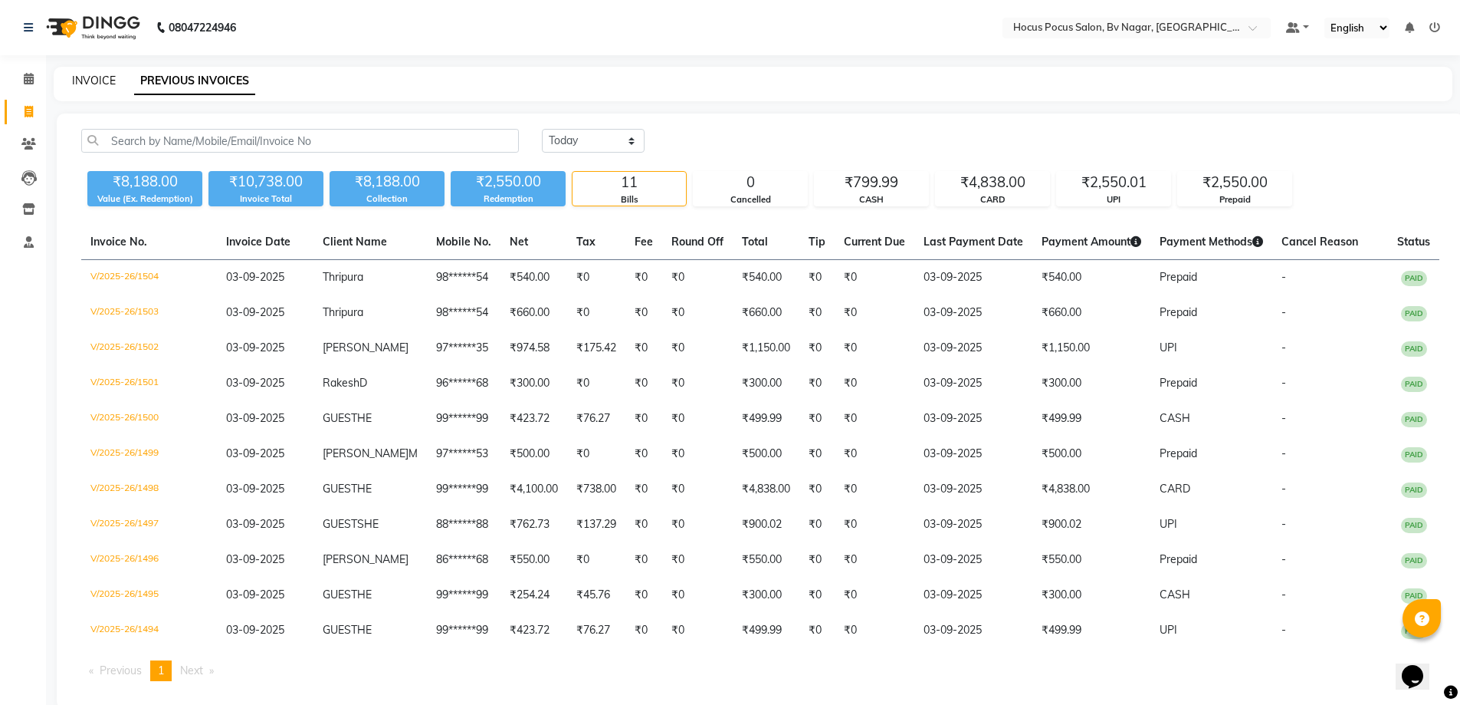
click at [93, 78] on link "INVOICE" at bounding box center [94, 81] width 44 height 14
select select "service"
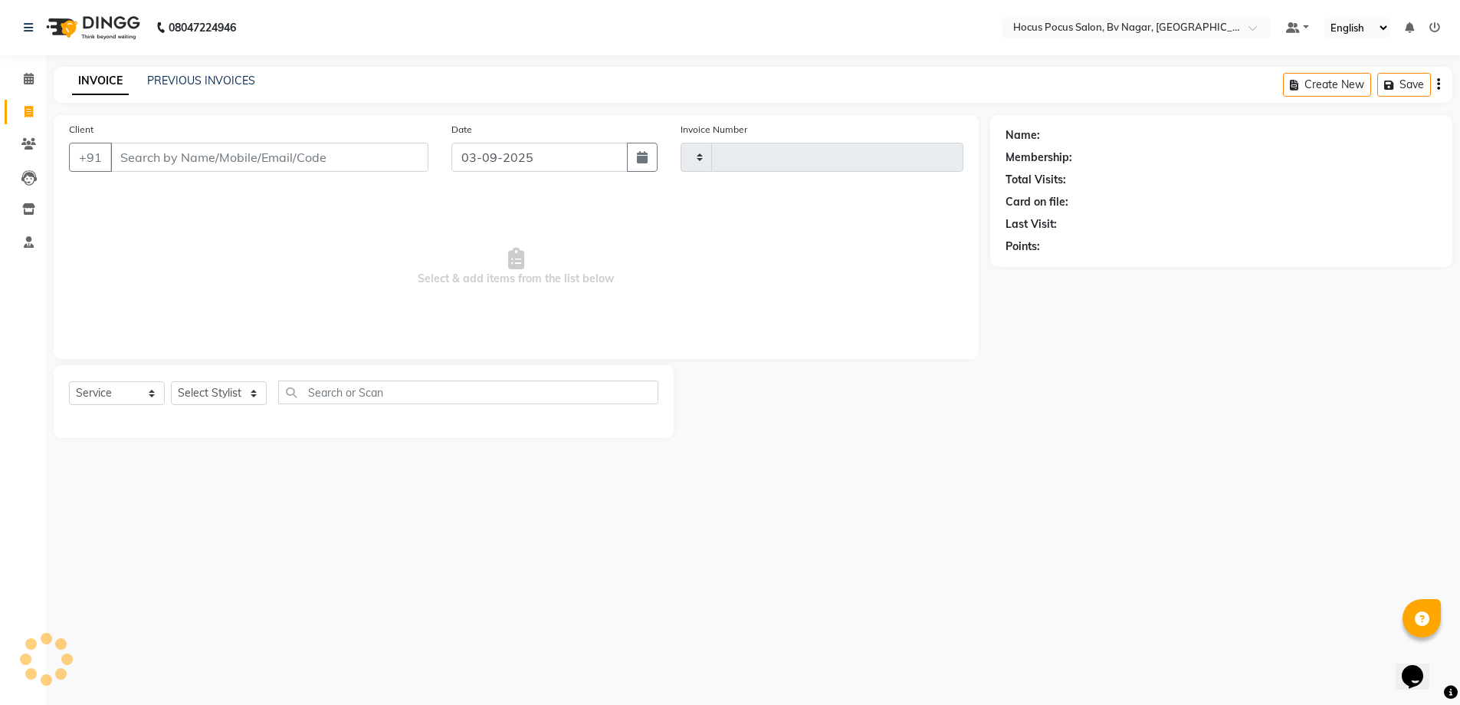
type input "1505"
select select "6056"
click at [217, 81] on link "PREVIOUS INVOICES" at bounding box center [201, 81] width 108 height 14
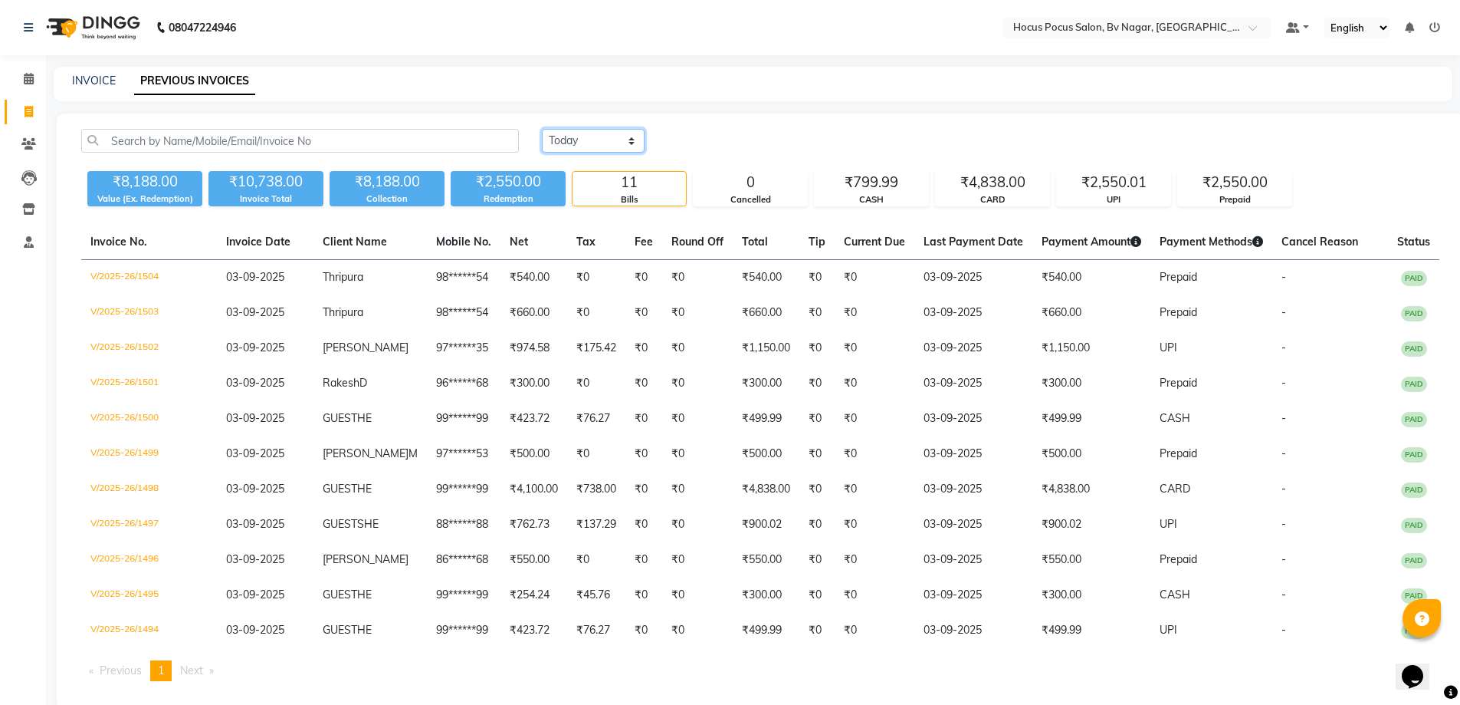
drag, startPoint x: 629, startPoint y: 139, endPoint x: 626, endPoint y: 149, distance: 10.2
click at [629, 139] on select "[DATE] [DATE] Custom Range" at bounding box center [593, 141] width 103 height 24
select select "range"
click at [542, 129] on select "[DATE] [DATE] Custom Range" at bounding box center [593, 141] width 103 height 24
click at [701, 130] on div "[DATE] - [DATE]" at bounding box center [775, 141] width 225 height 25
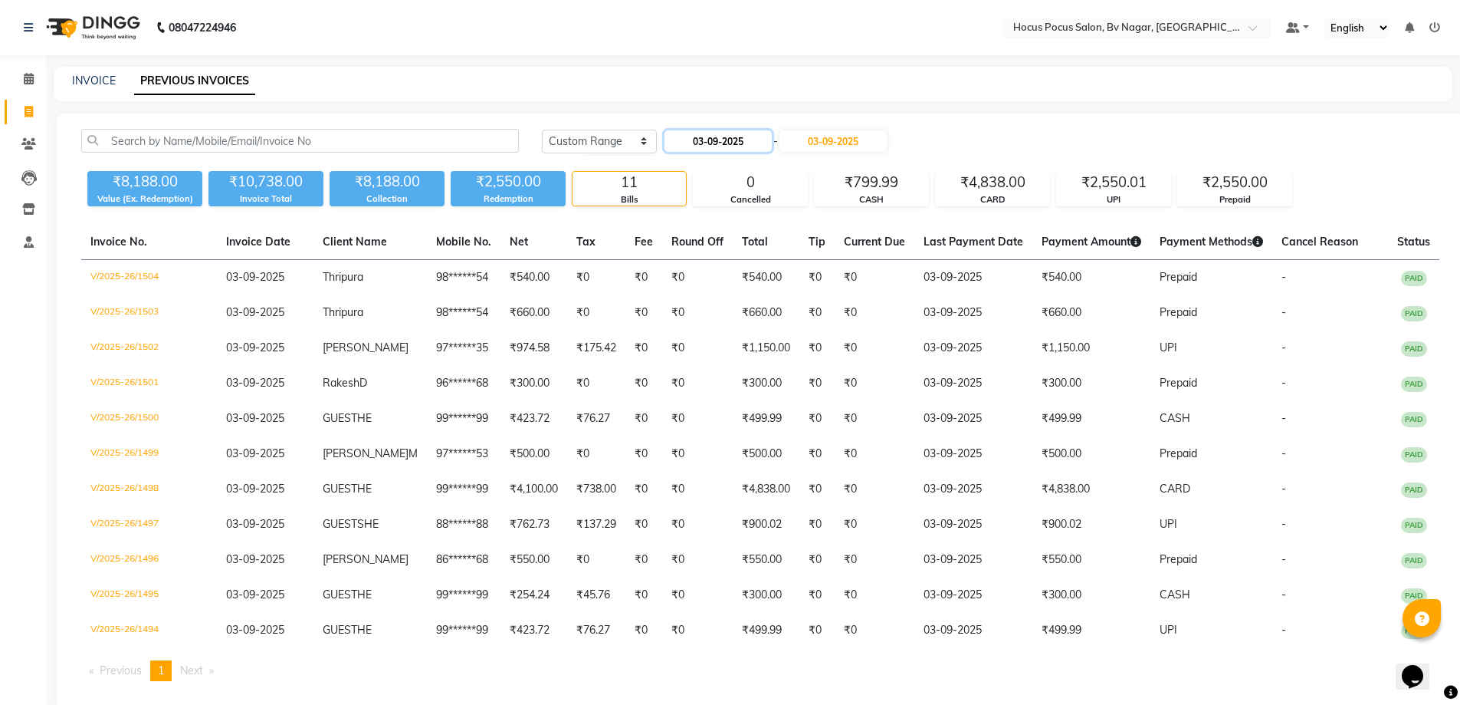
click at [705, 143] on input "03-09-2025" at bounding box center [718, 140] width 107 height 21
select select "9"
select select "2025"
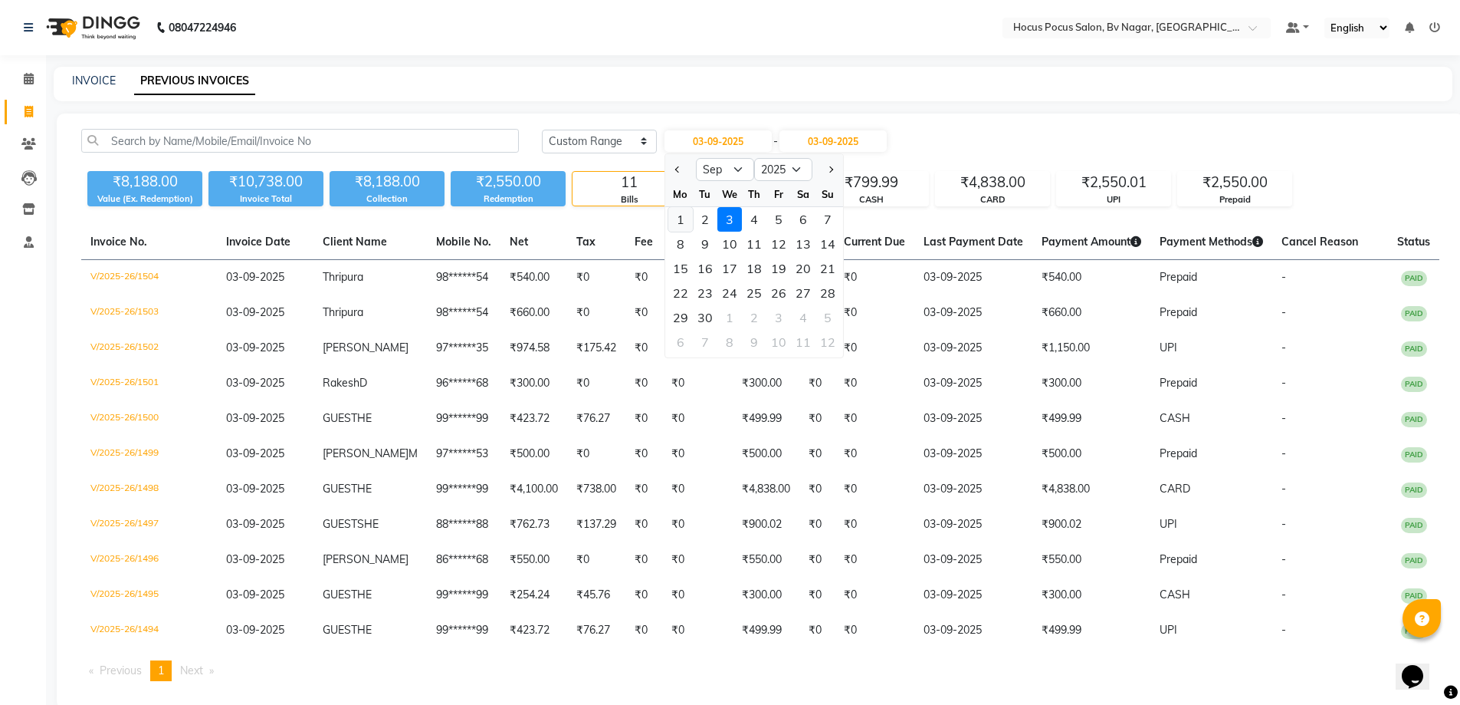
click at [687, 218] on div "1" at bounding box center [680, 219] width 25 height 25
type input "01-09-2025"
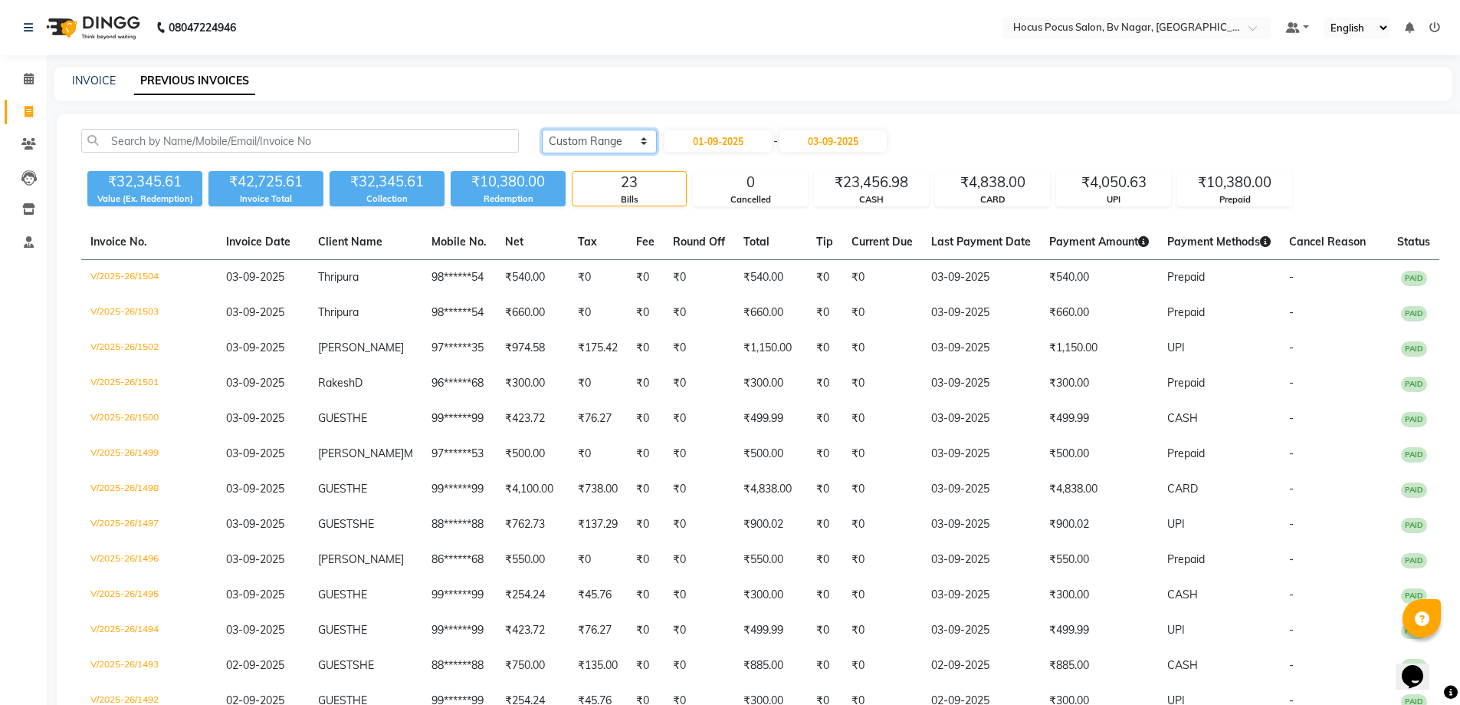
click at [596, 134] on select "[DATE] [DATE] Custom Range" at bounding box center [599, 142] width 115 height 24
select select "[DATE]"
click at [542, 130] on select "[DATE] [DATE] Custom Range" at bounding box center [599, 142] width 115 height 24
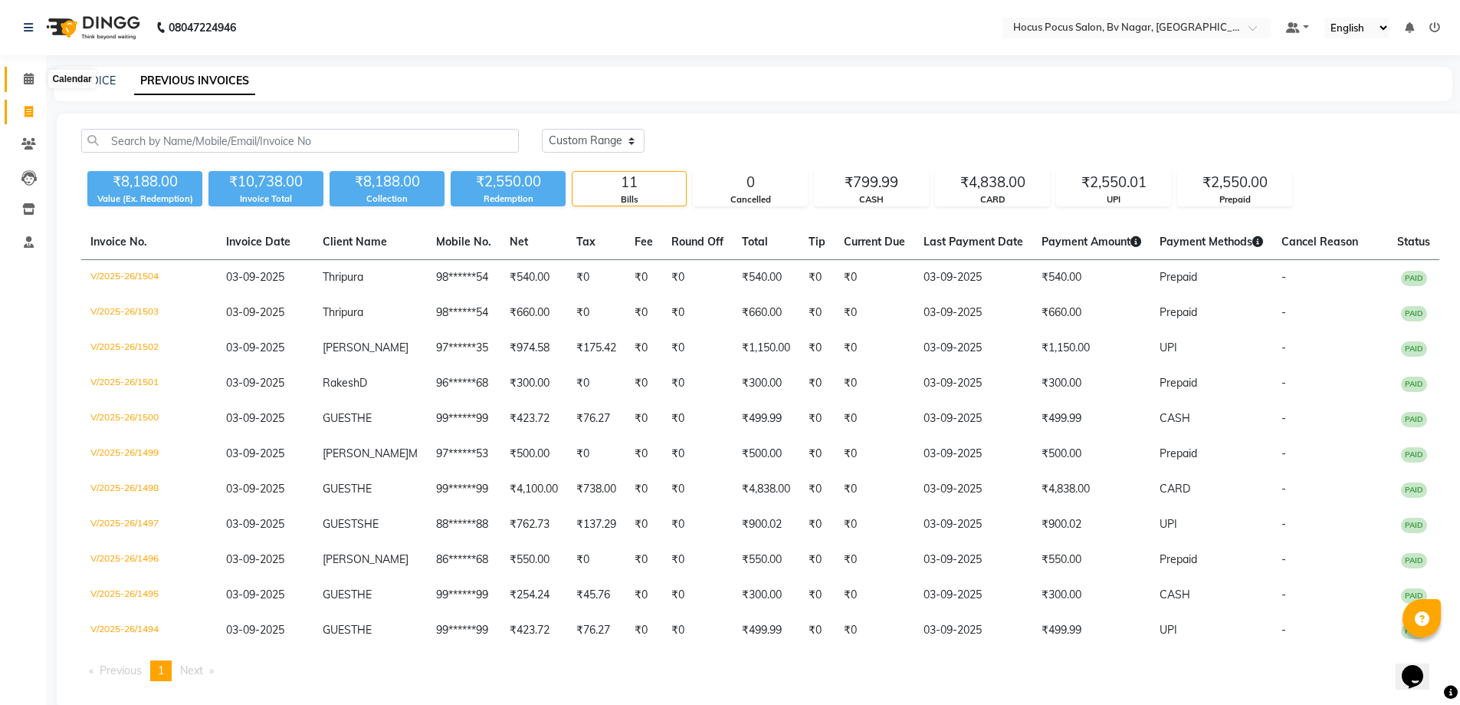
click at [26, 80] on icon at bounding box center [29, 78] width 10 height 11
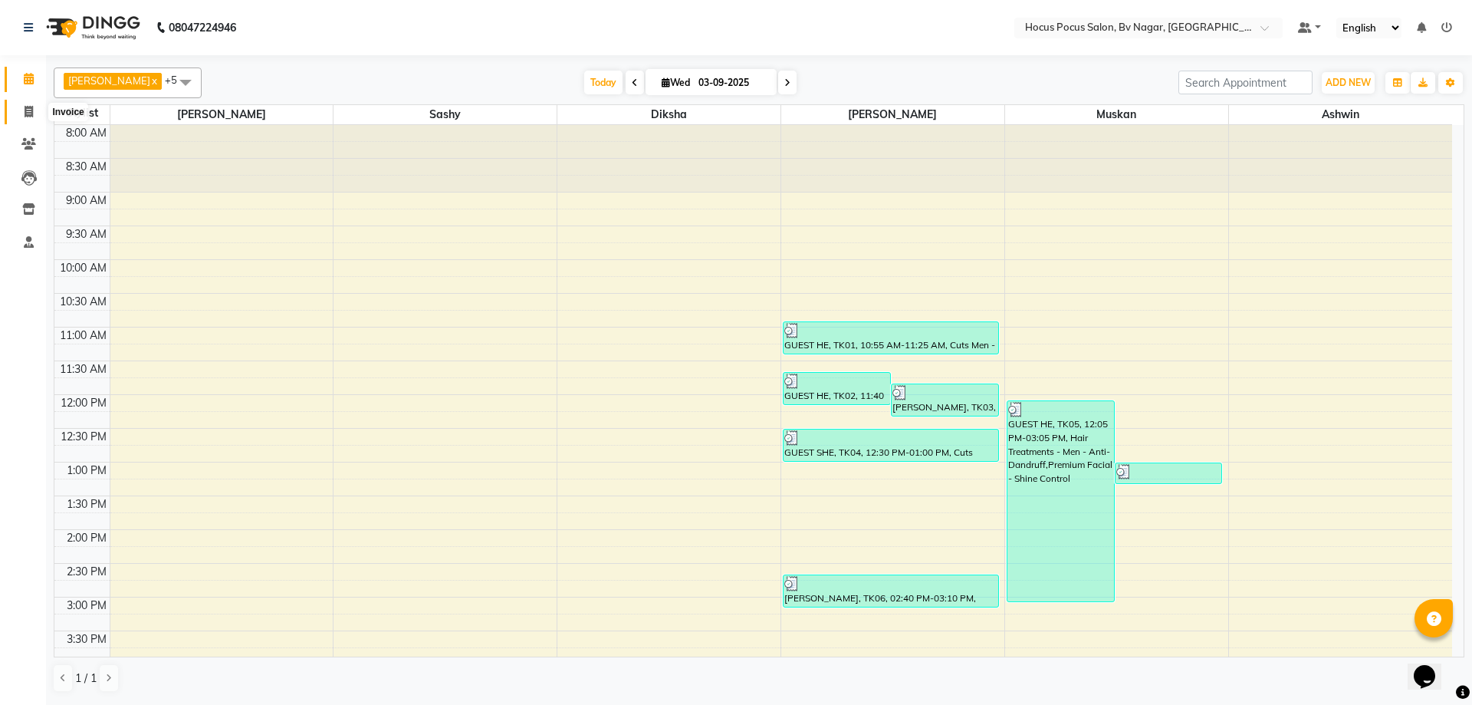
click at [32, 110] on icon at bounding box center [29, 111] width 8 height 11
select select "service"
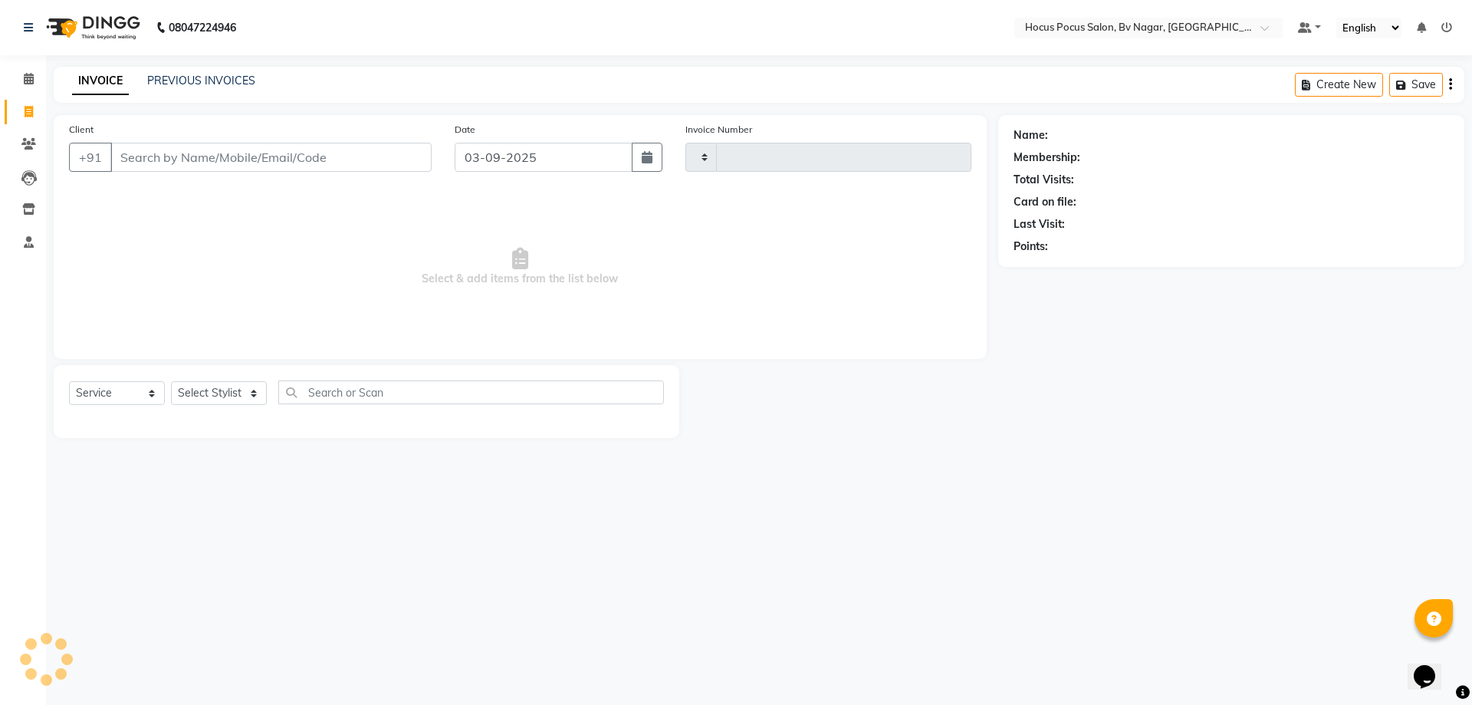
type input "1505"
select select "6056"
click at [132, 163] on input "Client" at bounding box center [270, 157] width 321 height 29
type input "a"
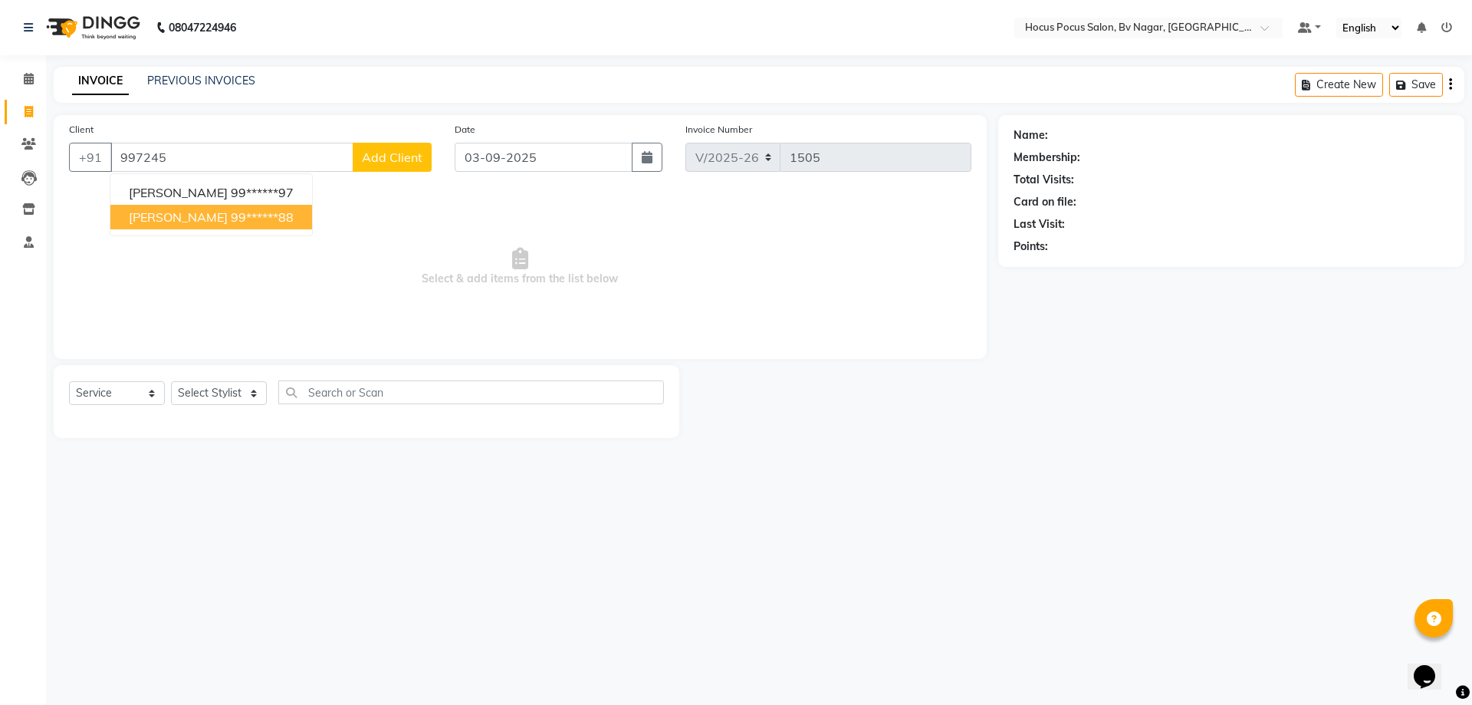
click at [231, 221] on ngb-highlight "99******88" at bounding box center [262, 216] width 63 height 15
type input "99******88"
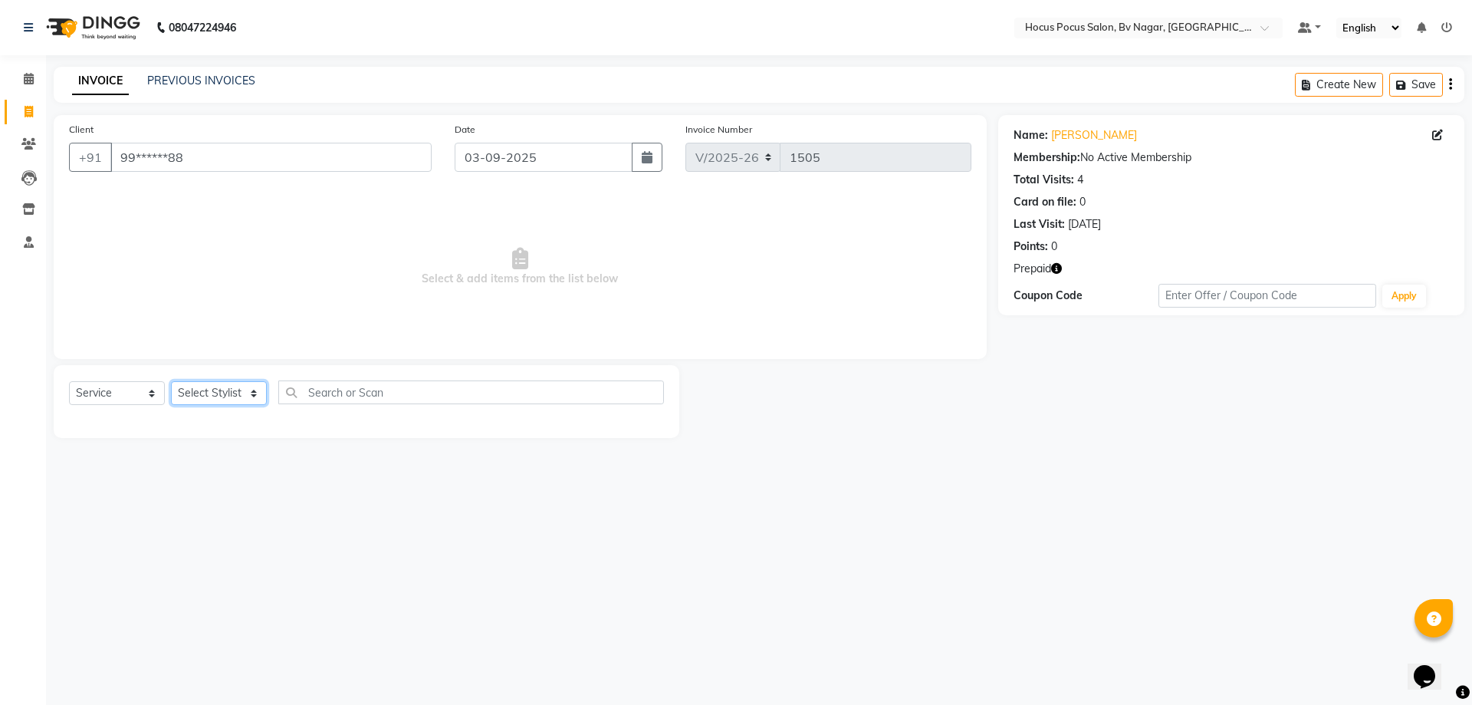
click at [215, 395] on select "Select Stylist [PERSON_NAME] [PERSON_NAME] hocus pocus [PERSON_NAME] Sashy" at bounding box center [219, 393] width 96 height 24
select select "88248"
click at [171, 381] on select "Select Stylist [PERSON_NAME] [PERSON_NAME] hocus pocus [PERSON_NAME] Sashy" at bounding box center [219, 393] width 96 height 24
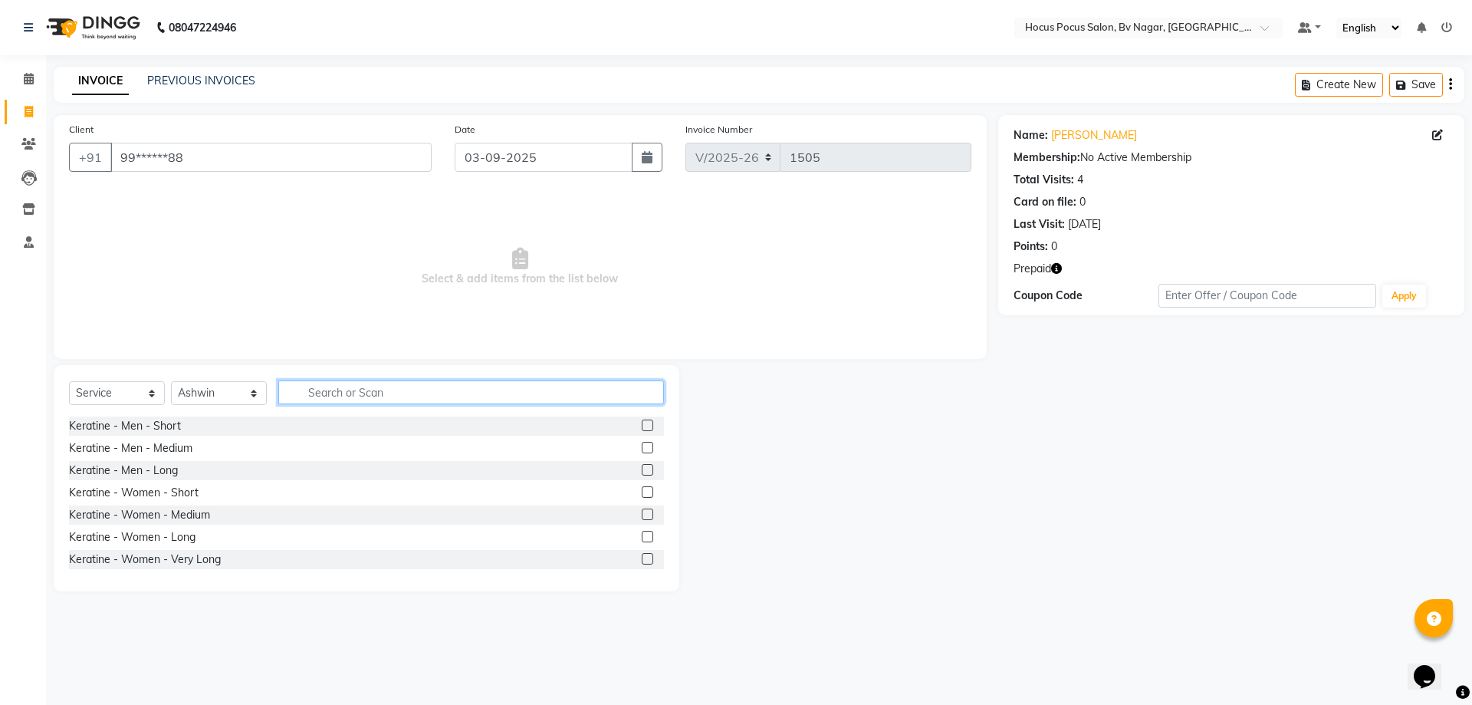
click at [340, 394] on input "text" at bounding box center [471, 392] width 386 height 24
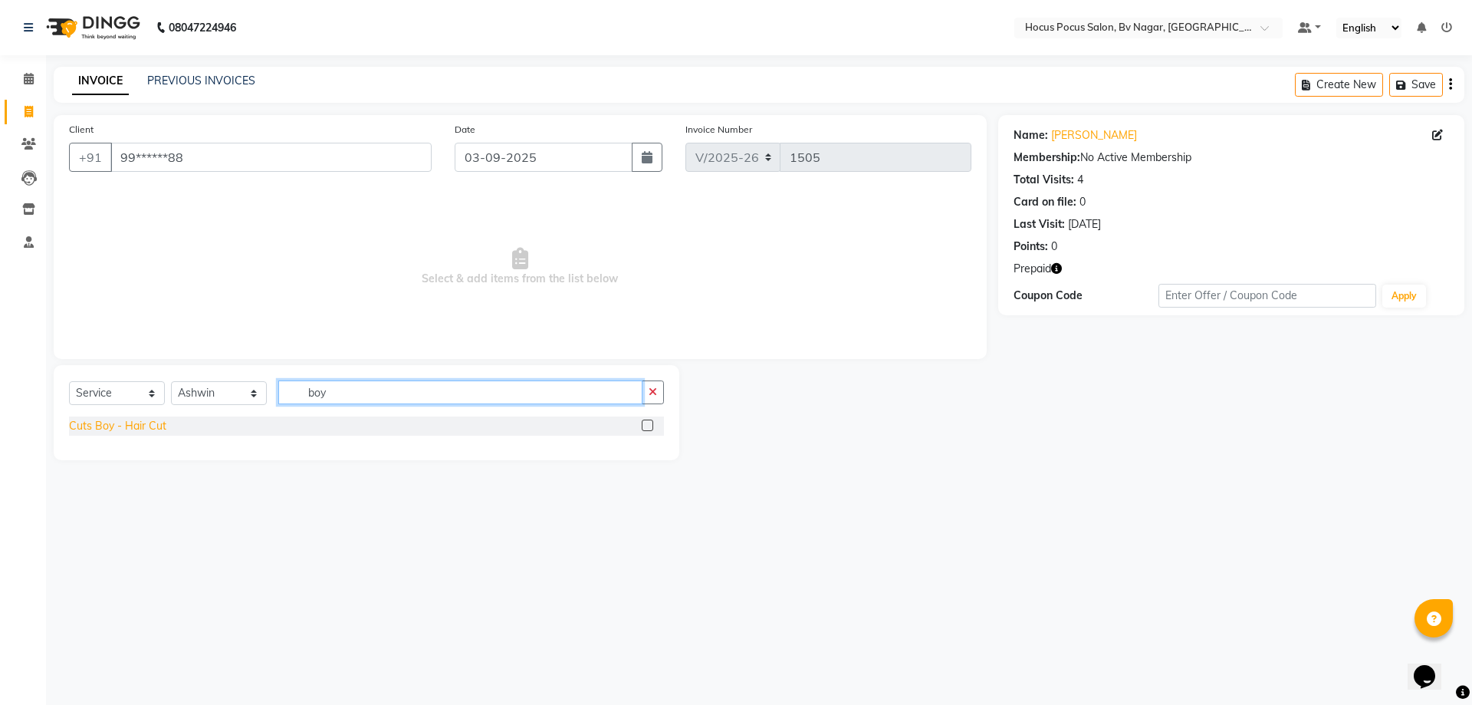
type input "boy"
click at [106, 420] on div "Cuts Boy - Hair Cut" at bounding box center [117, 426] width 97 height 16
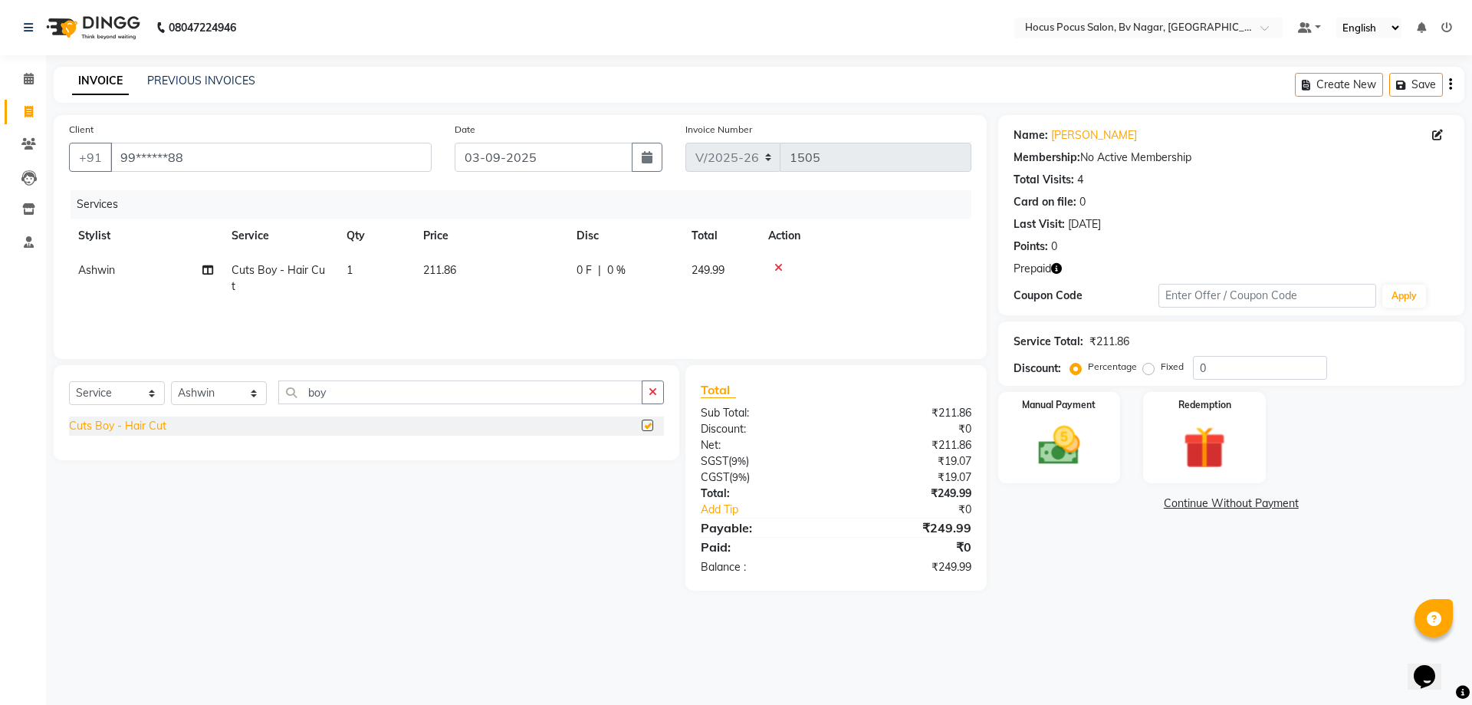
checkbox input "false"
click at [433, 256] on td "211.86" at bounding box center [490, 278] width 153 height 51
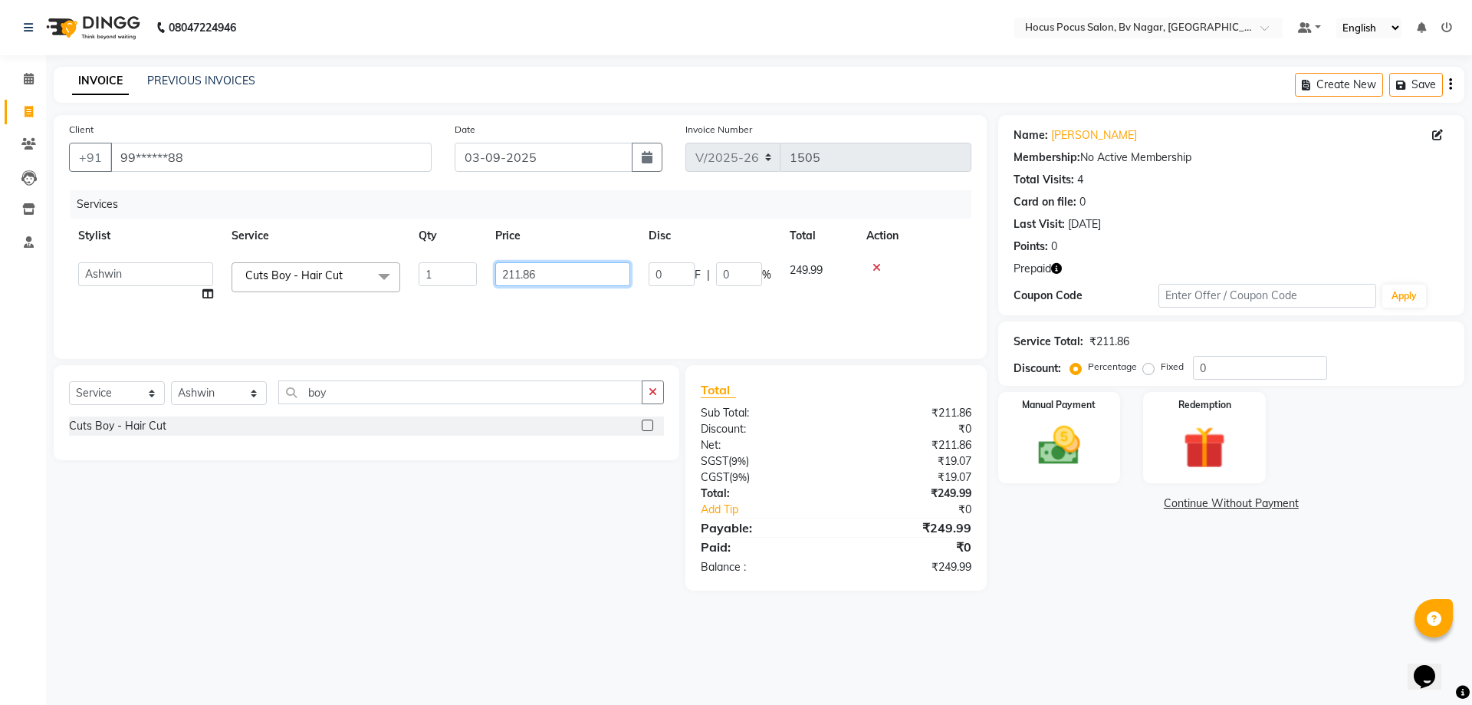
drag, startPoint x: 544, startPoint y: 257, endPoint x: 544, endPoint y: 276, distance: 19.2
click at [544, 276] on td "211.86" at bounding box center [562, 282] width 153 height 58
type input "2"
type input "250"
click at [1203, 432] on img at bounding box center [1203, 447] width 71 height 54
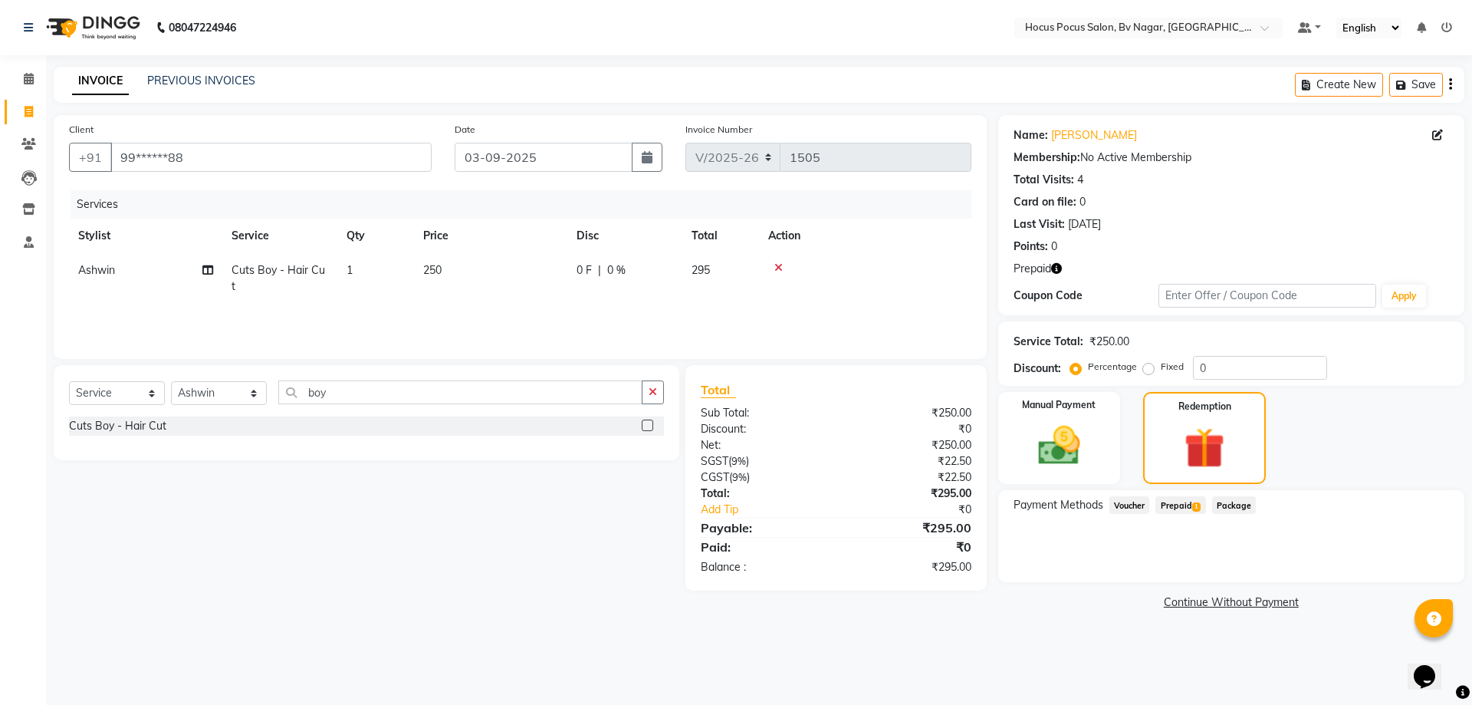
click at [1177, 500] on span "Prepaid 1" at bounding box center [1180, 505] width 50 height 18
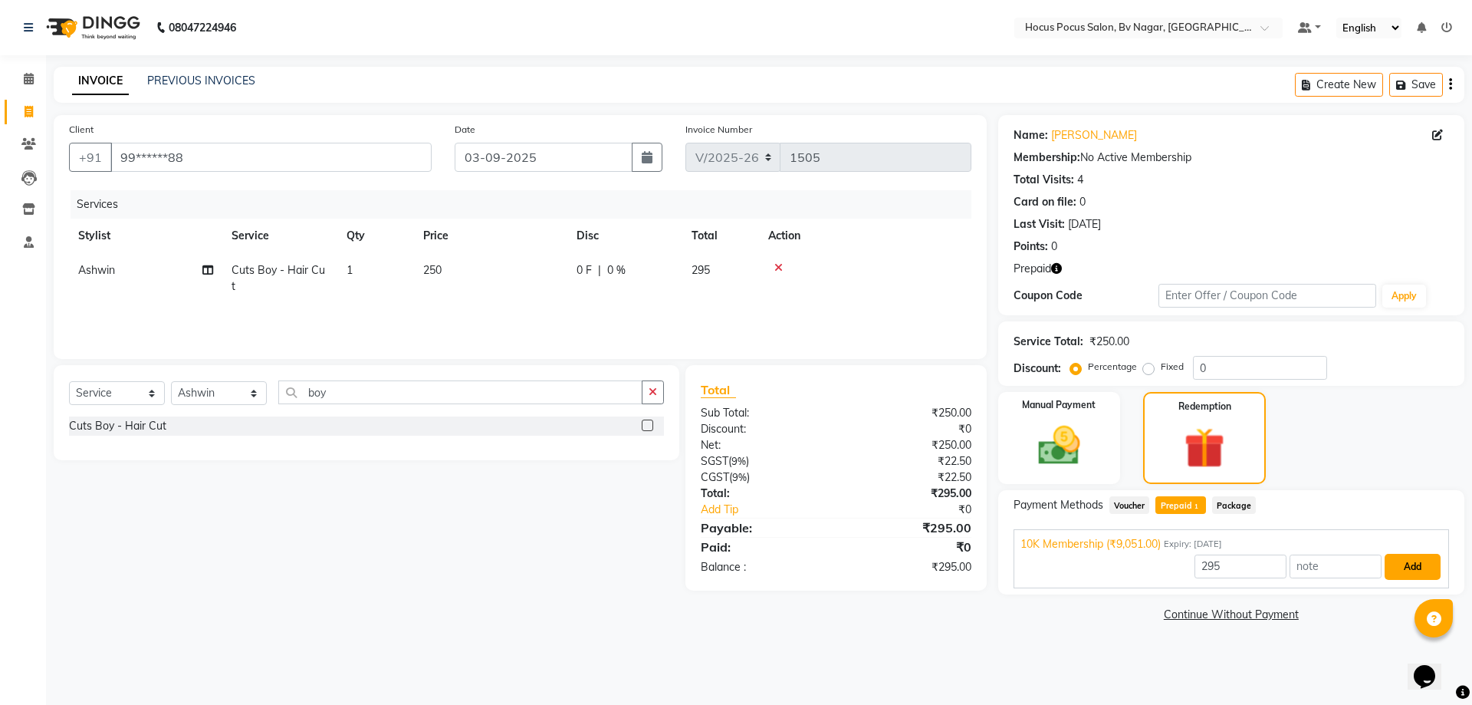
click at [1397, 566] on button "Add" at bounding box center [1412, 566] width 56 height 26
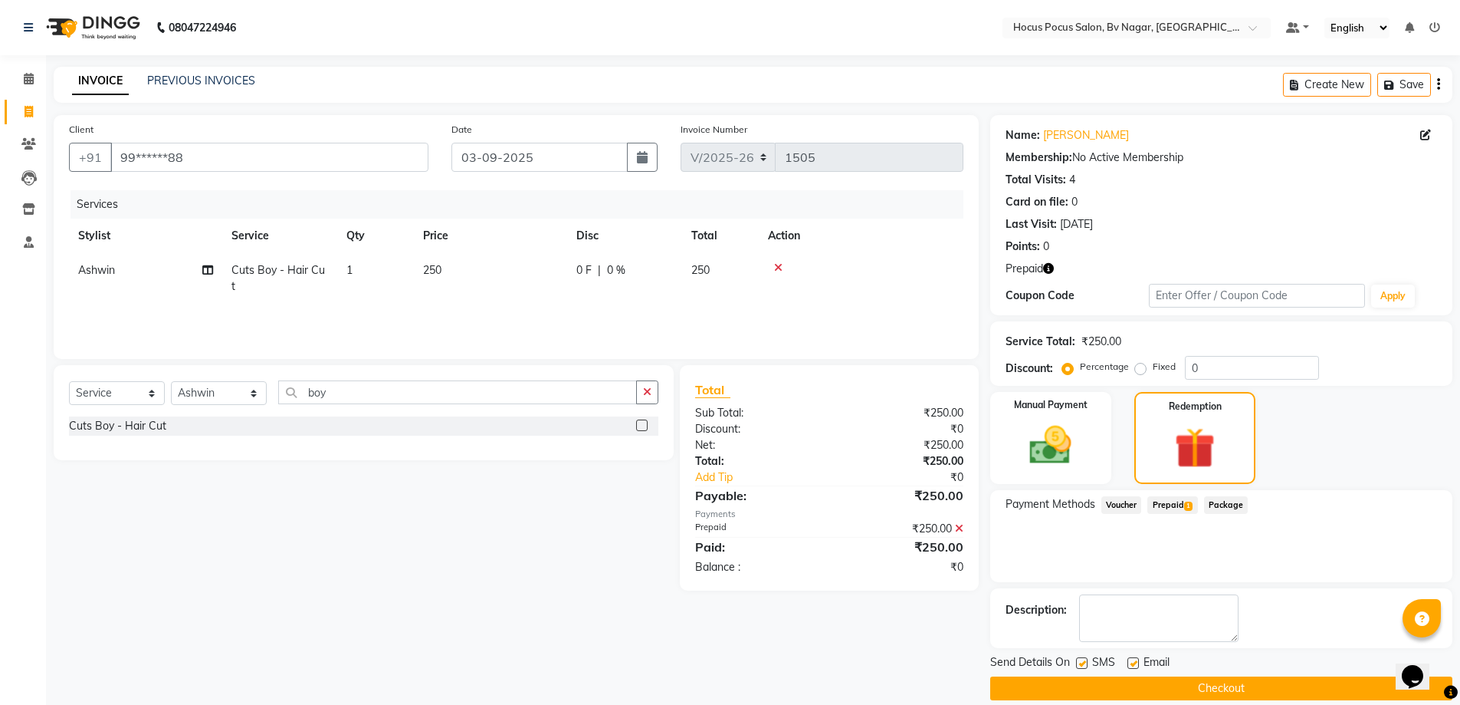
click at [1081, 664] on label at bounding box center [1081, 662] width 11 height 11
click at [1081, 664] on input "checkbox" at bounding box center [1081, 664] width 10 height 10
checkbox input "false"
click at [1063, 686] on button "Checkout" at bounding box center [1221, 688] width 462 height 24
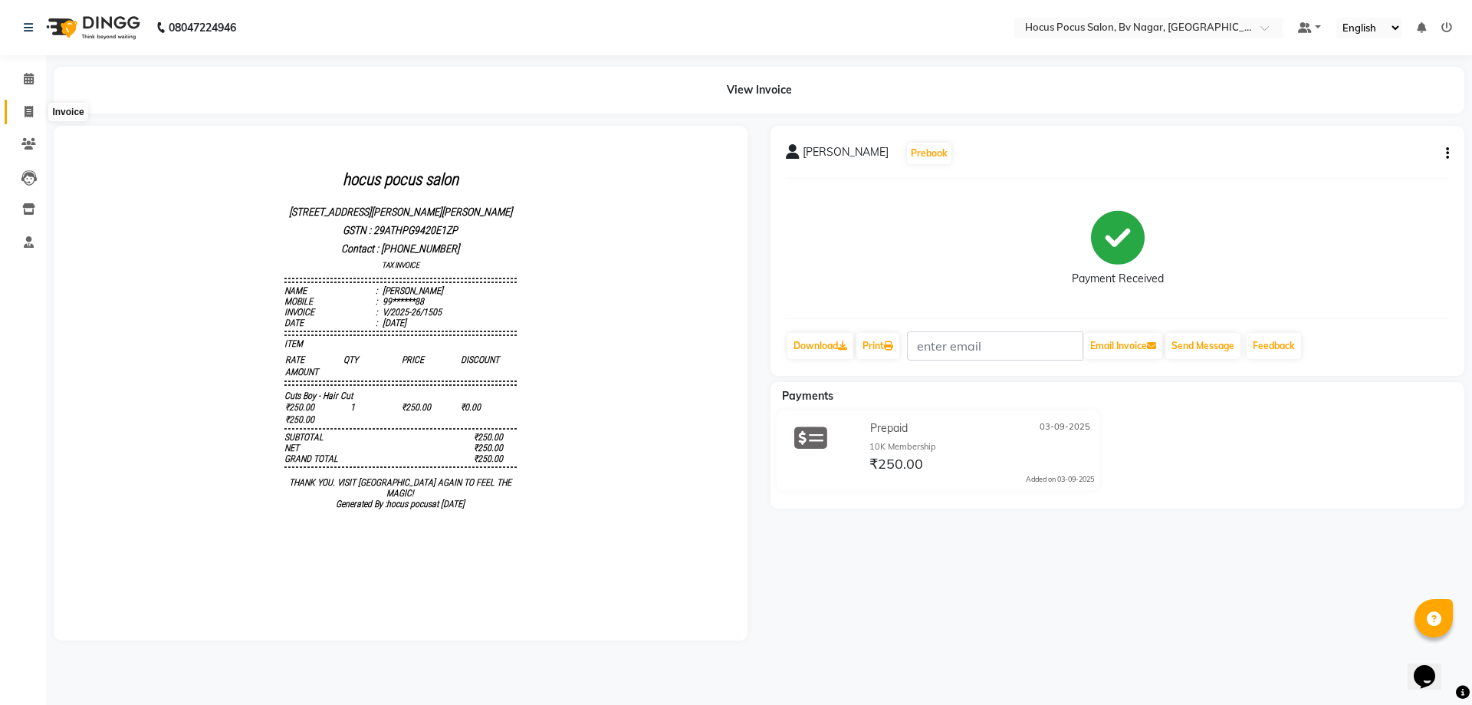
click at [18, 114] on span at bounding box center [28, 112] width 27 height 18
select select "6056"
select select "service"
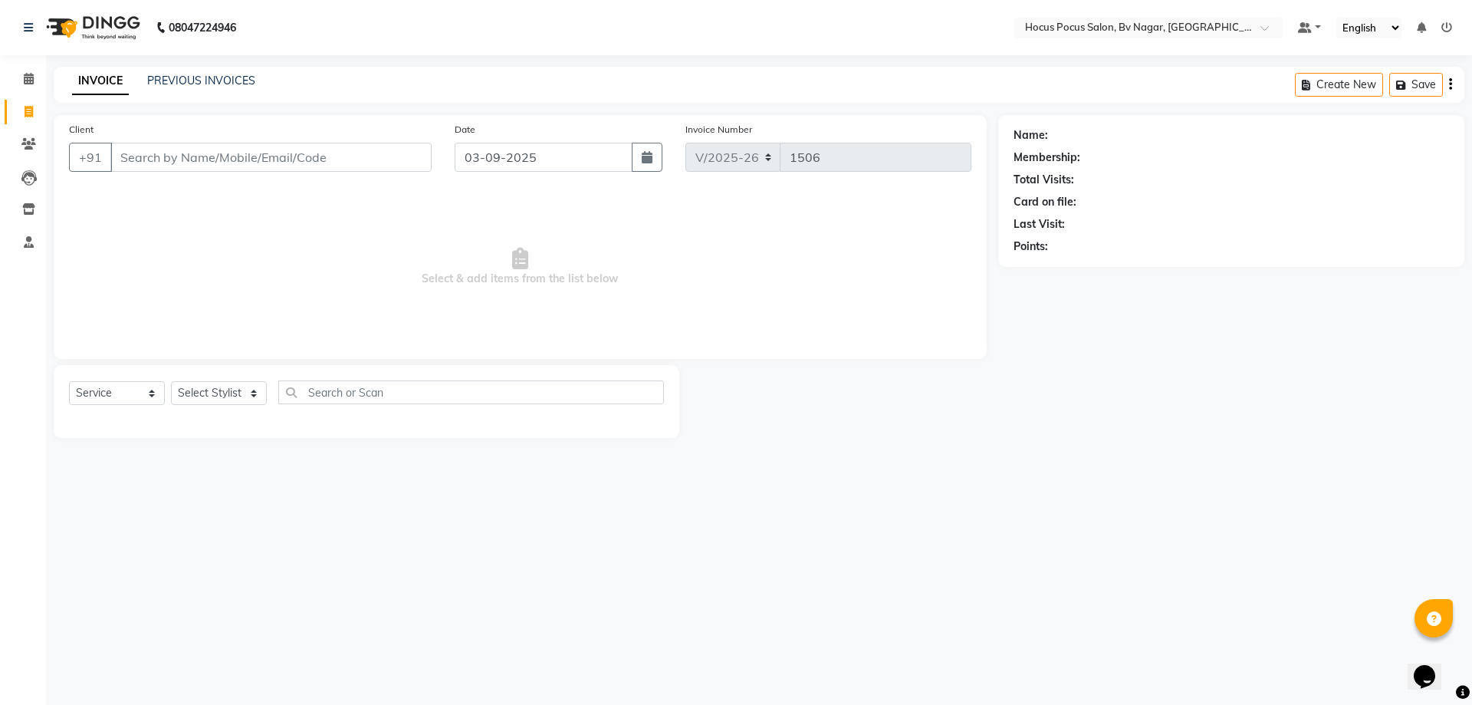
click at [165, 167] on input "Client" at bounding box center [270, 157] width 321 height 29
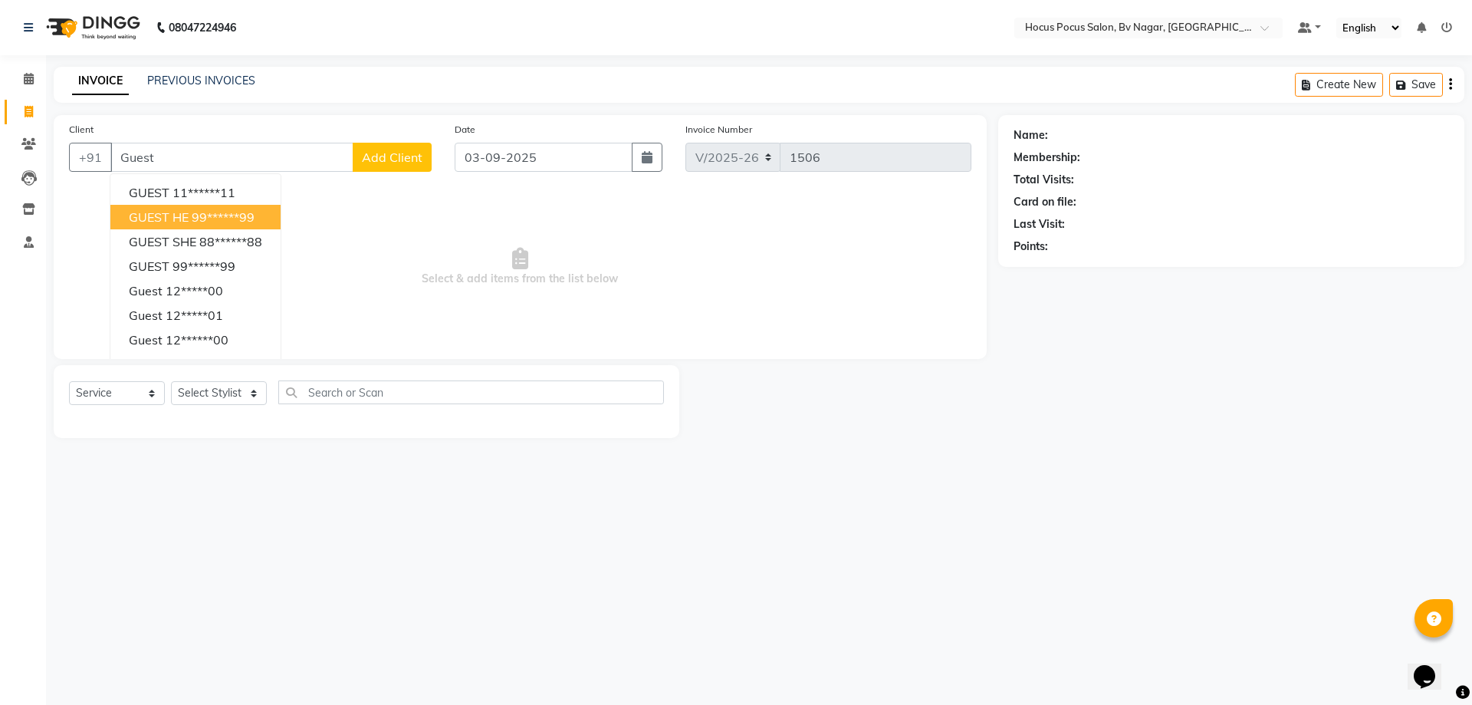
click at [192, 216] on ngb-highlight "99******99" at bounding box center [223, 216] width 63 height 15
type input "99******99"
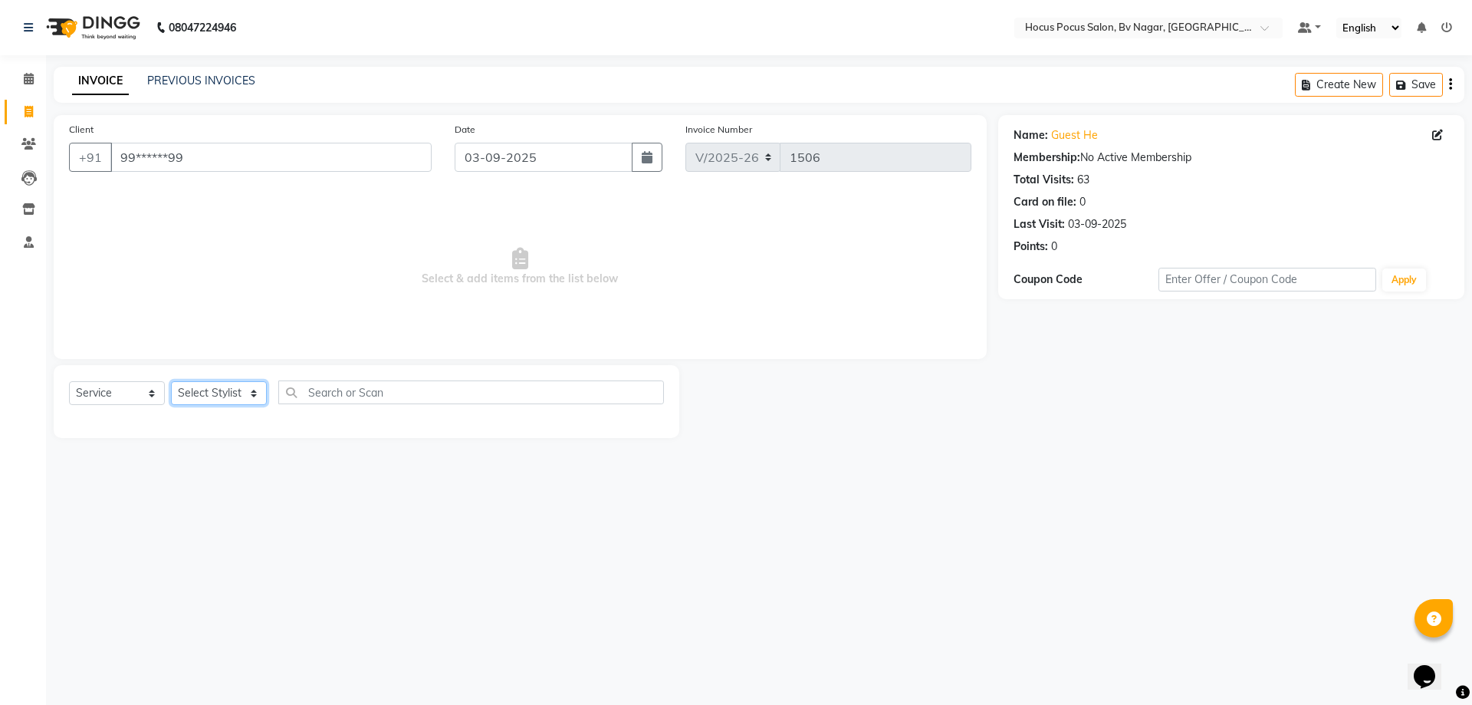
click at [224, 383] on select "Select Stylist [PERSON_NAME] [PERSON_NAME] hocus pocus [PERSON_NAME] Sashy" at bounding box center [219, 393] width 96 height 24
select select "62622"
click at [171, 381] on select "Select Stylist [PERSON_NAME] [PERSON_NAME] hocus pocus [PERSON_NAME] Sashy" at bounding box center [219, 393] width 96 height 24
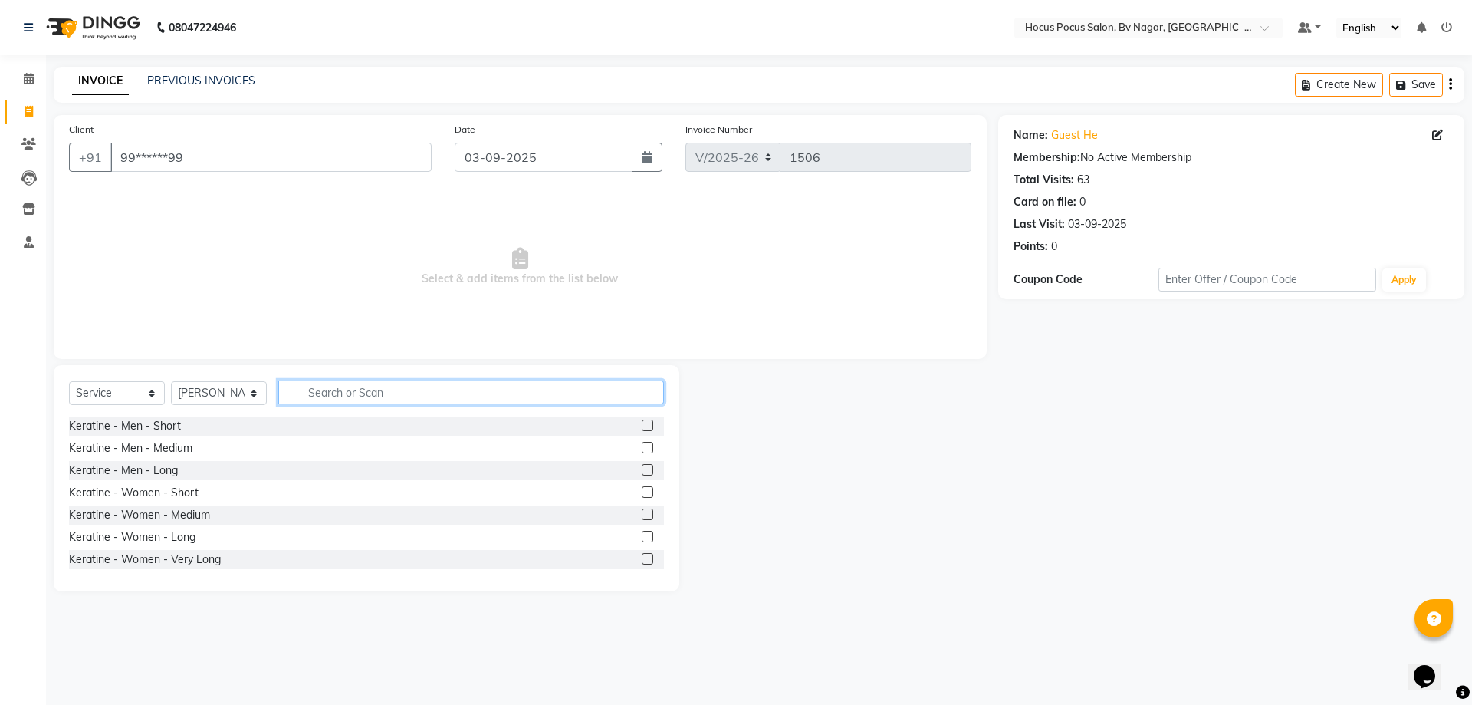
click at [343, 391] on input "text" at bounding box center [471, 392] width 386 height 24
type input "hair"
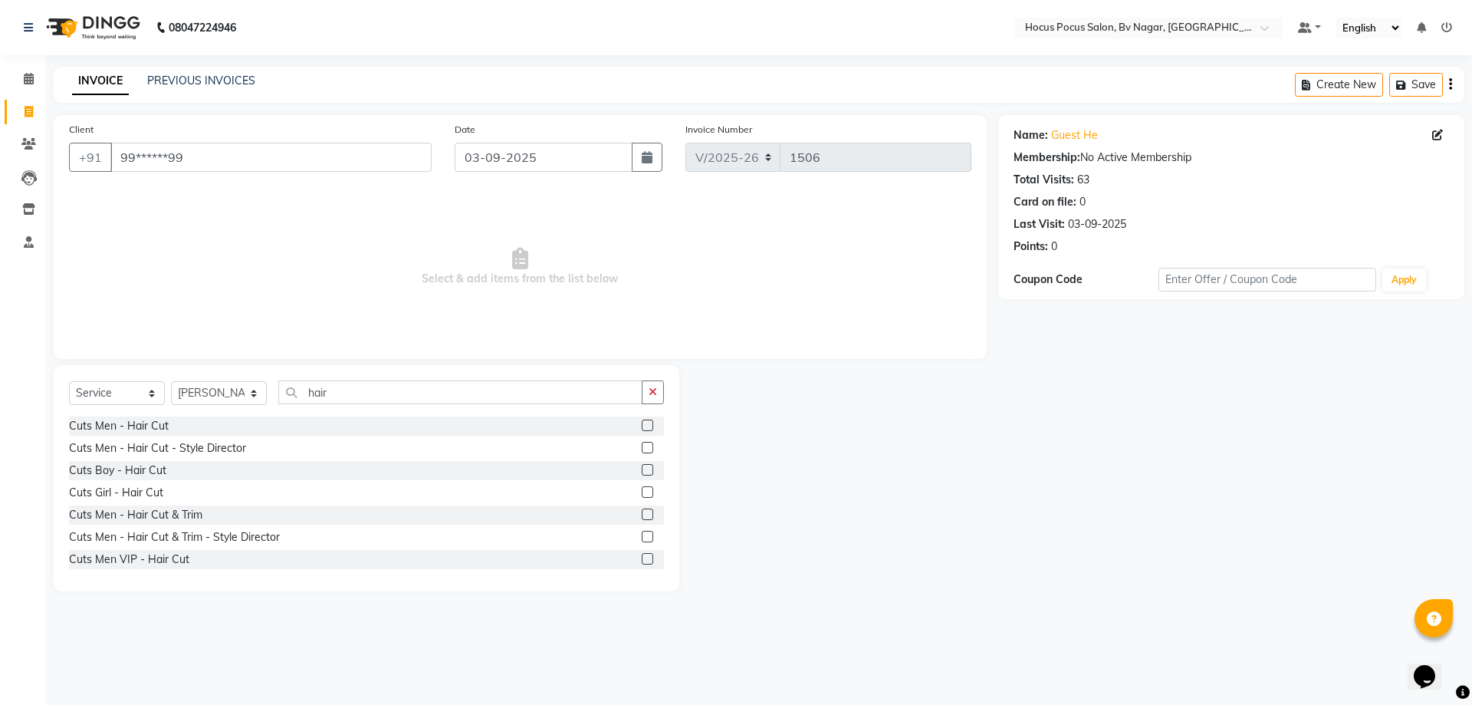
click at [642, 421] on label at bounding box center [647, 424] width 11 height 11
click at [642, 421] on input "checkbox" at bounding box center [647, 426] width 10 height 10
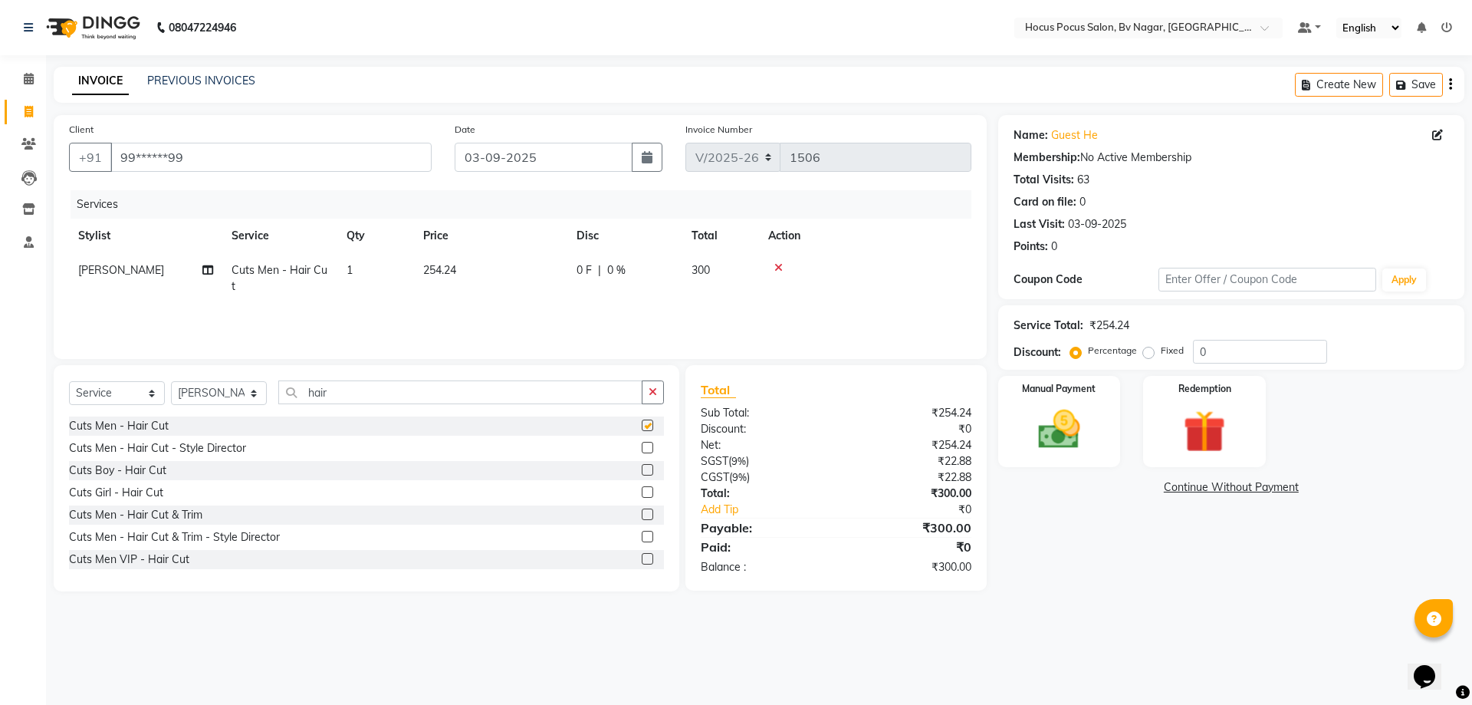
checkbox input "false"
click at [1079, 413] on img at bounding box center [1058, 429] width 71 height 51
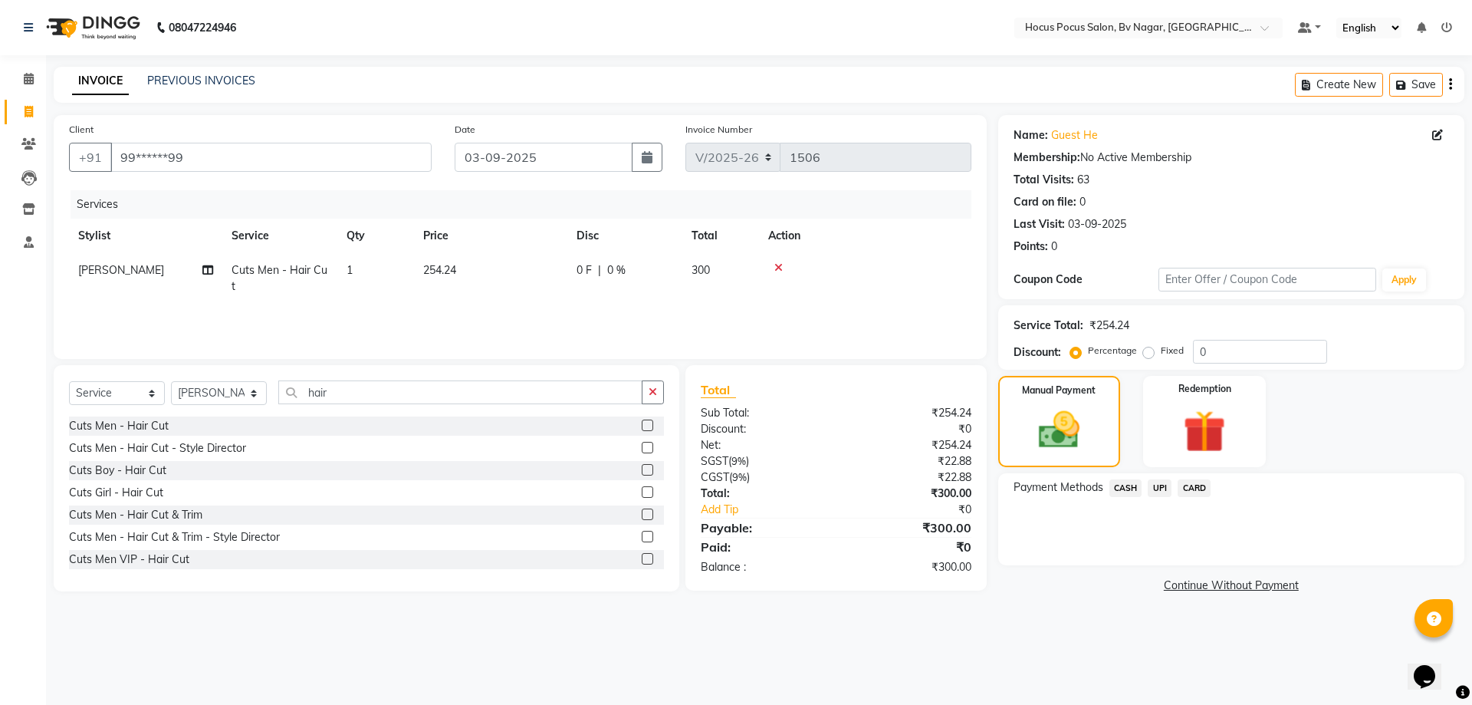
click at [1163, 486] on span "UPI" at bounding box center [1160, 488] width 24 height 18
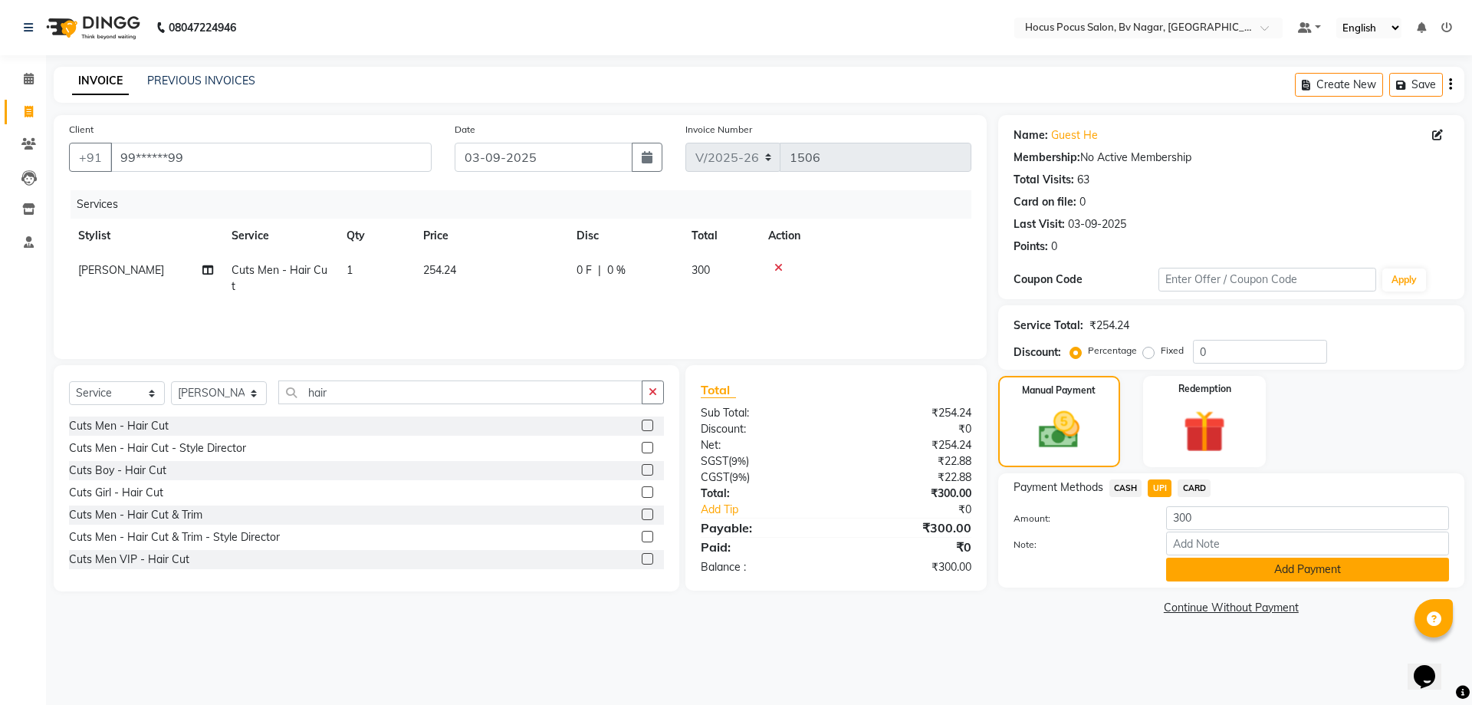
click at [1216, 561] on button "Add Payment" at bounding box center [1307, 569] width 283 height 24
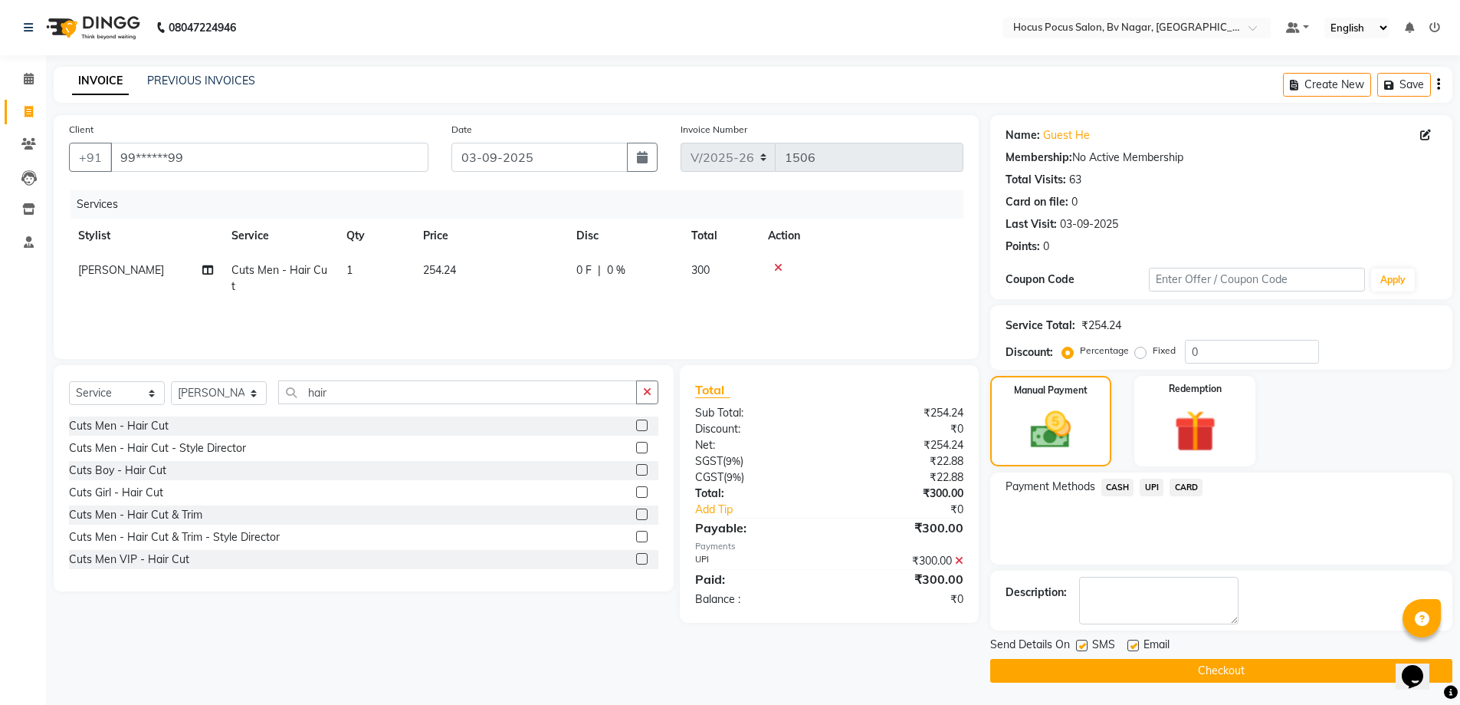
click at [1085, 645] on label at bounding box center [1081, 644] width 11 height 11
click at [1085, 645] on input "checkbox" at bounding box center [1081, 646] width 10 height 10
checkbox input "false"
click at [1079, 668] on button "Checkout" at bounding box center [1221, 671] width 462 height 24
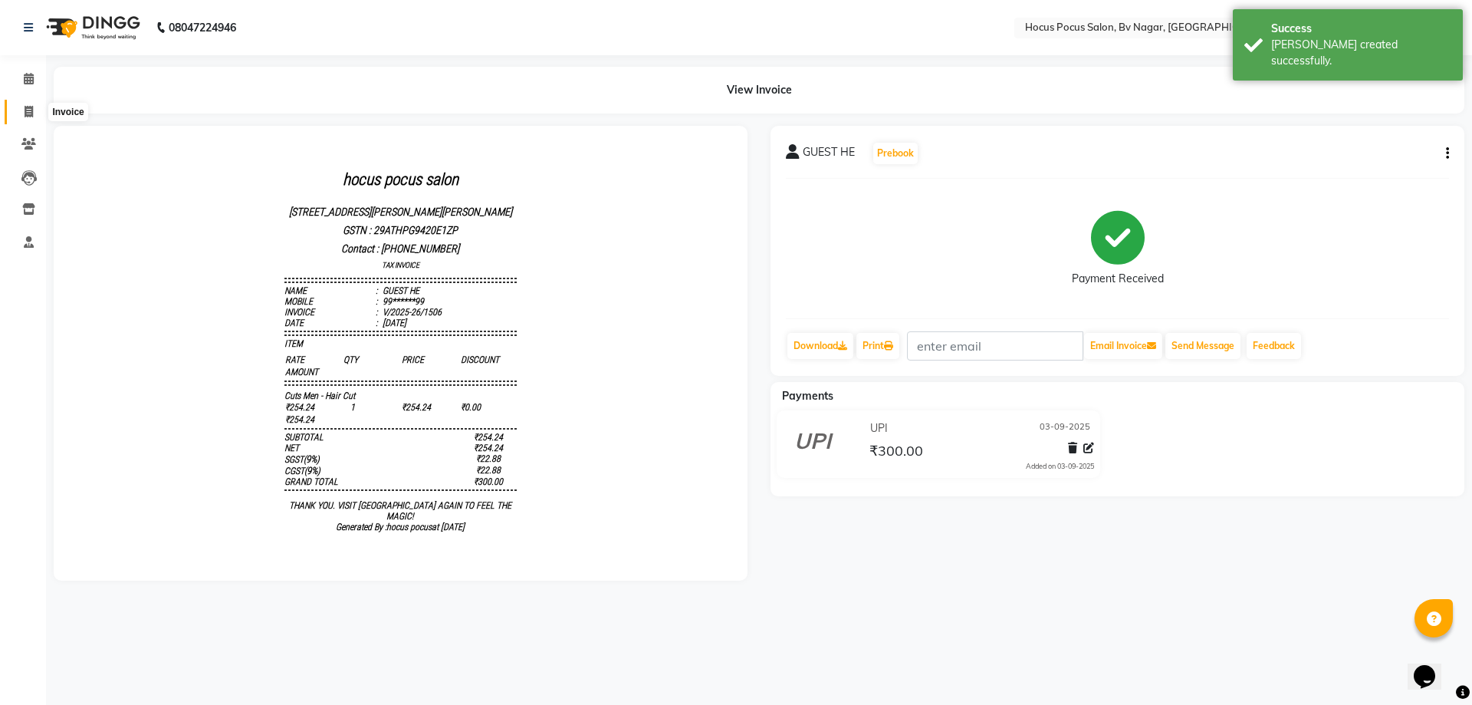
click at [19, 113] on span at bounding box center [28, 112] width 27 height 18
select select "service"
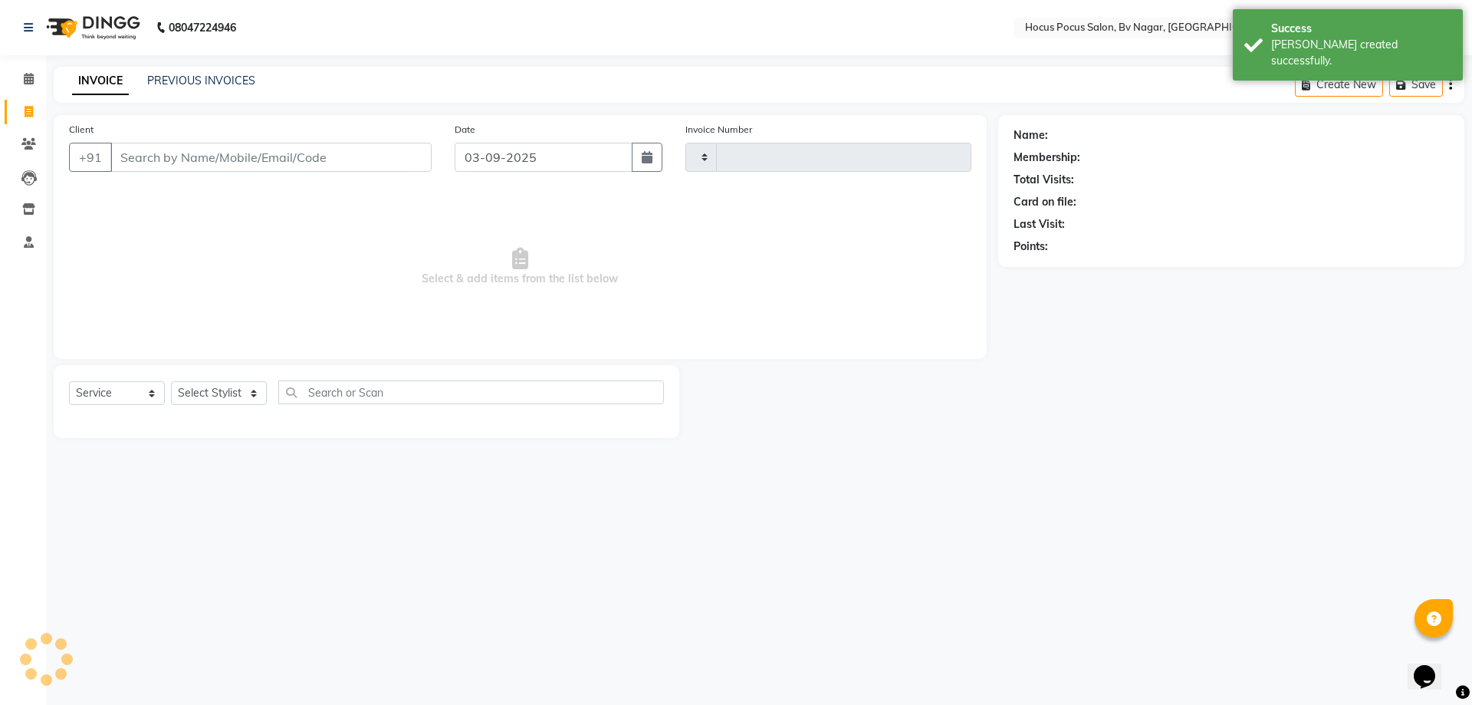
type input "1507"
select select "6056"
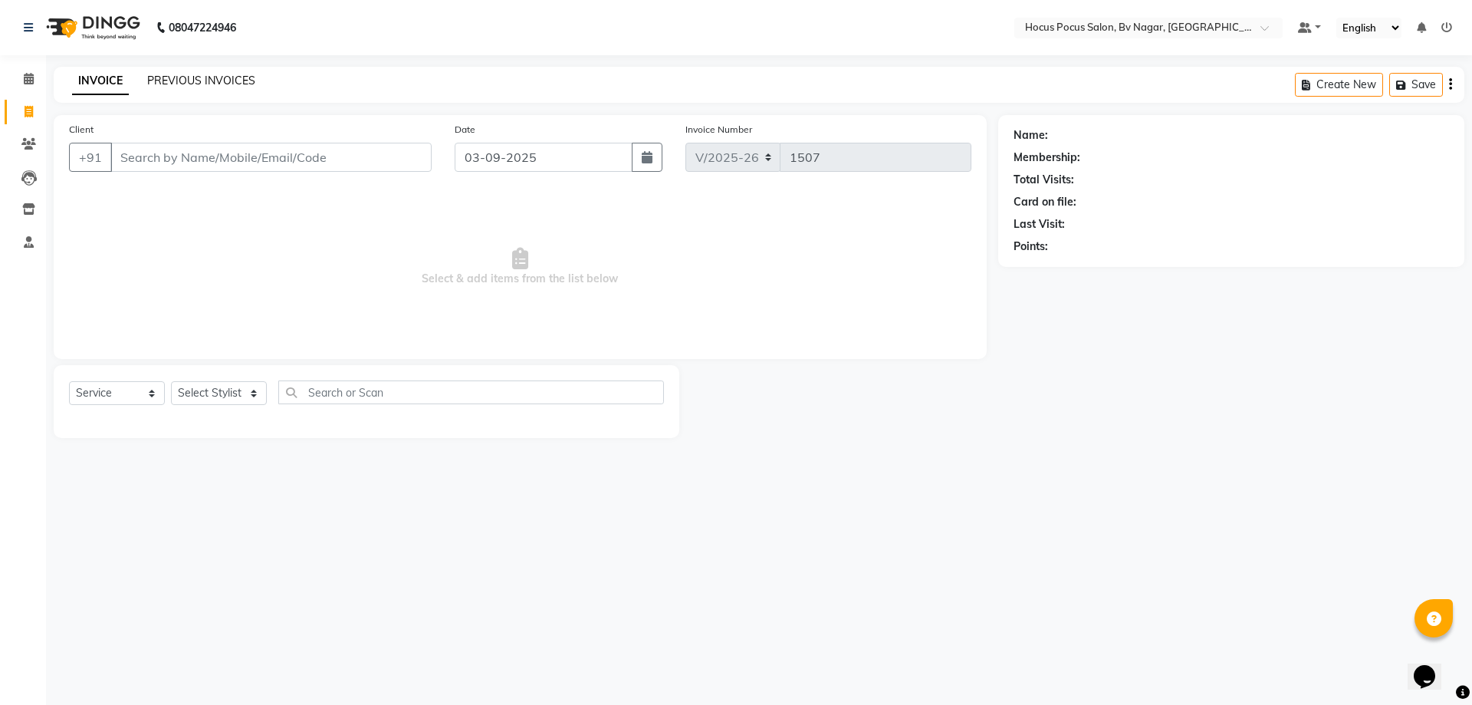
click at [180, 83] on link "PREVIOUS INVOICES" at bounding box center [201, 81] width 108 height 14
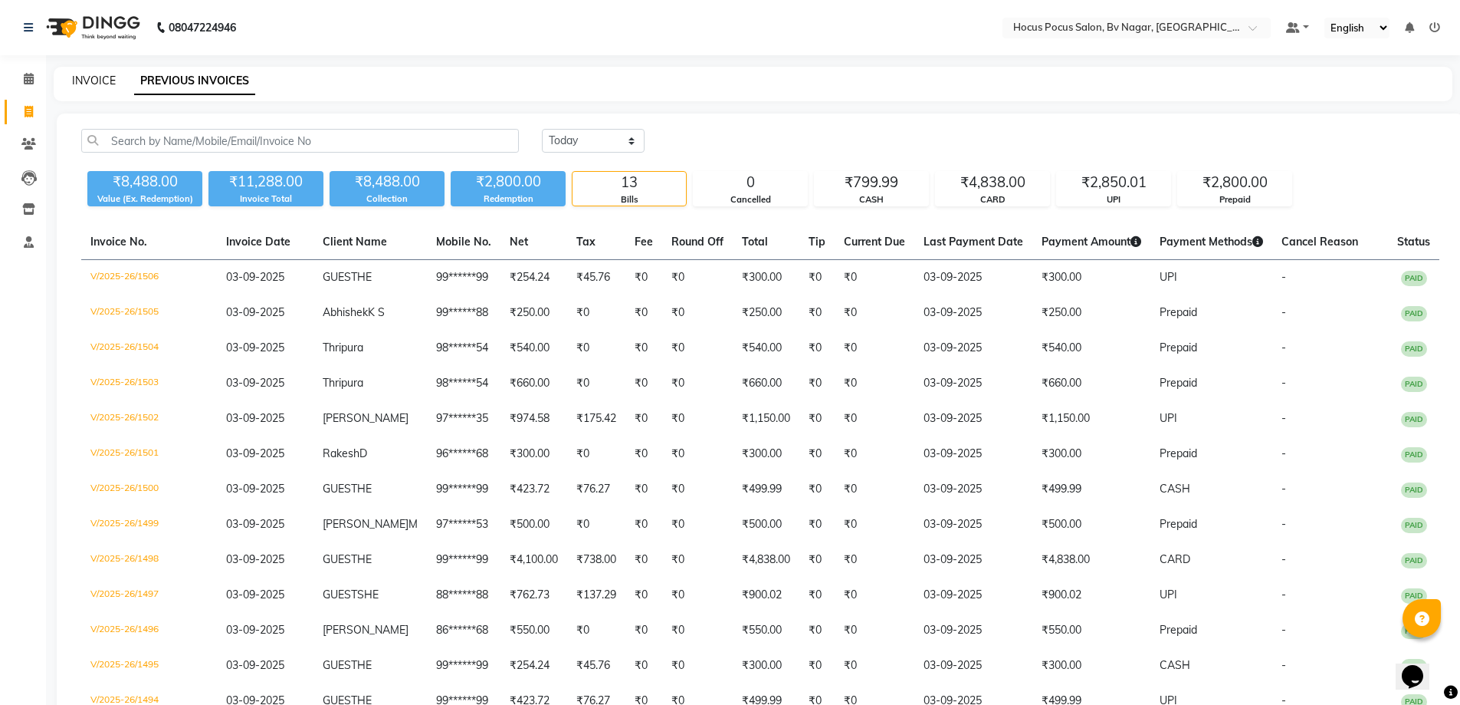
click at [90, 78] on link "INVOICE" at bounding box center [94, 81] width 44 height 14
select select "6056"
select select "service"
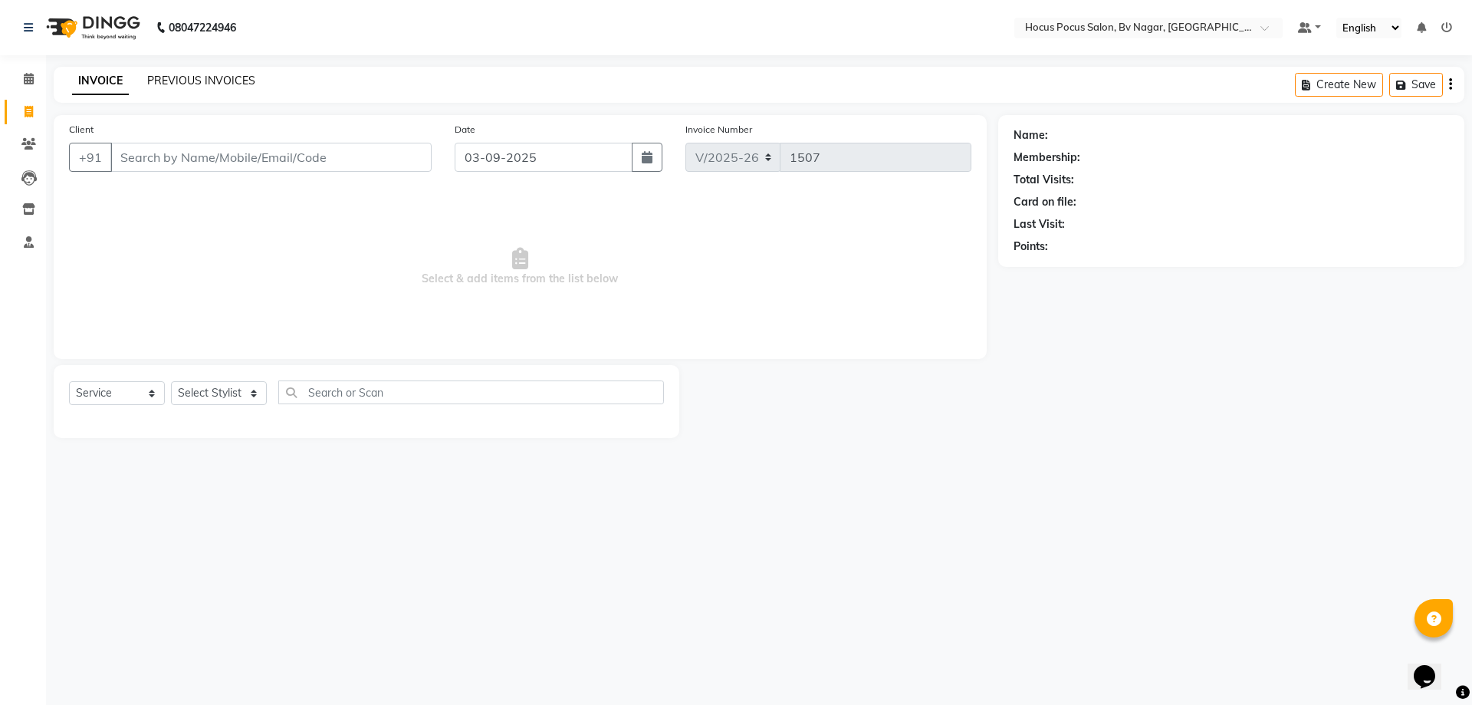
click at [180, 75] on link "PREVIOUS INVOICES" at bounding box center [201, 81] width 108 height 14
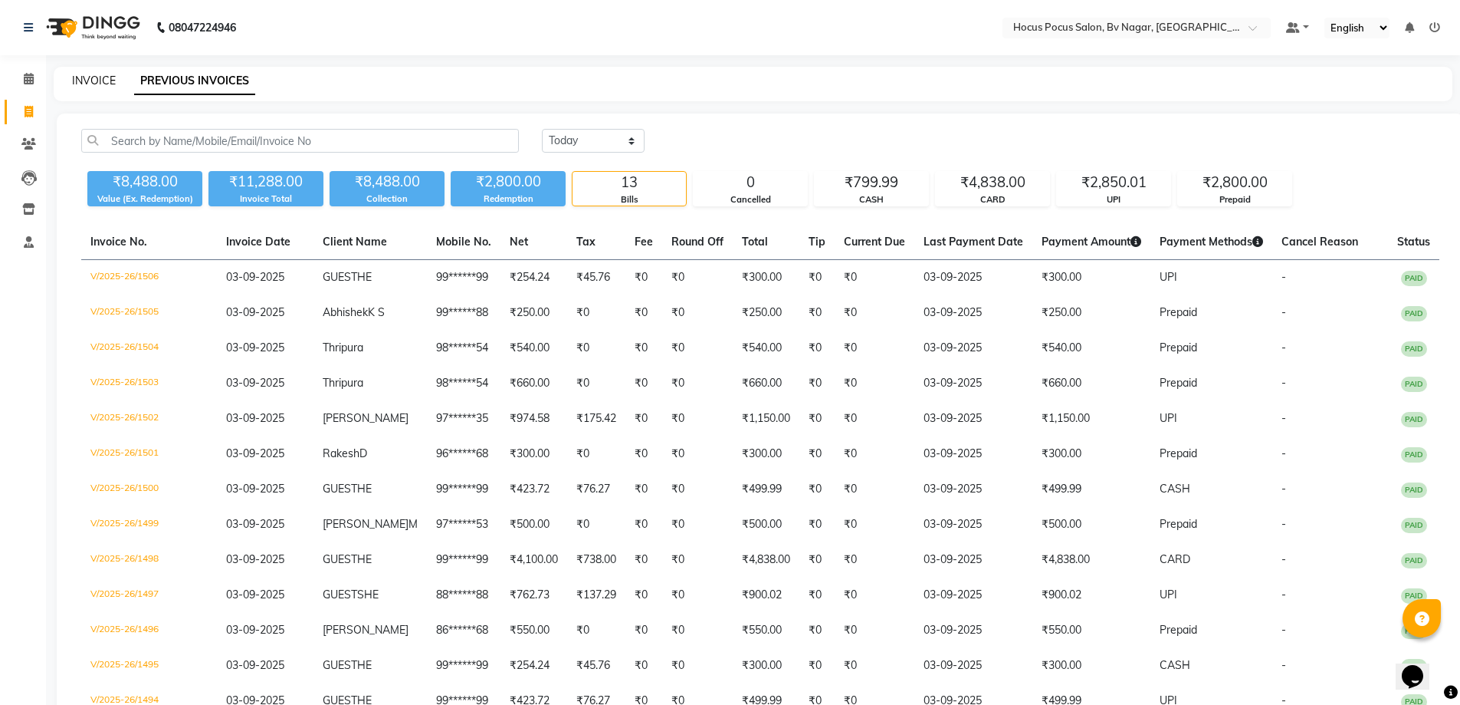
click at [93, 80] on link "INVOICE" at bounding box center [94, 81] width 44 height 14
select select "6056"
select select "service"
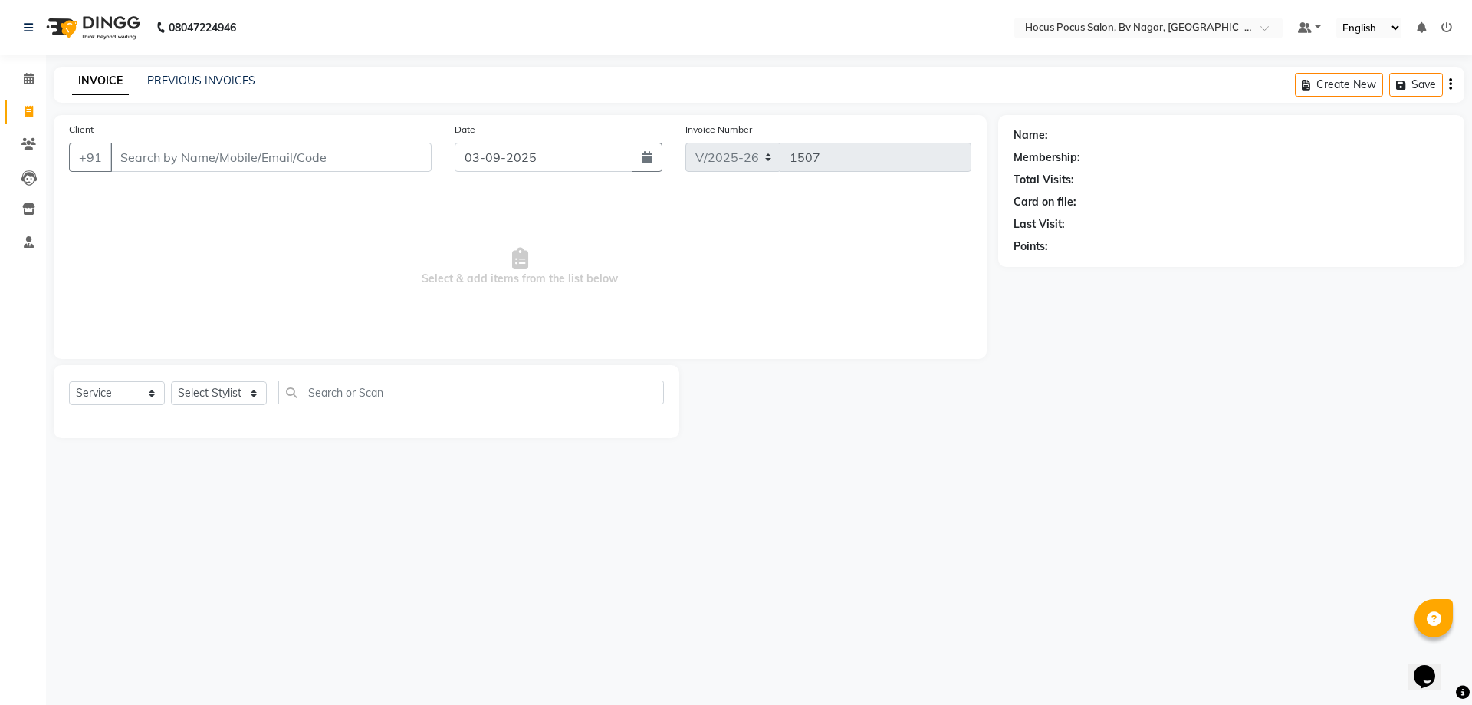
type input "*"
